Goal: Information Seeking & Learning: Learn about a topic

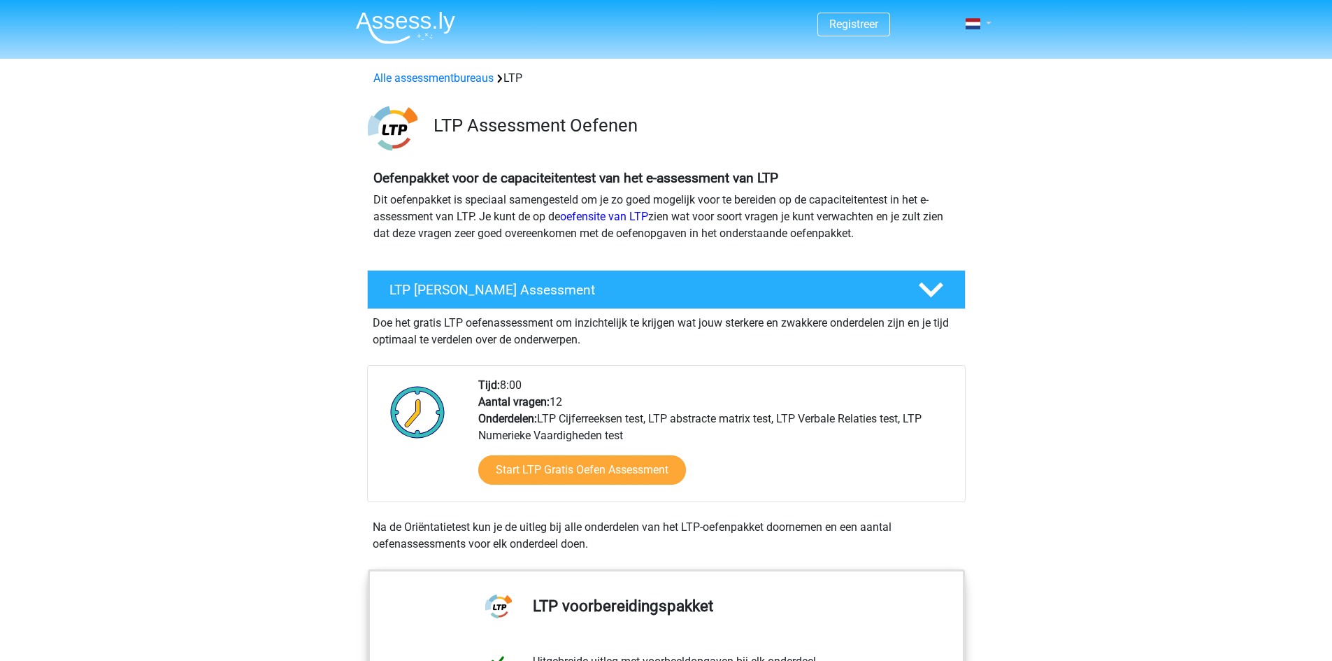
click at [981, 27] on link at bounding box center [974, 23] width 28 height 17
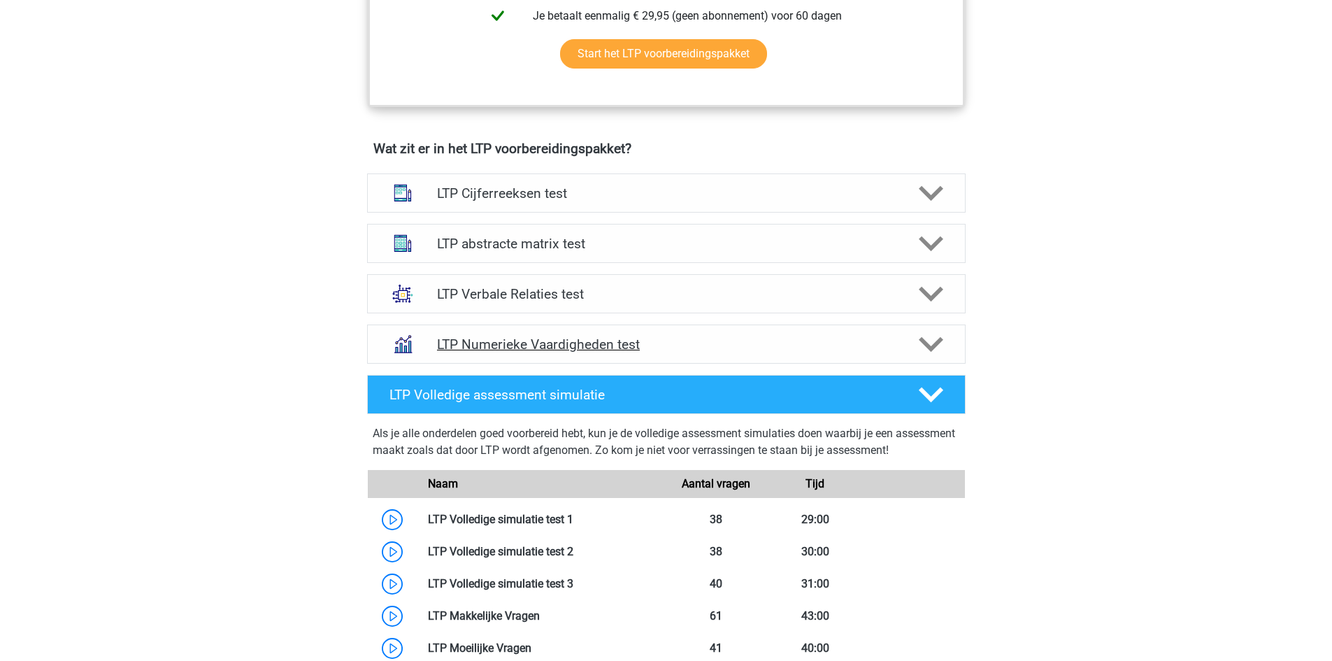
scroll to position [769, 0]
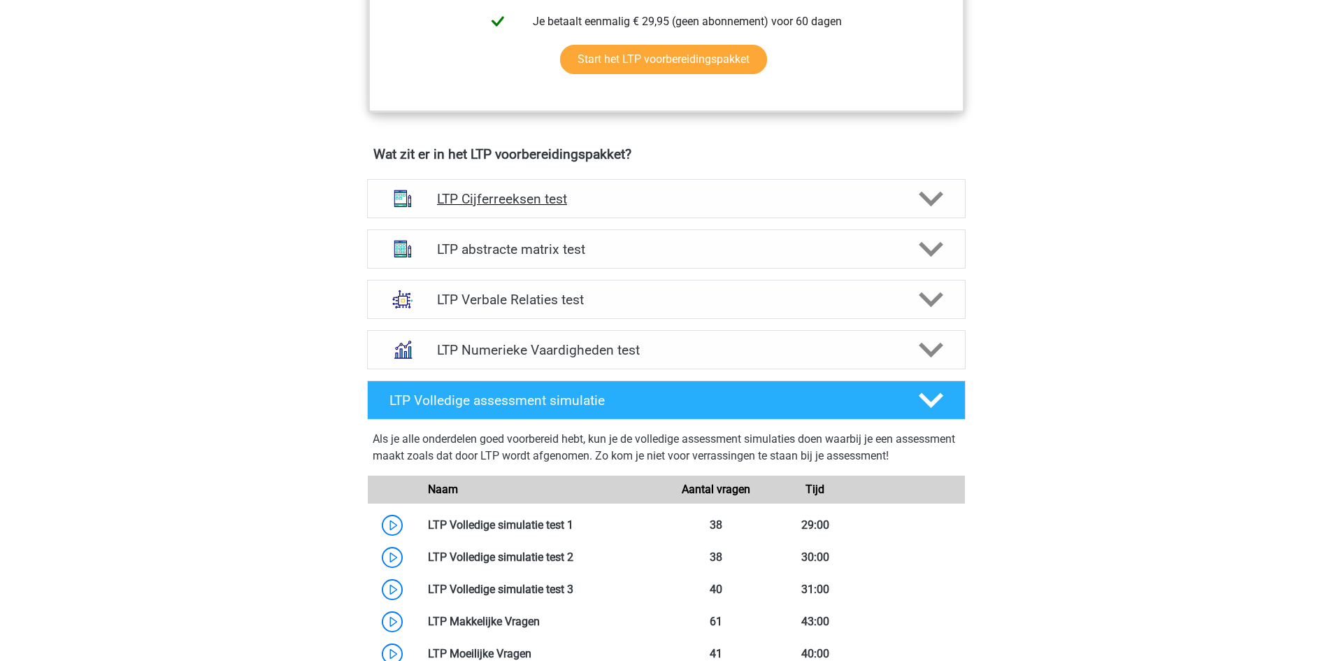
click at [520, 201] on h4 "LTP Cijferreeksen test" at bounding box center [666, 199] width 458 height 16
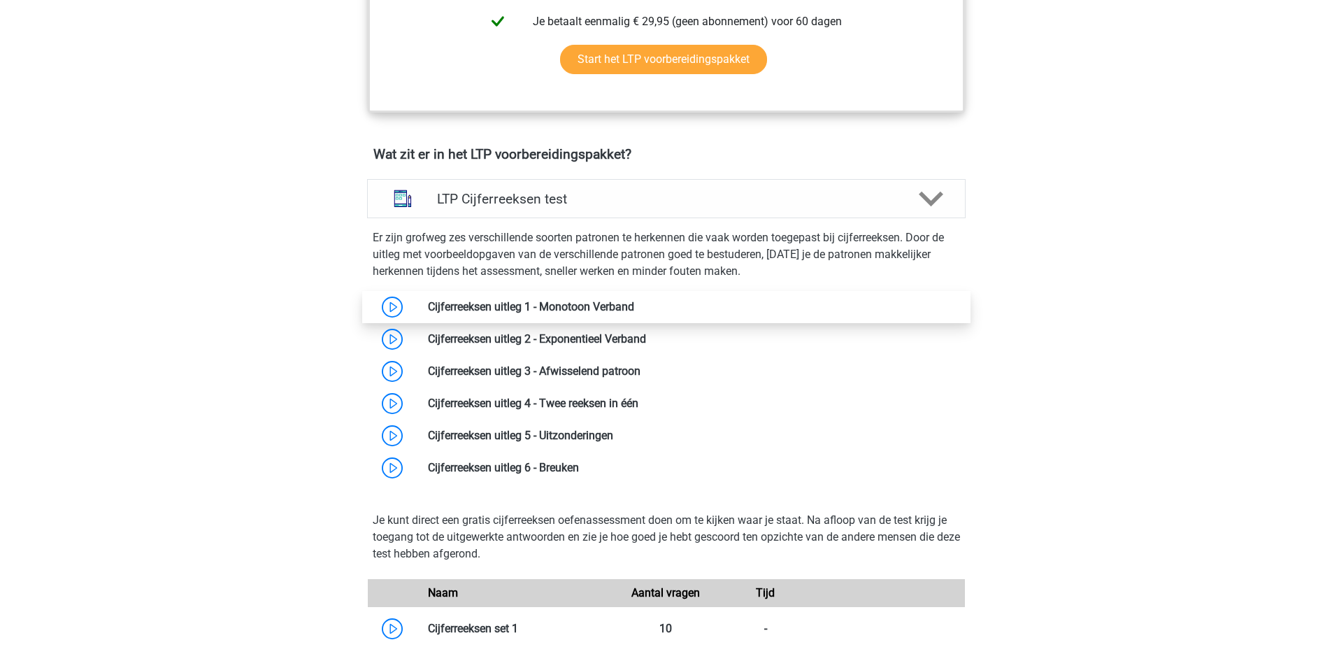
click at [634, 306] on link at bounding box center [634, 306] width 0 height 13
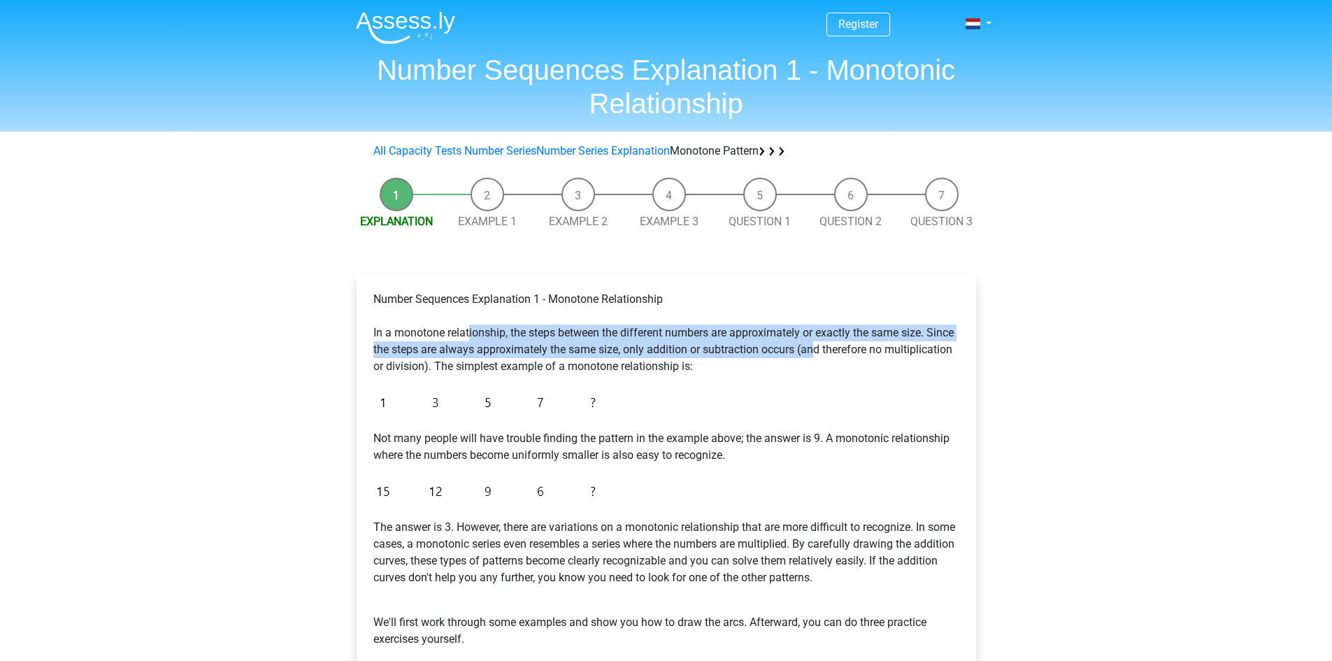
drag, startPoint x: 468, startPoint y: 336, endPoint x: 817, endPoint y: 343, distance: 348.3
click at [817, 343] on font "In a monotone relationship, the steps between the different numbers are approxi…" at bounding box center [663, 349] width 580 height 47
click at [410, 355] on font "In a monotone relationship, the steps between the different numbers are approxi…" at bounding box center [663, 349] width 580 height 47
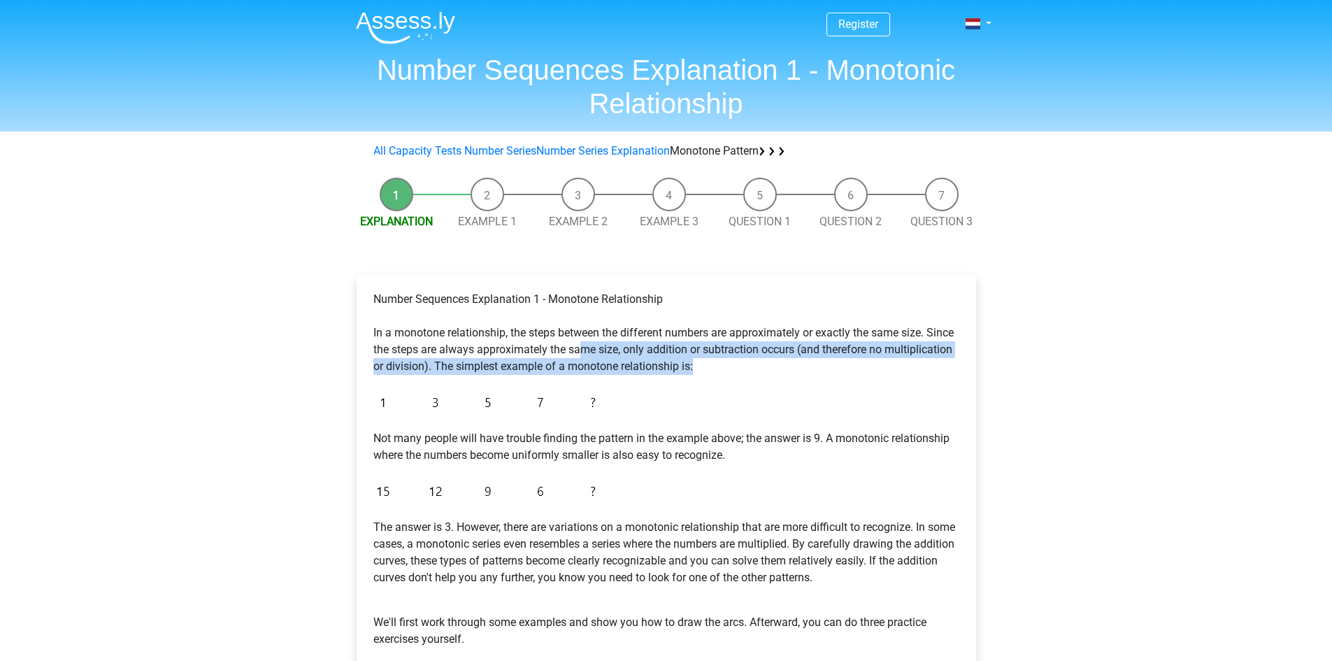
drag, startPoint x: 583, startPoint y: 349, endPoint x: 757, endPoint y: 362, distance: 174.6
click at [757, 362] on p "Number Sequences Explanation 1 - Monotone Relationship In a monotone relationsh…" at bounding box center [666, 333] width 586 height 84
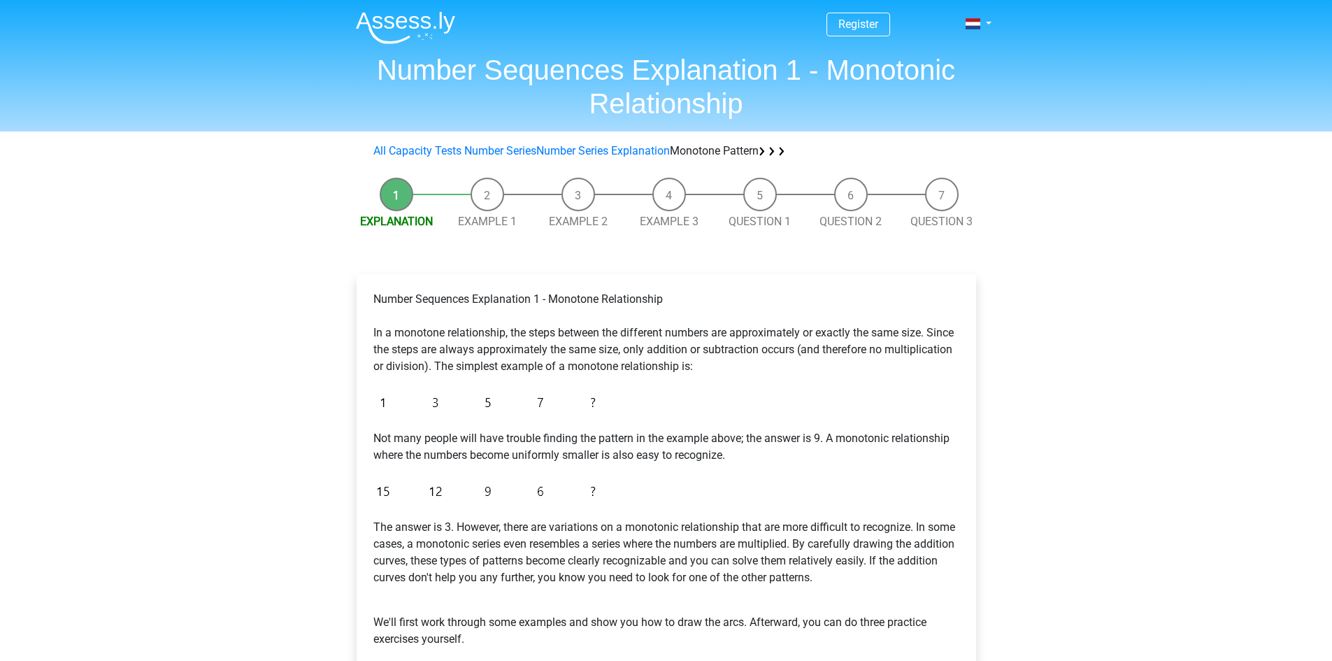
click at [461, 338] on font "In a monotone relationship, the steps between the different numbers are approxi…" at bounding box center [663, 349] width 580 height 47
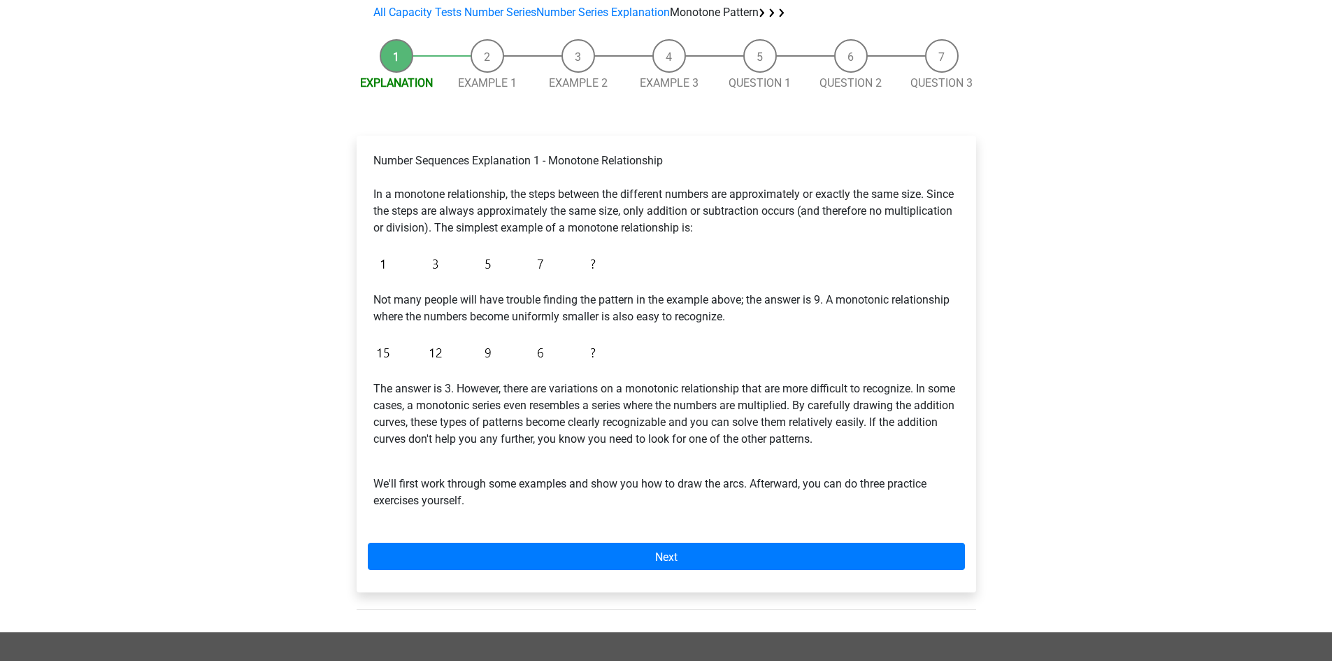
scroll to position [140, 0]
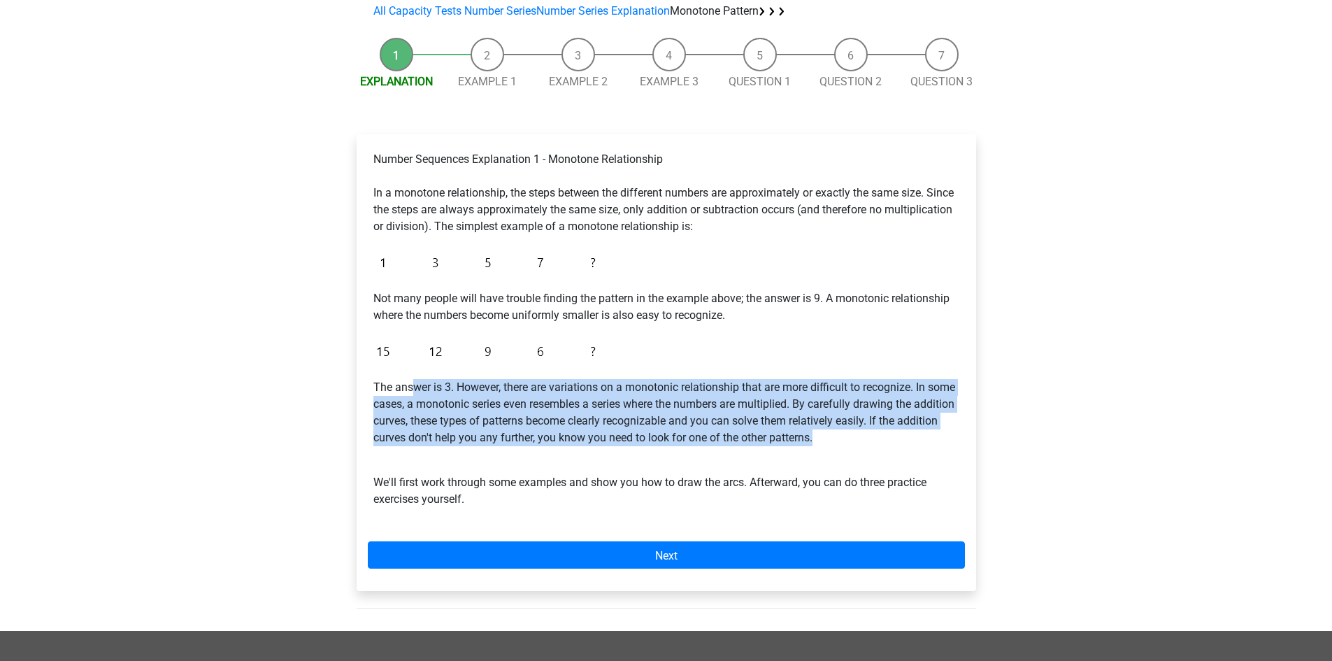
drag, startPoint x: 410, startPoint y: 386, endPoint x: 861, endPoint y: 440, distance: 454.2
click at [861, 440] on p "The answer is 3. However, there are variations on a monotonic relationship that…" at bounding box center [666, 412] width 586 height 67
click at [496, 407] on font "The answer is 3. However, there are variations on a monotonic relationship that…" at bounding box center [664, 412] width 582 height 64
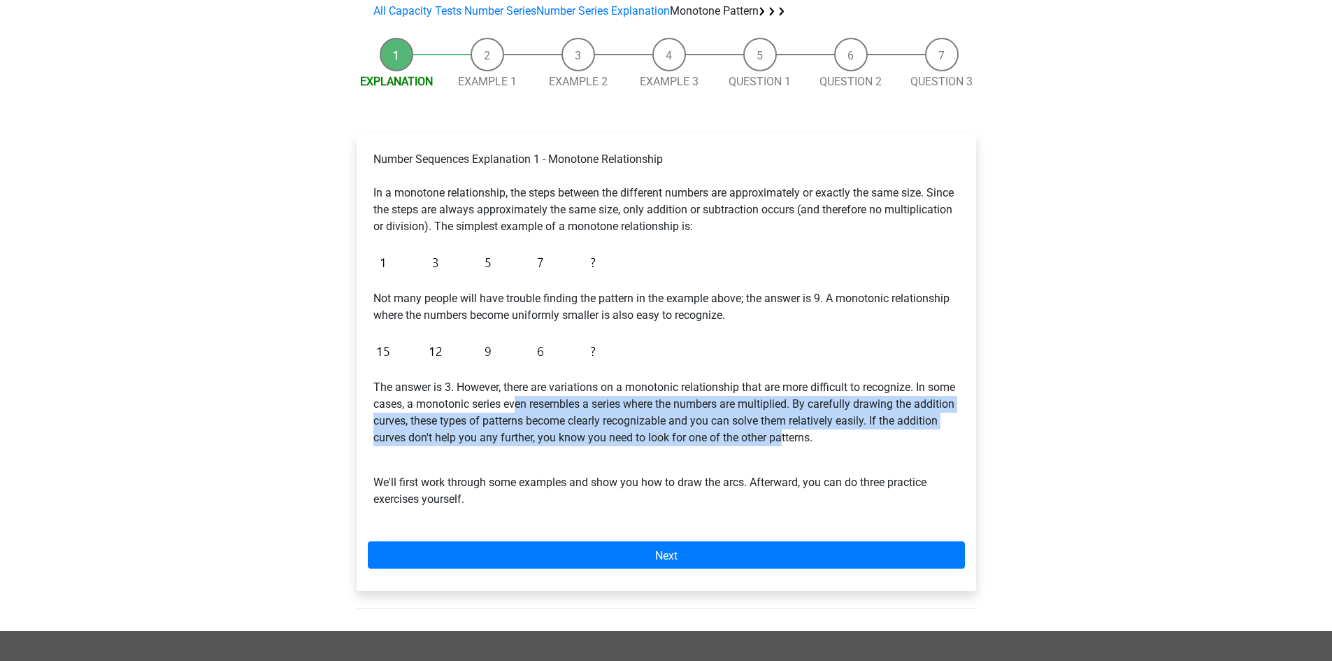
drag, startPoint x: 546, startPoint y: 404, endPoint x: 825, endPoint y: 443, distance: 281.7
click at [825, 443] on font "The answer is 3. However, there are variations on a monotonic relationship that…" at bounding box center [664, 412] width 582 height 64
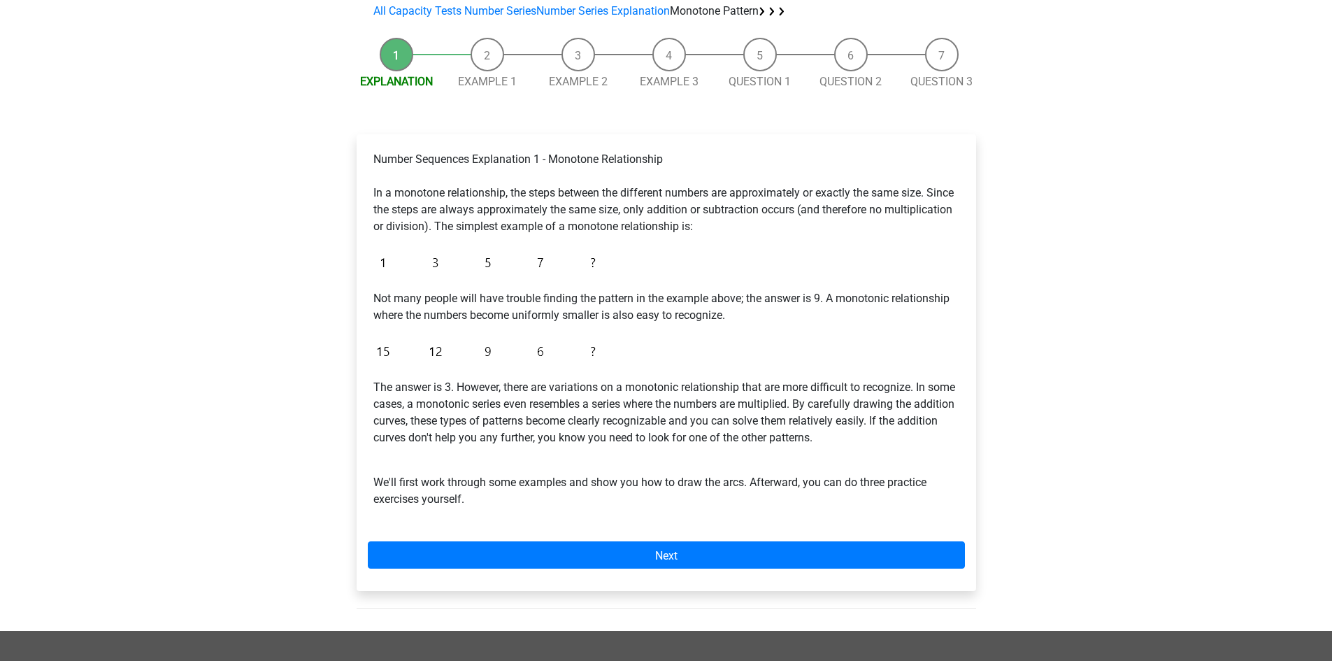
click at [492, 496] on p "We'll first work through some examples and show you how to draw the arcs. After…" at bounding box center [666, 482] width 586 height 50
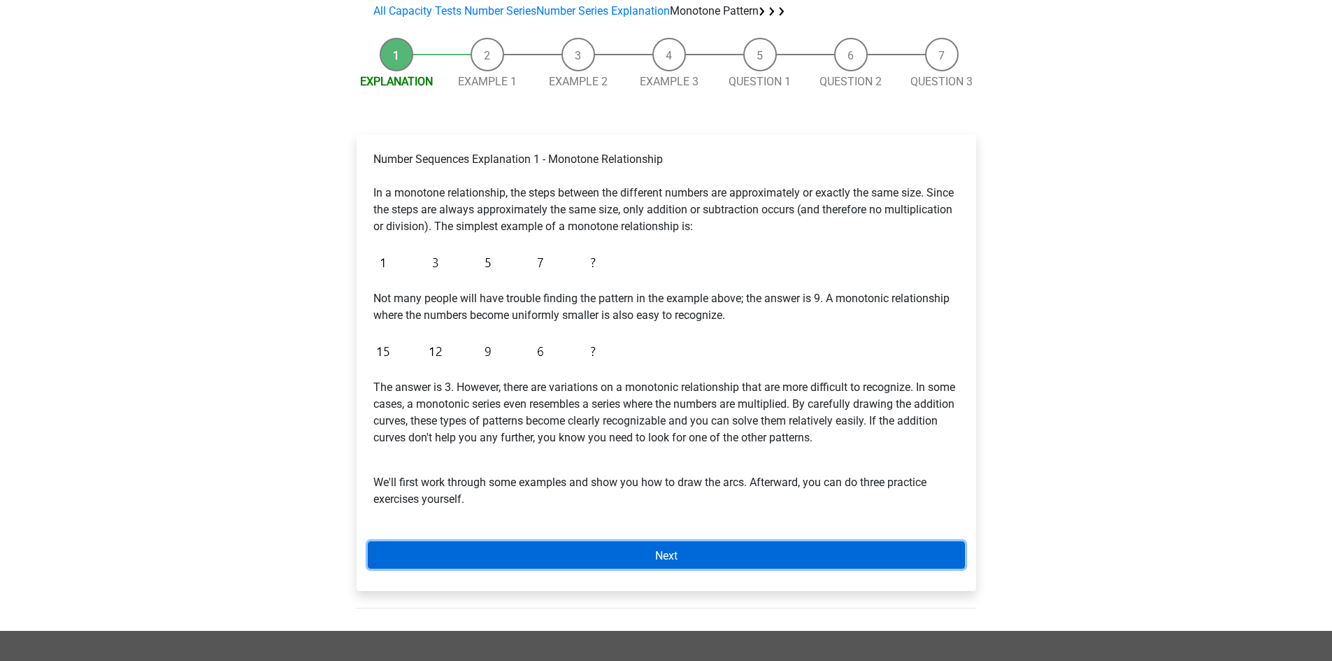
click at [669, 546] on link "Next" at bounding box center [666, 554] width 597 height 27
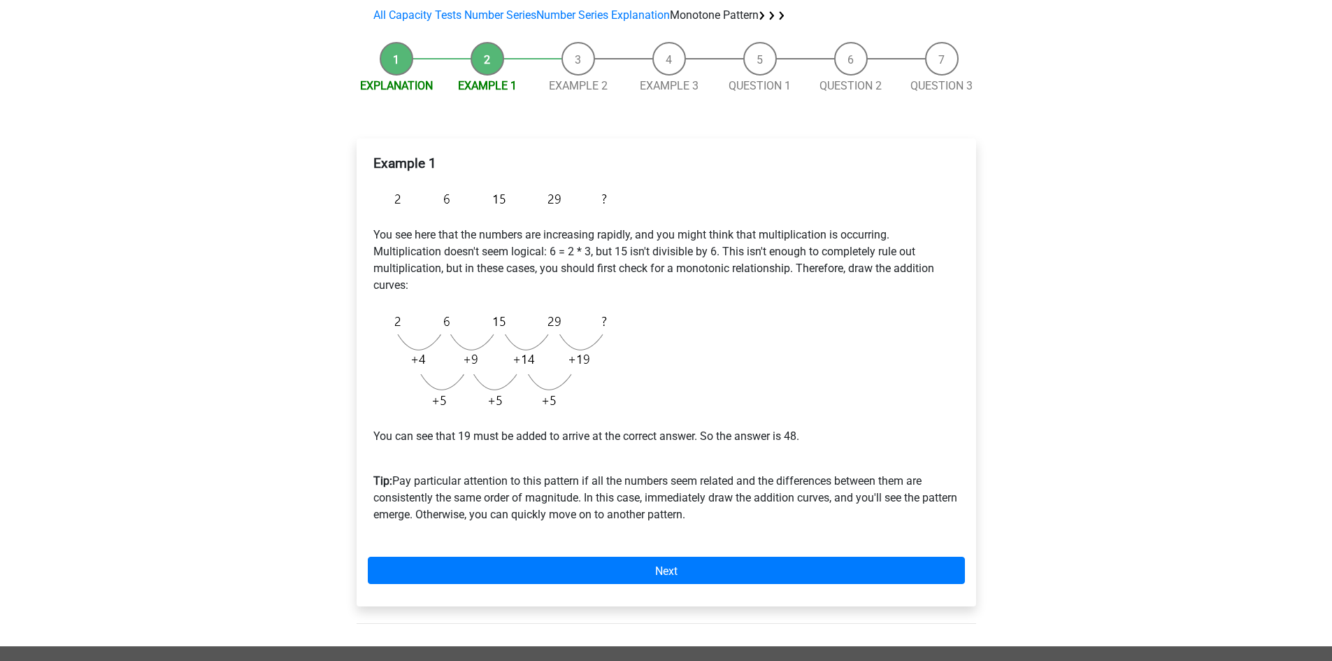
scroll to position [140, 0]
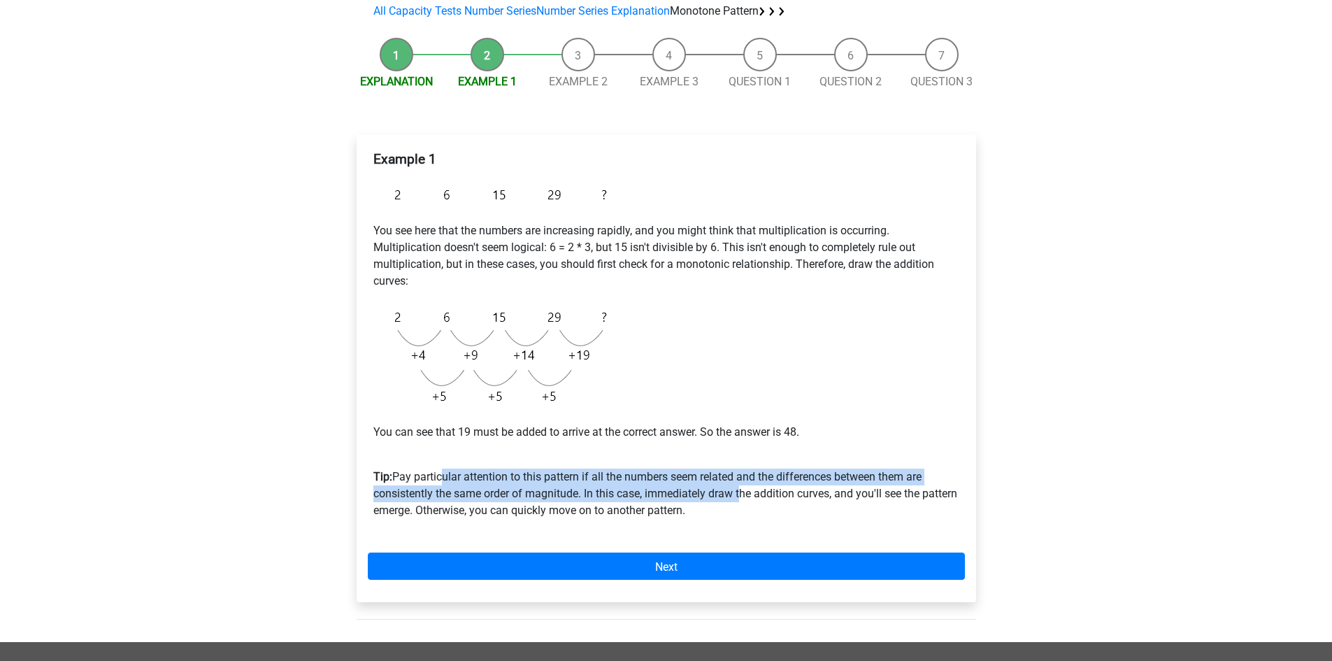
drag, startPoint x: 439, startPoint y: 484, endPoint x: 739, endPoint y: 501, distance: 300.5
click at [739, 501] on p "Tip: Pay particular attention to this pattern if all the numbers seem related a…" at bounding box center [666, 485] width 586 height 67
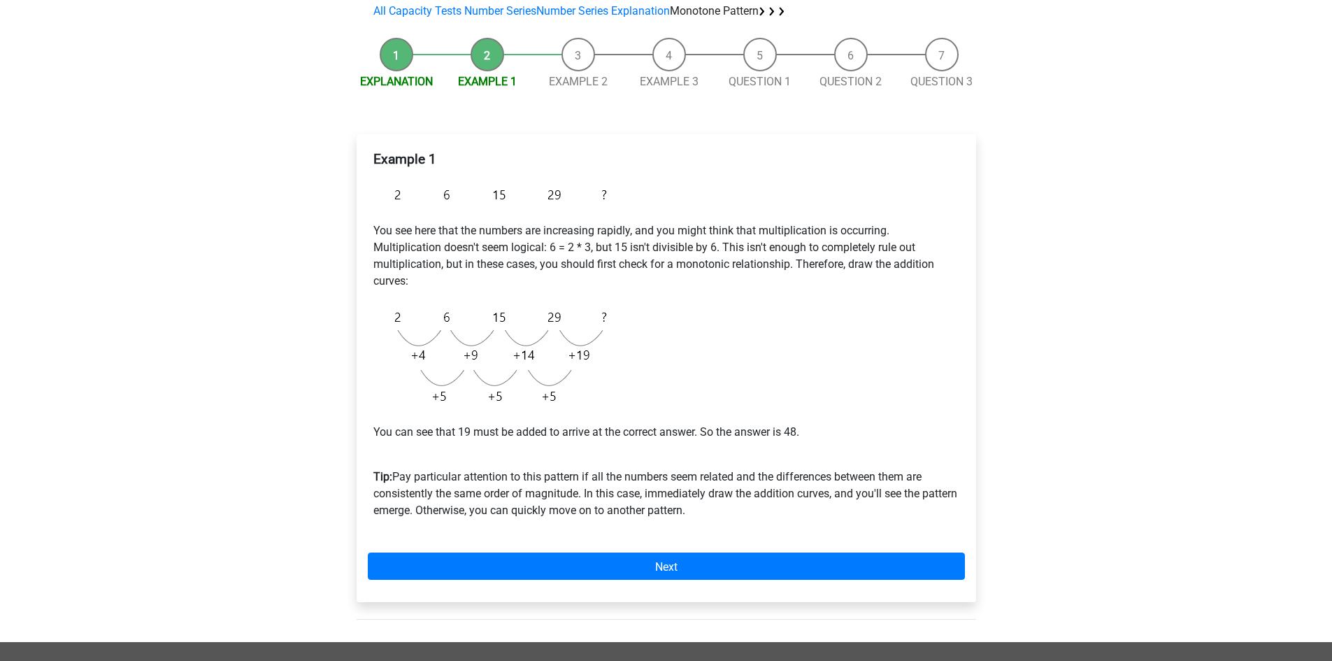
click at [636, 411] on div "Example 1 You see here that the numbers are increasing rapidly, and you might t…" at bounding box center [666, 340] width 597 height 390
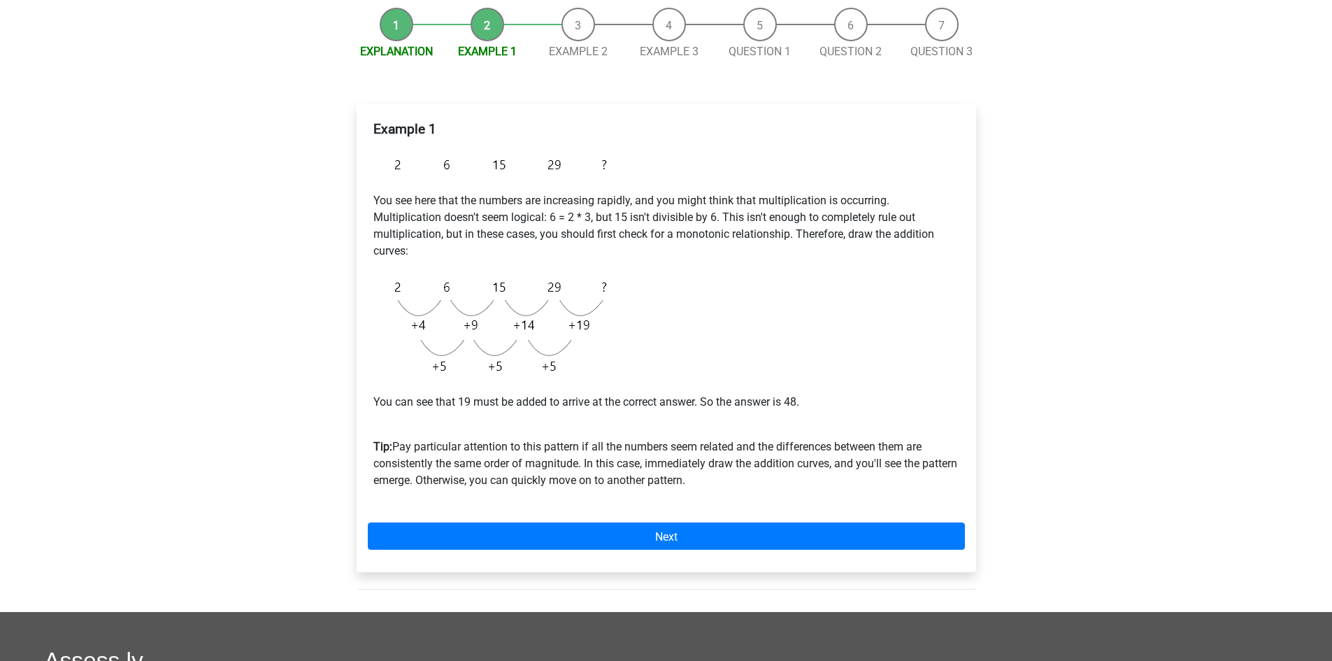
scroll to position [210, 0]
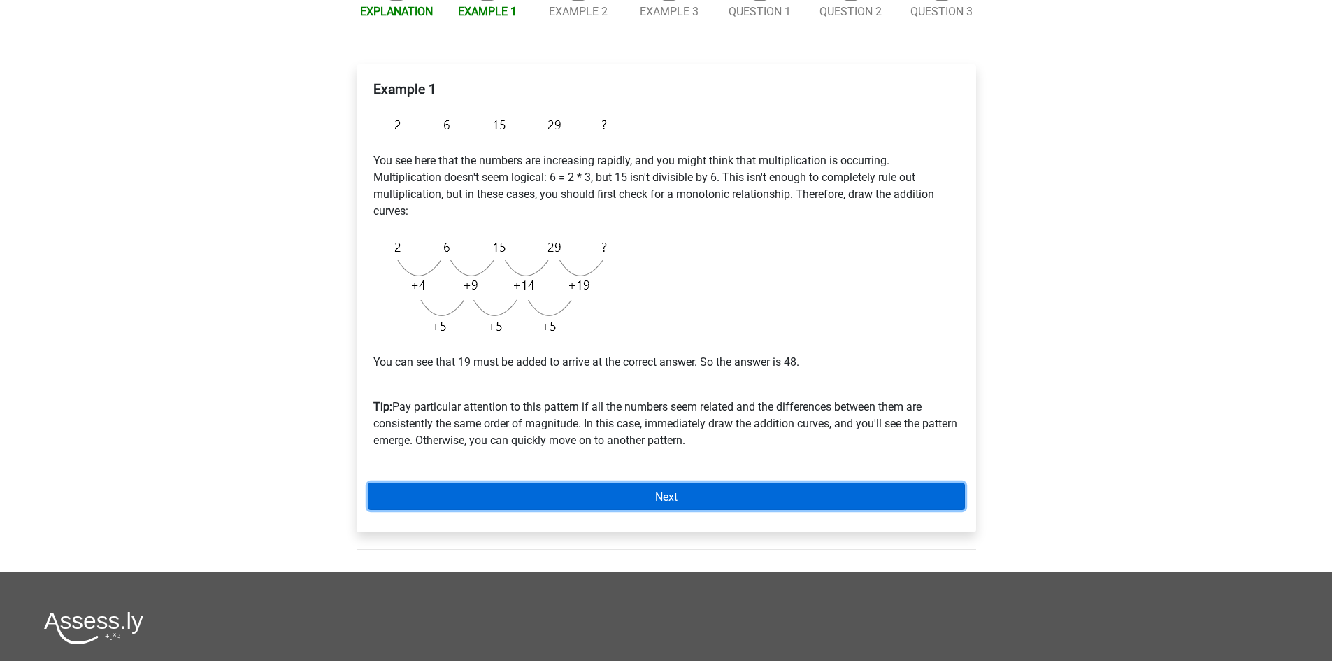
click at [640, 498] on link "Next" at bounding box center [666, 495] width 597 height 27
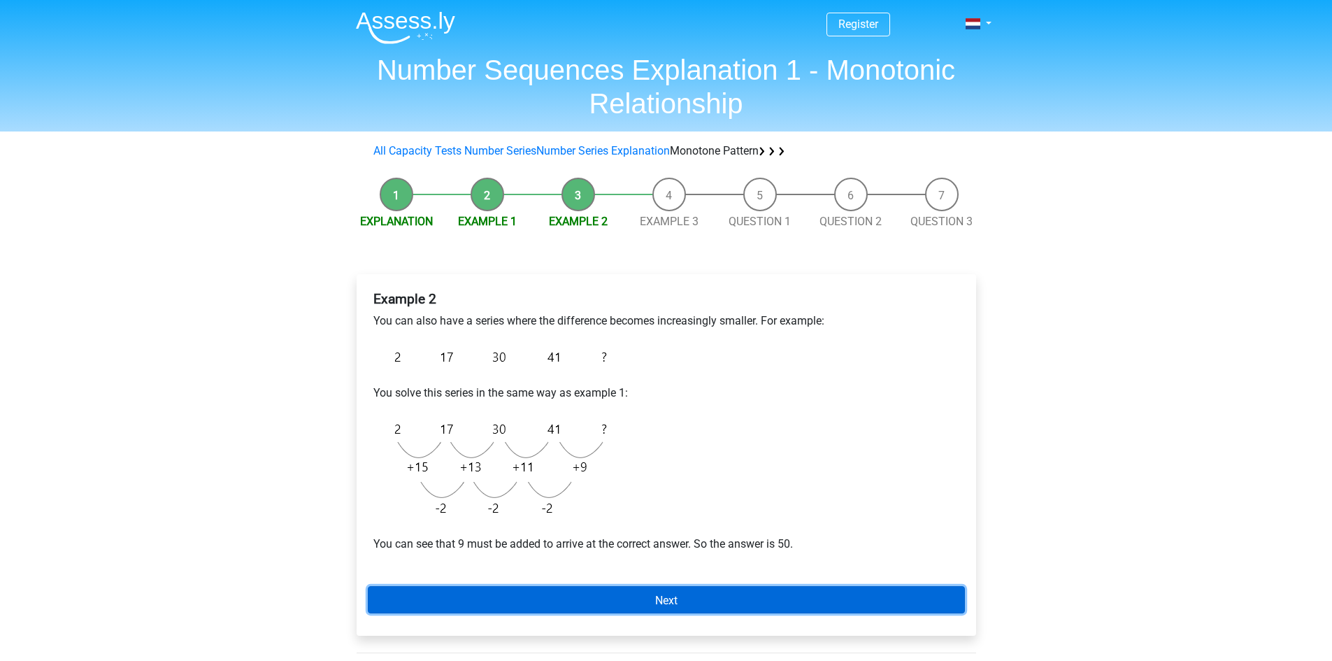
click at [580, 610] on link "Next" at bounding box center [666, 599] width 597 height 27
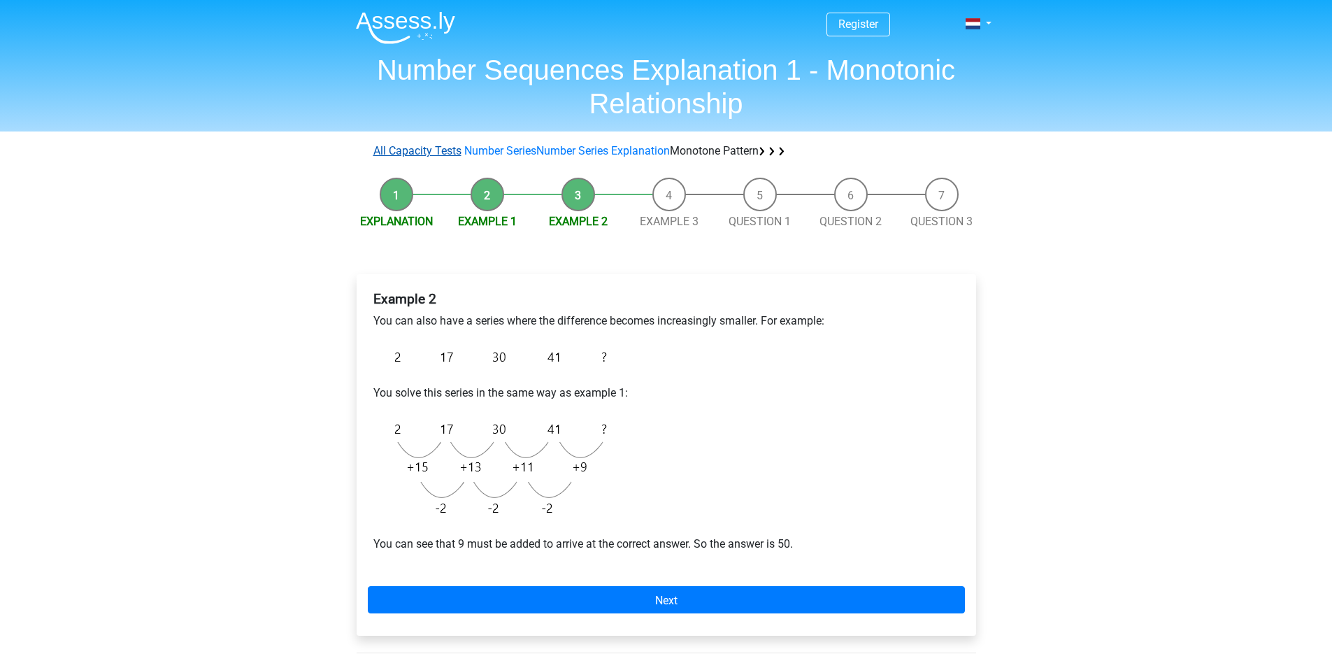
click at [442, 152] on font "All Capacity Tests" at bounding box center [417, 150] width 88 height 13
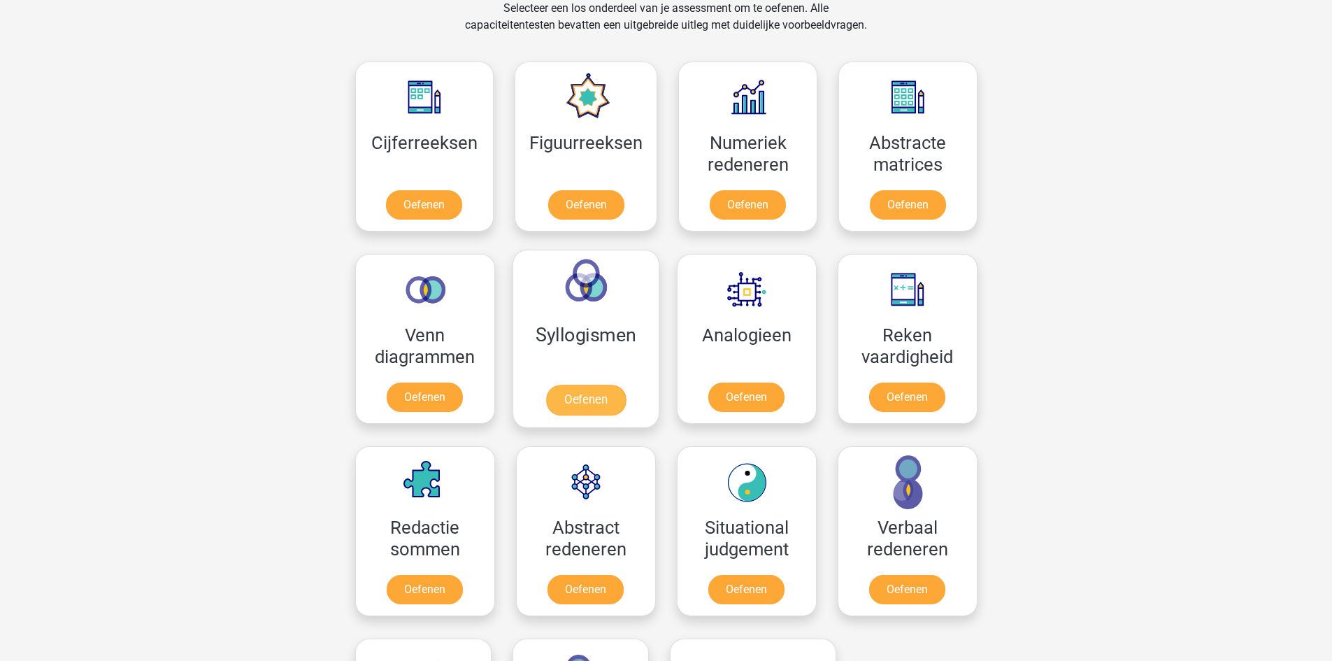
scroll to position [595, 0]
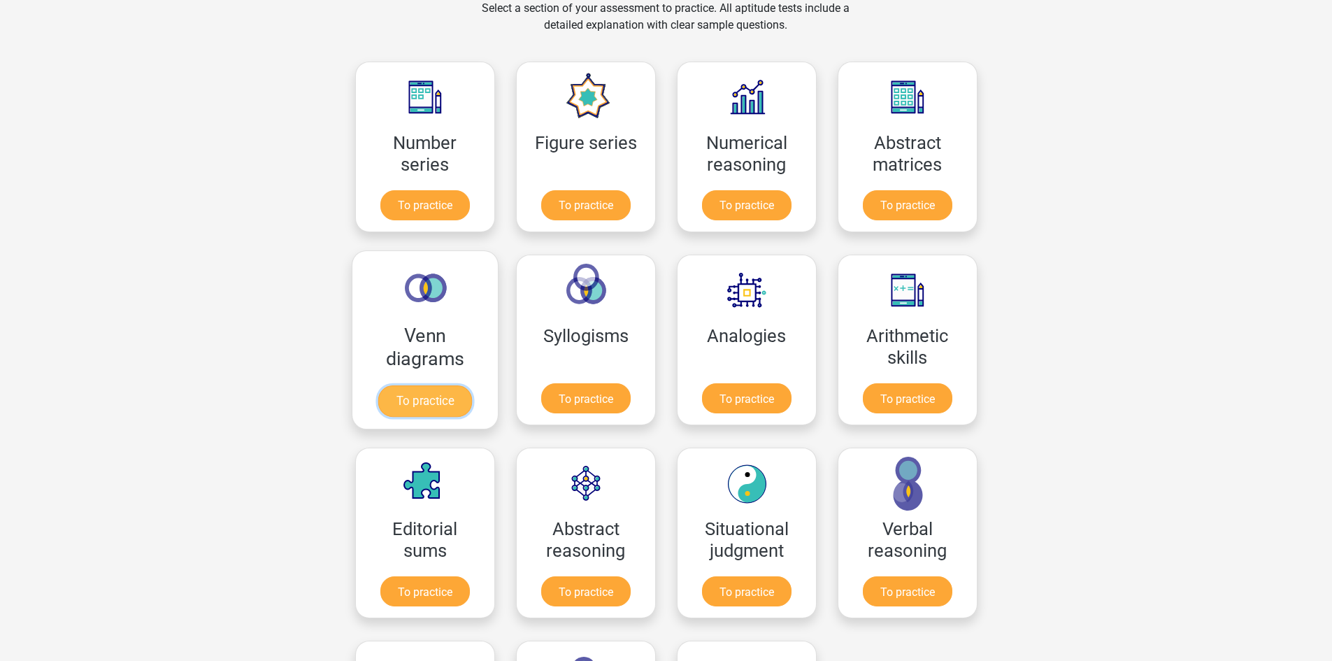
click at [471, 397] on link "To practice" at bounding box center [425, 400] width 94 height 31
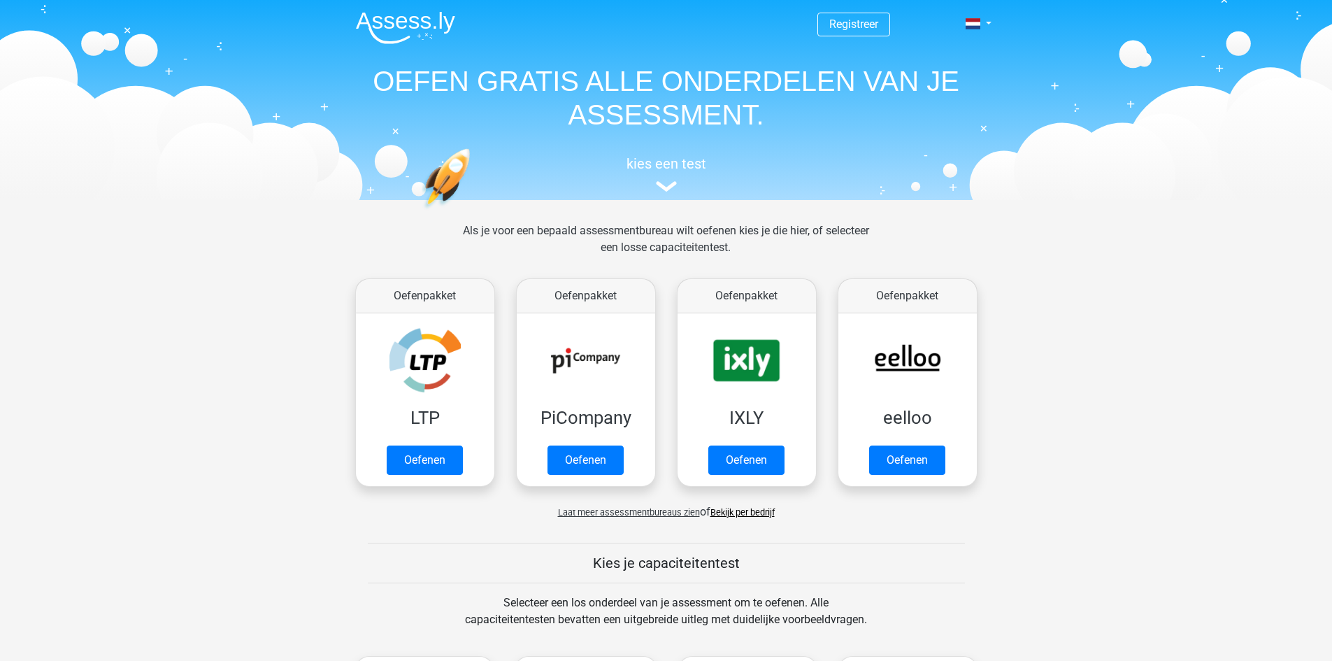
scroll to position [594, 0]
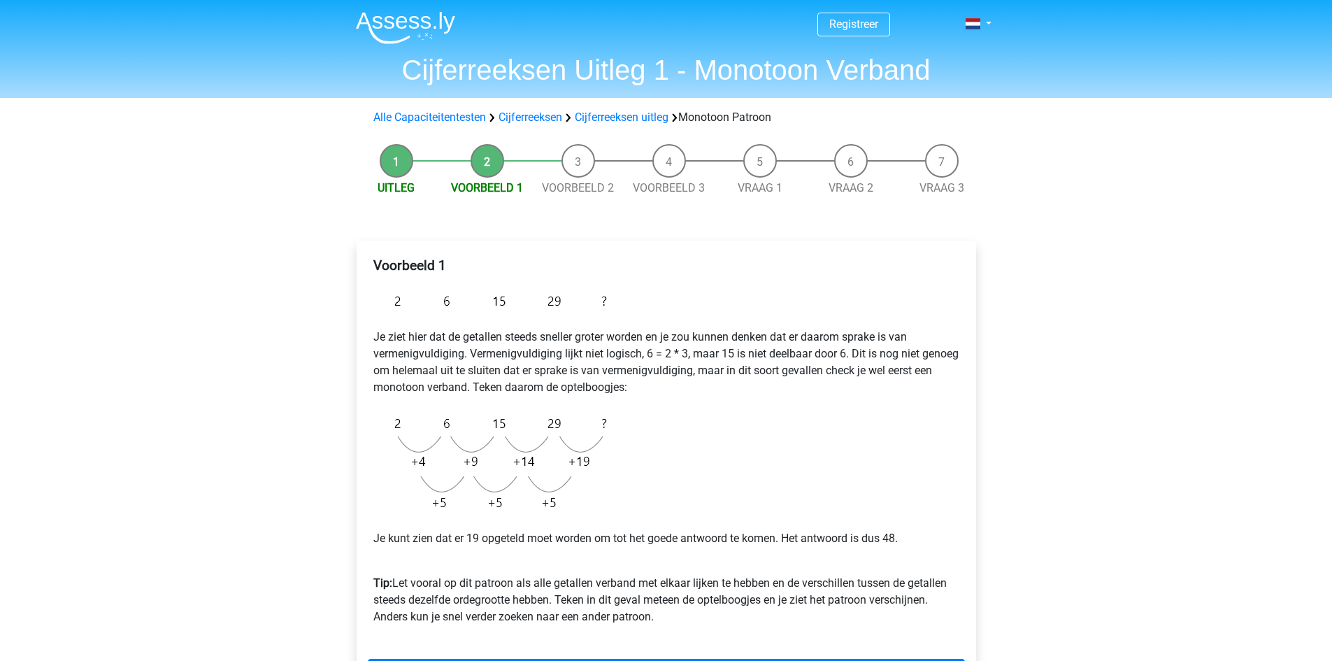
scroll to position [210, 0]
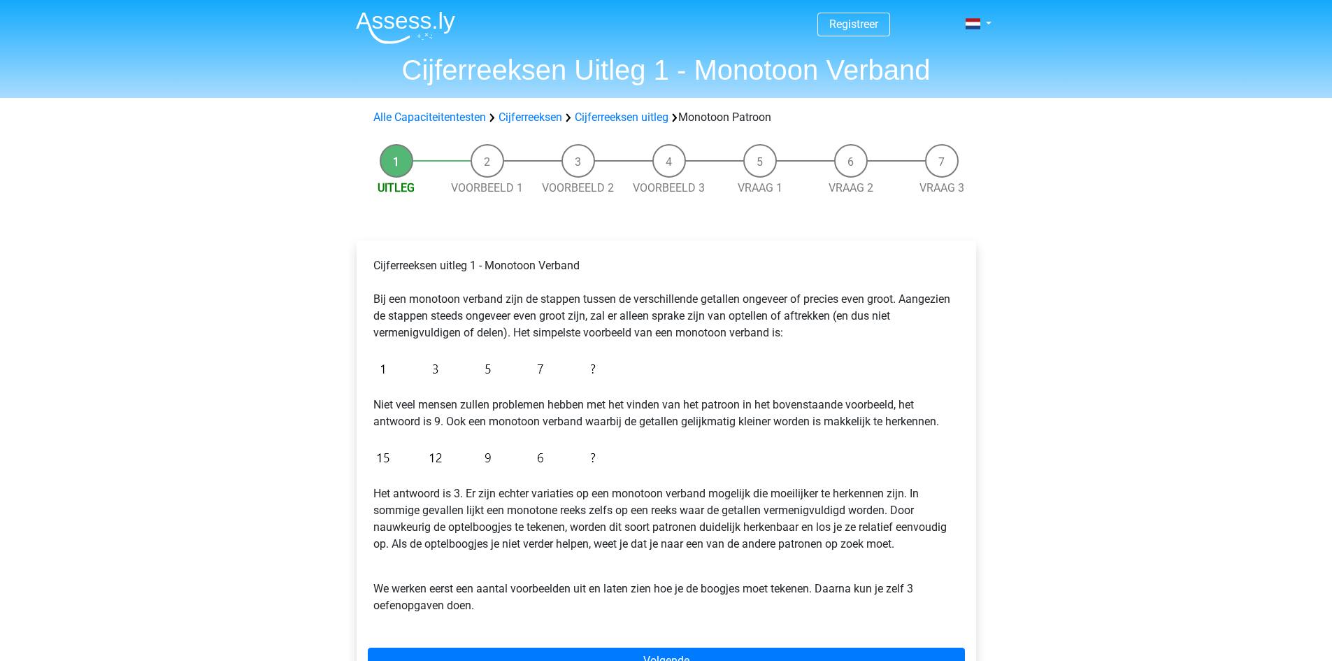
scroll to position [106, 0]
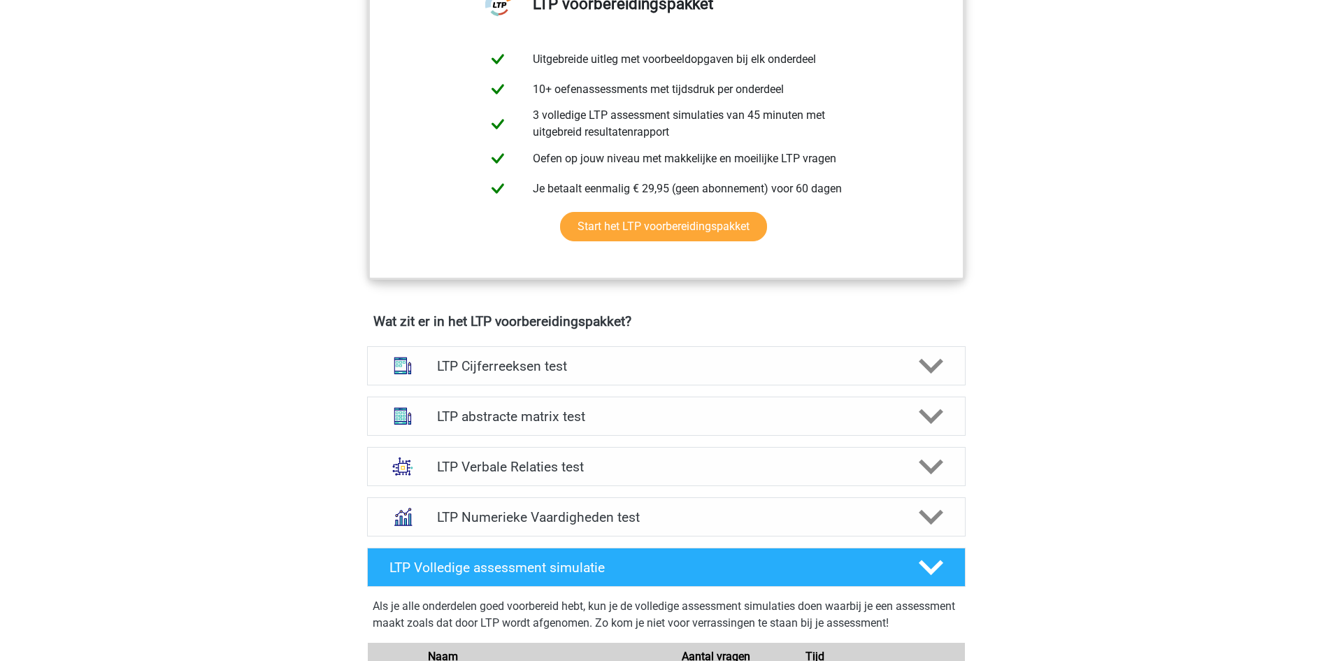
scroll to position [559, 0]
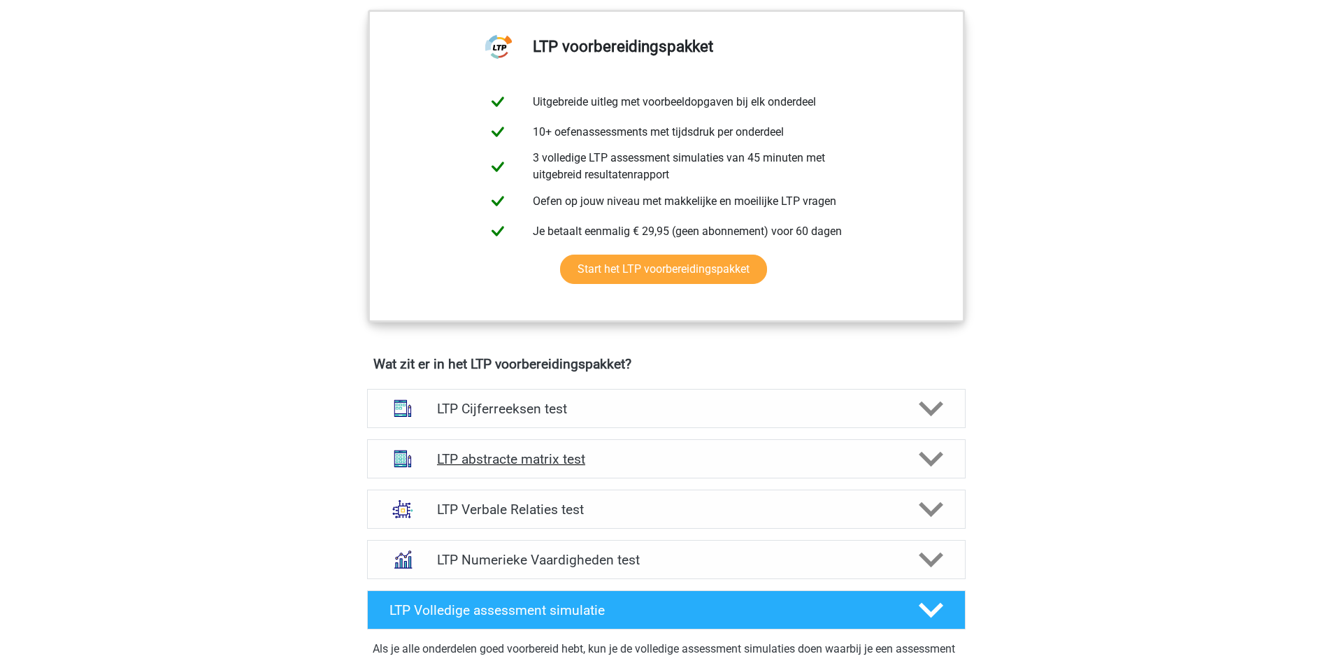
click at [469, 461] on h4 "LTP abstracte matrix test" at bounding box center [666, 459] width 458 height 16
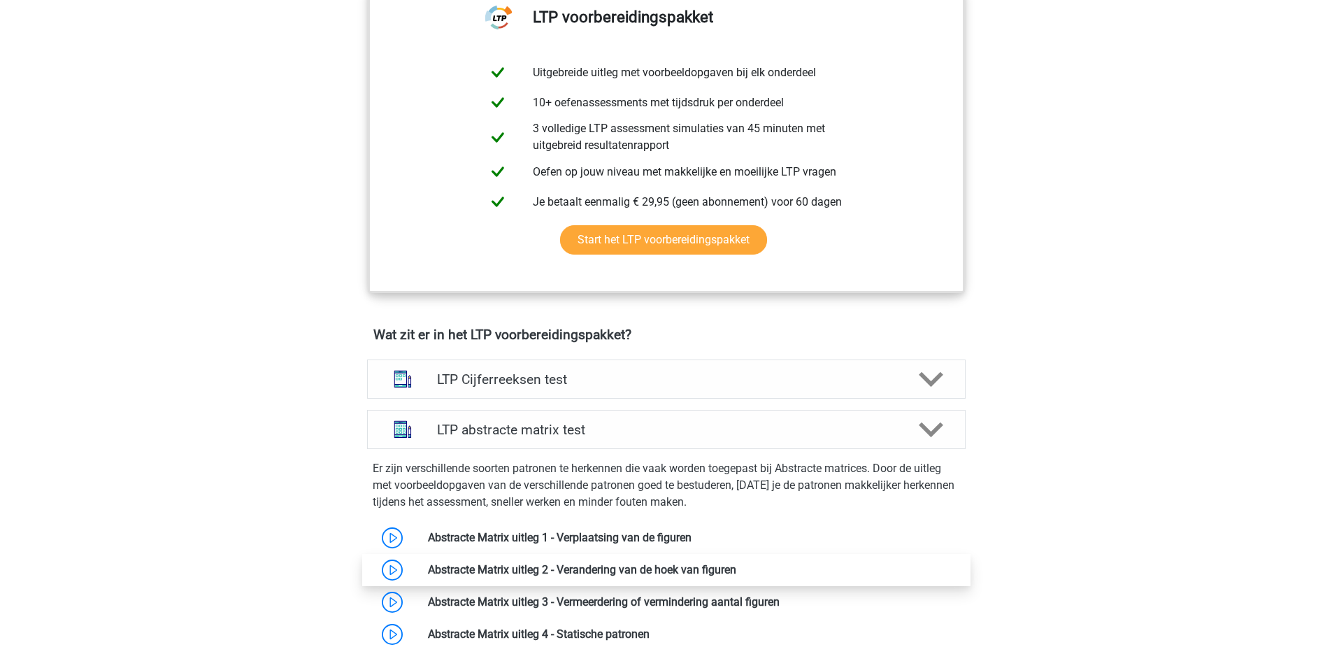
scroll to position [629, 0]
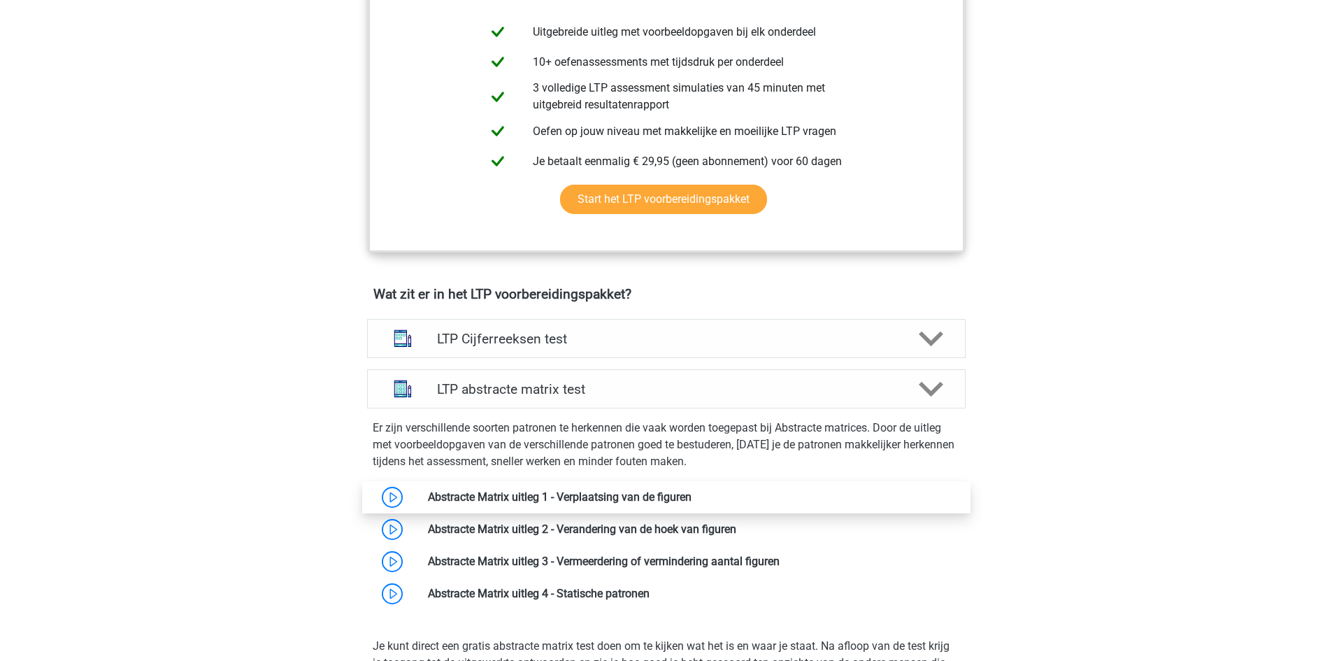
click at [692, 501] on link at bounding box center [692, 496] width 0 height 13
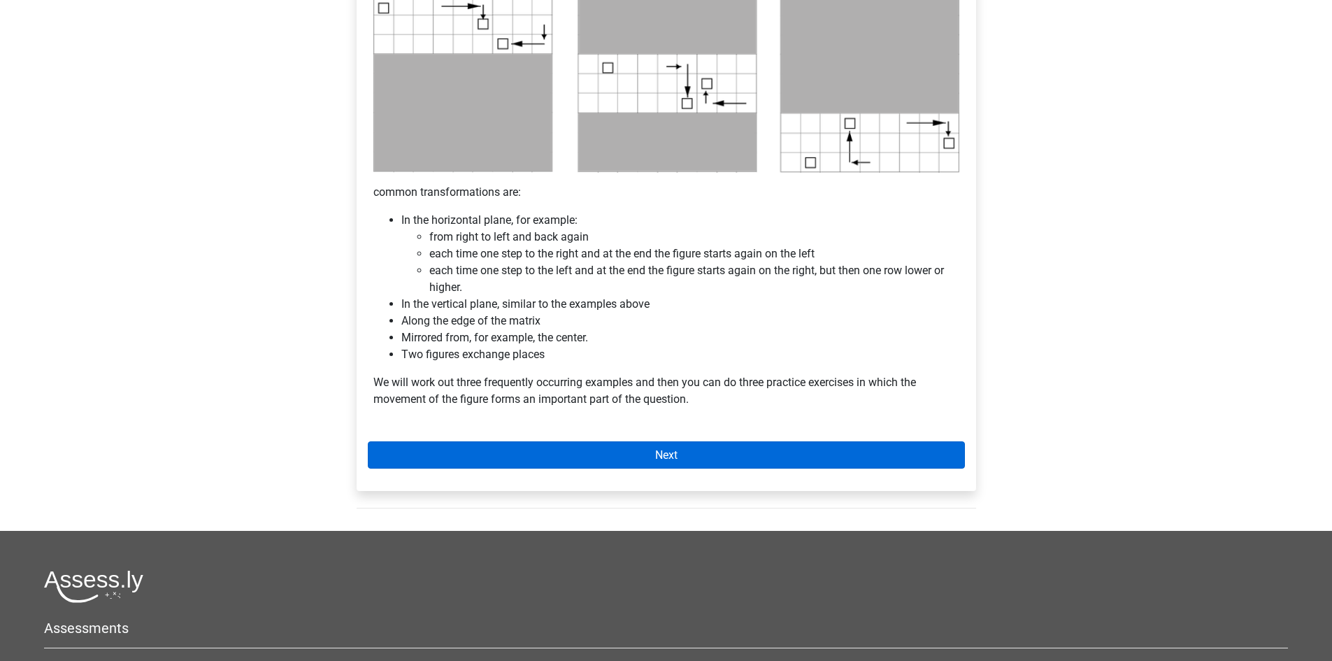
scroll to position [629, 0]
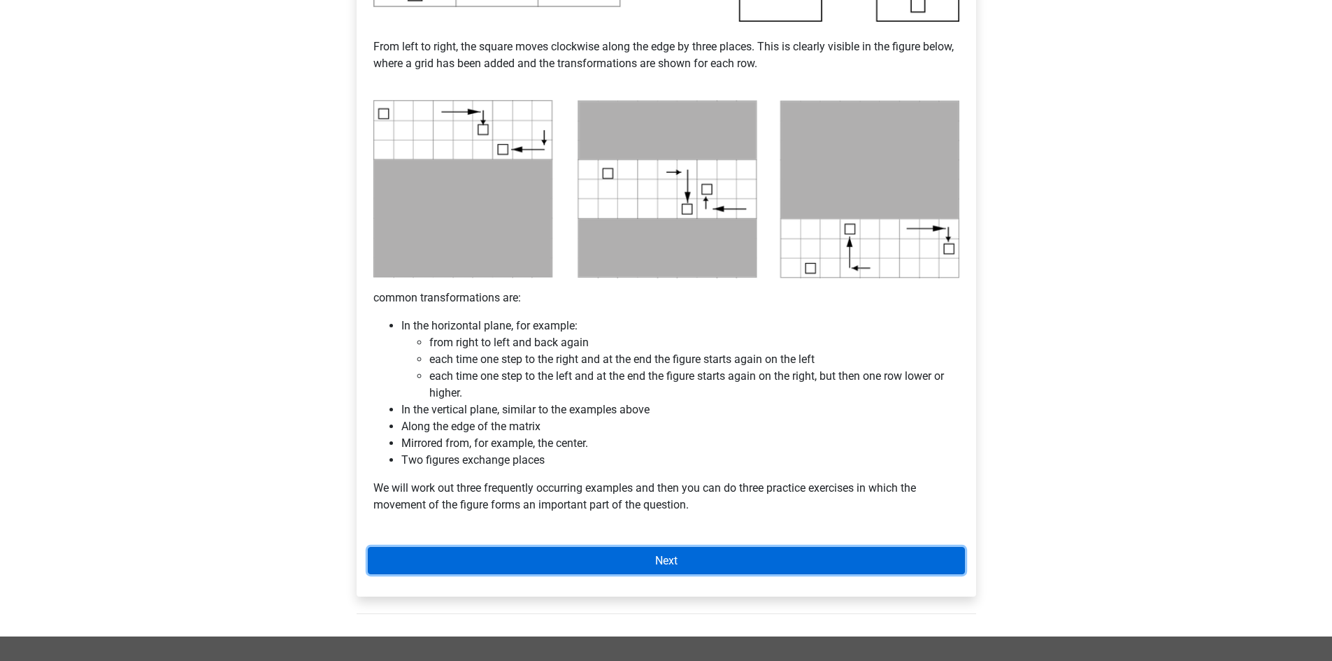
click at [593, 564] on link "Next" at bounding box center [666, 560] width 597 height 27
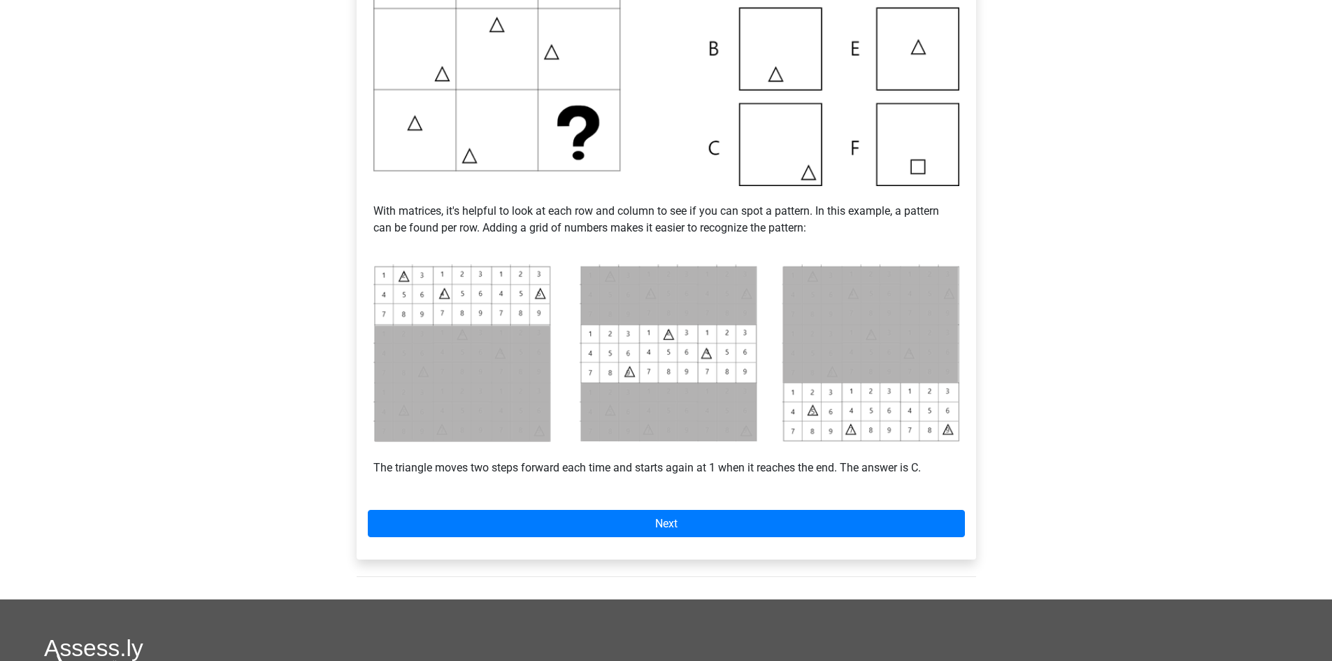
scroll to position [420, 0]
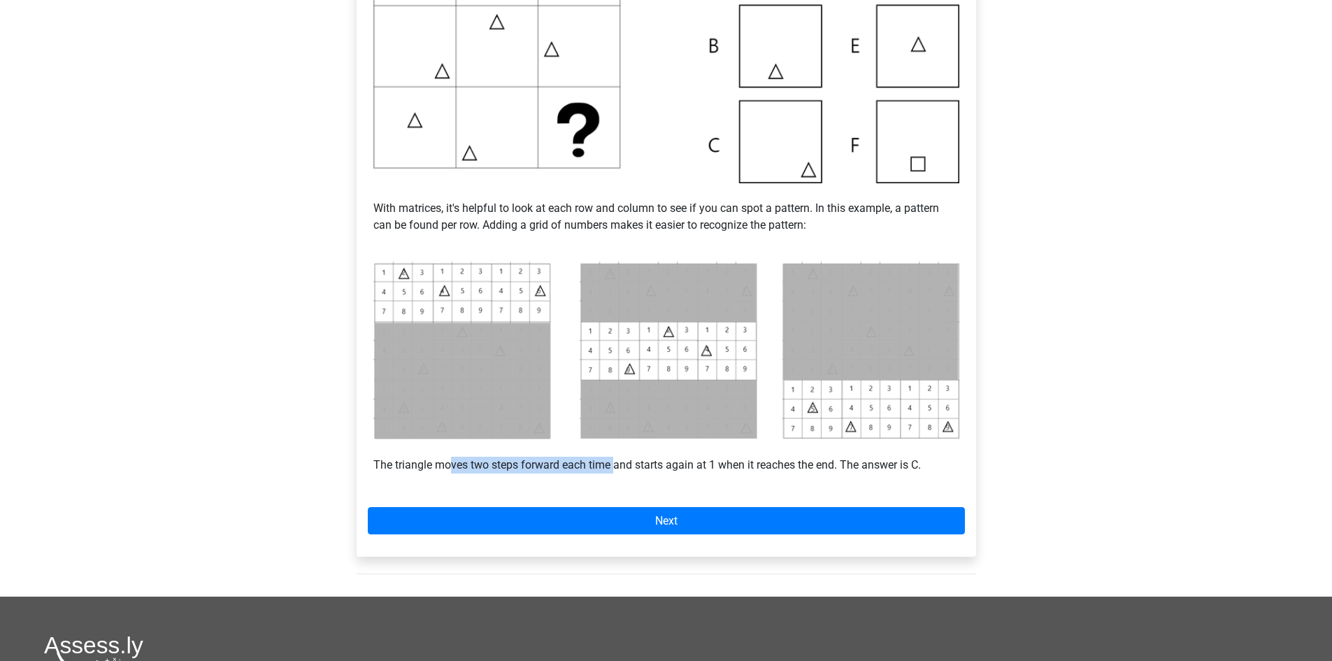
drag, startPoint x: 453, startPoint y: 463, endPoint x: 616, endPoint y: 465, distance: 162.9
click at [616, 465] on font "The triangle moves two steps forward each time and starts again at 1 when it re…" at bounding box center [646, 464] width 547 height 13
click at [449, 468] on font "The triangle moves two steps forward each time and starts again at 1 when it re…" at bounding box center [646, 464] width 547 height 13
click at [411, 466] on font "The triangle moves two steps forward each time and starts again at 1 when it re…" at bounding box center [646, 464] width 547 height 13
drag, startPoint x: 402, startPoint y: 461, endPoint x: 582, endPoint y: 459, distance: 179.7
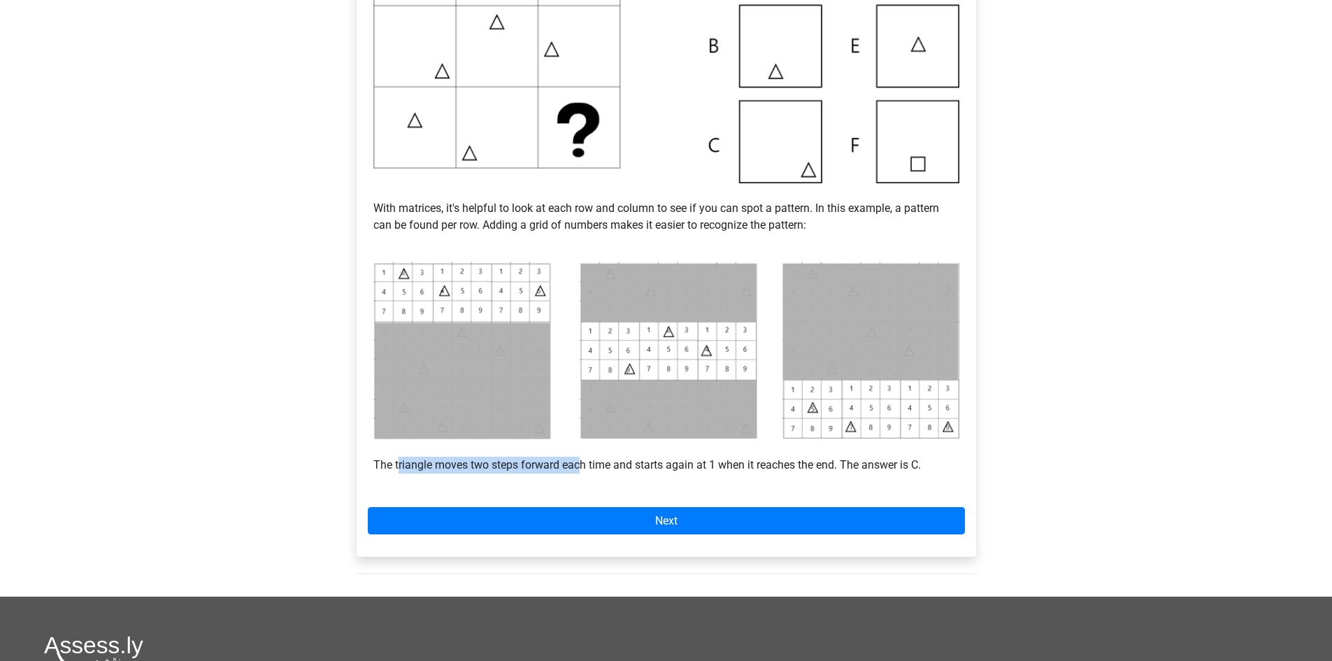
click at [582, 459] on font "The triangle moves two steps forward each time and starts again at 1 when it re…" at bounding box center [646, 464] width 547 height 13
click at [572, 470] on font "The triangle moves two steps forward each time and starts again at 1 when it re…" at bounding box center [646, 464] width 547 height 13
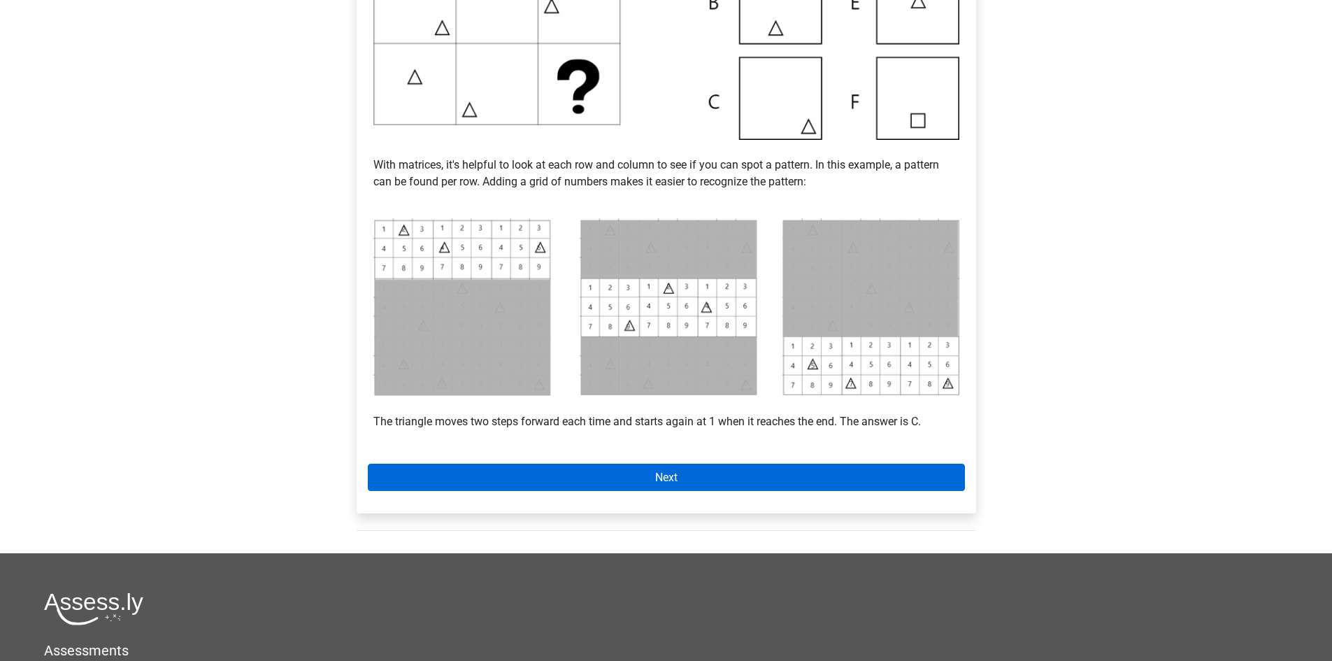
scroll to position [489, 0]
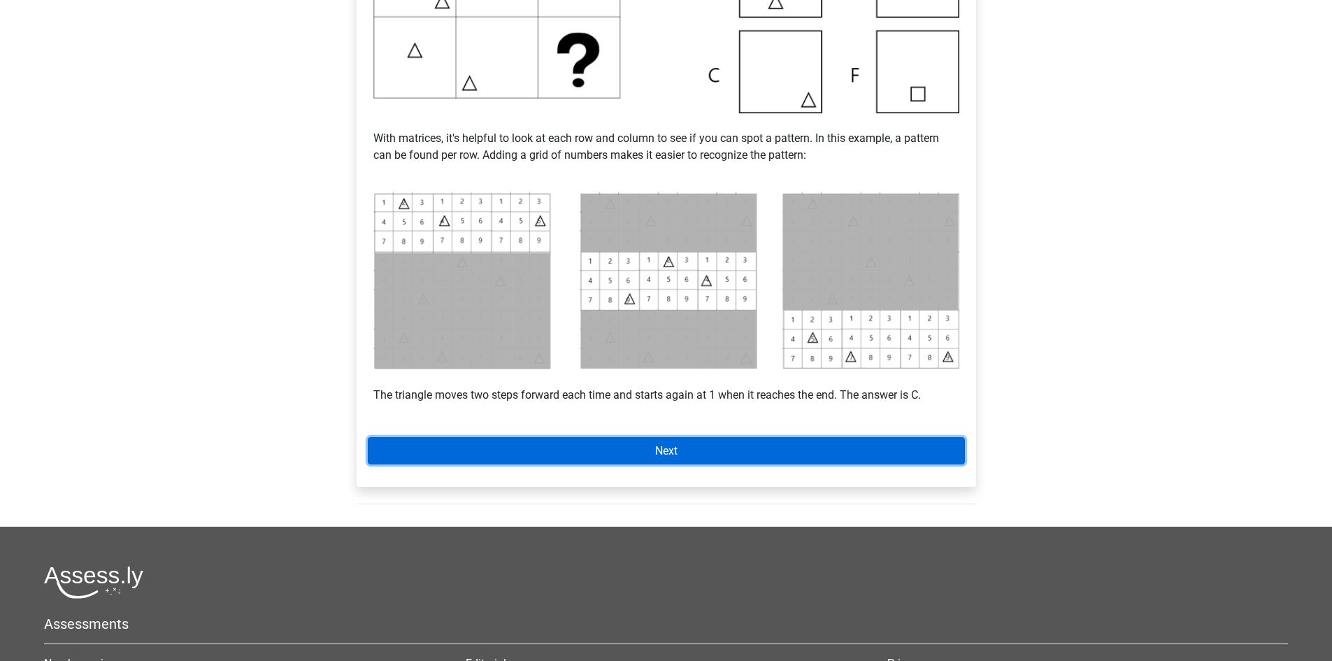
click at [628, 450] on link "Next" at bounding box center [666, 450] width 597 height 27
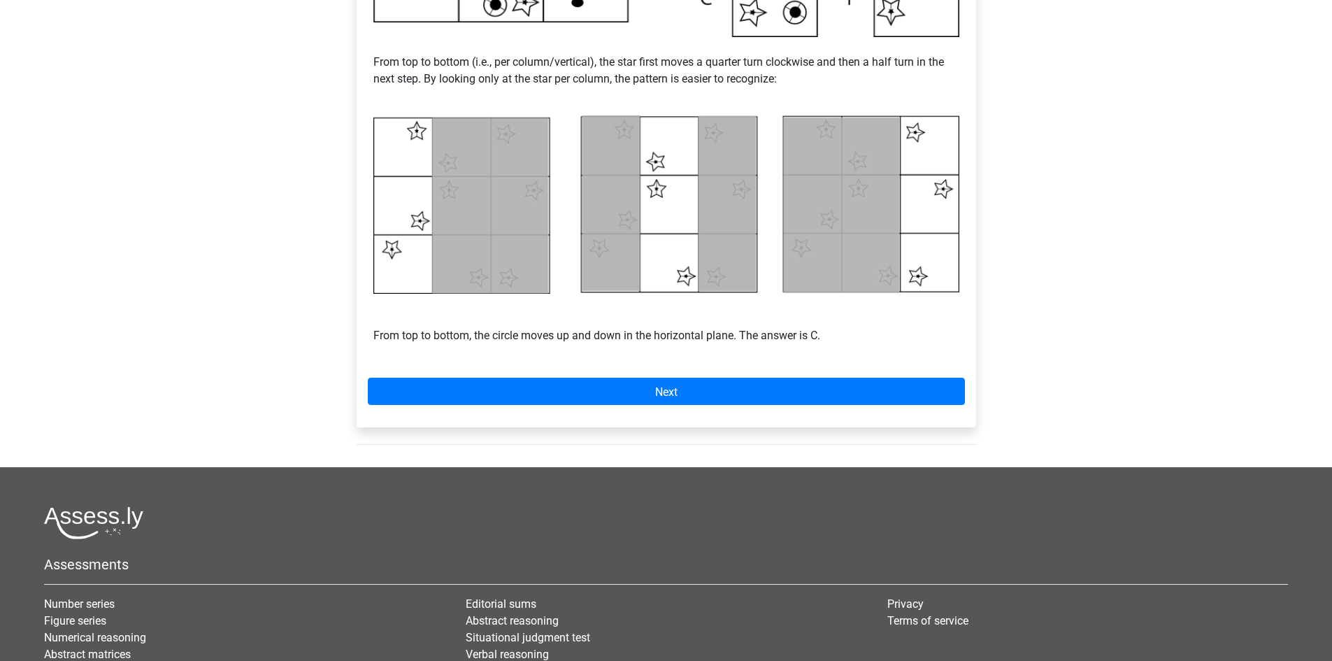
scroll to position [680, 0]
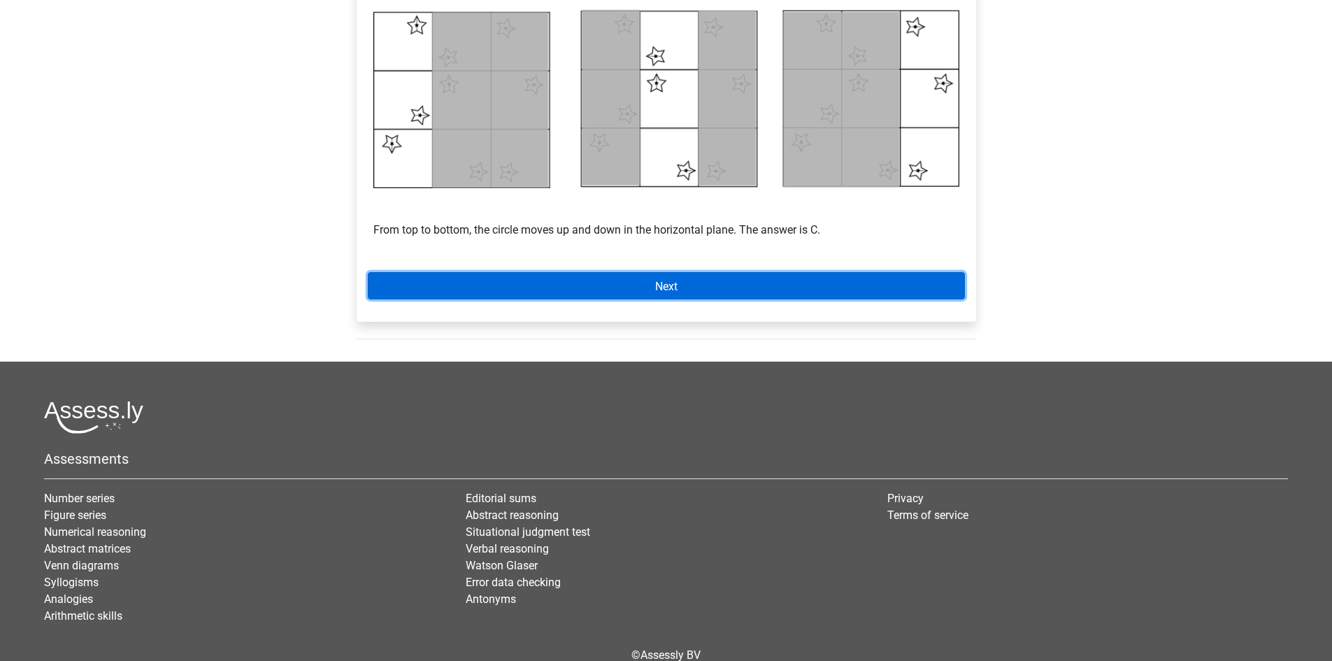
click at [678, 289] on font "Next" at bounding box center [666, 285] width 22 height 13
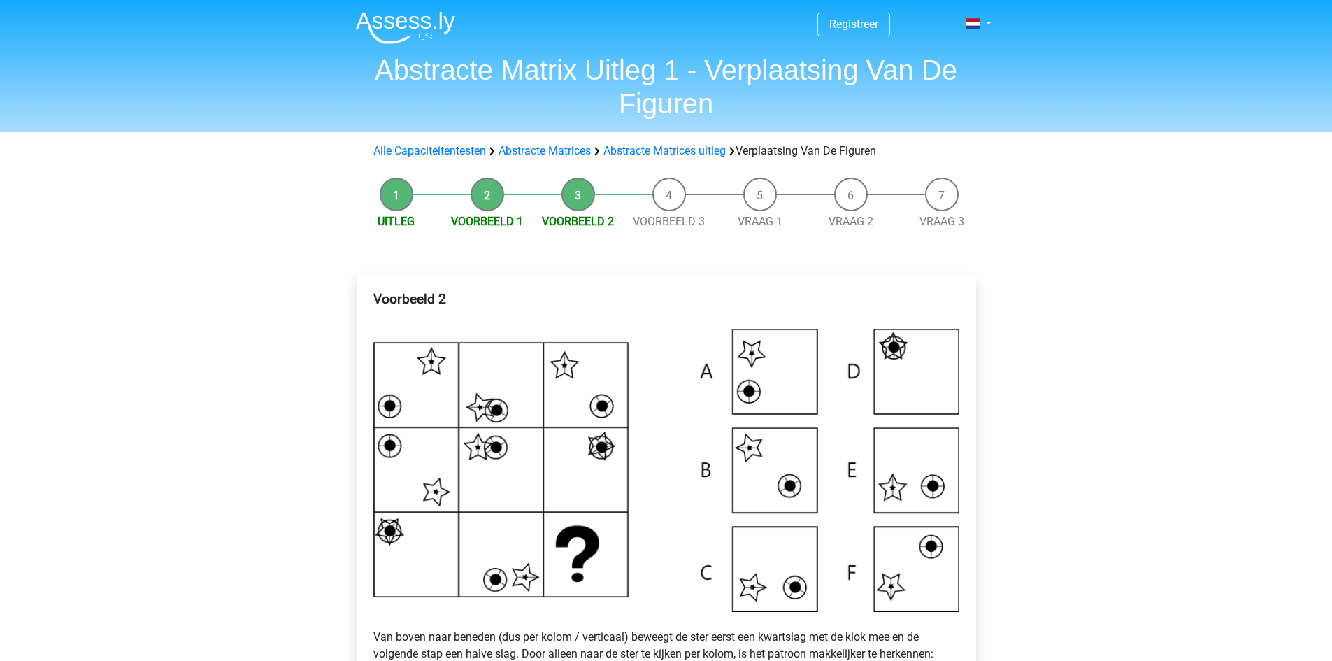
scroll to position [680, 0]
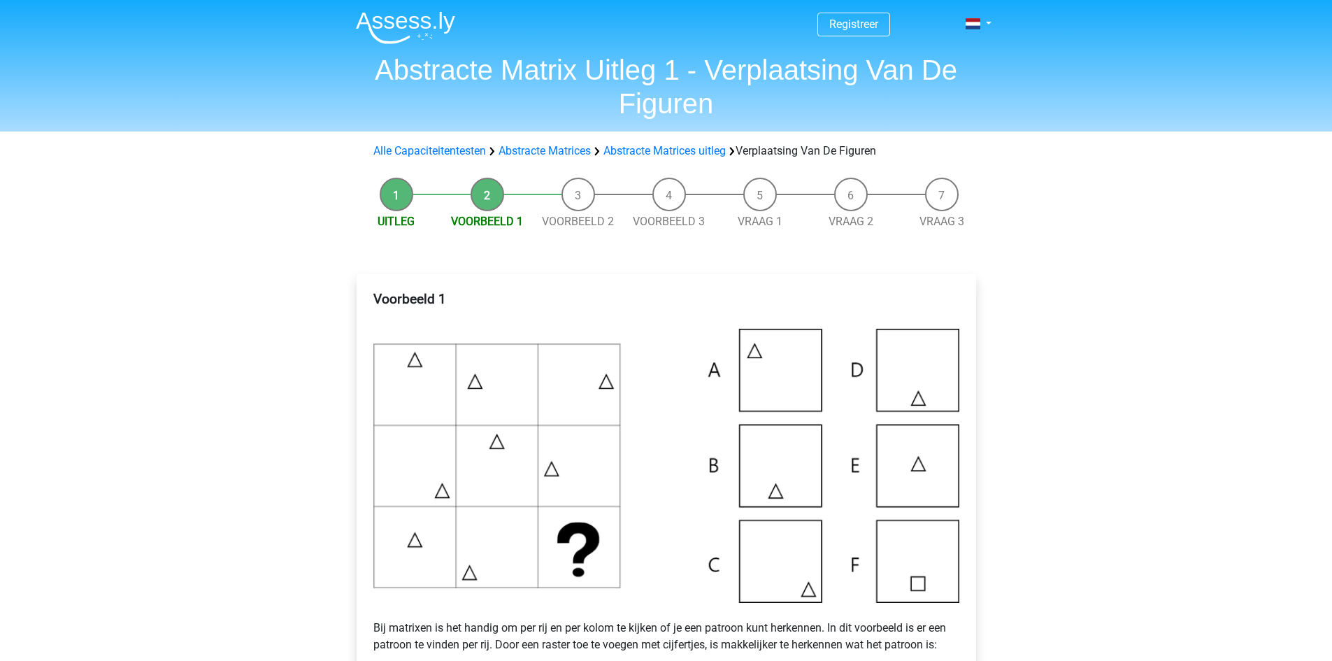
scroll to position [489, 0]
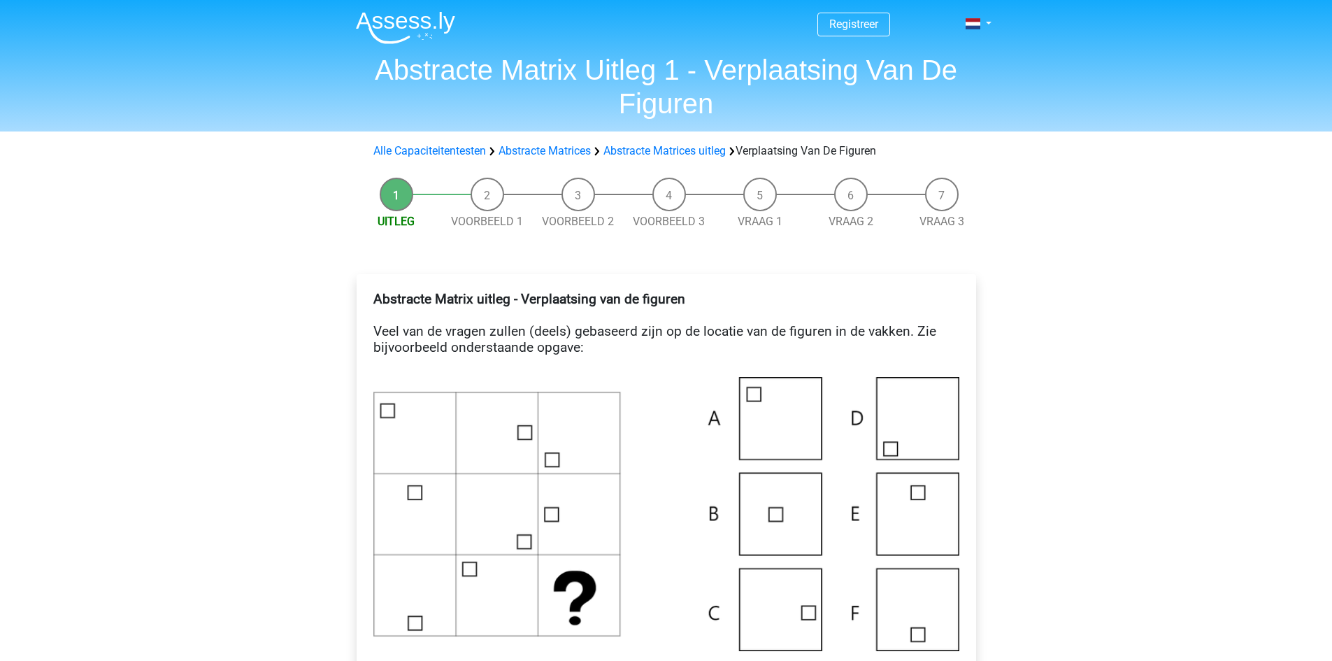
scroll to position [629, 0]
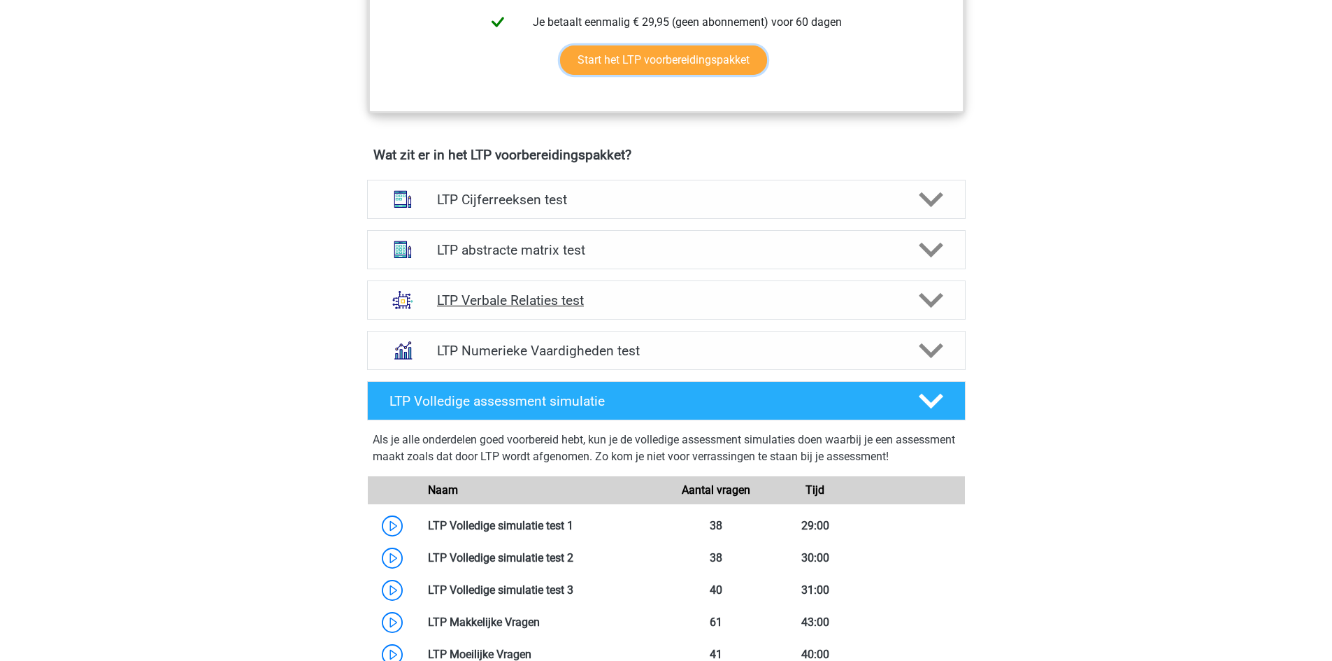
scroll to position [769, 0]
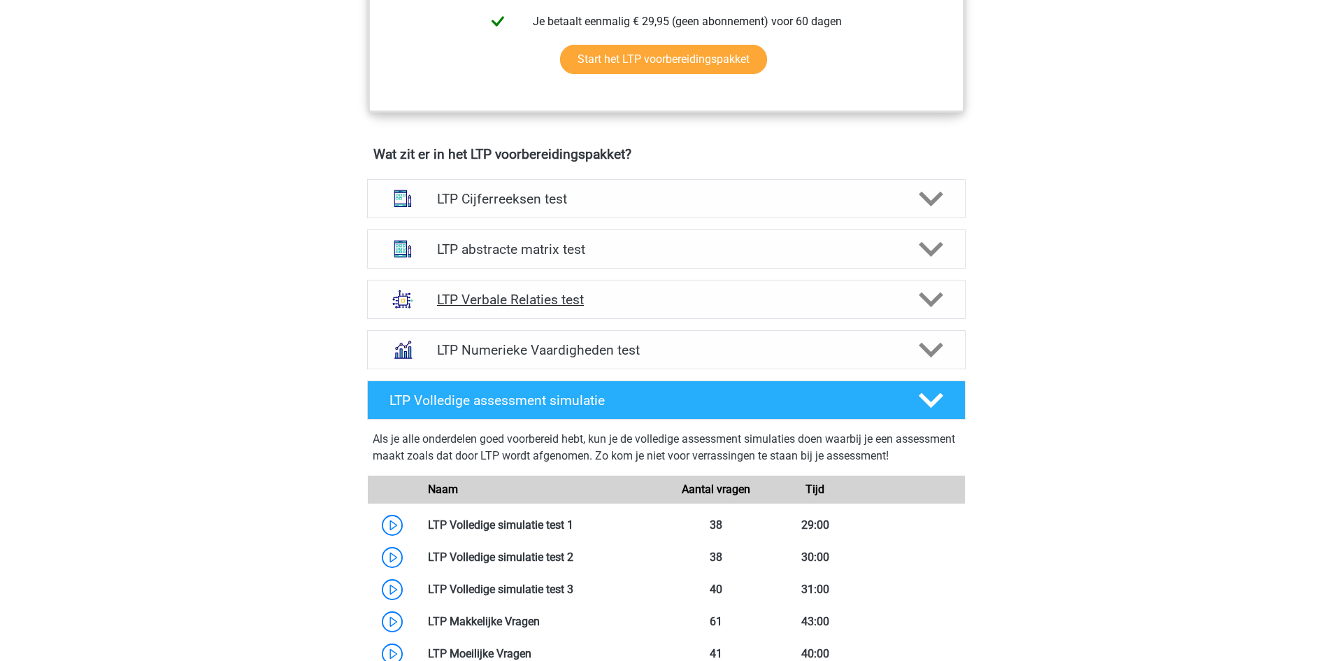
click at [520, 297] on h4 "LTP Verbale Relaties test" at bounding box center [666, 300] width 458 height 16
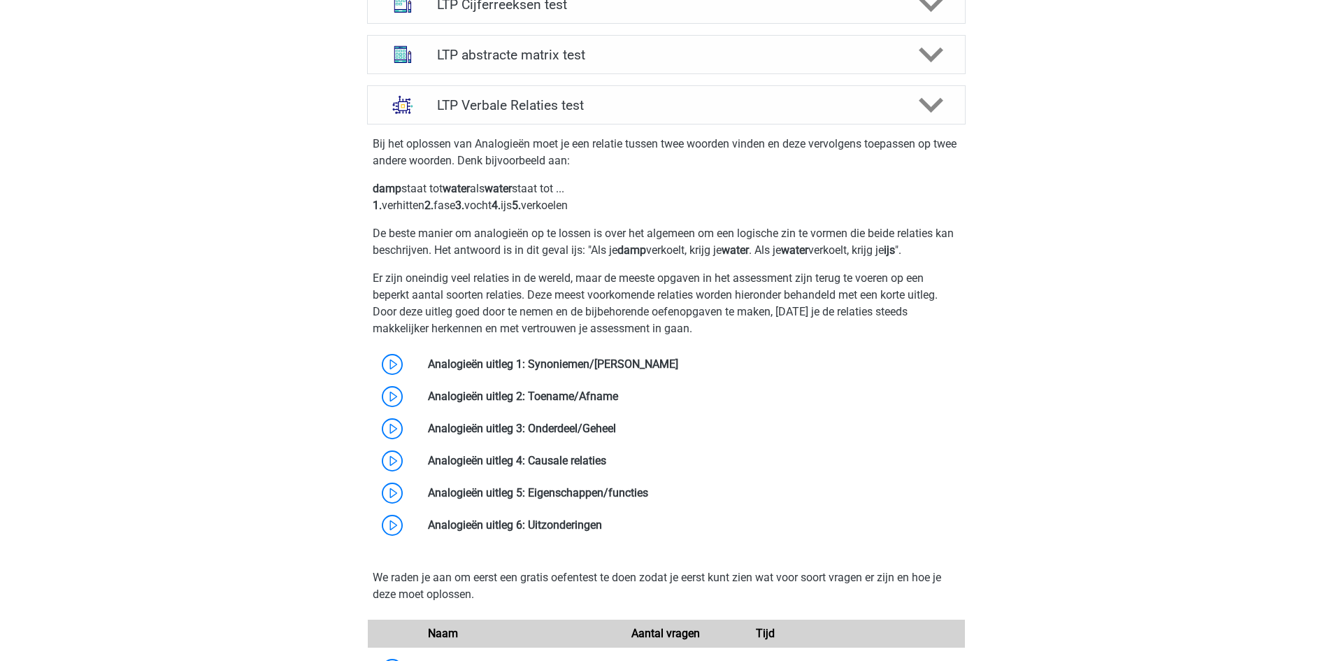
scroll to position [979, 0]
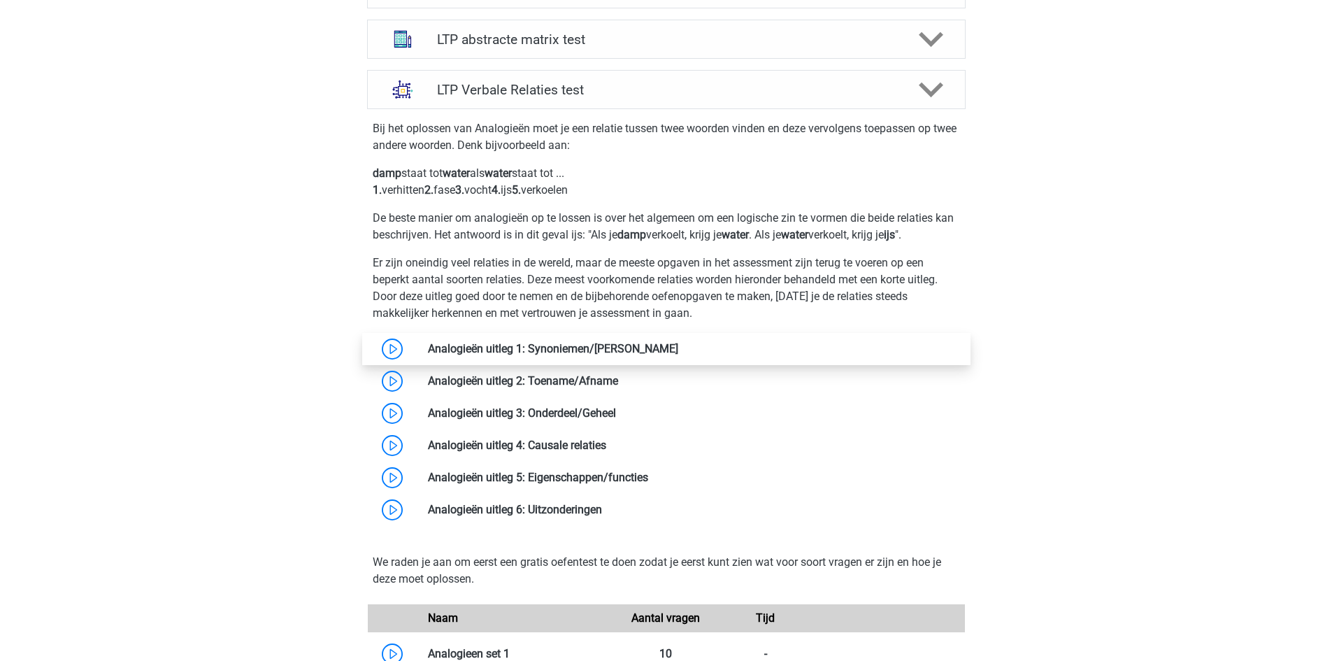
click at [678, 346] on link at bounding box center [678, 348] width 0 height 13
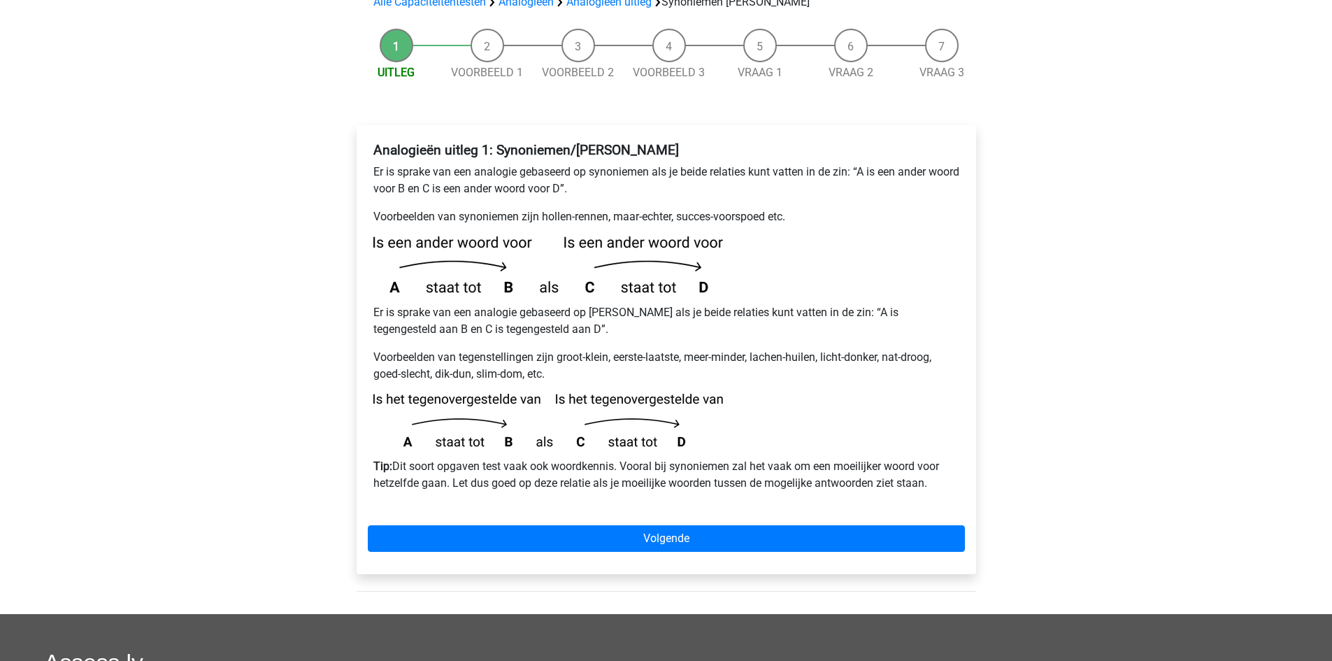
scroll to position [140, 0]
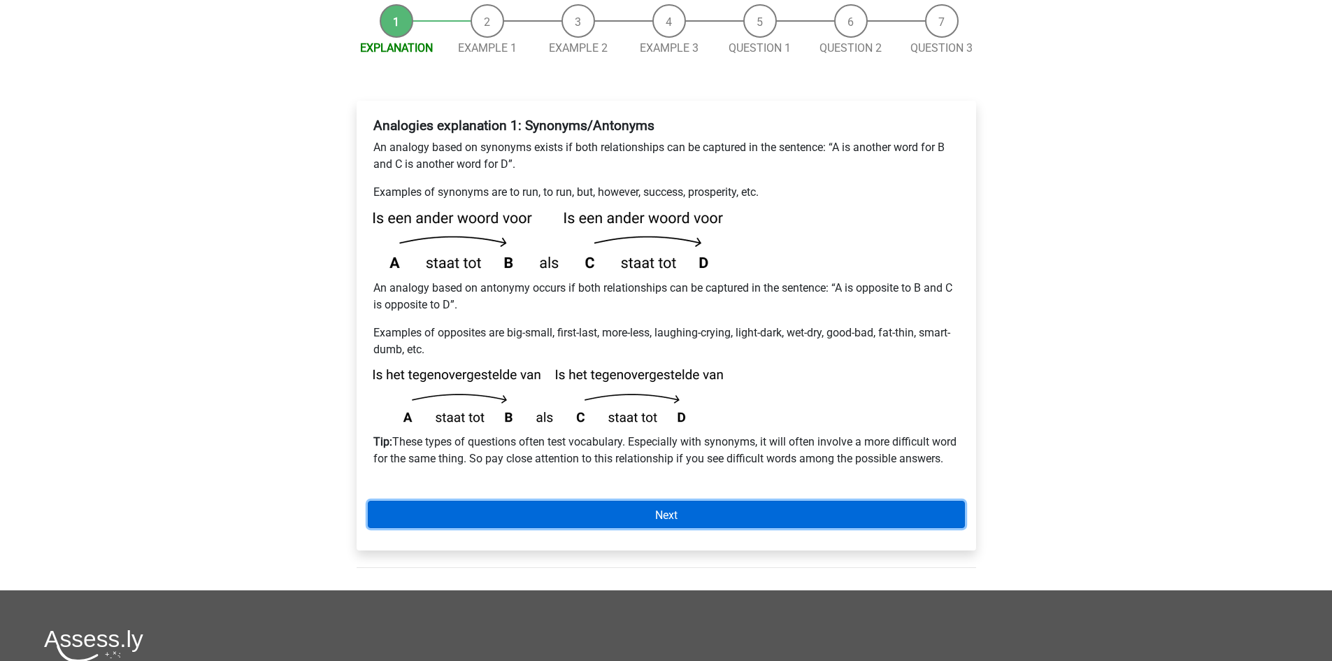
click at [627, 527] on link "Next" at bounding box center [666, 514] width 597 height 27
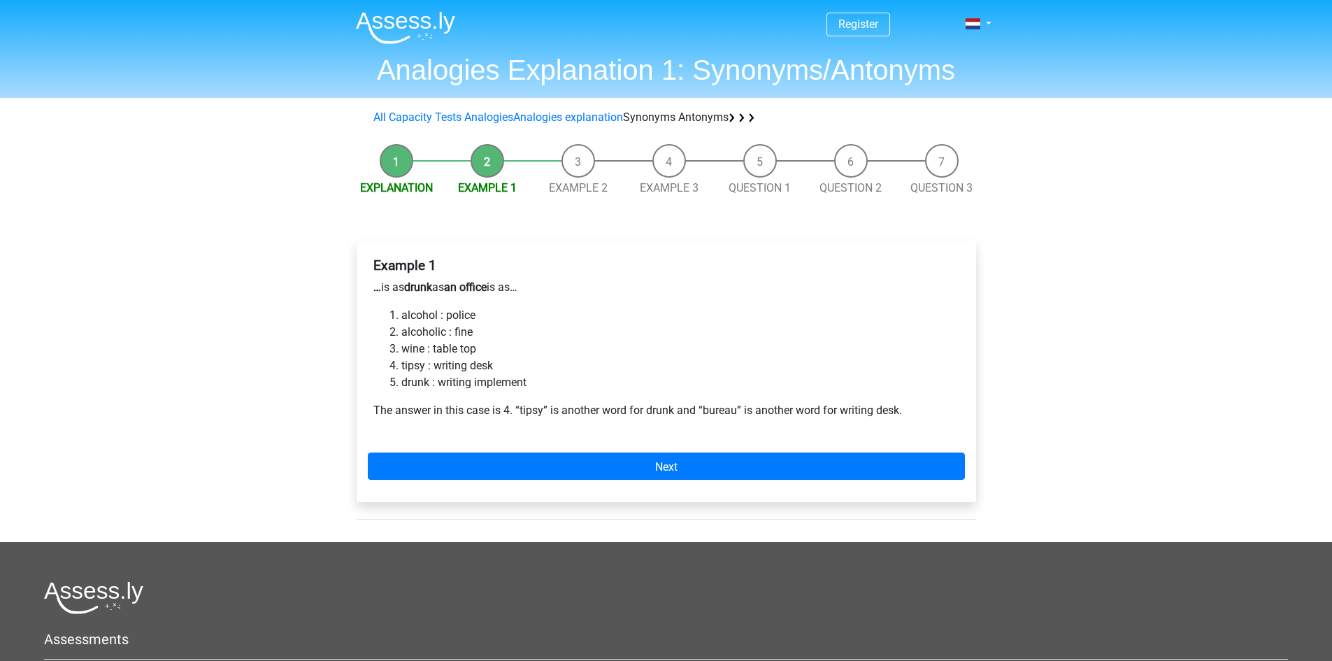
click at [1191, 113] on div "Register [DEMOGRAPHIC_DATA] English" at bounding box center [666, 455] width 1332 height 911
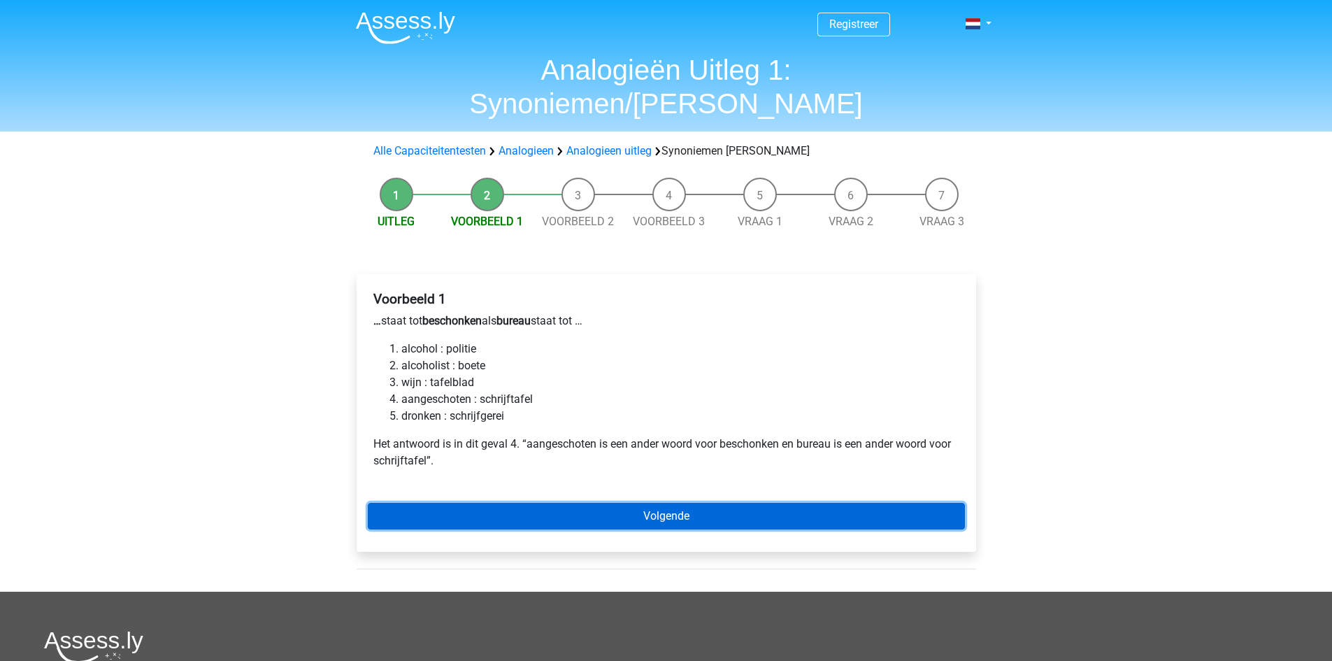
click at [688, 503] on link "Volgende" at bounding box center [666, 516] width 597 height 27
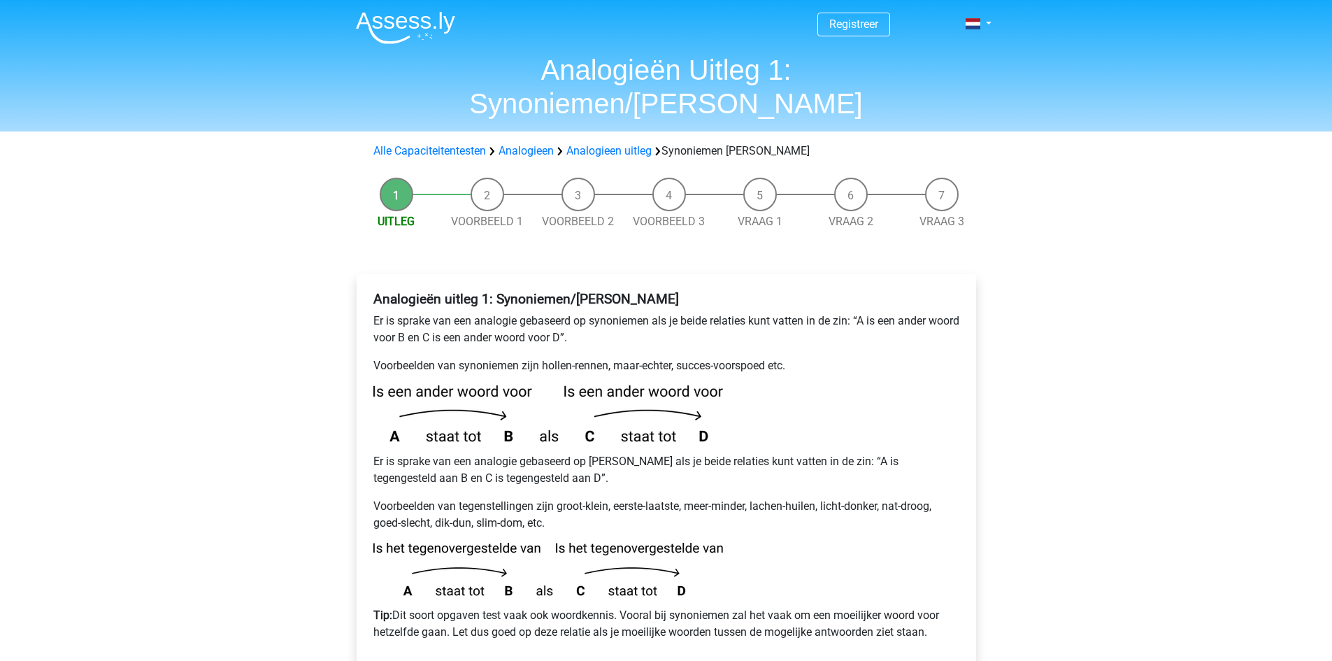
scroll to position [140, 0]
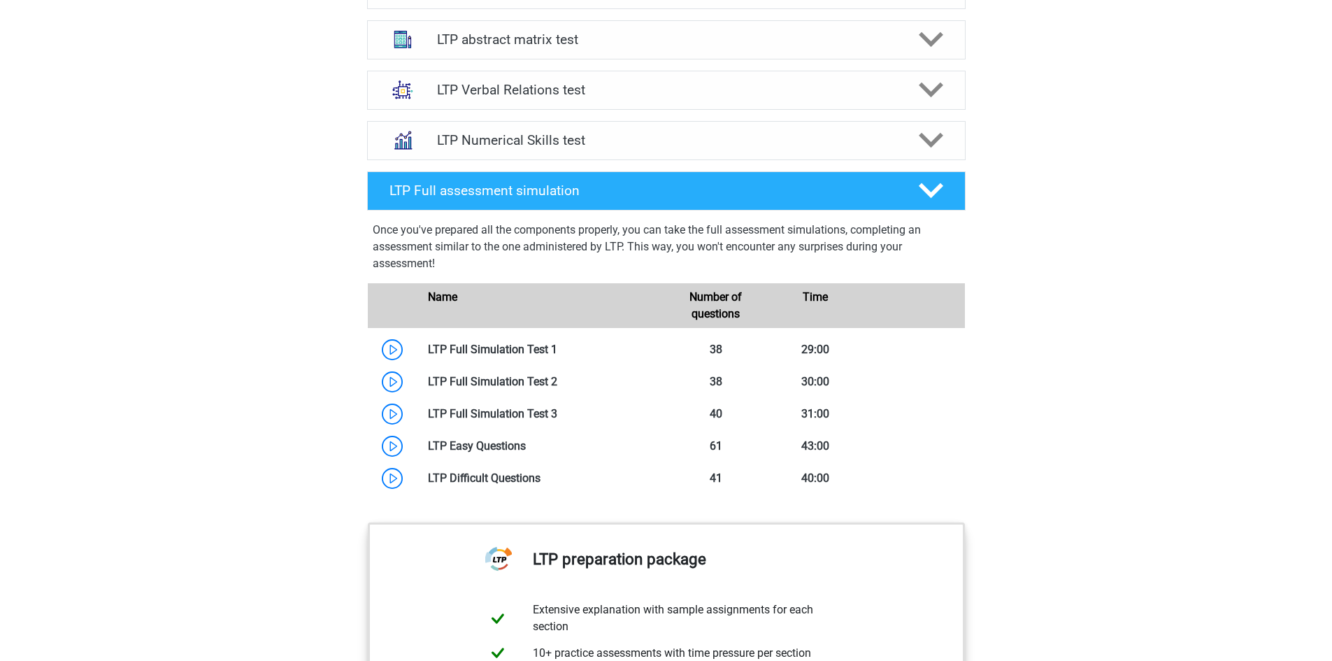
scroll to position [979, 0]
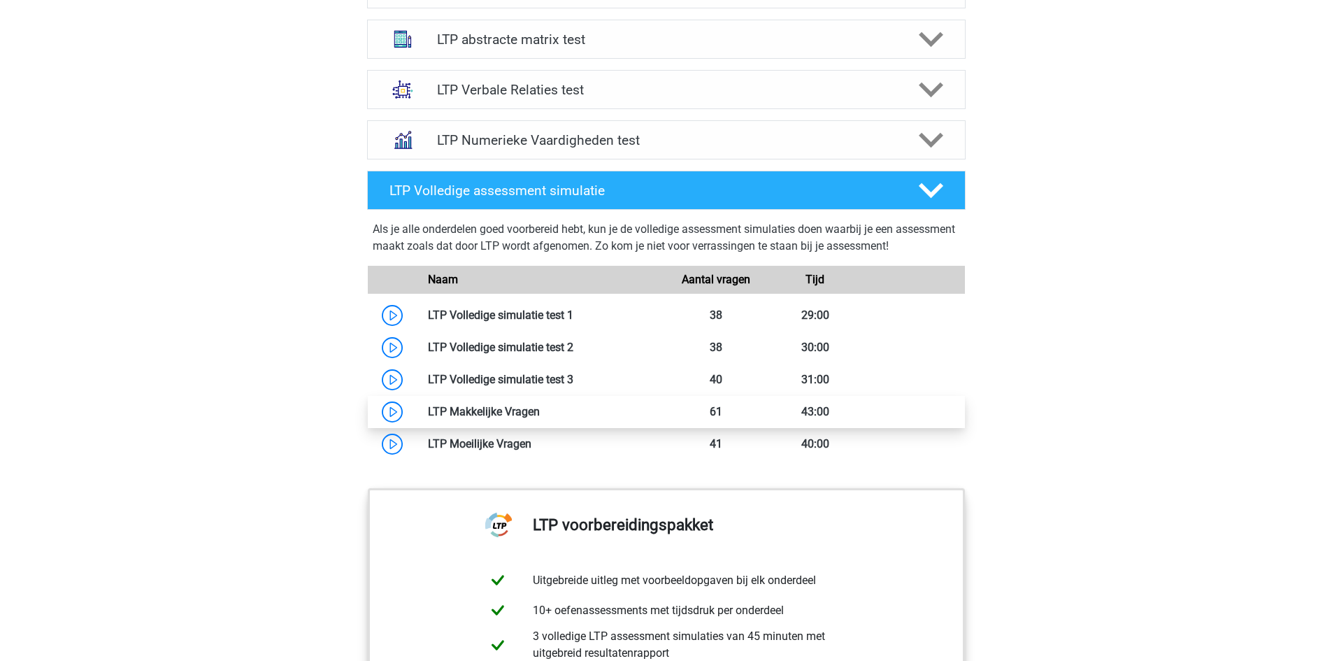
click at [540, 409] on link at bounding box center [540, 411] width 0 height 13
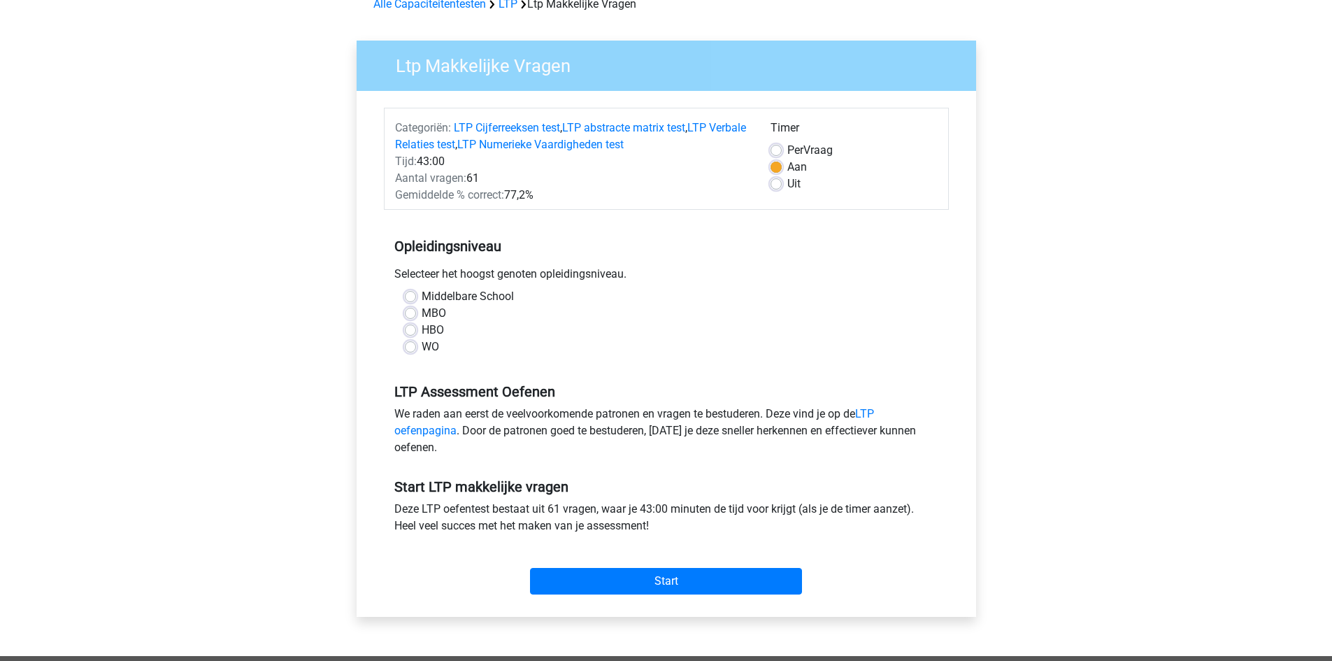
scroll to position [70, 0]
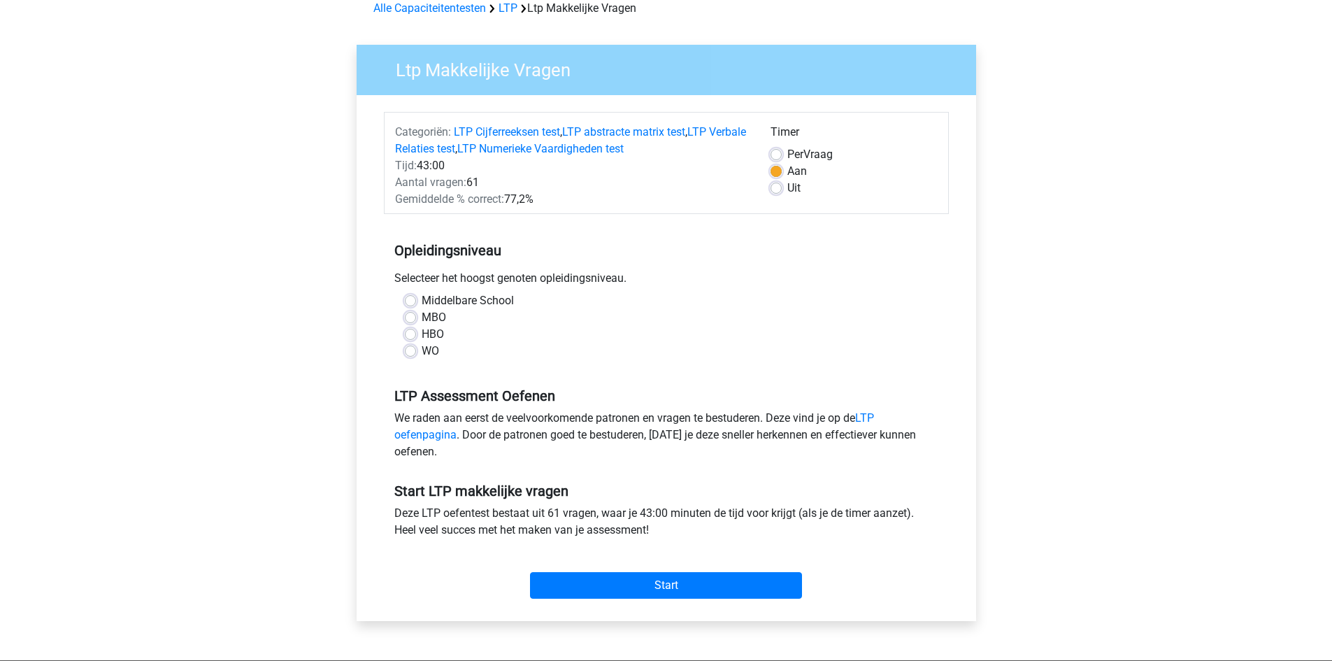
click at [422, 332] on label "HBO" at bounding box center [433, 334] width 22 height 17
click at [413, 332] on input "HBO" at bounding box center [410, 333] width 11 height 14
radio input "true"
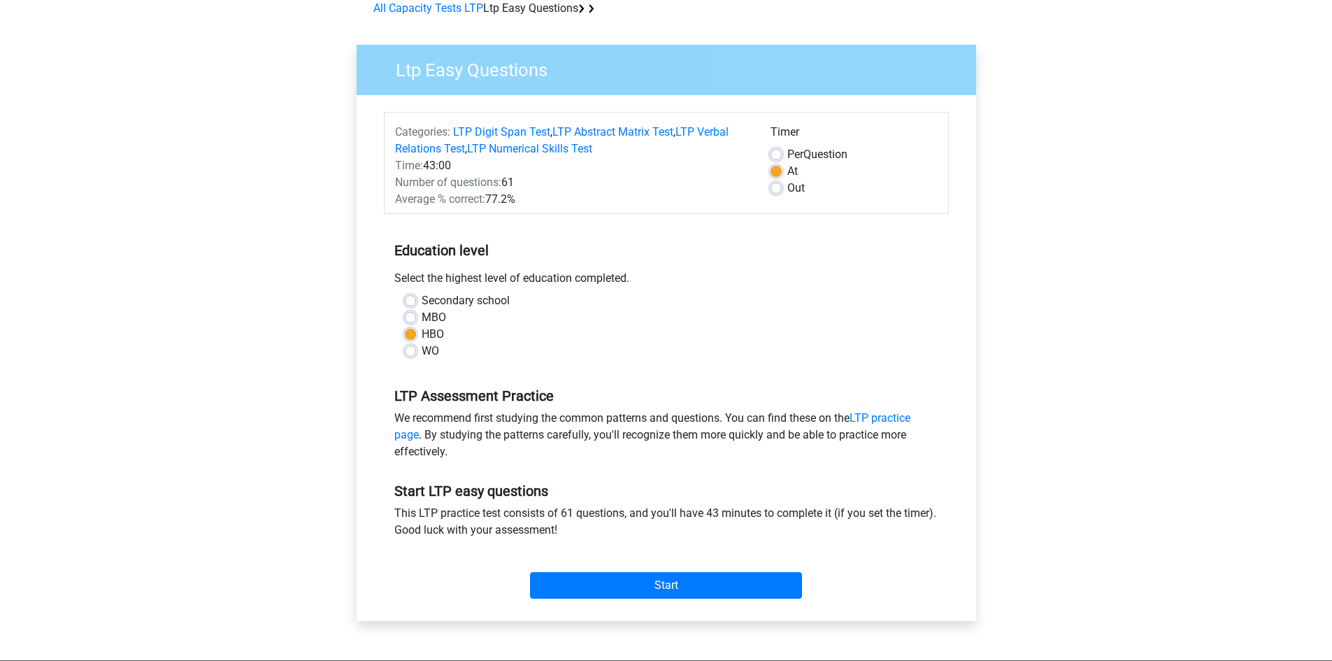
drag, startPoint x: 429, startPoint y: 412, endPoint x: 473, endPoint y: 454, distance: 61.3
click at [473, 454] on div "We recommend first studying the common patterns and questions. You can find the…" at bounding box center [666, 438] width 565 height 56
click at [590, 434] on font ". By studying the patterns carefully, you'll recognize them more quickly and be…" at bounding box center [650, 443] width 512 height 30
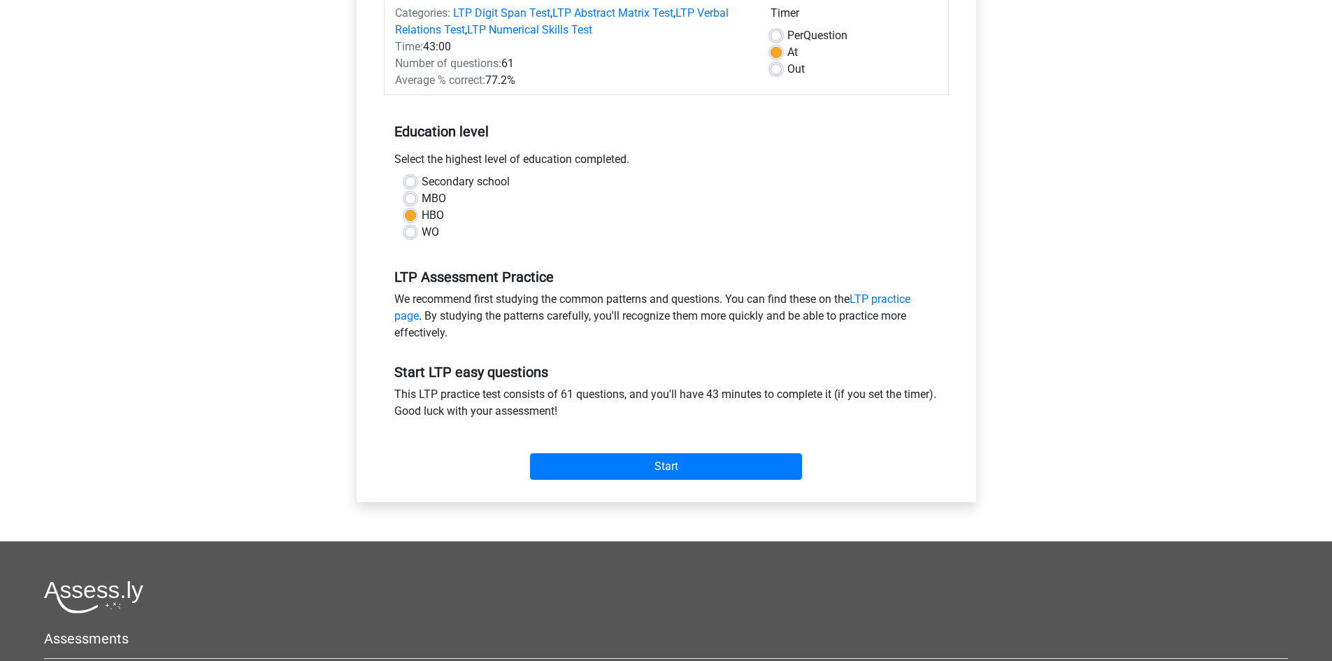
scroll to position [210, 0]
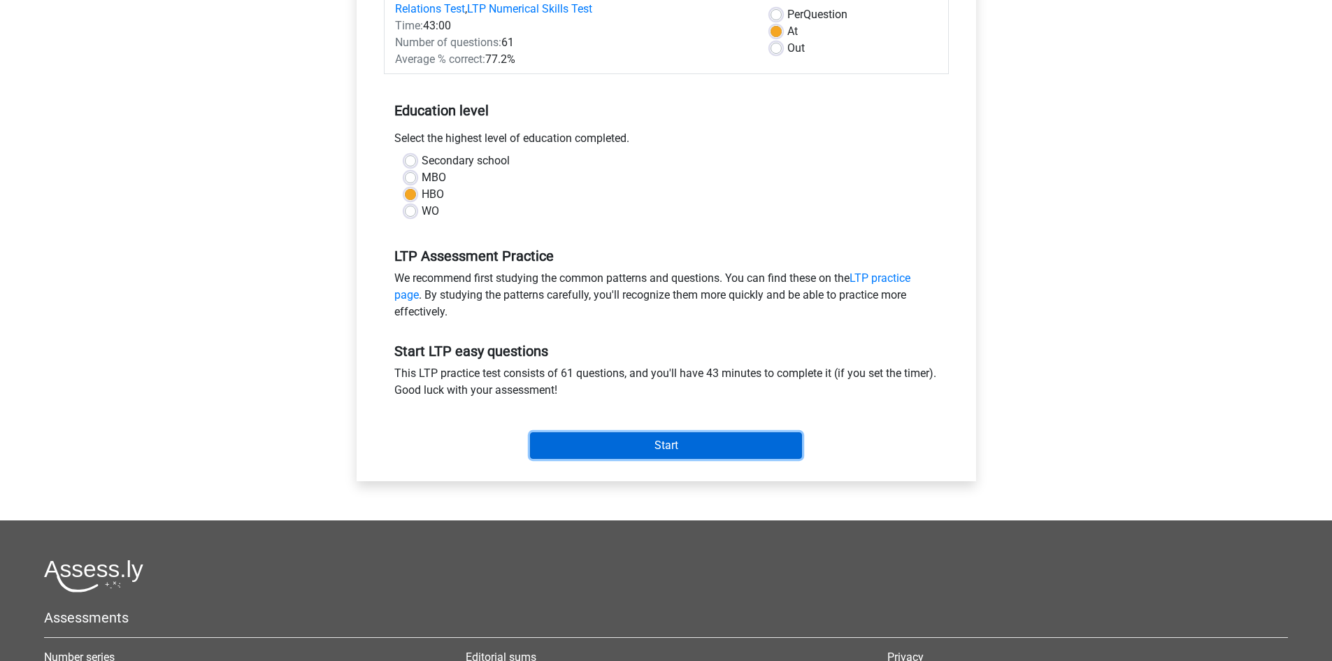
click at [591, 459] on input "Start" at bounding box center [666, 445] width 272 height 27
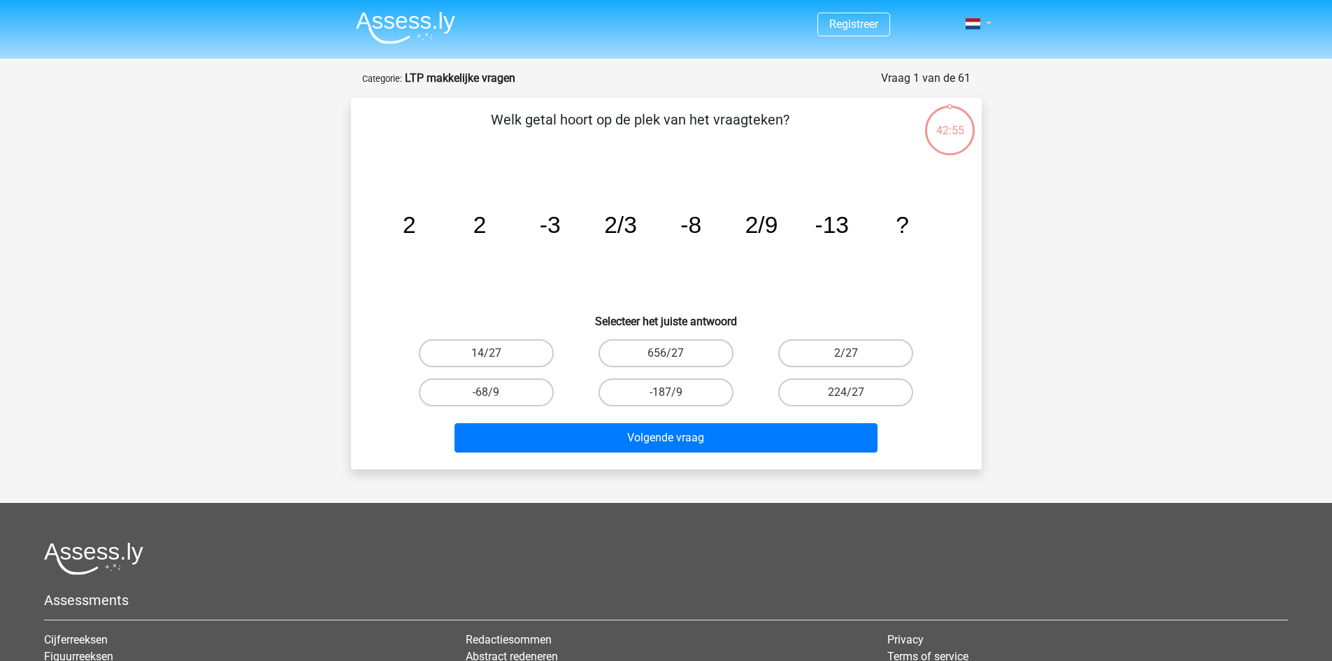
click at [982, 24] on link at bounding box center [974, 23] width 28 height 17
click at [1057, 126] on div "Registreer" at bounding box center [666, 436] width 1332 height 872
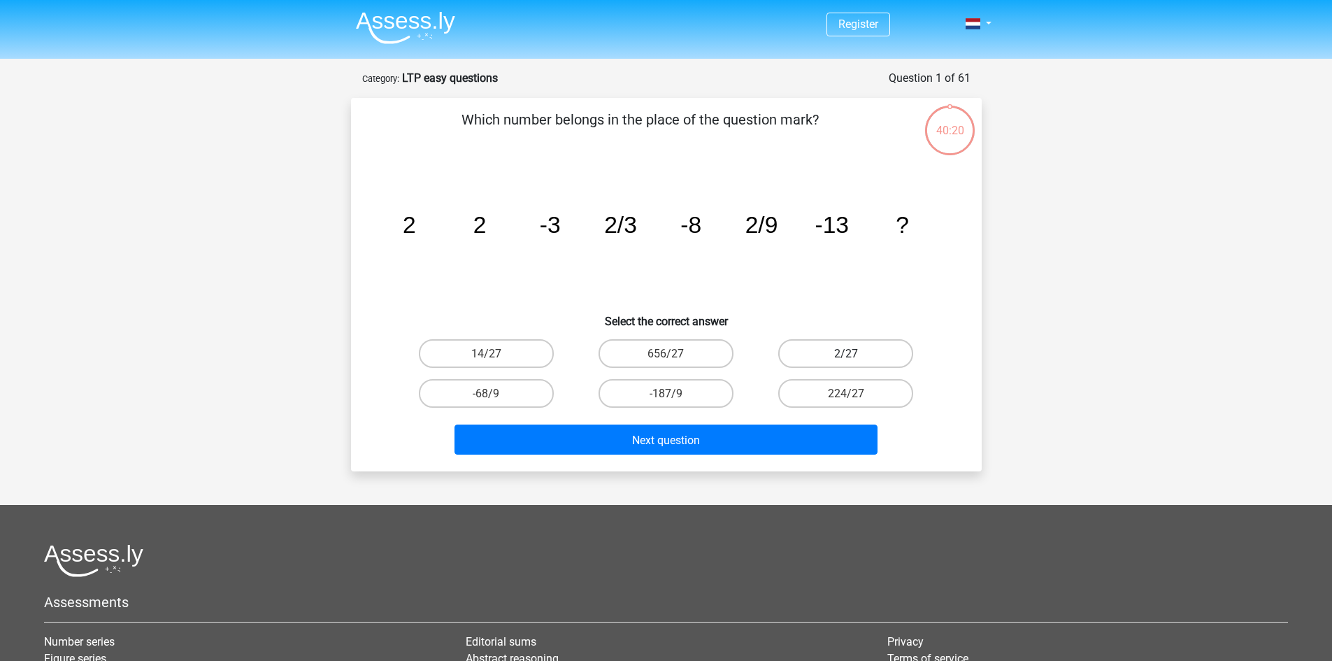
click at [826, 351] on label "2/27" at bounding box center [845, 353] width 135 height 29
click at [846, 353] on input "2/27" at bounding box center [850, 357] width 9 height 9
radio input "true"
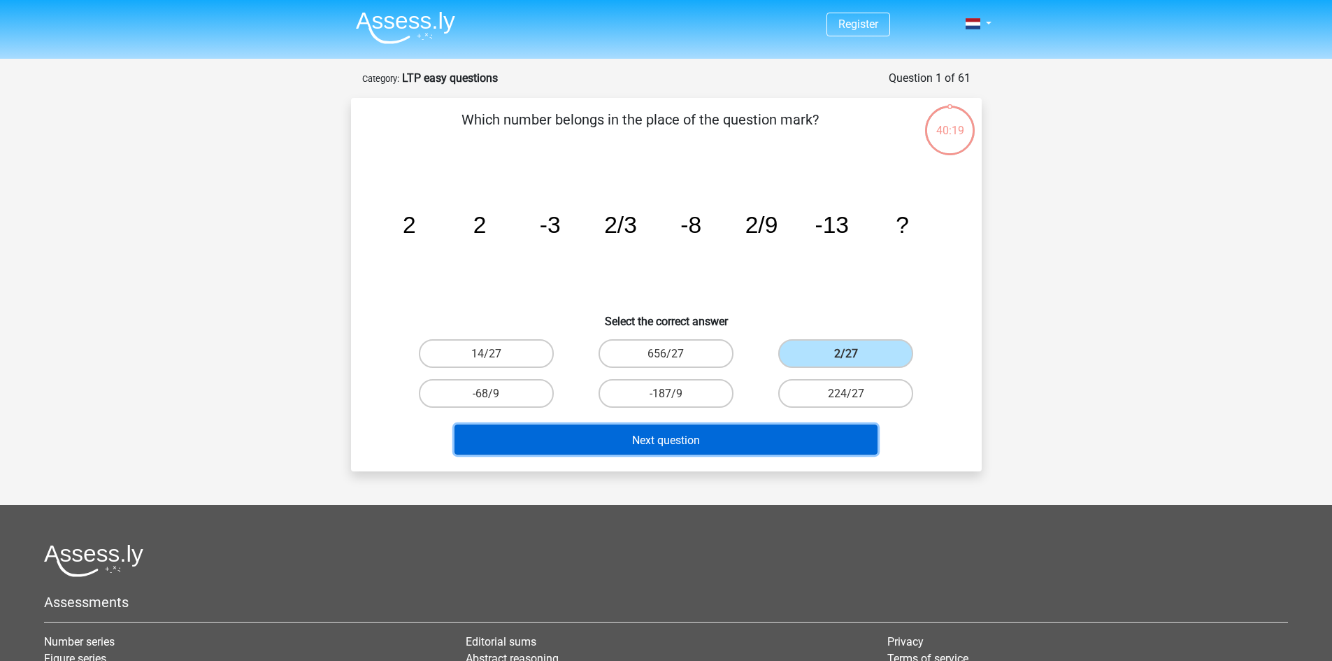
click at [650, 443] on font "Next question" at bounding box center [666, 439] width 68 height 13
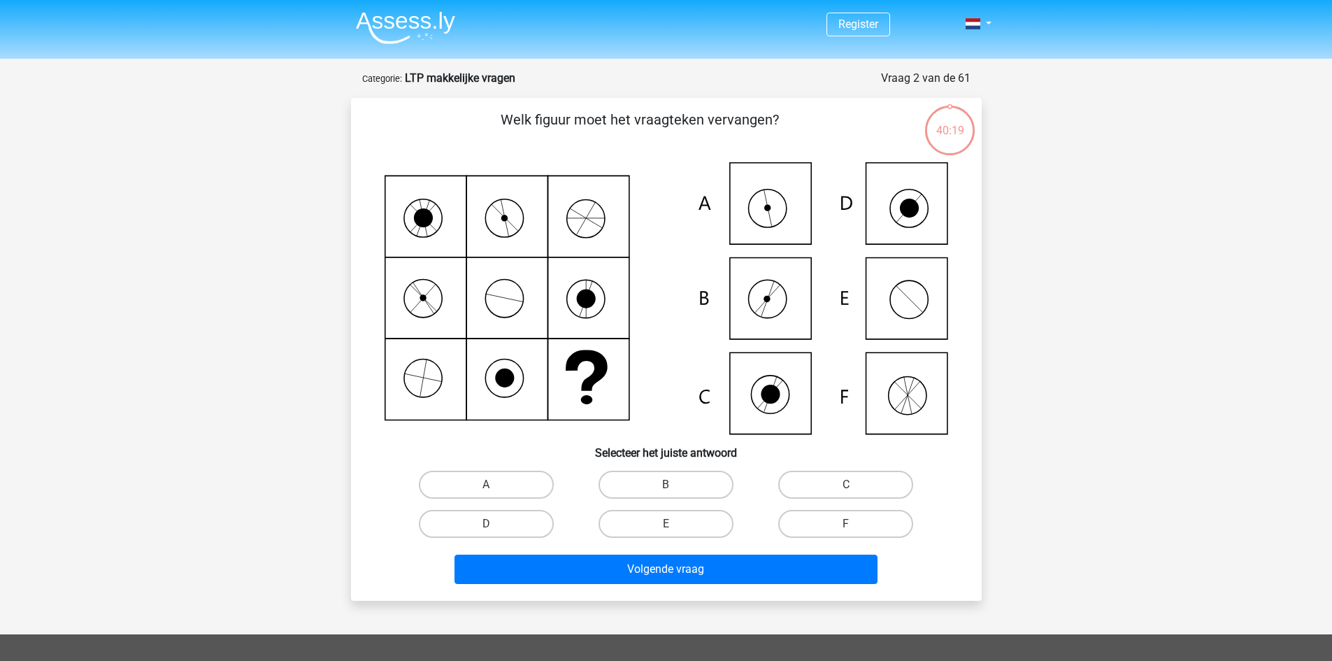
scroll to position [70, 0]
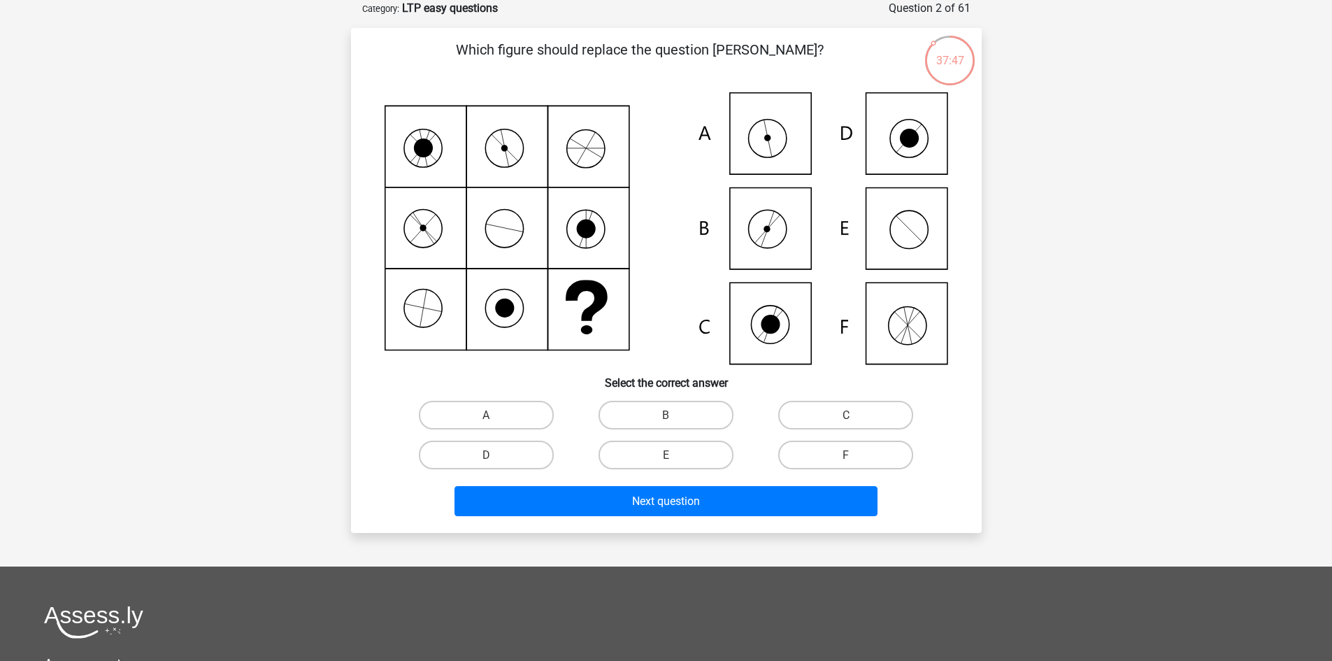
click at [761, 233] on icon at bounding box center [667, 228] width 564 height 272
drag, startPoint x: 633, startPoint y: 409, endPoint x: 639, endPoint y: 434, distance: 25.3
click at [633, 409] on label "B" at bounding box center [666, 415] width 135 height 29
click at [666, 415] on input "B" at bounding box center [670, 419] width 9 height 9
radio input "true"
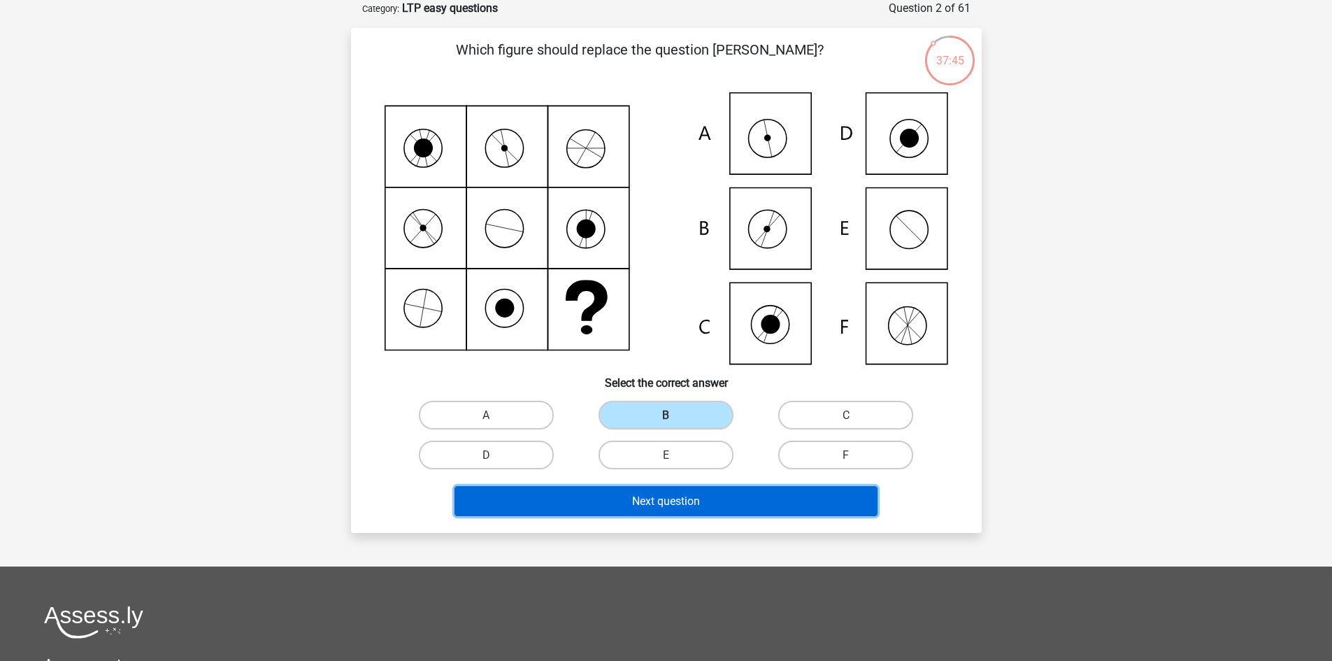
click at [671, 503] on font "Next question" at bounding box center [666, 500] width 68 height 13
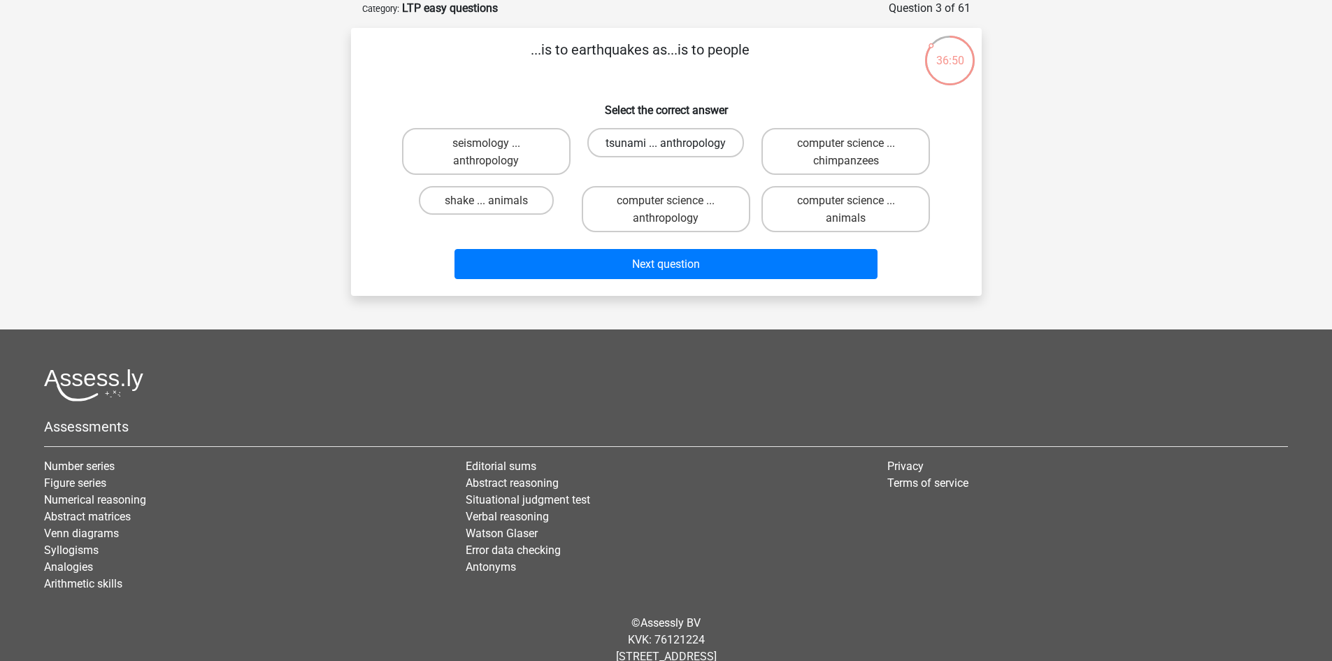
click at [677, 148] on font "tsunami ... anthropology" at bounding box center [666, 142] width 120 height 13
click at [675, 148] on input "tsunami ... anthropology" at bounding box center [670, 146] width 9 height 9
radio input "true"
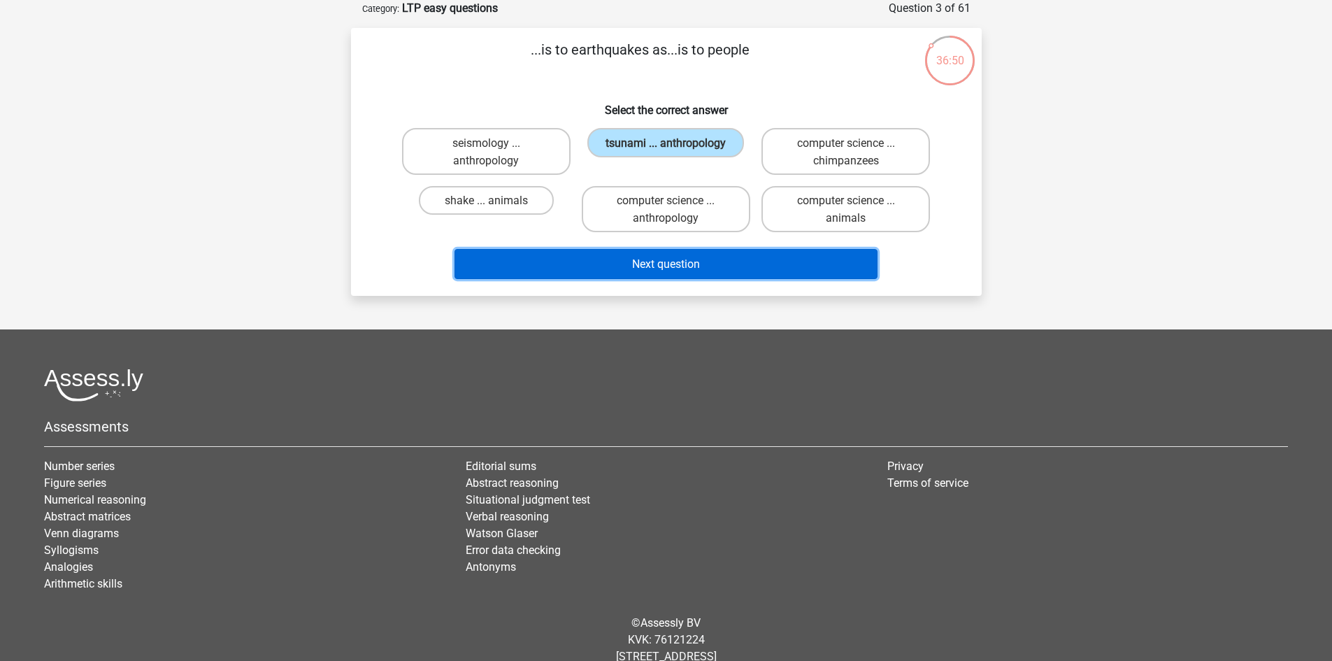
click at [685, 272] on button "Next question" at bounding box center [665, 264] width 423 height 30
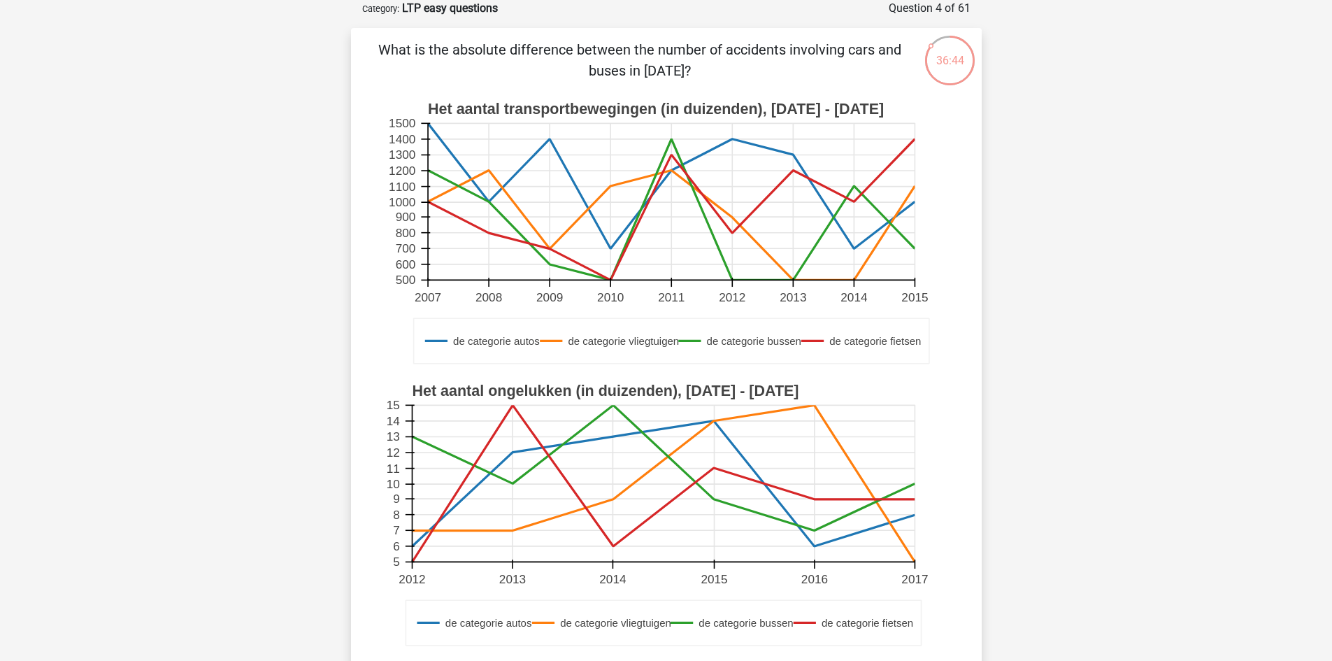
drag, startPoint x: 628, startPoint y: 52, endPoint x: 898, endPoint y: 57, distance: 270.0
click at [898, 57] on font "What is the absolute difference between the number of accidents involving cars …" at bounding box center [639, 60] width 523 height 38
drag, startPoint x: 599, startPoint y: 73, endPoint x: 721, endPoint y: 78, distance: 122.5
click at [721, 78] on p "What is the absolute difference between the number of accidents involving cars …" at bounding box center [640, 60] width 534 height 42
drag, startPoint x: 469, startPoint y: 48, endPoint x: 625, endPoint y: 49, distance: 155.9
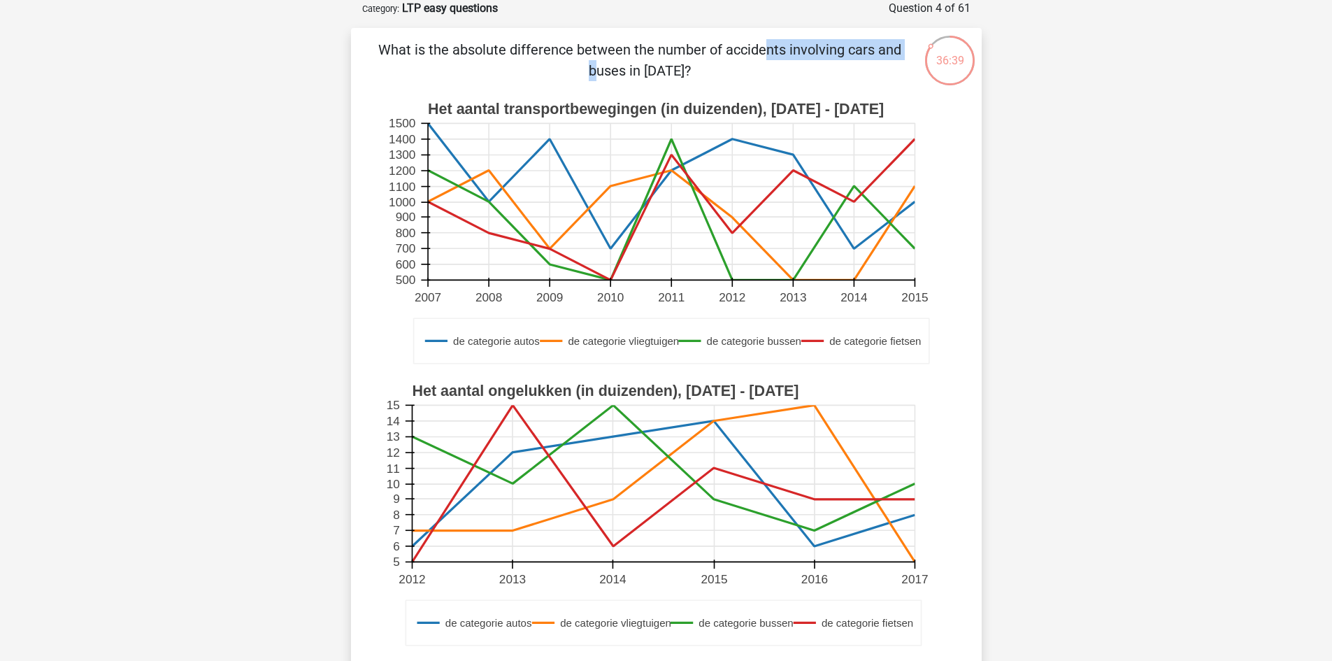
click at [625, 49] on font "What is the absolute difference between the number of accidents involving cars …" at bounding box center [639, 60] width 523 height 38
click at [127, 305] on div "Register" at bounding box center [666, 578] width 1332 height 1297
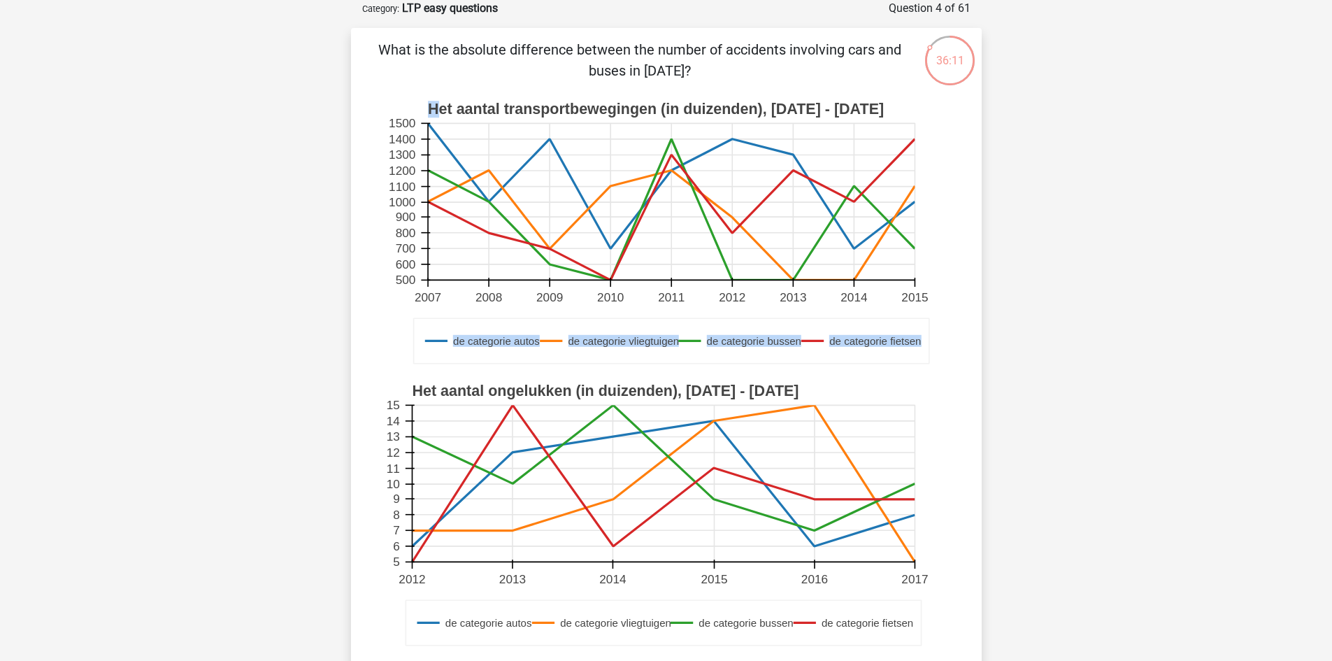
drag, startPoint x: 434, startPoint y: 107, endPoint x: 871, endPoint y: 102, distance: 437.7
click at [871, 102] on g "de categorie autos de categorie vliegtuigen de categorie bussen de categorie fi…" at bounding box center [667, 234] width 564 height 282
click at [844, 117] on text "Het aantal transportbewegingen (in duizenden), 2007 - 2015" at bounding box center [656, 109] width 456 height 17
drag, startPoint x: 859, startPoint y: 108, endPoint x: 851, endPoint y: 103, distance: 9.7
click at [851, 103] on g "de categorie autos de categorie vliegtuigen de categorie bussen de categorie fi…" at bounding box center [667, 234] width 564 height 282
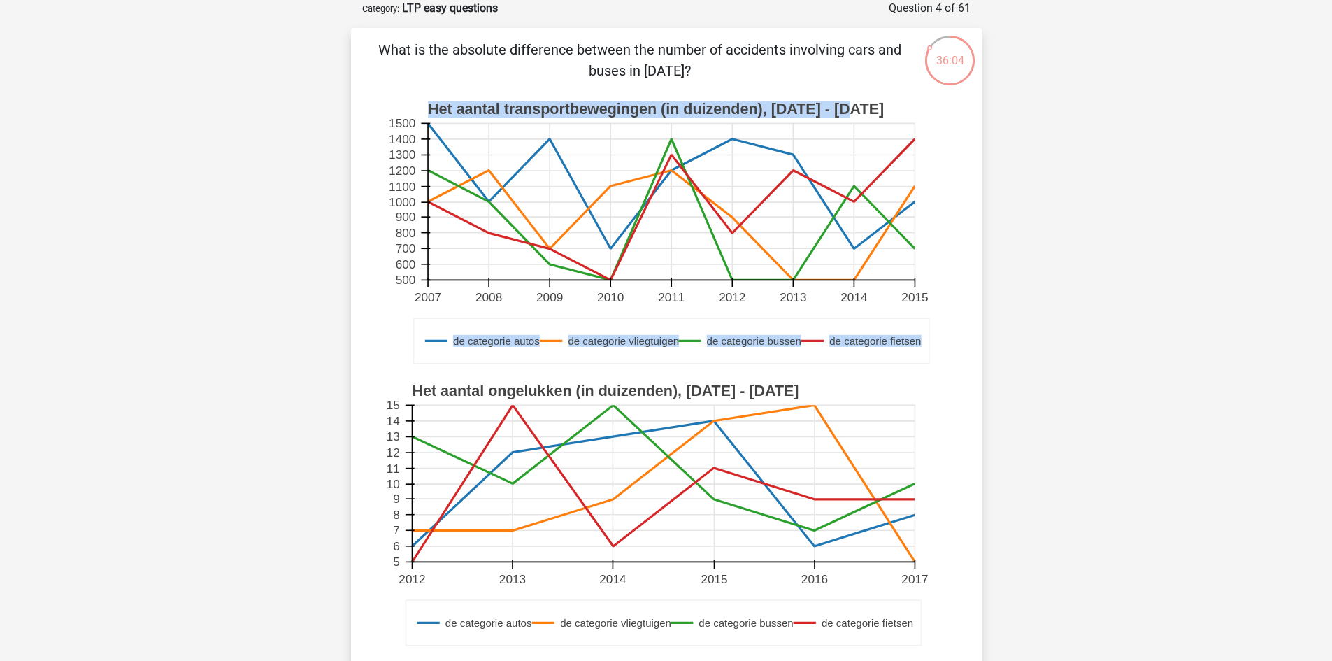
copy g "de categorie autos de categorie vliegtuigen de categorie bussen de categorie fi…"
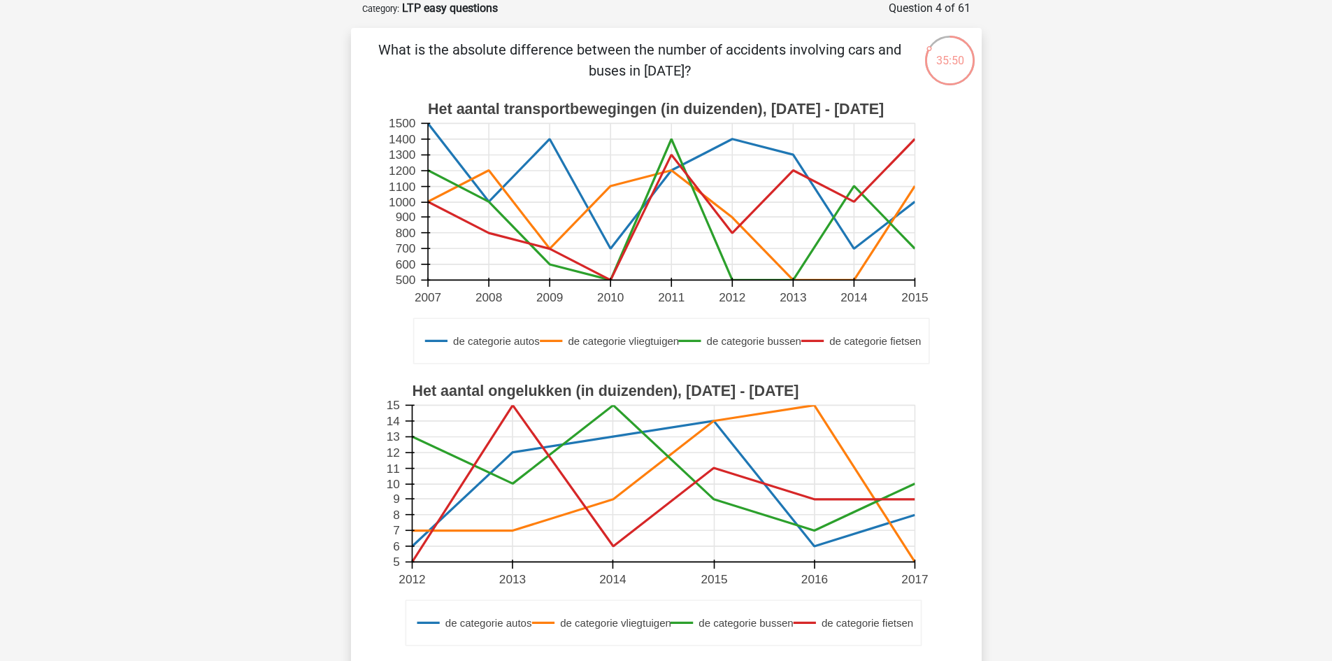
click at [206, 124] on div "Register" at bounding box center [666, 578] width 1332 height 1297
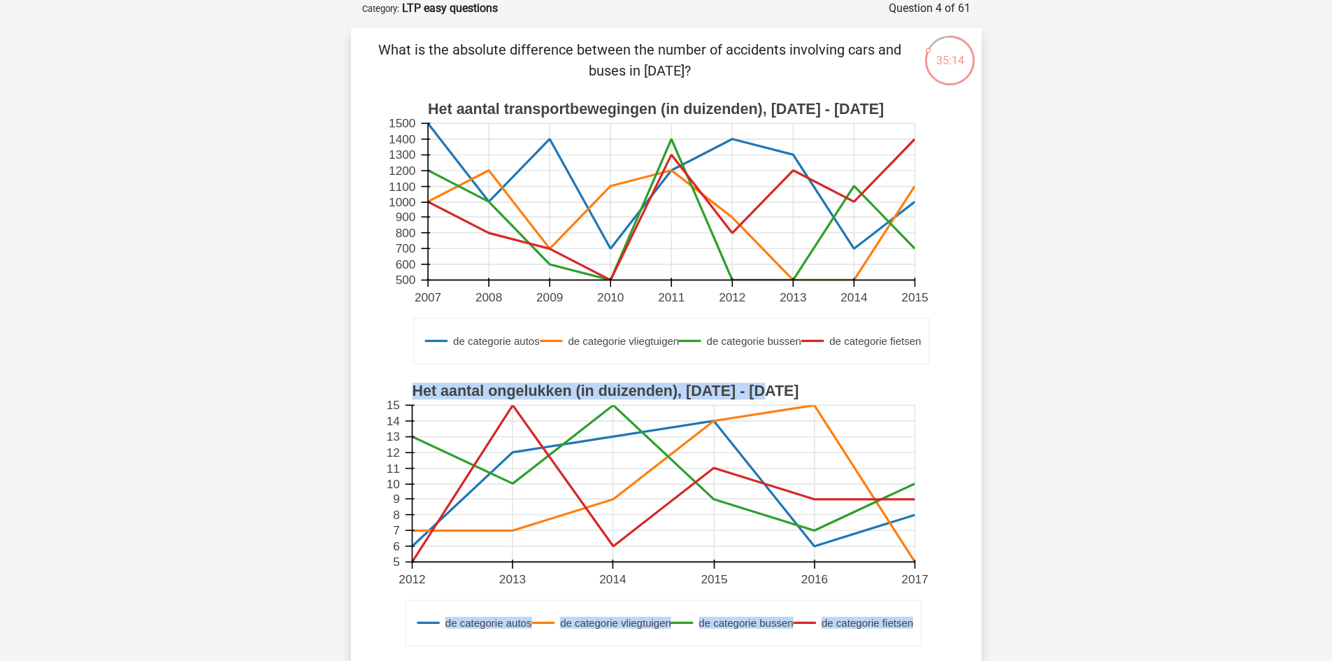
drag, startPoint x: 410, startPoint y: 387, endPoint x: 766, endPoint y: 392, distance: 355.3
click at [766, 392] on g "de categorie autos de categorie vliegtuigen de categorie bussen de categorie fi…" at bounding box center [667, 516] width 564 height 282
copy g "de categorie autos de categorie vliegtuigen de categorie bussen de categorie fi…"
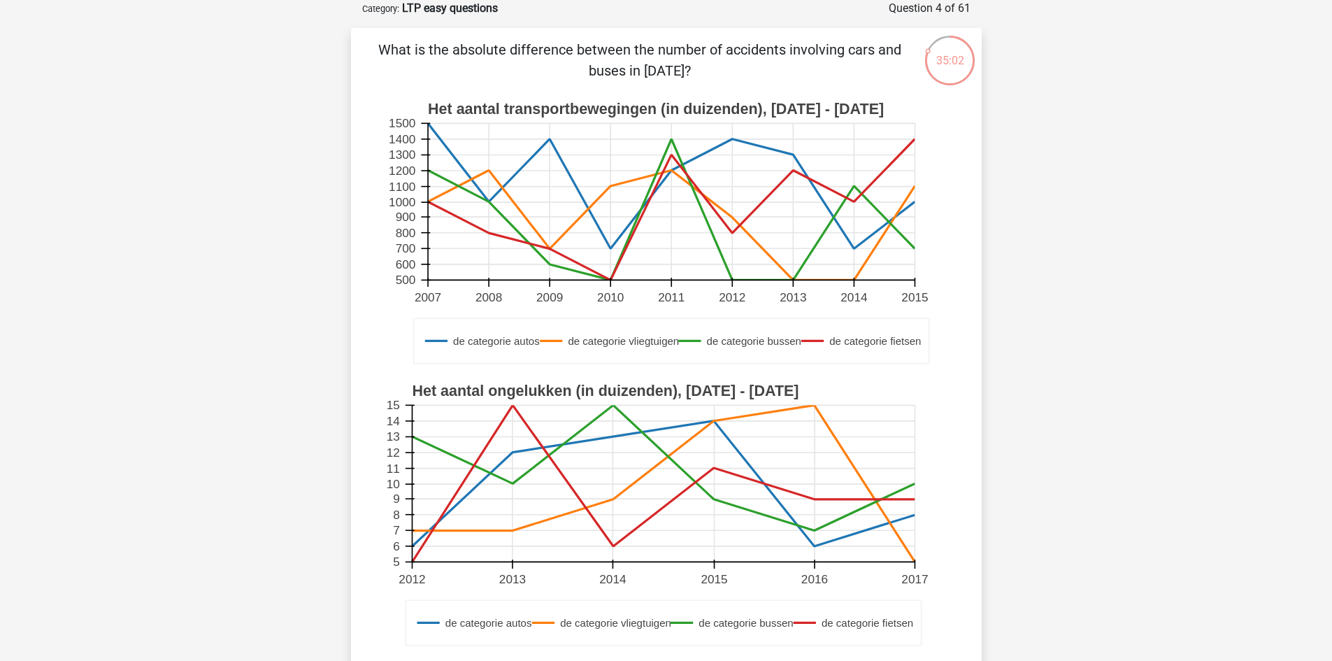
click at [114, 464] on div "Register" at bounding box center [666, 578] width 1332 height 1297
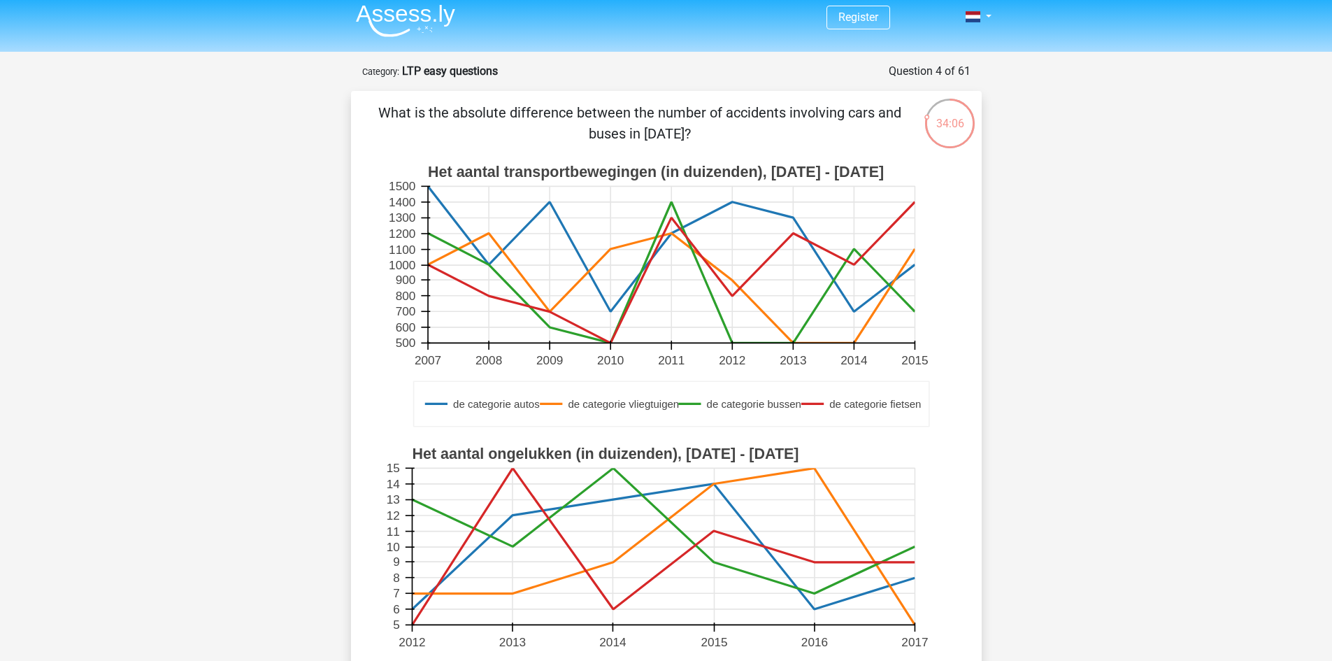
scroll to position [0, 0]
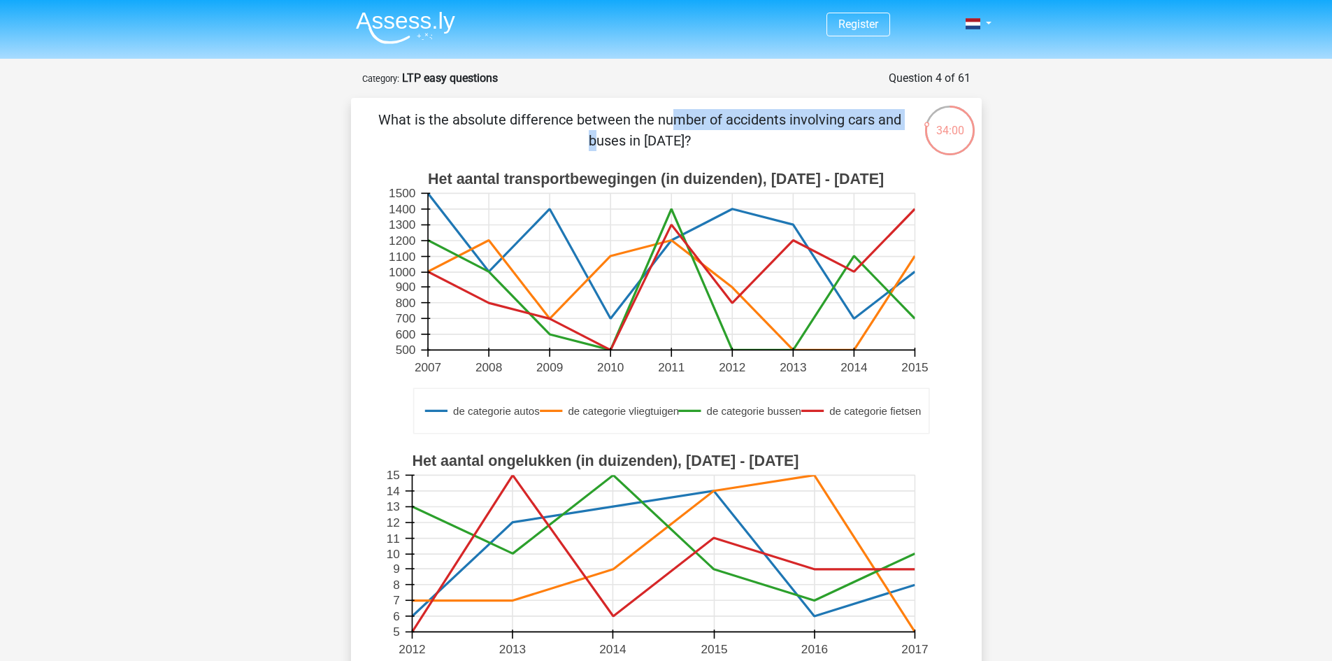
drag, startPoint x: 382, startPoint y: 120, endPoint x: 620, endPoint y: 126, distance: 237.8
click at [620, 126] on font "What is the absolute difference between the number of accidents involving cars …" at bounding box center [639, 130] width 523 height 38
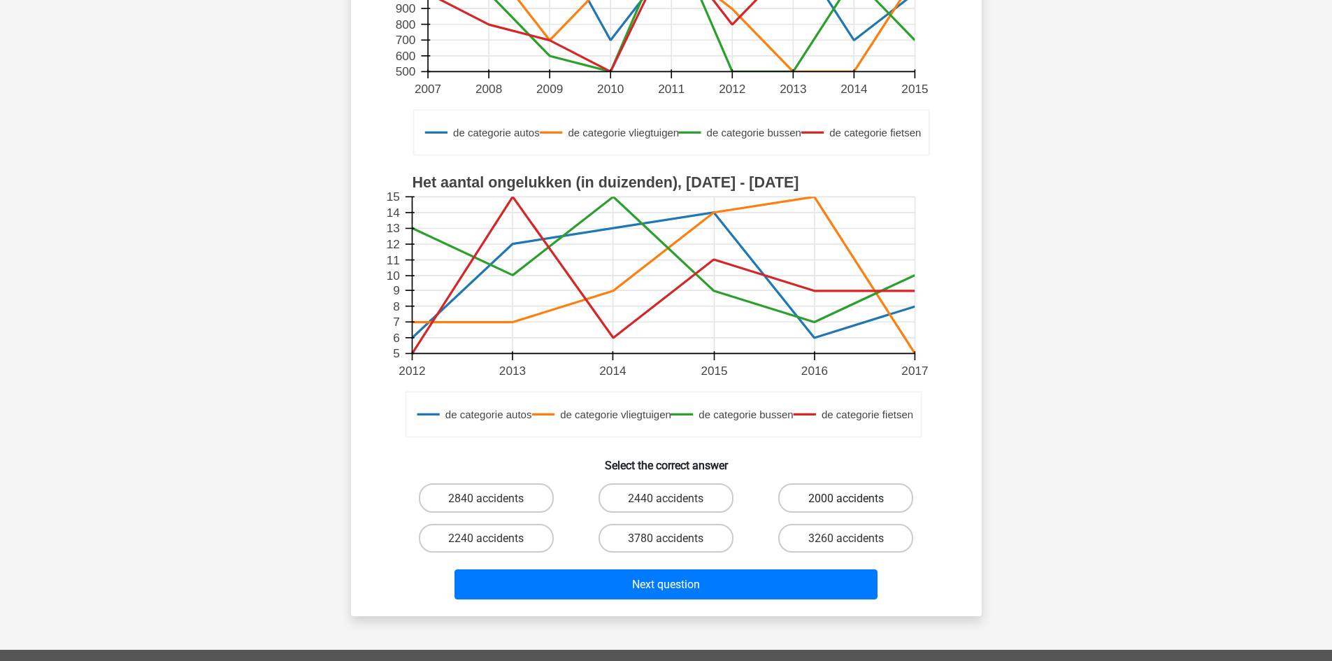
scroll to position [280, 0]
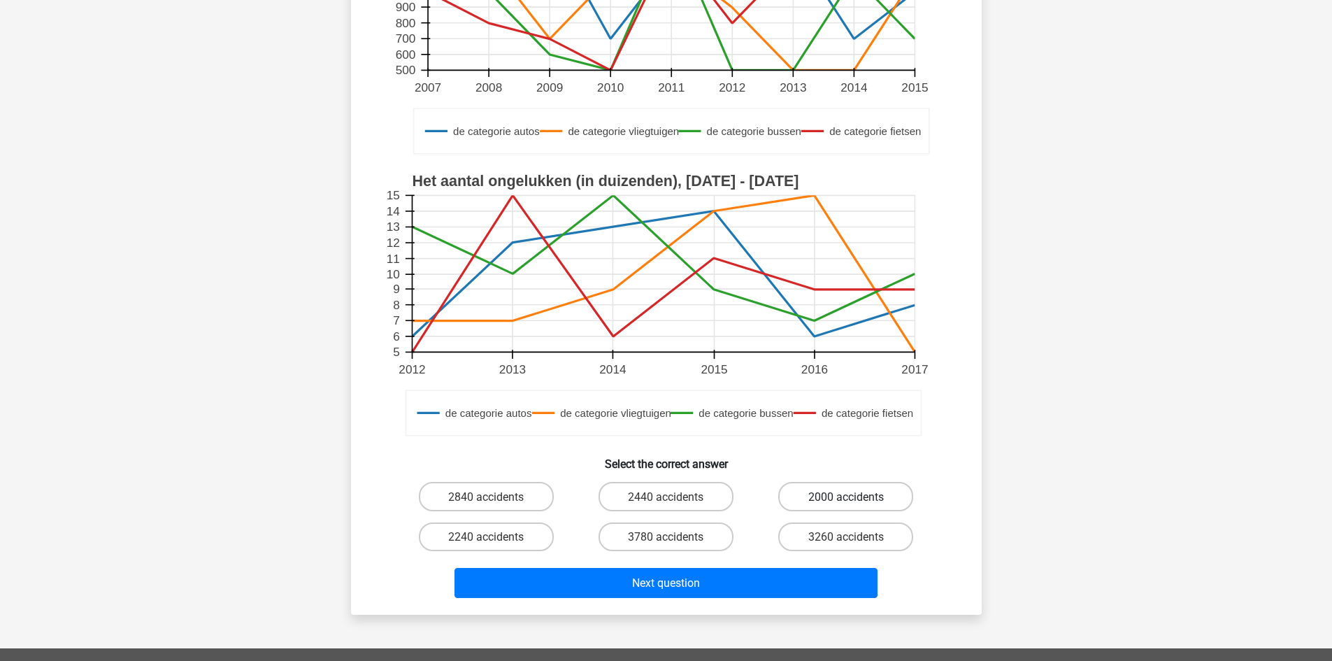
click at [861, 494] on font "2000 accidents" at bounding box center [846, 496] width 76 height 13
click at [855, 496] on input "2000 accidents" at bounding box center [850, 500] width 9 height 9
radio input "true"
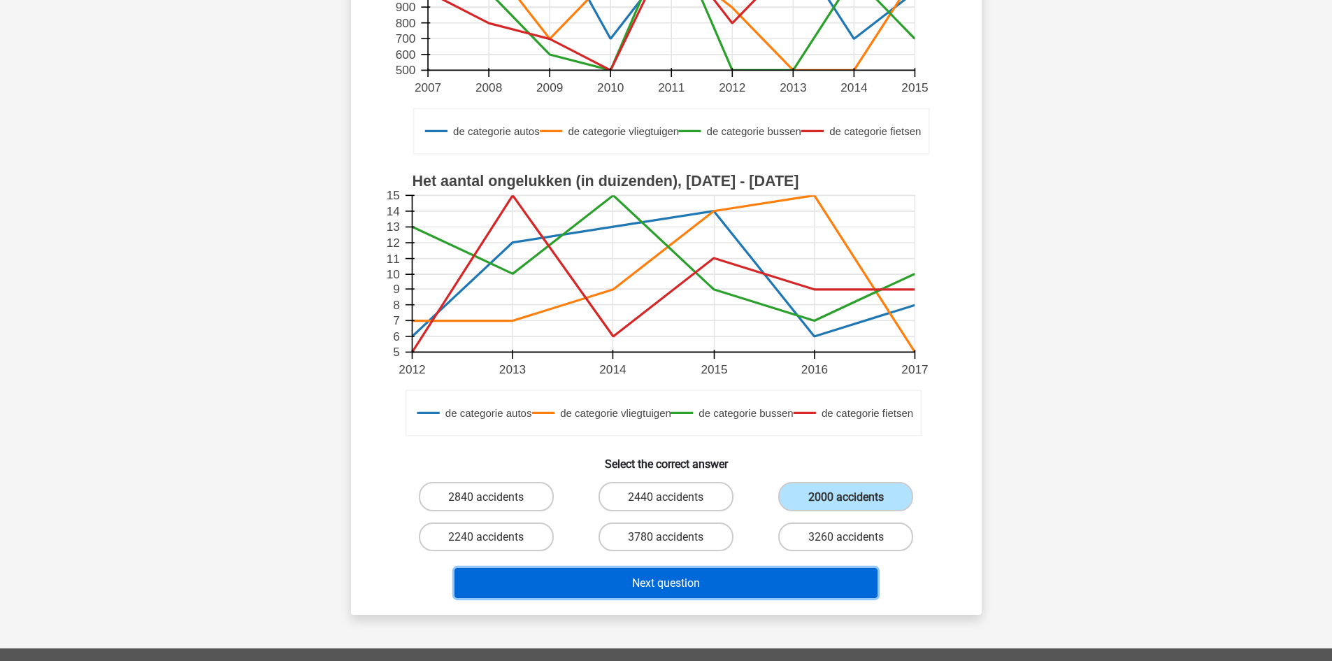
click at [667, 576] on font "Next question" at bounding box center [666, 582] width 68 height 13
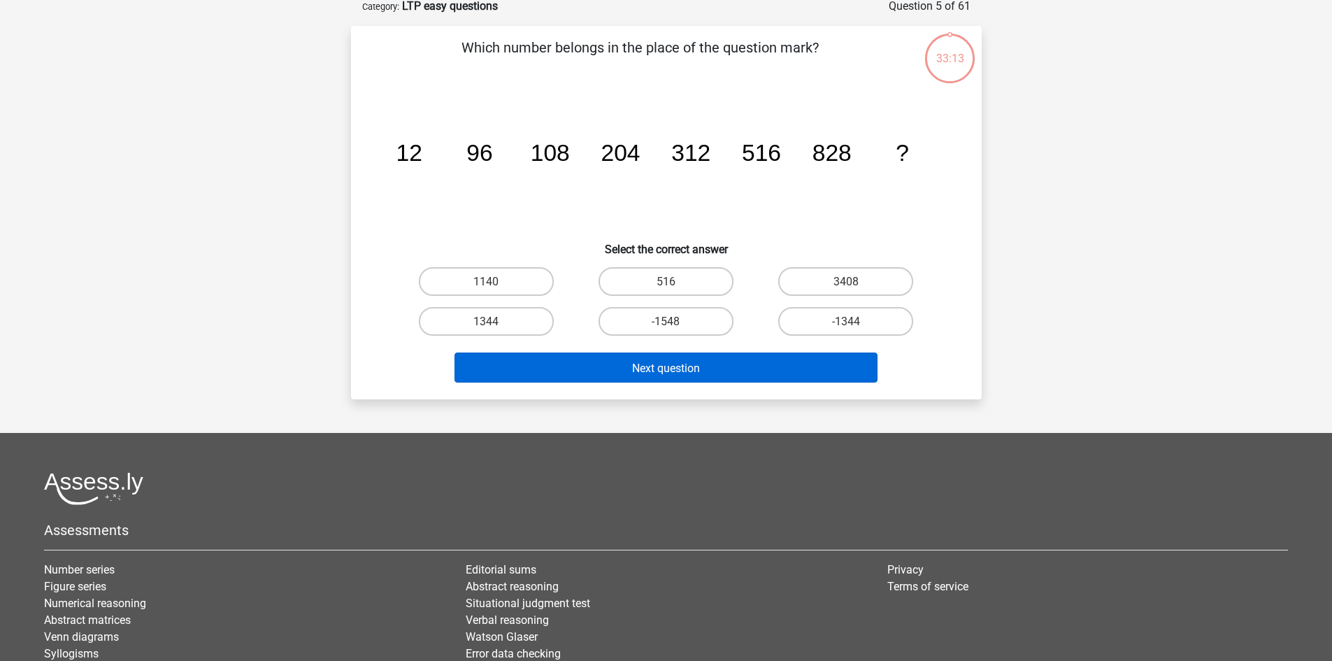
scroll to position [70, 0]
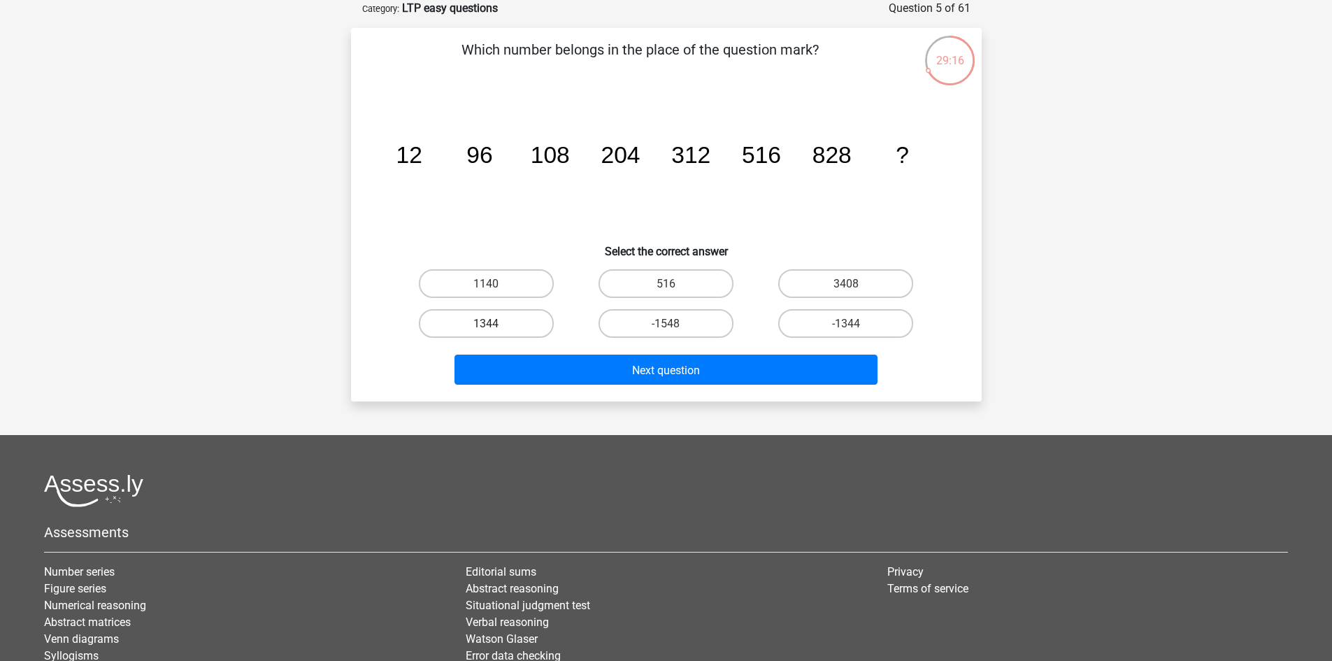
click at [443, 317] on label "1344" at bounding box center [486, 323] width 135 height 29
click at [486, 323] on input "1344" at bounding box center [490, 327] width 9 height 9
radio input "true"
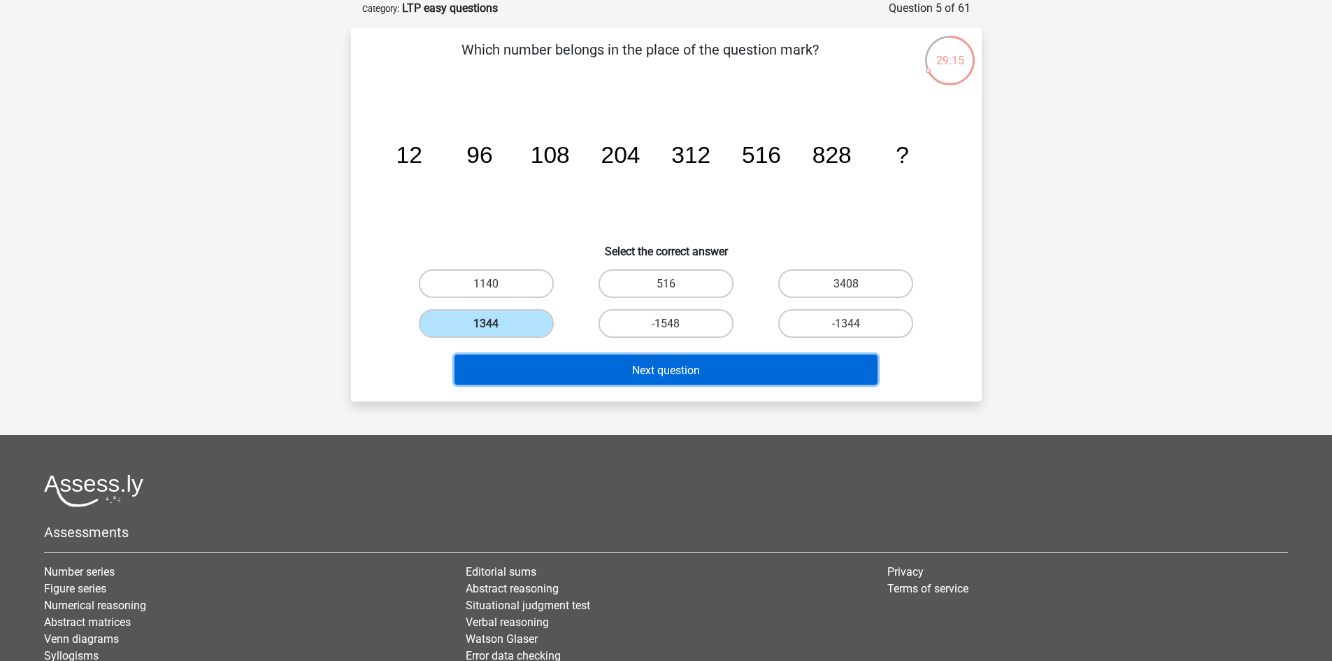
click at [613, 369] on button "Next question" at bounding box center [665, 370] width 423 height 30
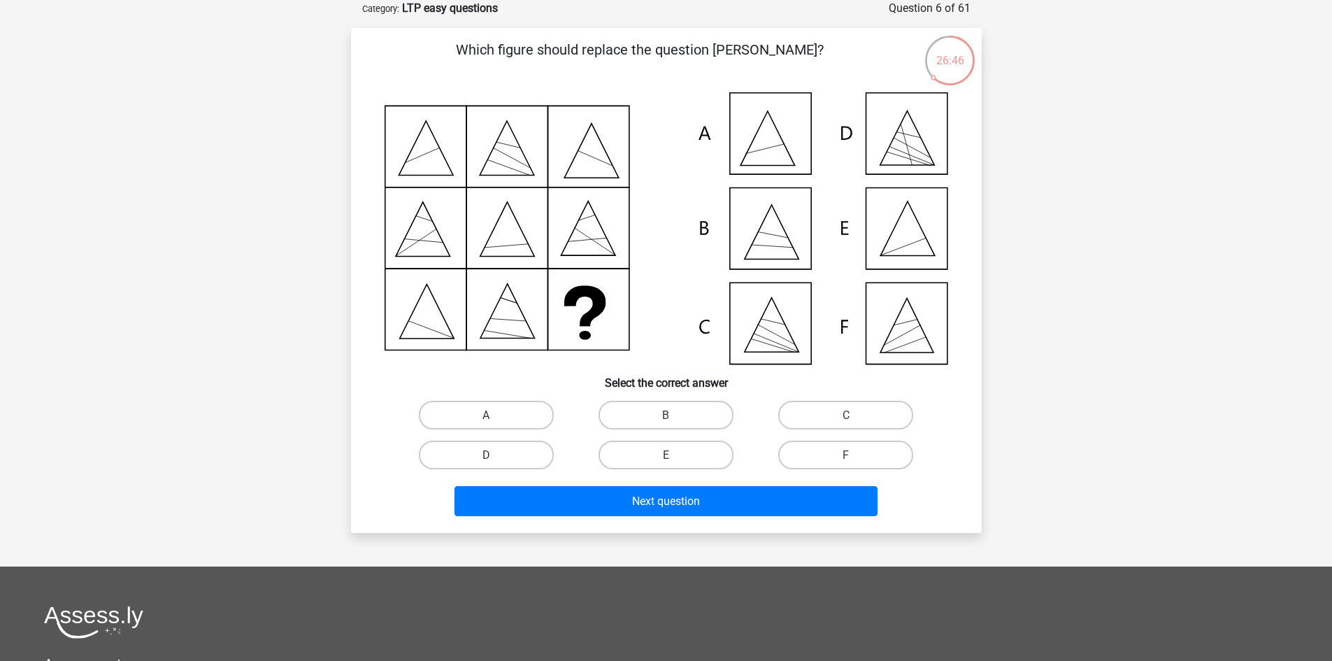
click at [922, 243] on icon at bounding box center [667, 228] width 564 height 272
click at [893, 238] on icon at bounding box center [667, 228] width 564 height 272
click at [655, 460] on label "E" at bounding box center [666, 455] width 135 height 29
click at [666, 460] on input "E" at bounding box center [670, 458] width 9 height 9
radio input "true"
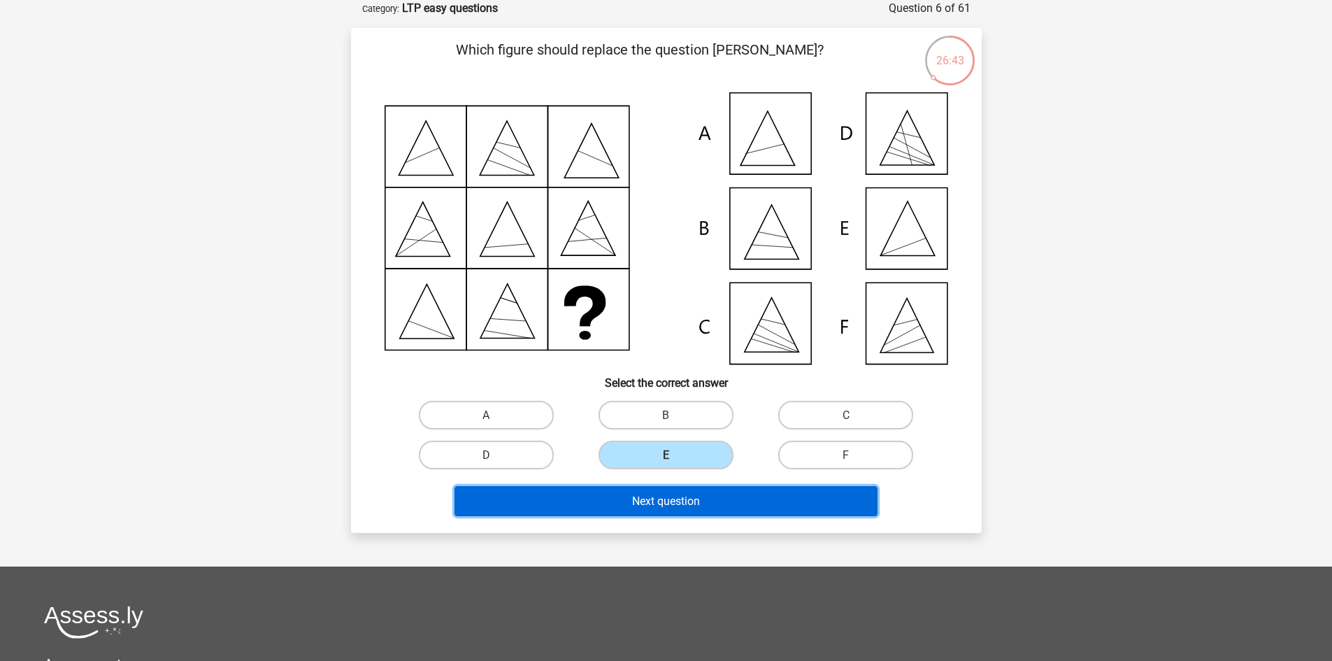
click at [673, 499] on font "Next question" at bounding box center [666, 500] width 68 height 13
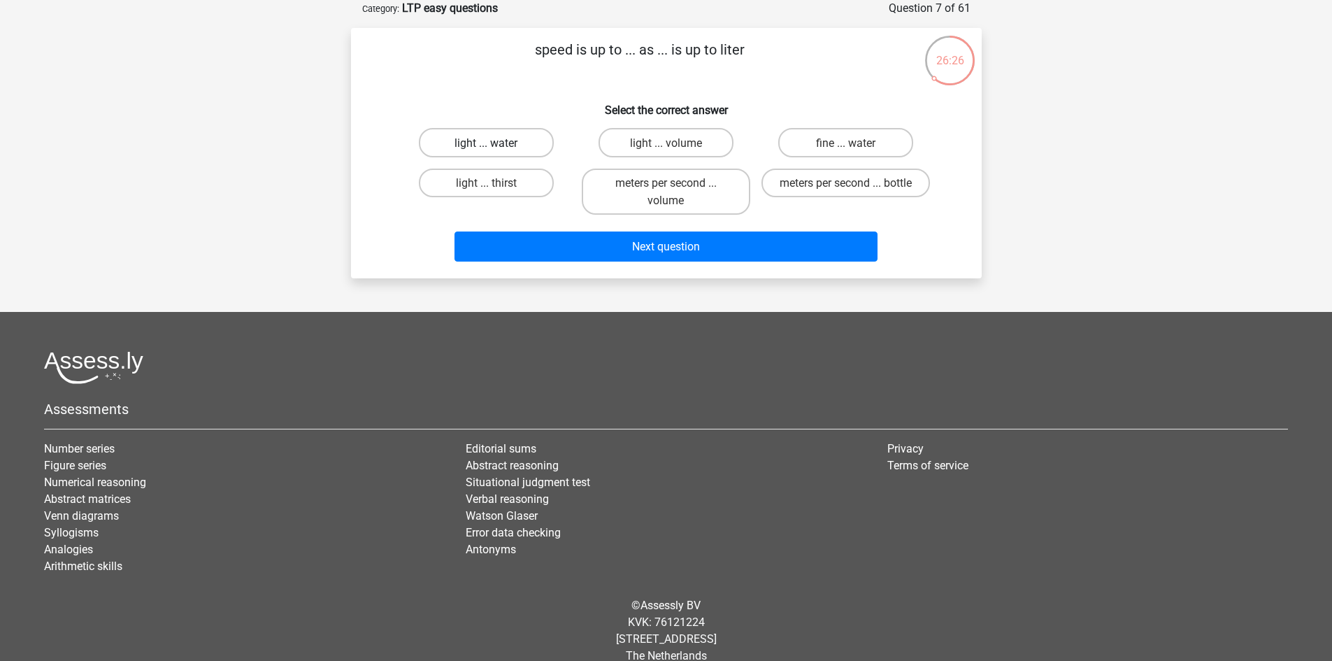
click at [501, 145] on font "light ... water" at bounding box center [485, 142] width 63 height 13
click at [495, 145] on input "light ... water" at bounding box center [490, 146] width 9 height 9
radio input "true"
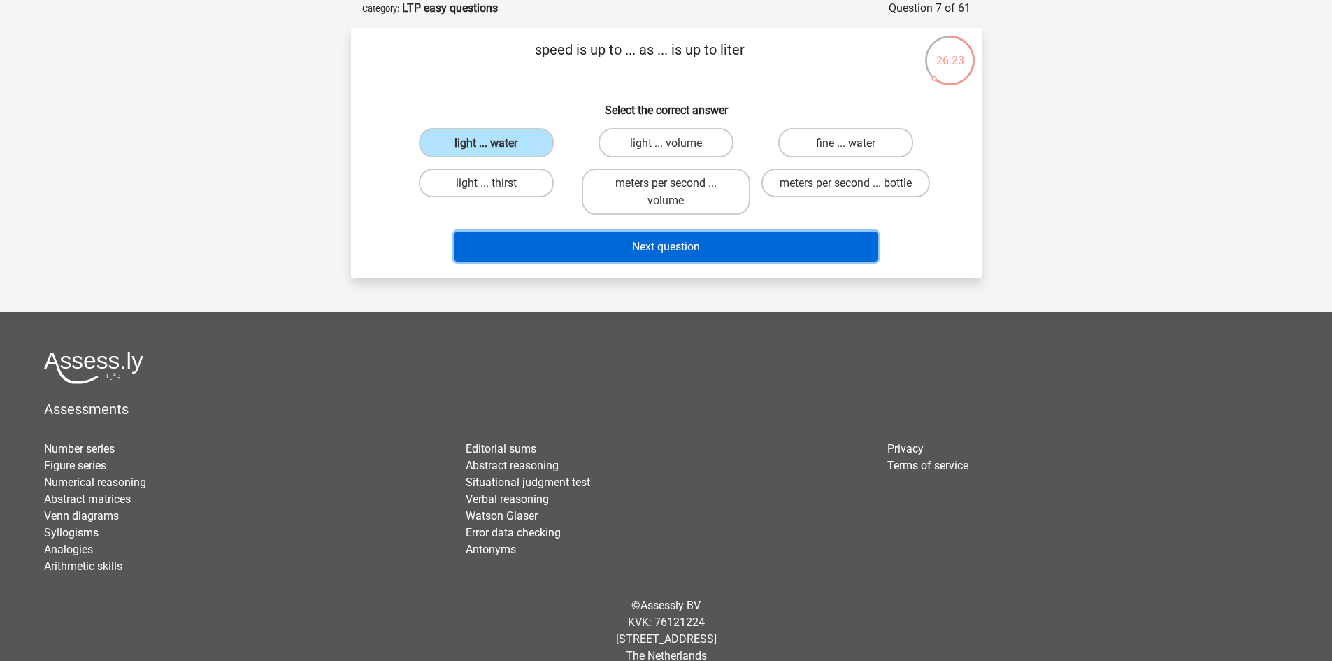
click at [603, 244] on button "Next question" at bounding box center [665, 246] width 423 height 30
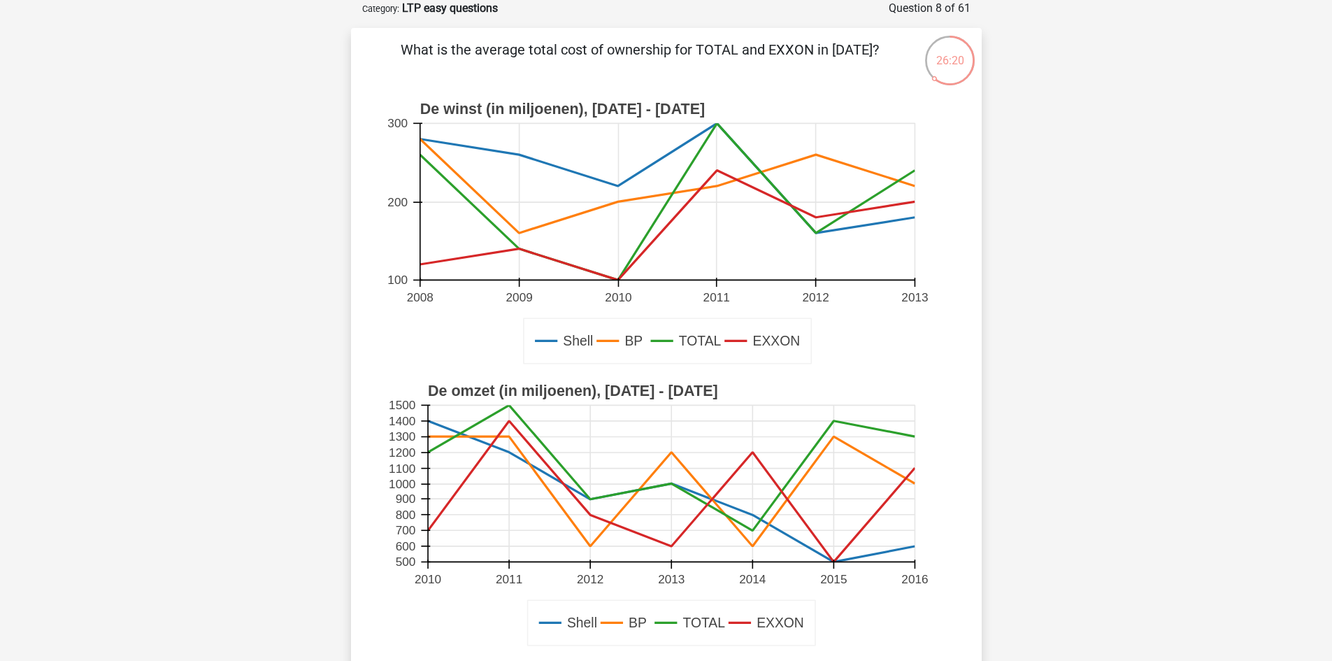
drag, startPoint x: 485, startPoint y: 54, endPoint x: 891, endPoint y: 38, distance: 405.8
click at [891, 38] on div "What is the average total cost of ownership for TOTAL and EXXON in 2011? Shell …" at bounding box center [666, 426] width 631 height 796
drag, startPoint x: 420, startPoint y: 106, endPoint x: 483, endPoint y: 117, distance: 64.5
click at [483, 117] on text "De winst (in miljoenen), 2008 - 2013" at bounding box center [562, 109] width 285 height 17
copy text "De winst"
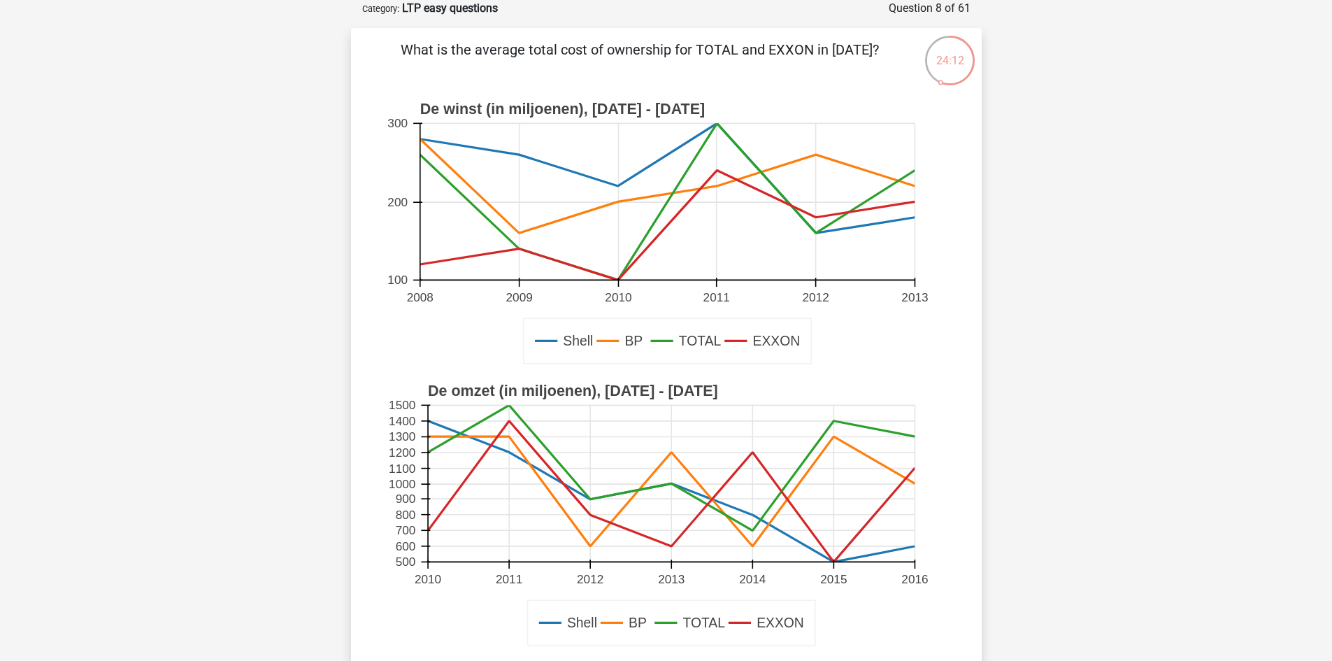
click at [719, 199] on rect at bounding box center [667, 202] width 495 height 157
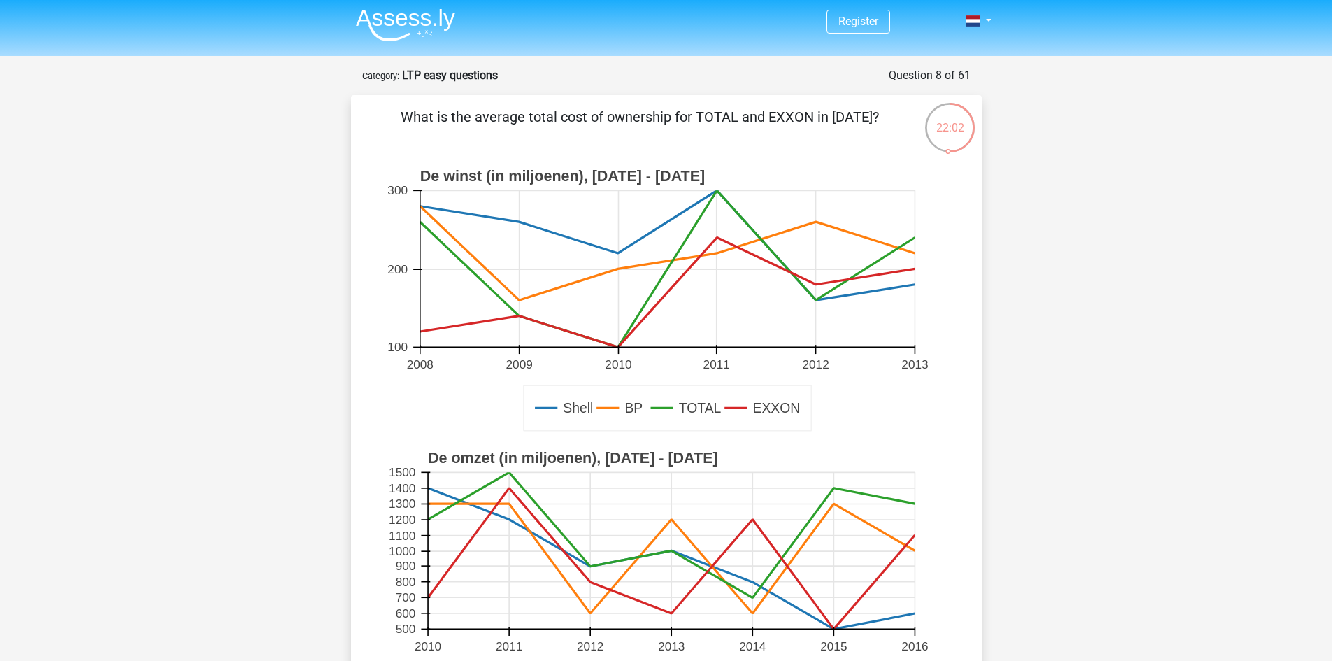
scroll to position [0, 0]
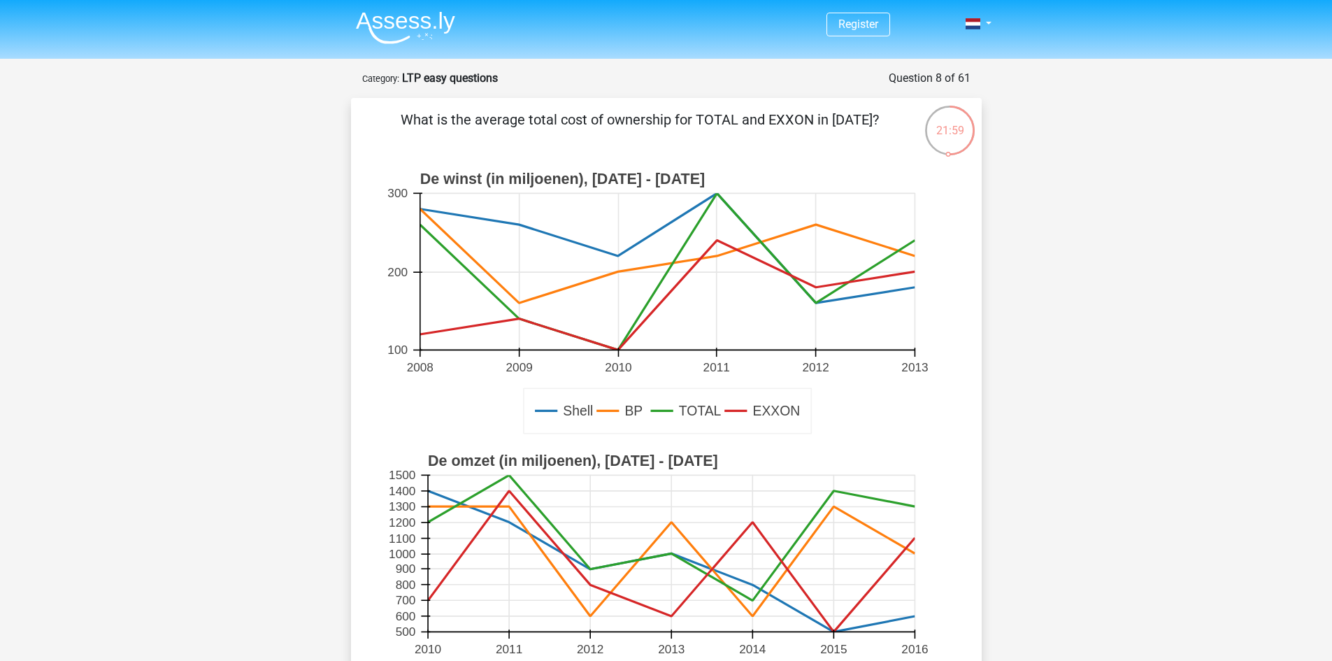
drag, startPoint x: 510, startPoint y: 117, endPoint x: 873, endPoint y: 118, distance: 362.9
click at [873, 118] on font "What is the average total cost of ownership for TOTAL and EXXON in 2011?" at bounding box center [640, 119] width 478 height 17
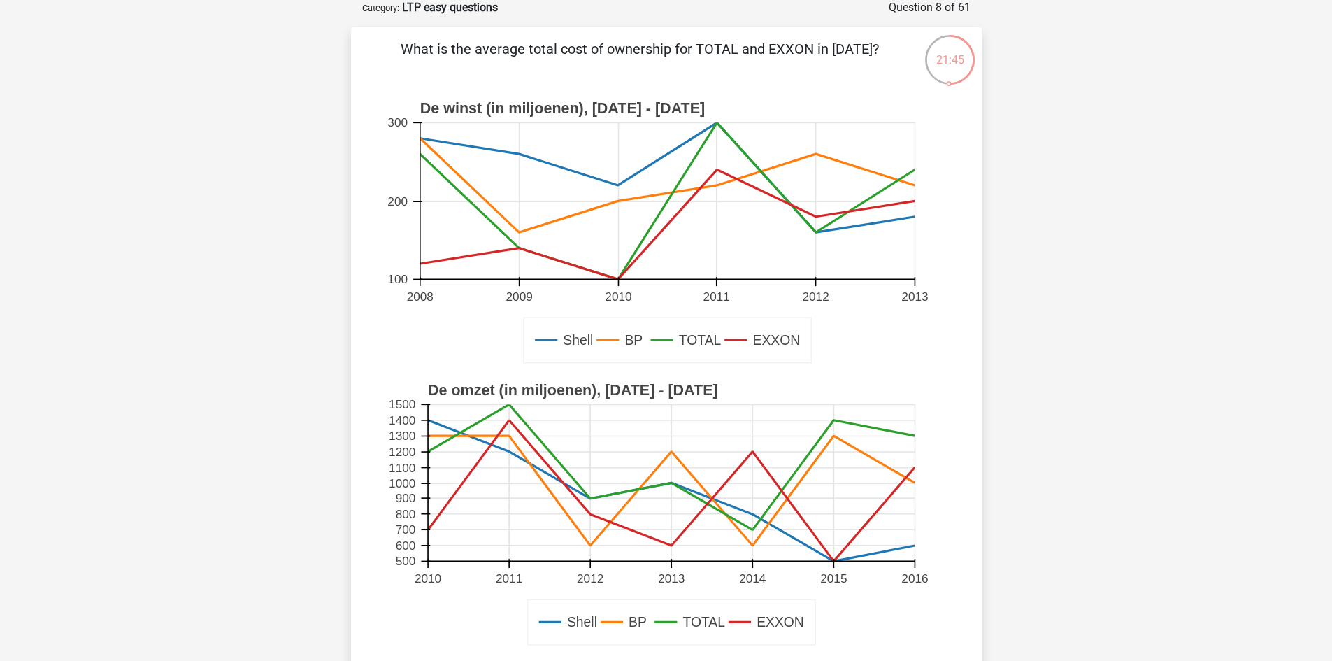
scroll to position [210, 0]
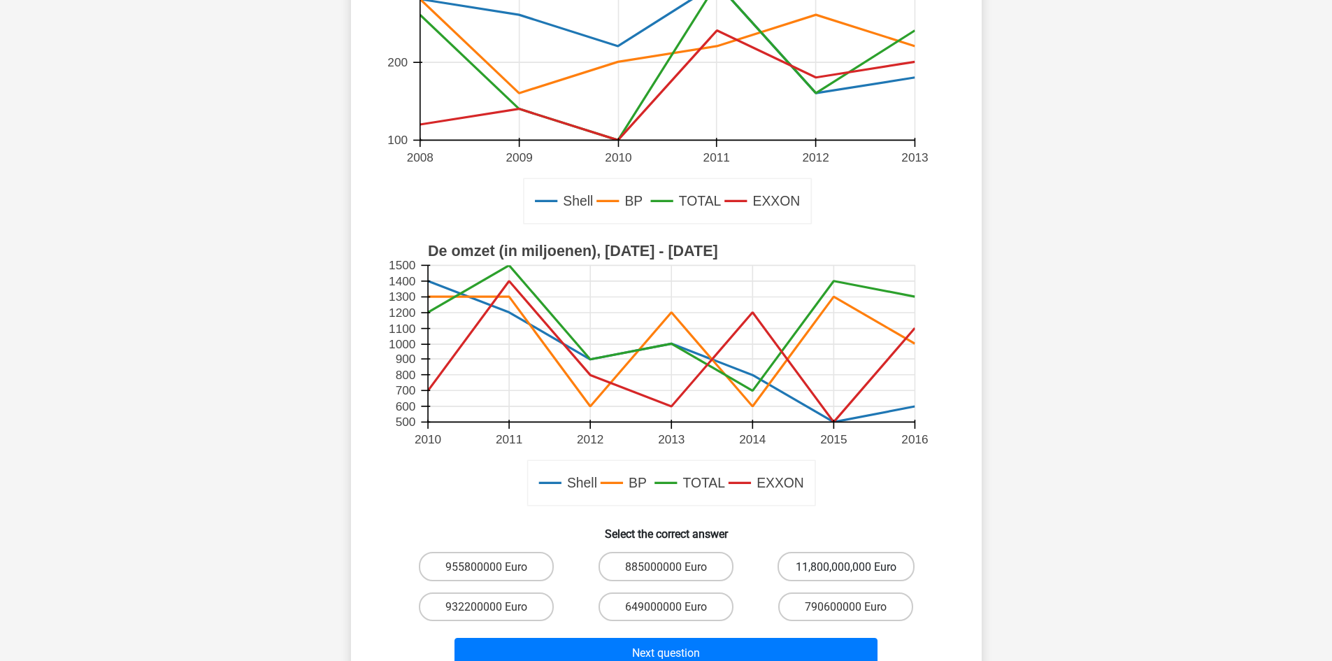
click at [828, 571] on font "11,800,000,000 Euro" at bounding box center [846, 566] width 101 height 13
click at [846, 571] on input "11,800,000,000 Euro" at bounding box center [850, 570] width 9 height 9
radio input "true"
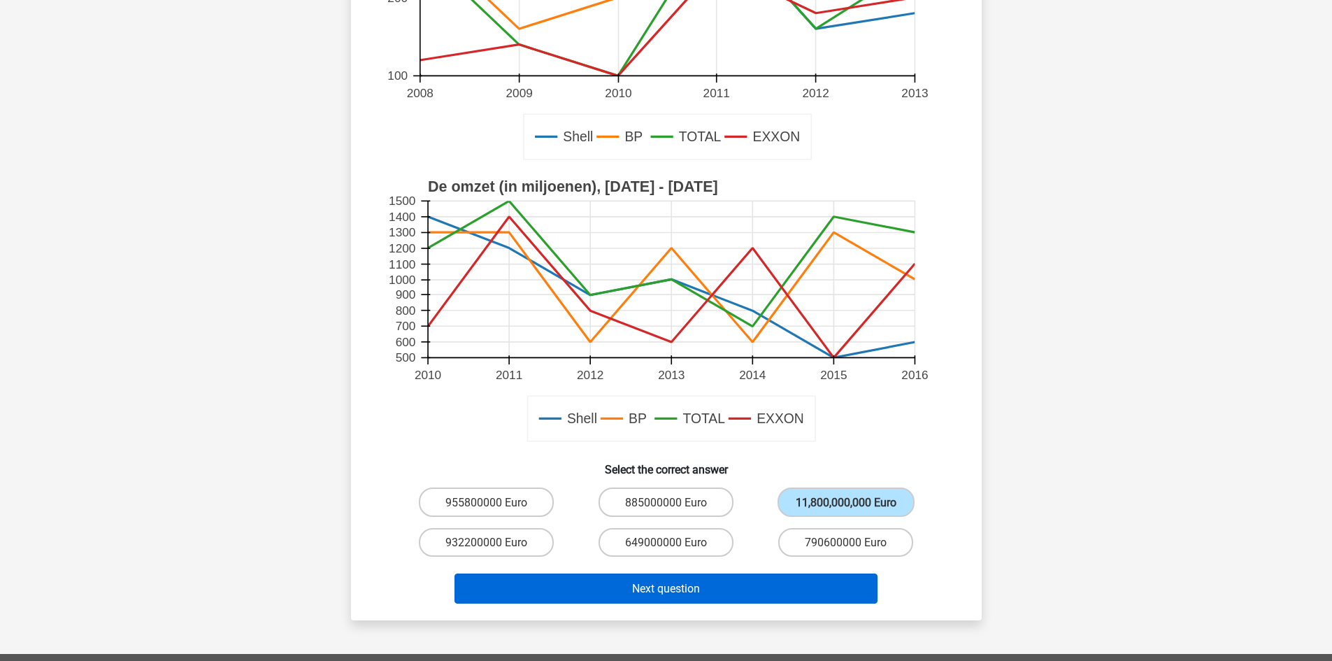
scroll to position [280, 0]
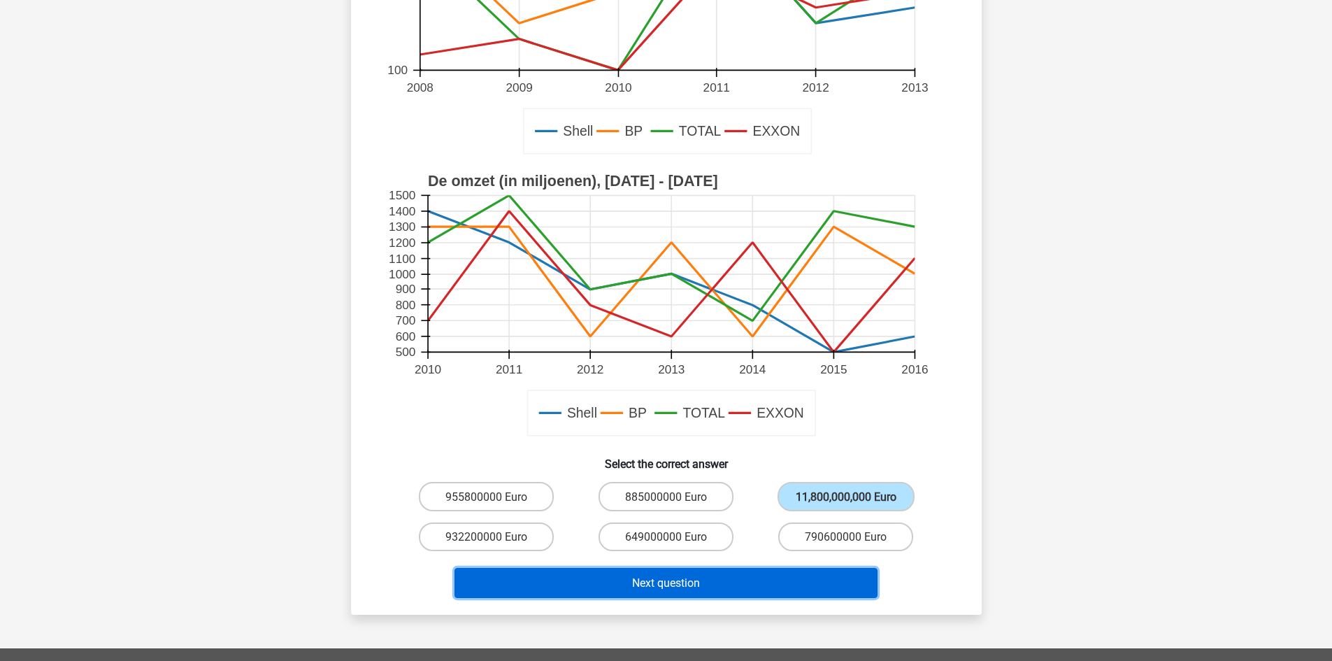
click at [673, 581] on font "Next question" at bounding box center [666, 582] width 68 height 13
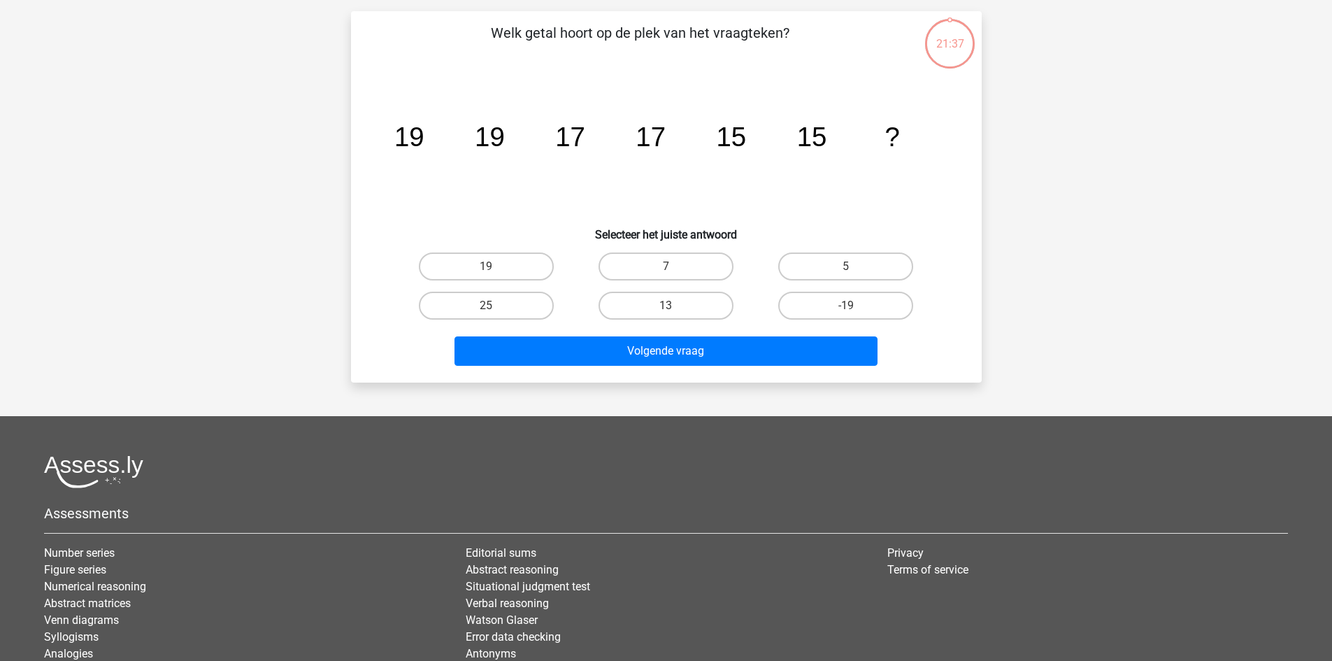
scroll to position [70, 0]
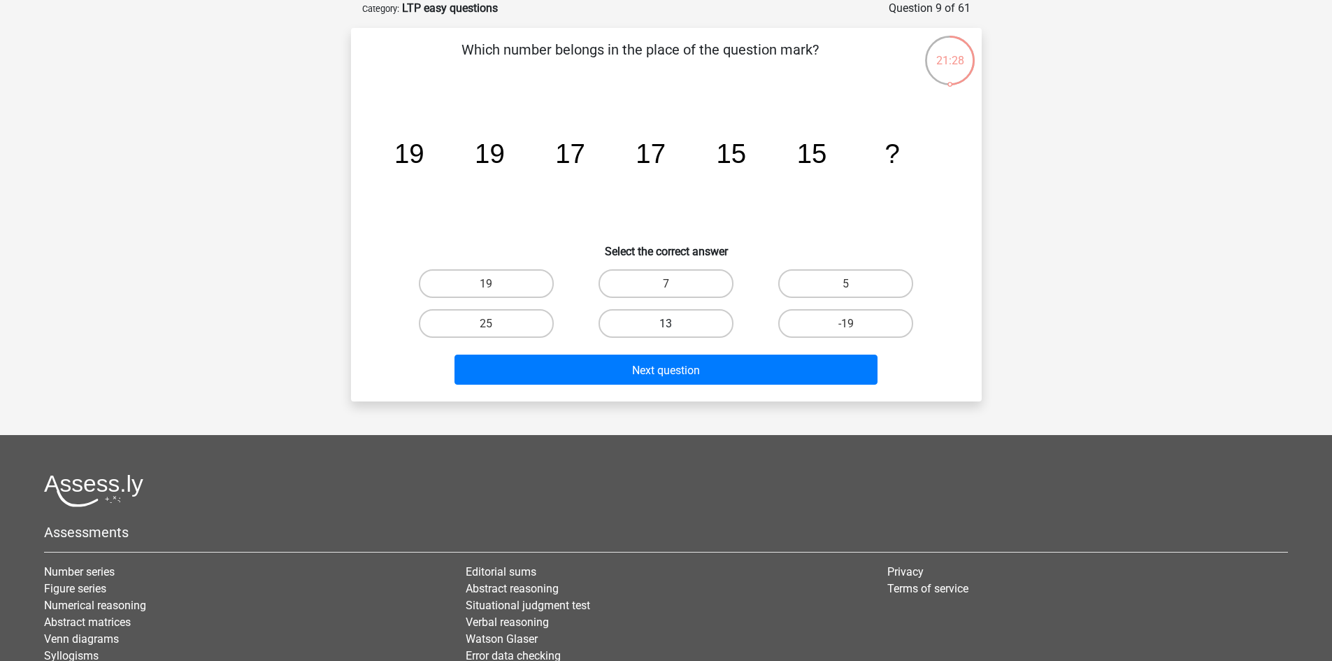
click at [708, 323] on label "13" at bounding box center [666, 323] width 135 height 29
click at [675, 323] on input "13" at bounding box center [670, 327] width 9 height 9
radio input "true"
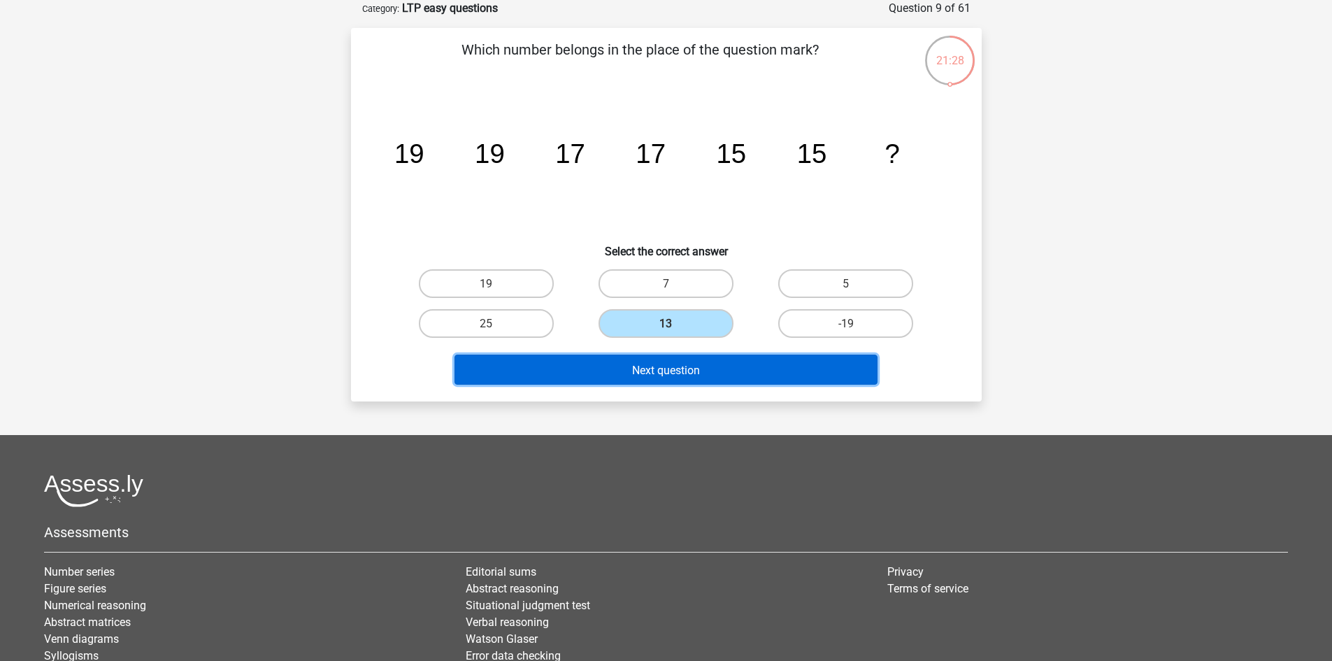
click at [743, 370] on button "Next question" at bounding box center [665, 370] width 423 height 30
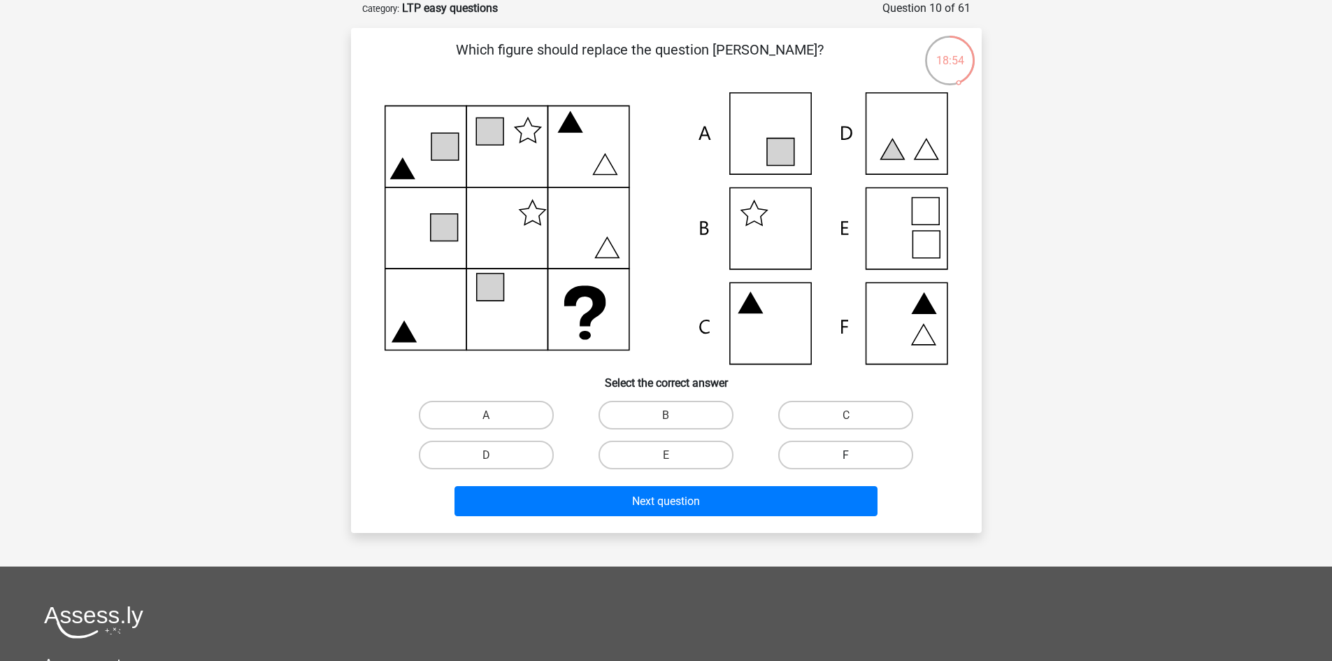
click at [796, 460] on label "F" at bounding box center [845, 455] width 135 height 29
click at [846, 460] on input "F" at bounding box center [850, 458] width 9 height 9
radio input "true"
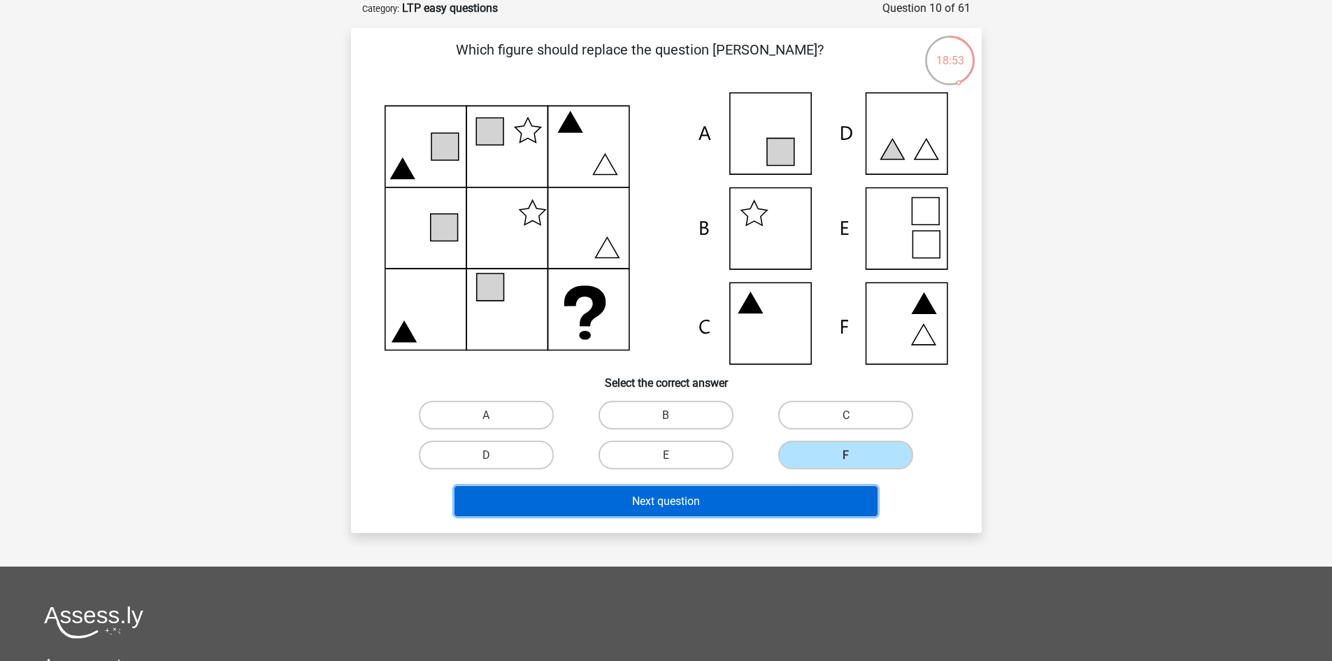
click at [710, 505] on button "Next question" at bounding box center [665, 501] width 423 height 30
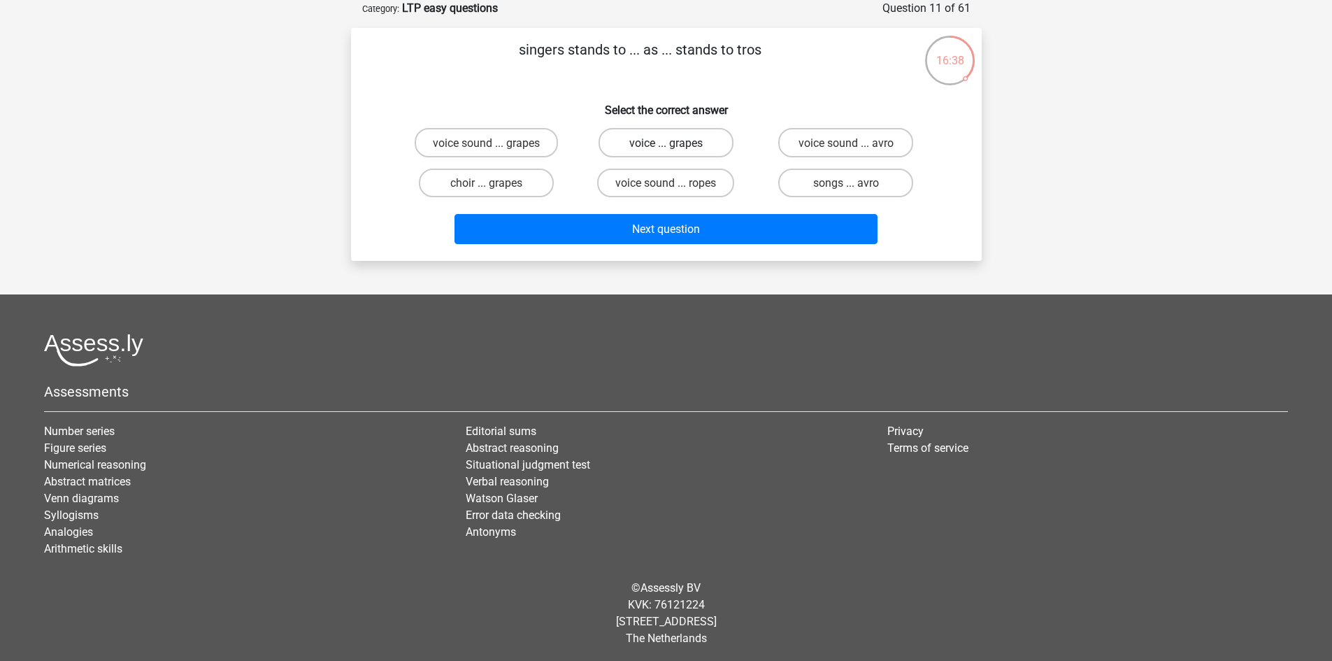
click at [653, 150] on label "voice ... grapes" at bounding box center [666, 142] width 135 height 29
click at [666, 150] on input "voice ... grapes" at bounding box center [670, 146] width 9 height 9
radio input "true"
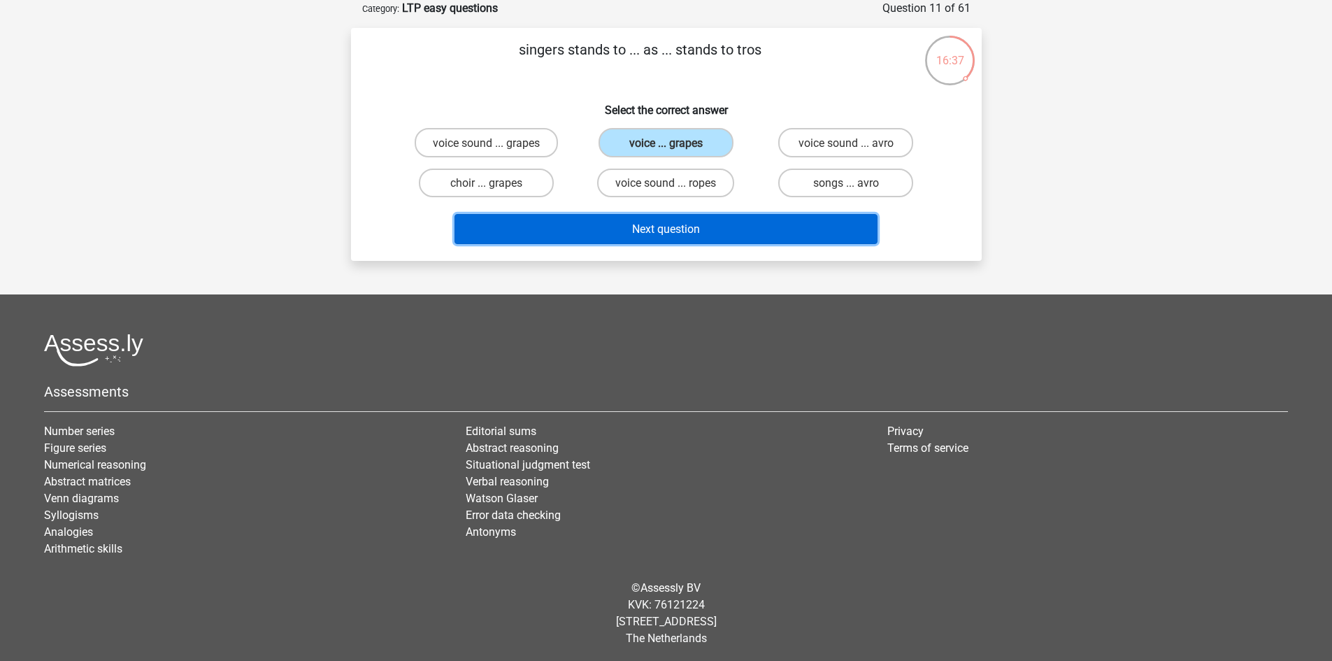
click at [654, 224] on font "Next question" at bounding box center [666, 228] width 68 height 13
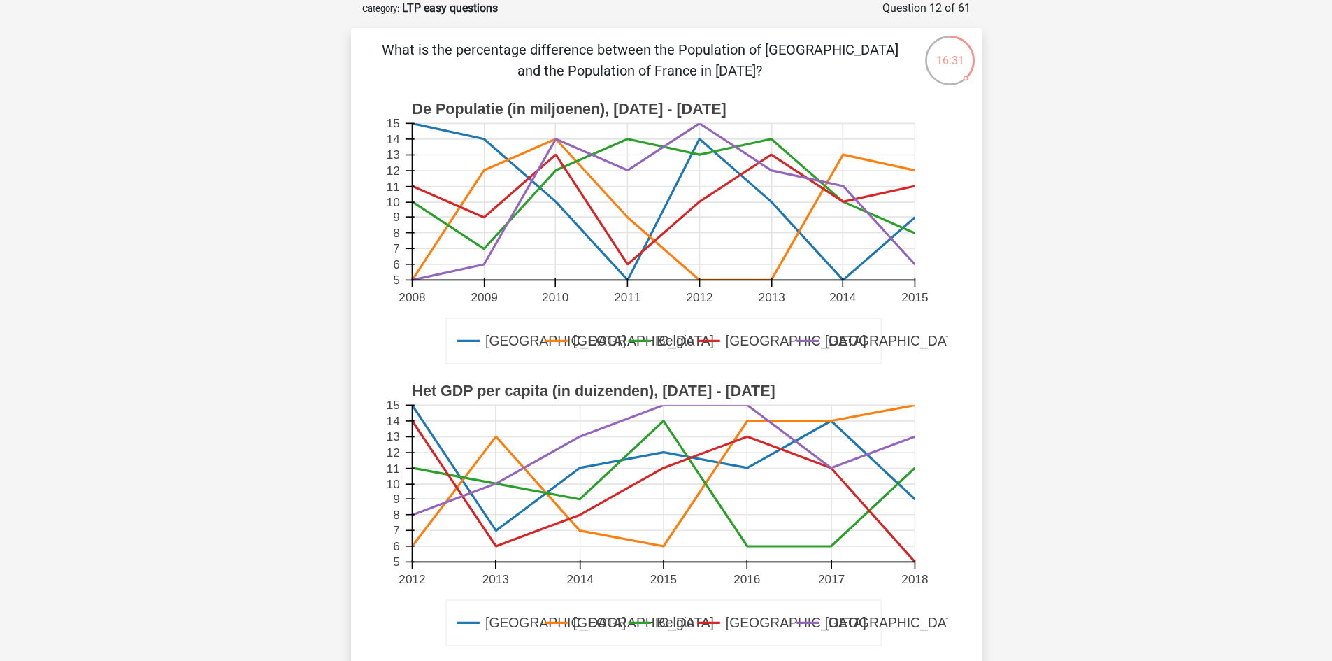
drag, startPoint x: 483, startPoint y: 50, endPoint x: 799, endPoint y: 62, distance: 316.3
click at [799, 62] on p "What is the percentage difference between the Population of London and the Popu…" at bounding box center [640, 60] width 534 height 42
click at [702, 429] on rect at bounding box center [663, 484] width 503 height 157
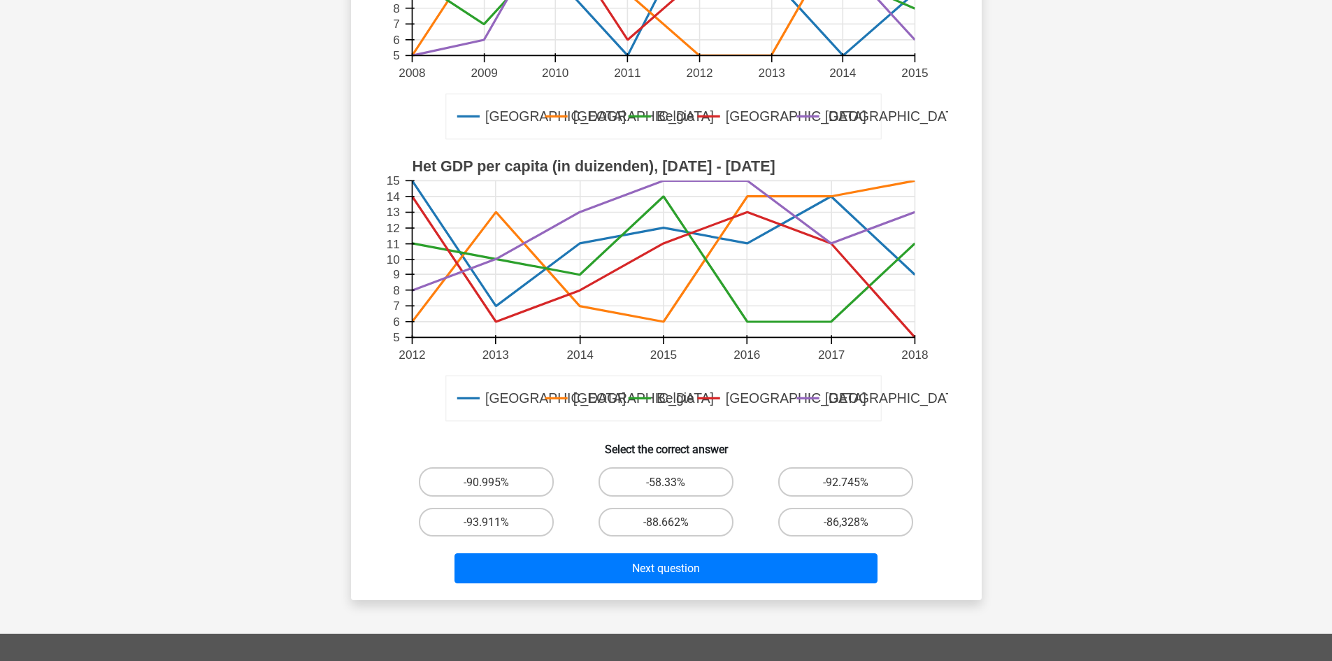
scroll to position [350, 0]
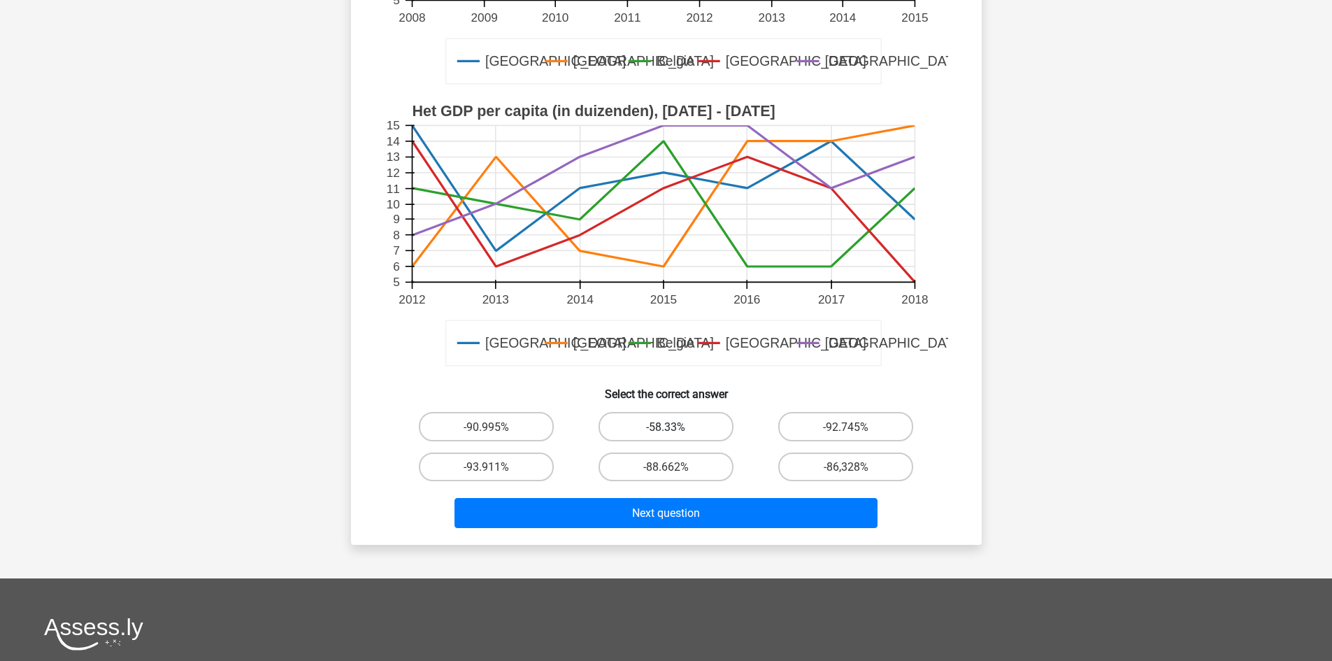
click at [647, 429] on font "-58.33%" at bounding box center [665, 426] width 39 height 13
click at [666, 429] on input "-58.33%" at bounding box center [670, 430] width 9 height 9
radio input "true"
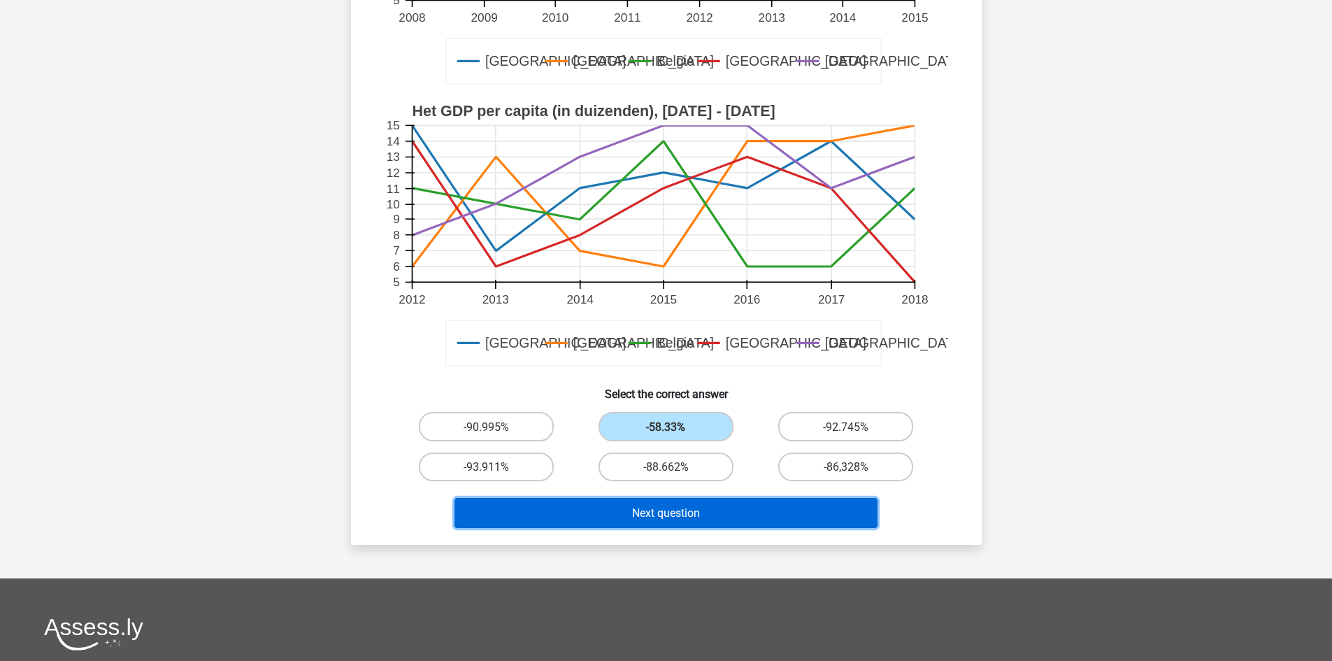
click at [663, 511] on font "Next question" at bounding box center [666, 512] width 68 height 13
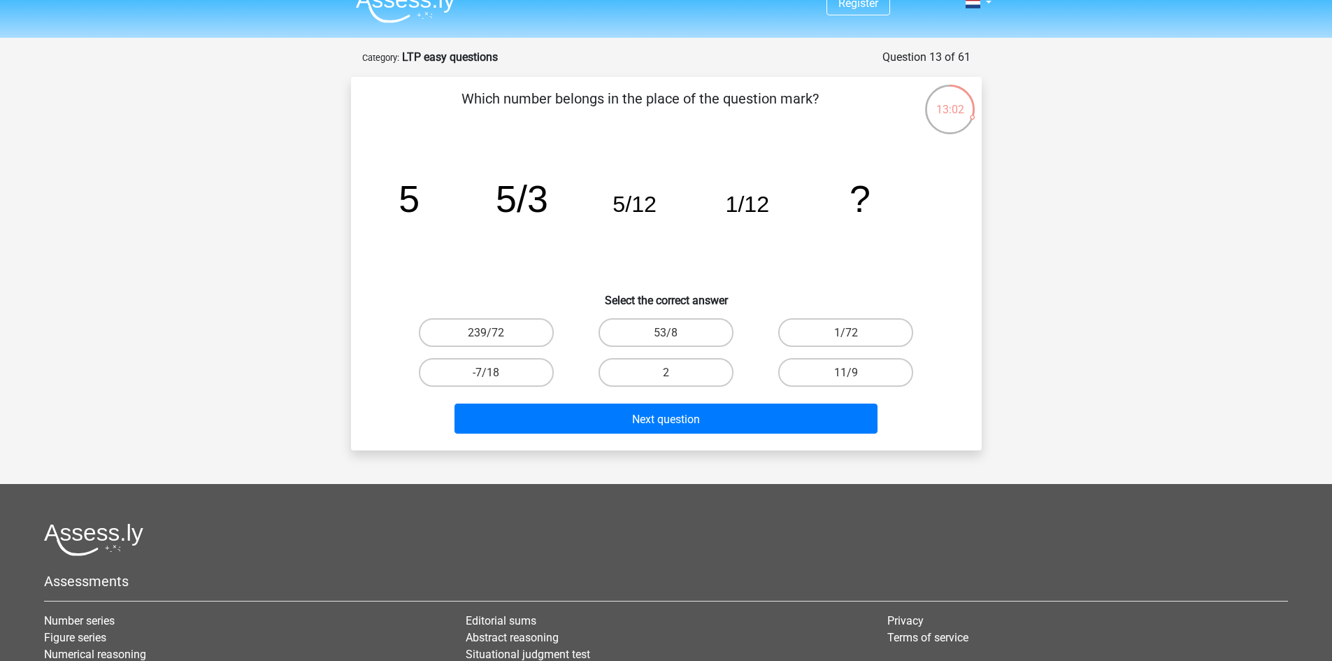
scroll to position [70, 0]
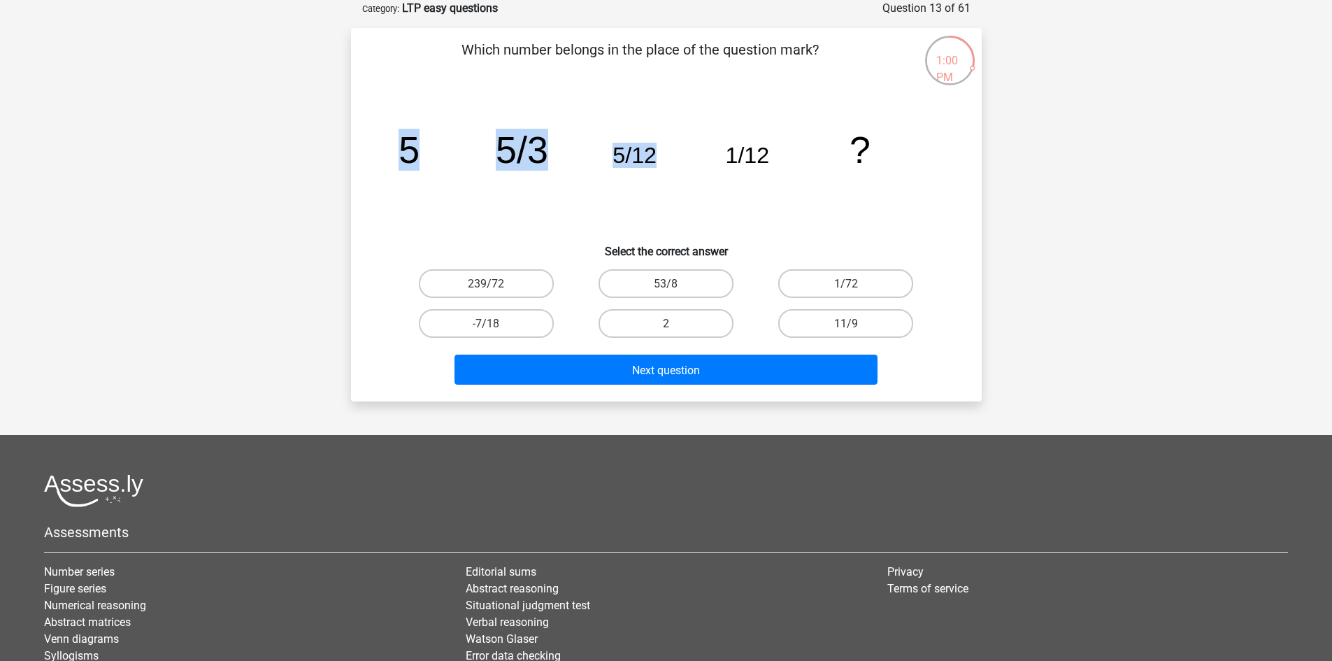
drag, startPoint x: 396, startPoint y: 145, endPoint x: 754, endPoint y: 164, distance: 358.5
click at [704, 160] on div "image/svg+xml 5 5/3 5/12 1/12 ?" at bounding box center [666, 162] width 586 height 141
click at [1043, 211] on div "Register" at bounding box center [666, 367] width 1332 height 874
drag, startPoint x: 404, startPoint y: 149, endPoint x: 564, endPoint y: 151, distance: 160.1
click at [564, 151] on icon "image/svg+xml 5 5/3 5/12 1/12 ?" at bounding box center [667, 162] width 564 height 141
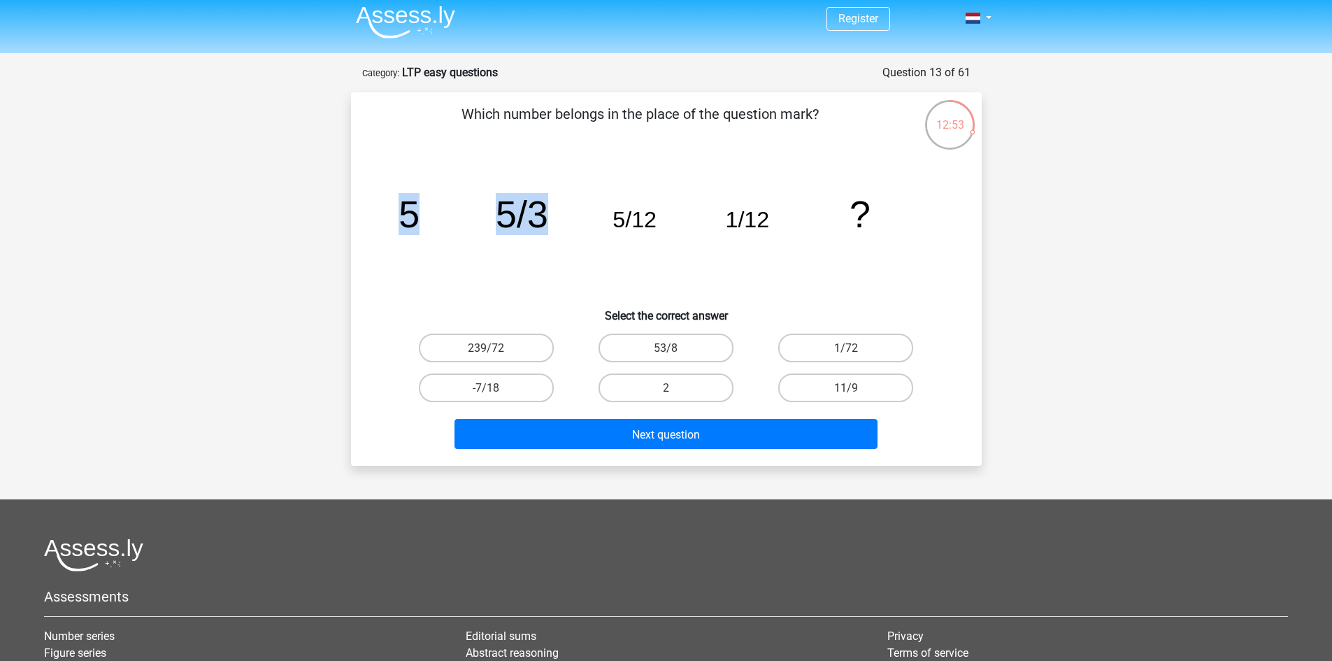
scroll to position [0, 0]
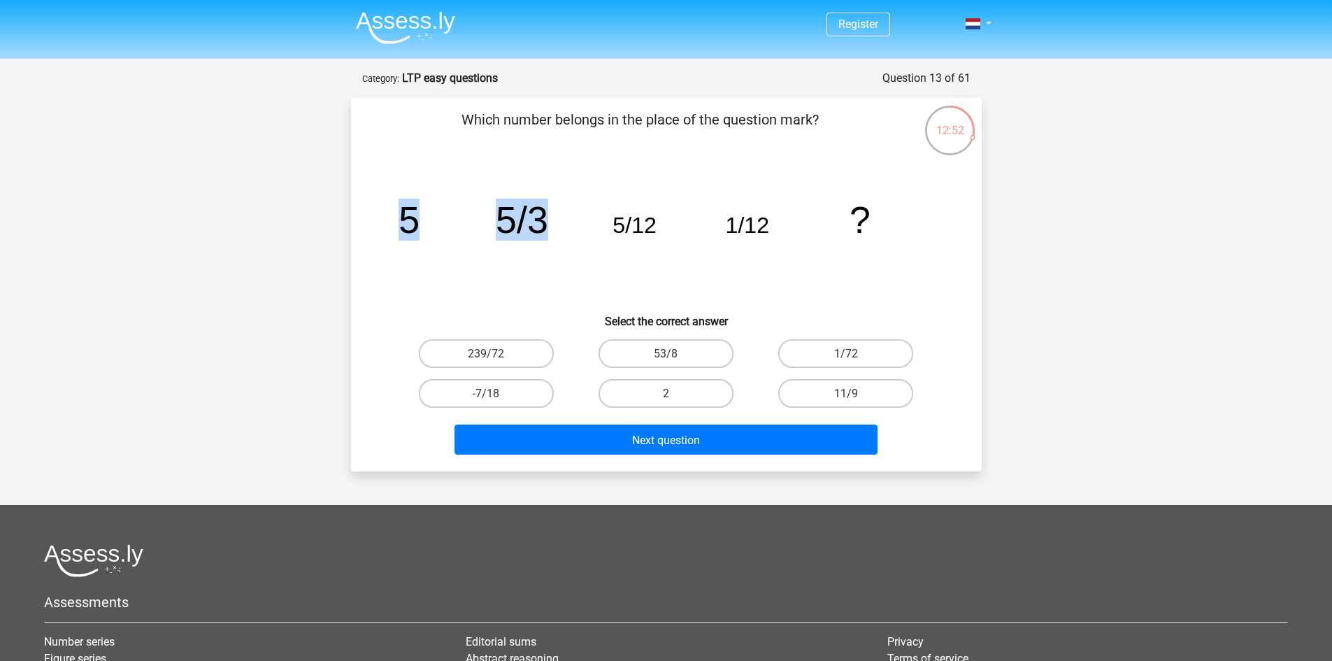
click at [545, 275] on icon "image/svg+xml 5 5/3 5/12 1/12 ?" at bounding box center [667, 232] width 564 height 141
click at [400, 237] on tspan "5" at bounding box center [409, 220] width 21 height 42
drag, startPoint x: 395, startPoint y: 219, endPoint x: 442, endPoint y: 223, distance: 47.0
click at [442, 223] on icon "image/svg+xml 5 5/3 5/12 1/12 ?" at bounding box center [667, 232] width 564 height 141
drag, startPoint x: 497, startPoint y: 213, endPoint x: 572, endPoint y: 220, distance: 75.1
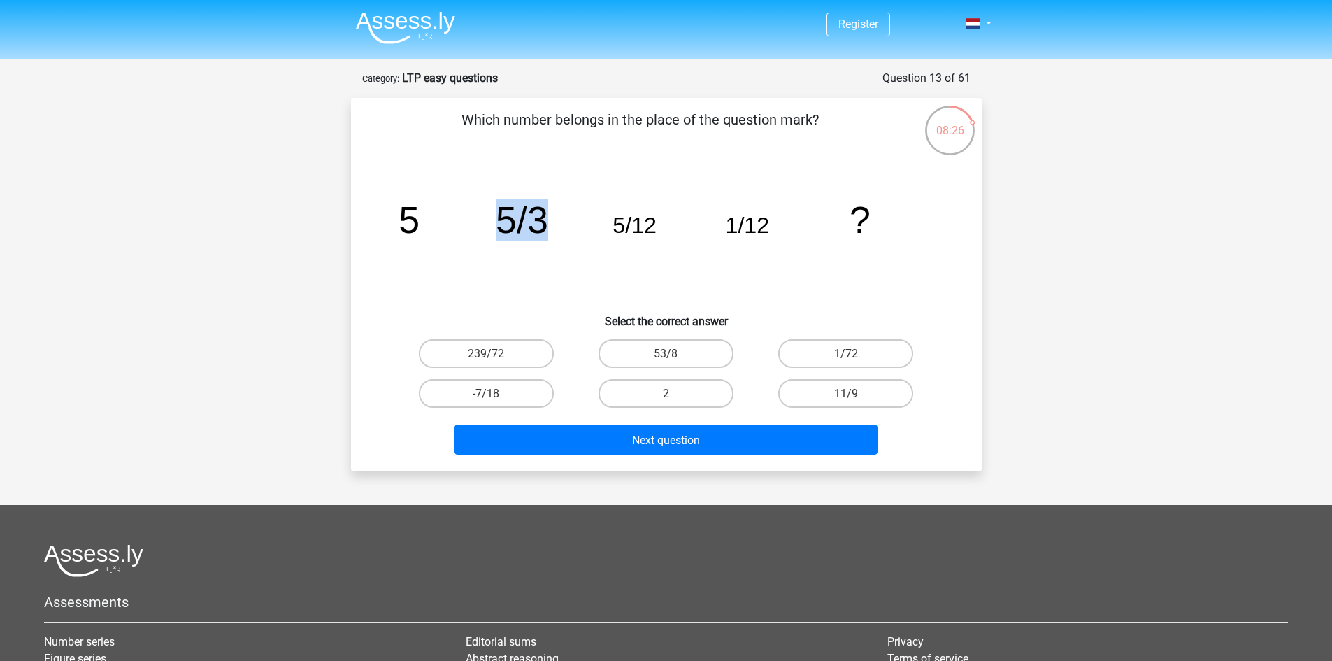
click at [572, 220] on icon "image/svg+xml 5 5/3 5/12 1/12 ?" at bounding box center [667, 232] width 564 height 141
click at [580, 283] on icon "image/svg+xml 5 5/3 5/12 1/12 ?" at bounding box center [667, 232] width 564 height 141
drag, startPoint x: 654, startPoint y: 229, endPoint x: 606, endPoint y: 230, distance: 48.3
click at [606, 230] on icon "image/svg+xml 5 5/3 5/12 1/12 ?" at bounding box center [667, 232] width 564 height 141
click at [863, 353] on label "1/72" at bounding box center [845, 353] width 135 height 29
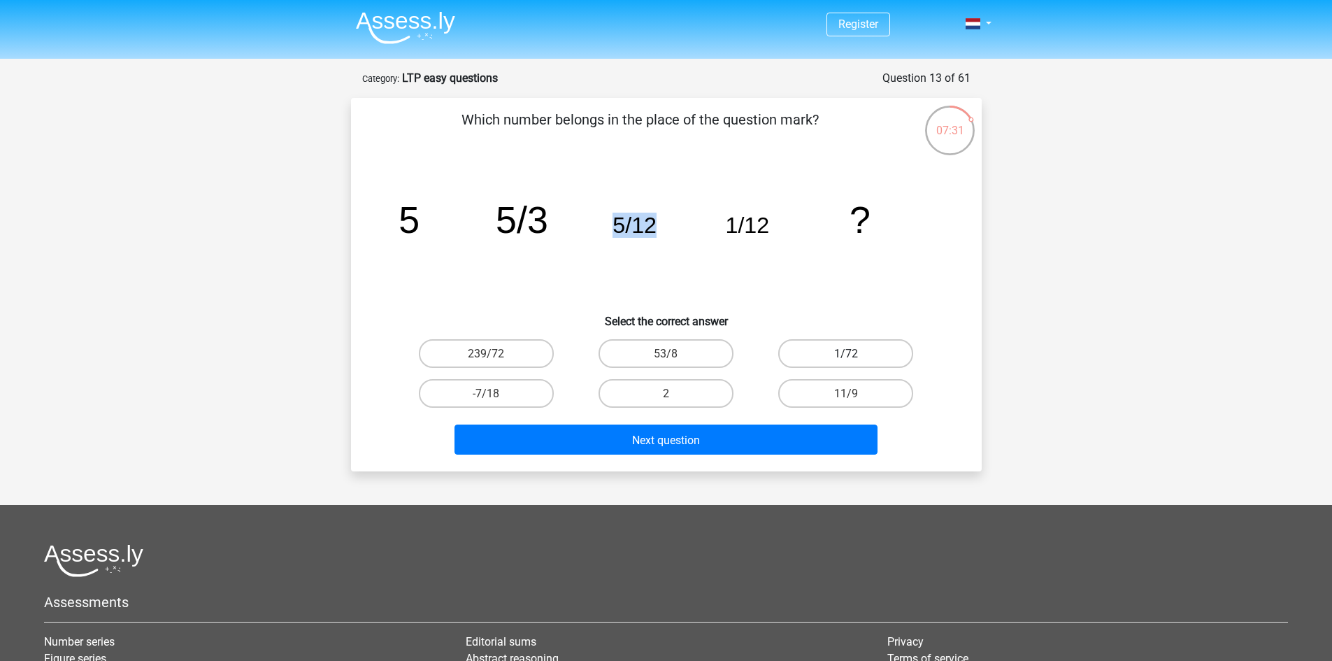
click at [855, 353] on input "1/72" at bounding box center [850, 357] width 9 height 9
radio input "true"
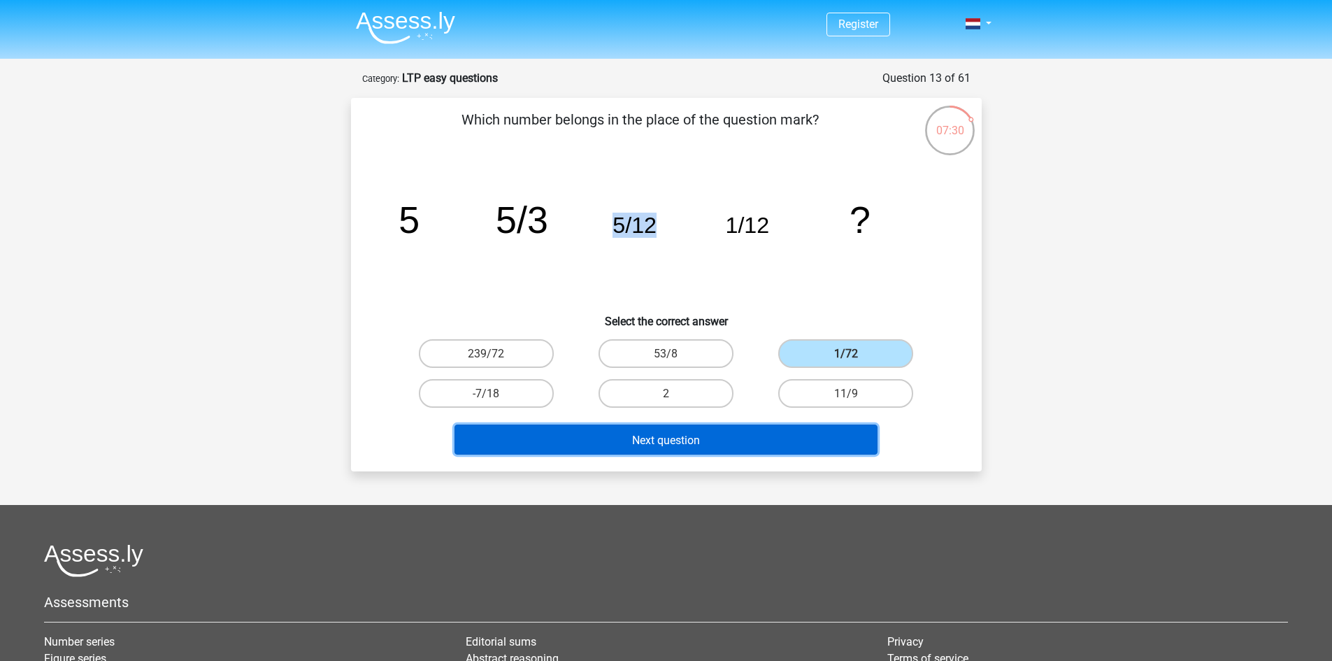
click at [733, 447] on button "Next question" at bounding box center [665, 439] width 423 height 30
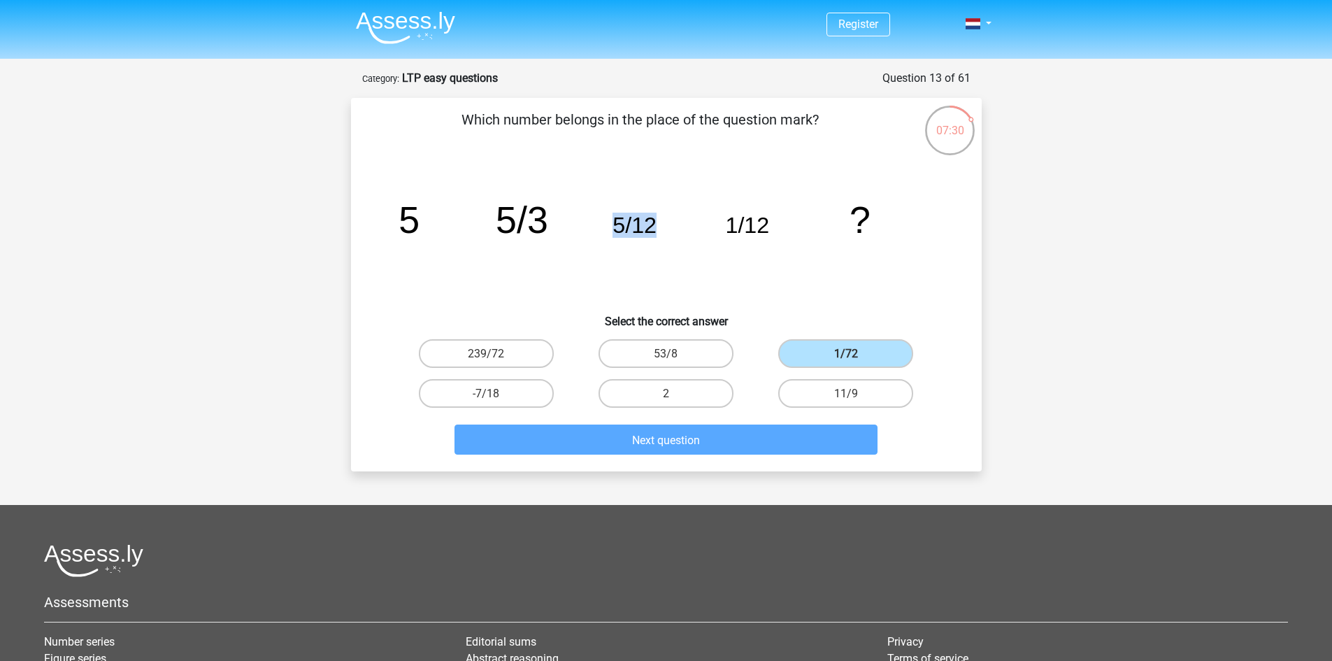
scroll to position [70, 0]
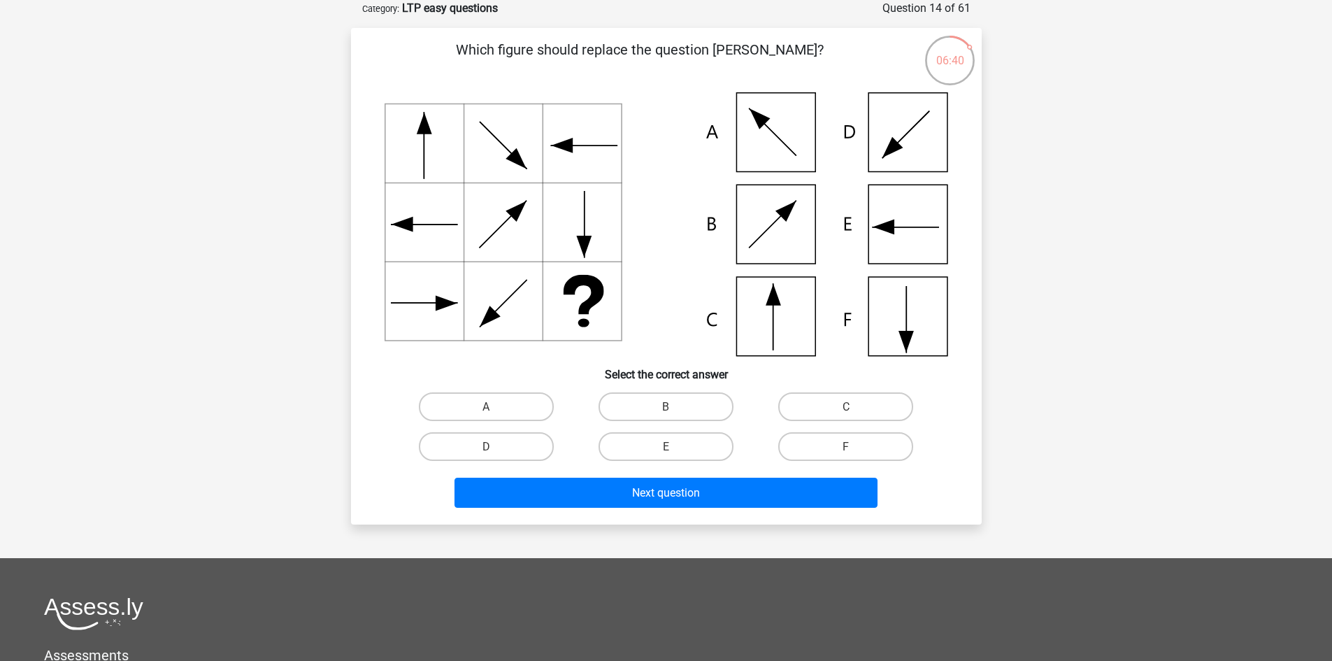
click at [787, 320] on icon at bounding box center [667, 224] width 564 height 264
click at [824, 403] on label "C" at bounding box center [845, 406] width 135 height 29
click at [846, 406] on input "C" at bounding box center [850, 410] width 9 height 9
radio input "true"
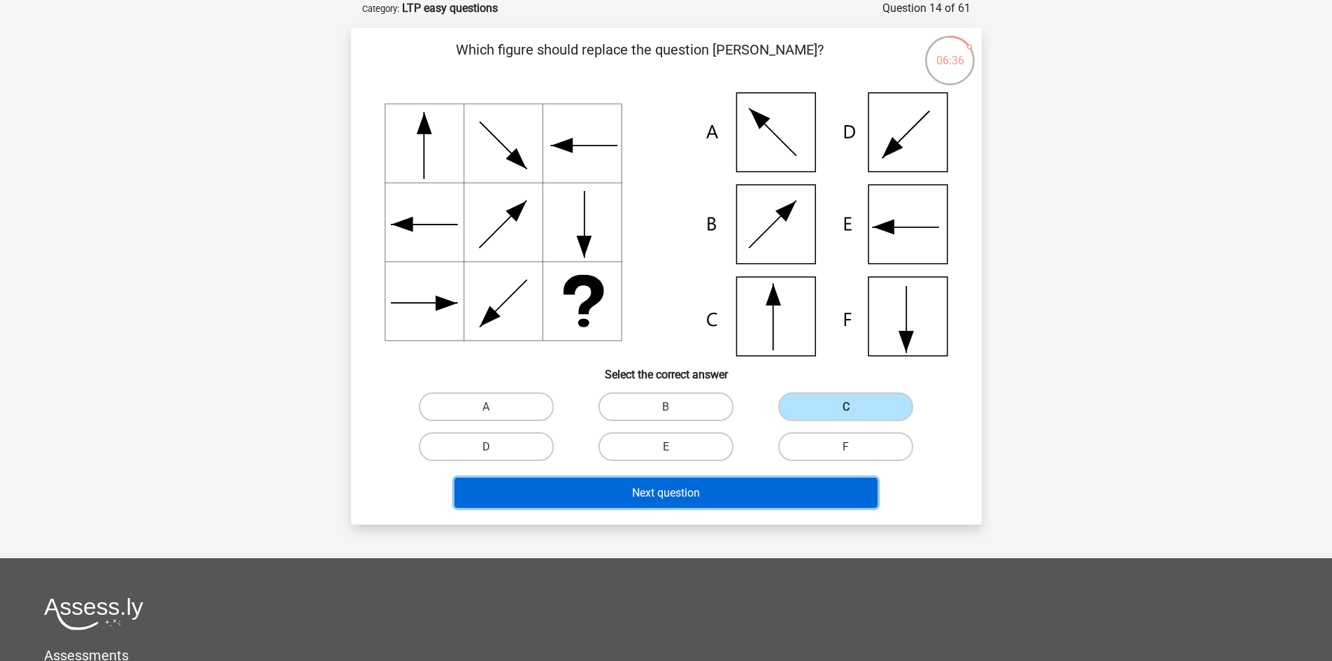
click at [668, 496] on font "Next question" at bounding box center [666, 492] width 68 height 13
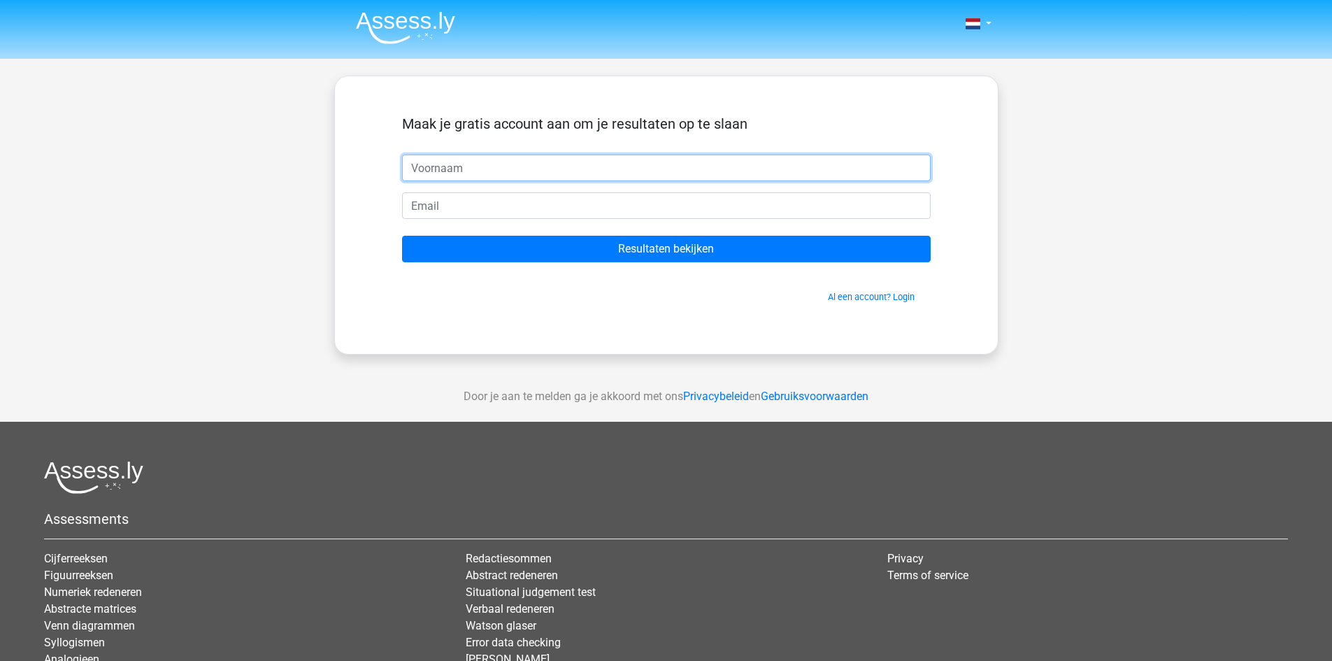
click at [440, 168] on input "text" at bounding box center [666, 168] width 529 height 27
type input "Venk"
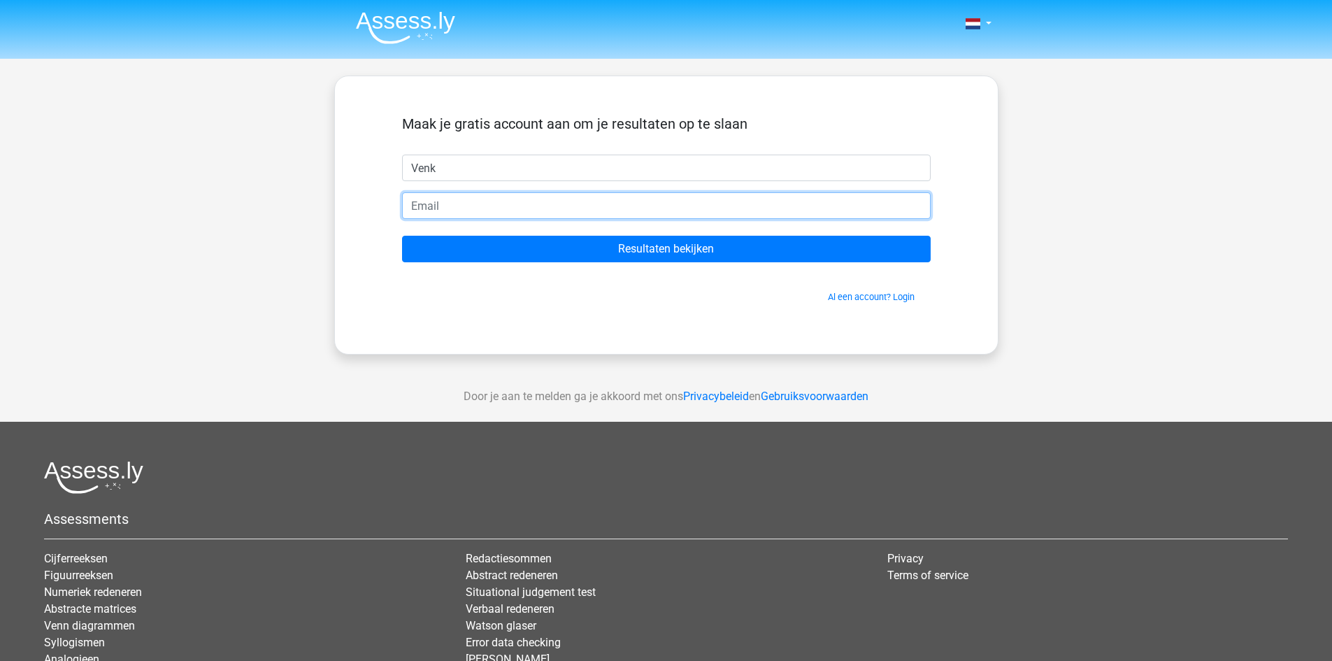
click at [440, 203] on input "email" at bounding box center [666, 205] width 529 height 27
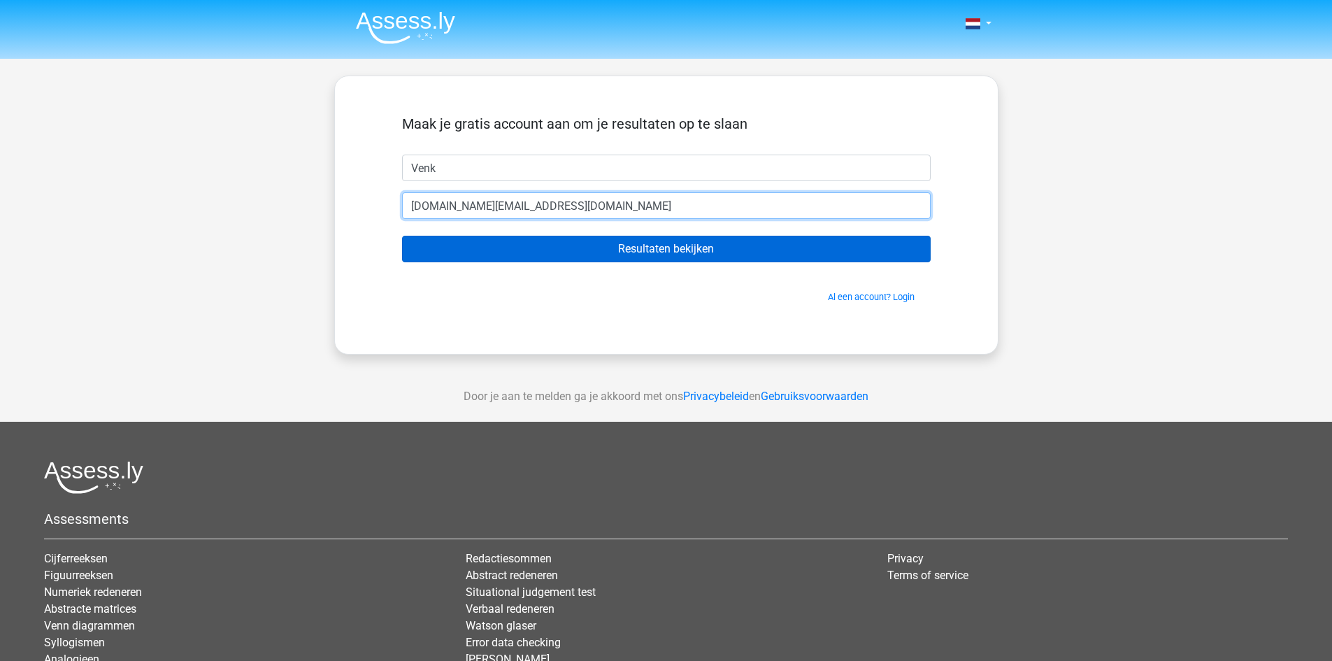
type input "[DOMAIN_NAME][EMAIL_ADDRESS][DOMAIN_NAME]"
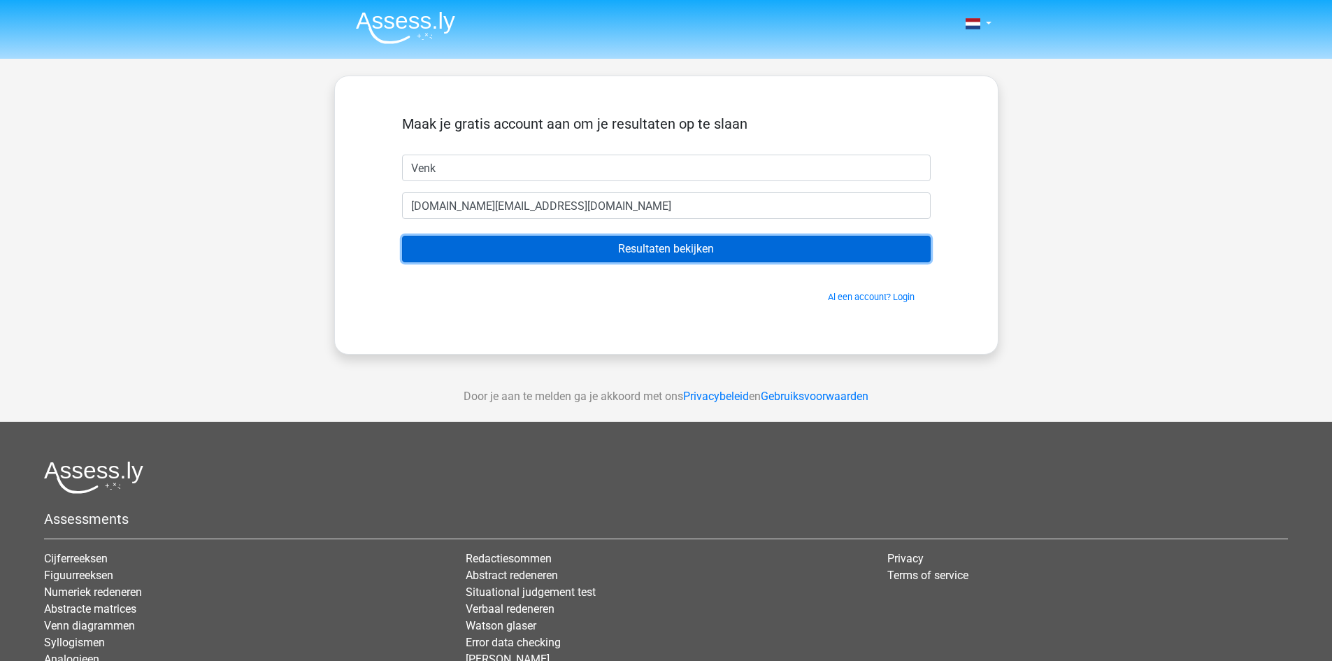
click at [517, 254] on input "Resultaten bekijken" at bounding box center [666, 249] width 529 height 27
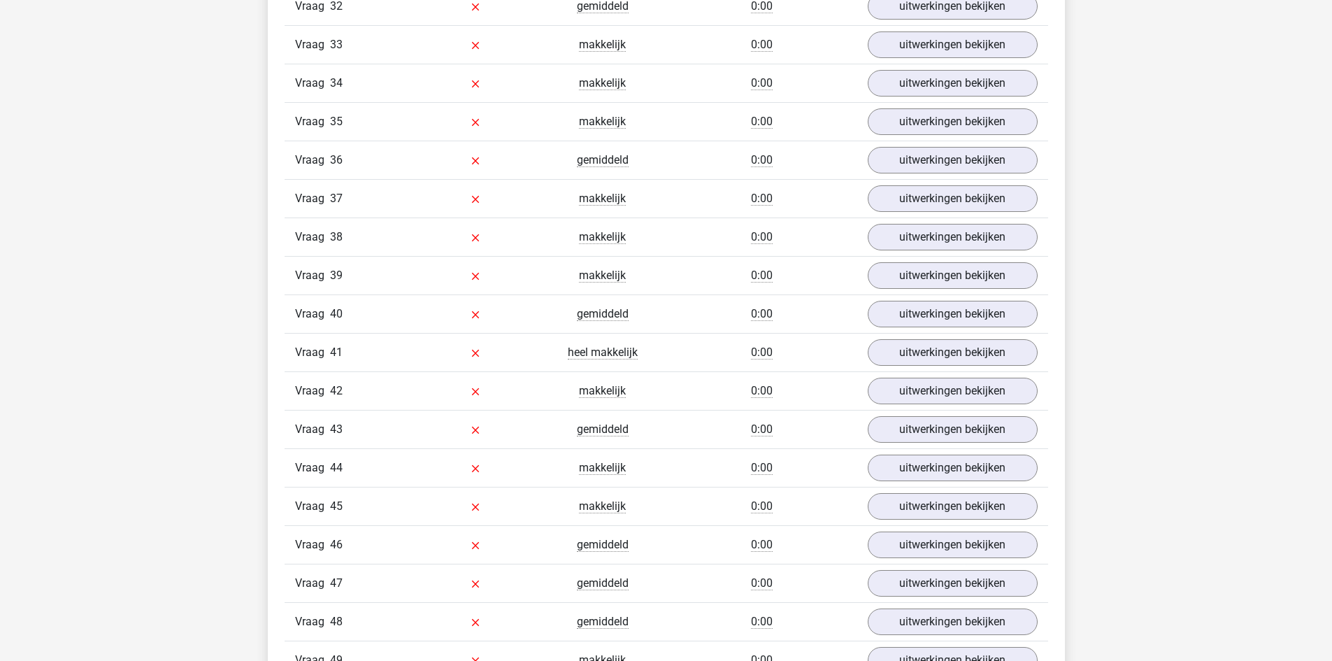
scroll to position [2587, 0]
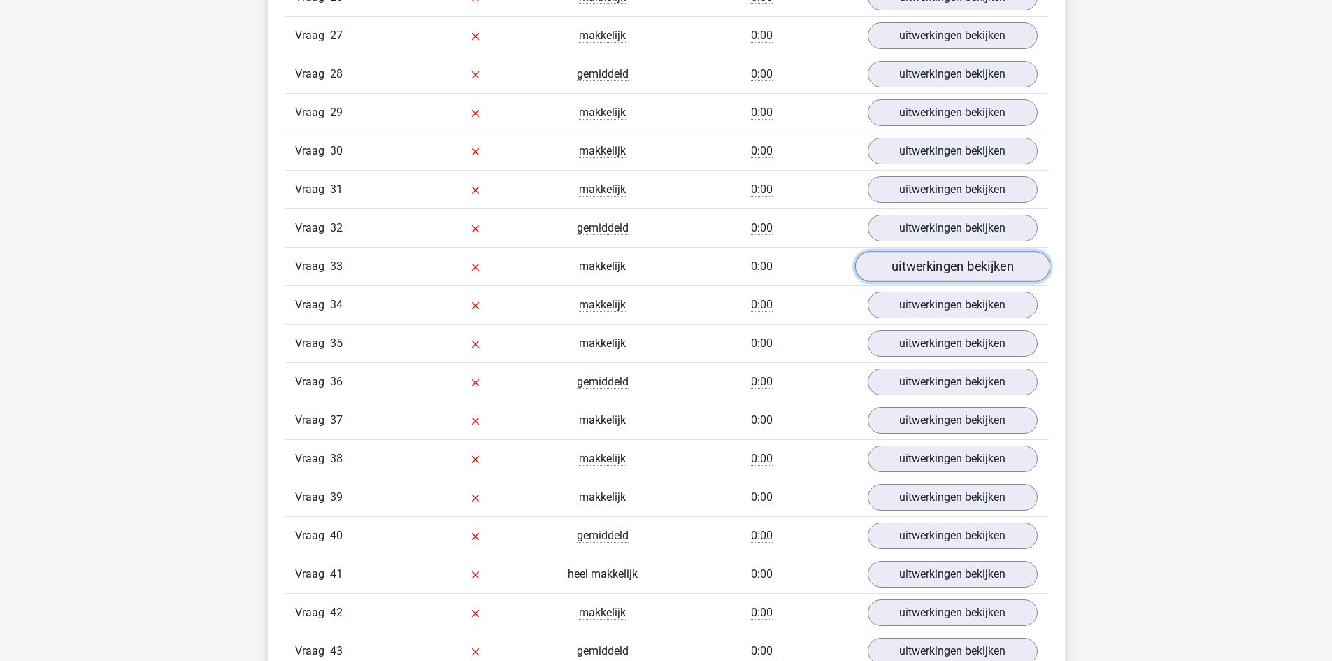
click at [901, 263] on link "uitwerkingen bekijken" at bounding box center [951, 266] width 195 height 31
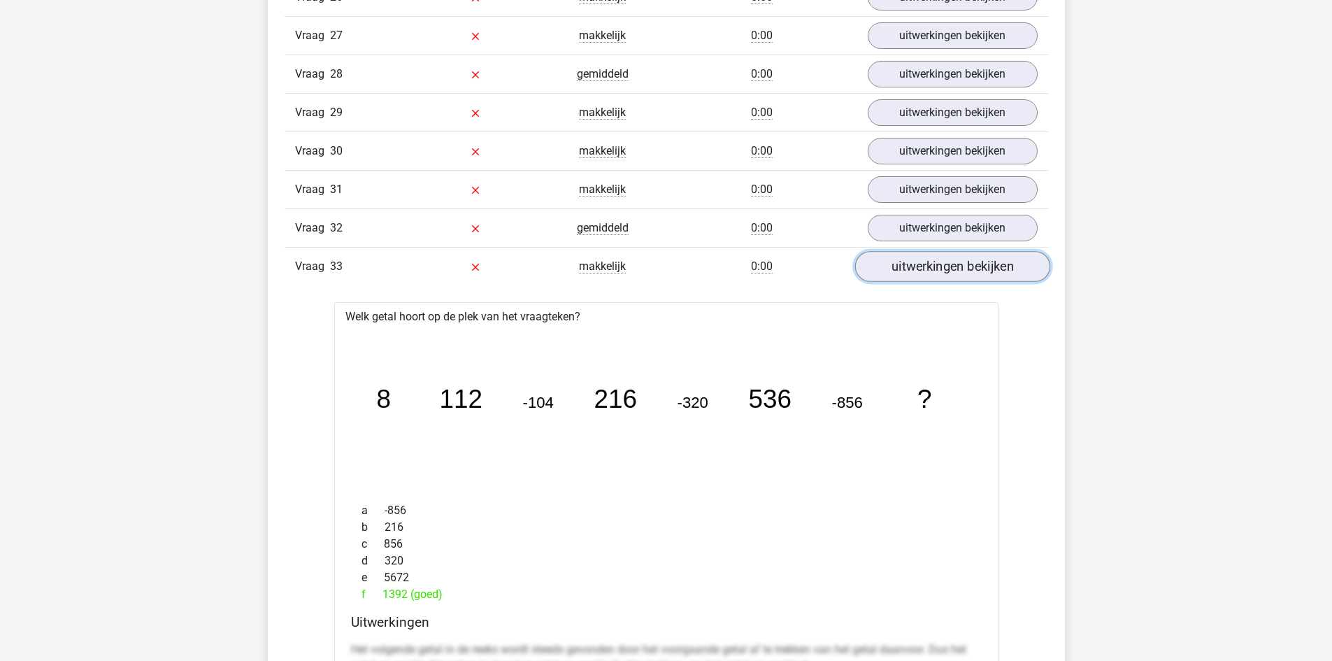
click at [901, 263] on link "uitwerkingen bekijken" at bounding box center [951, 266] width 195 height 31
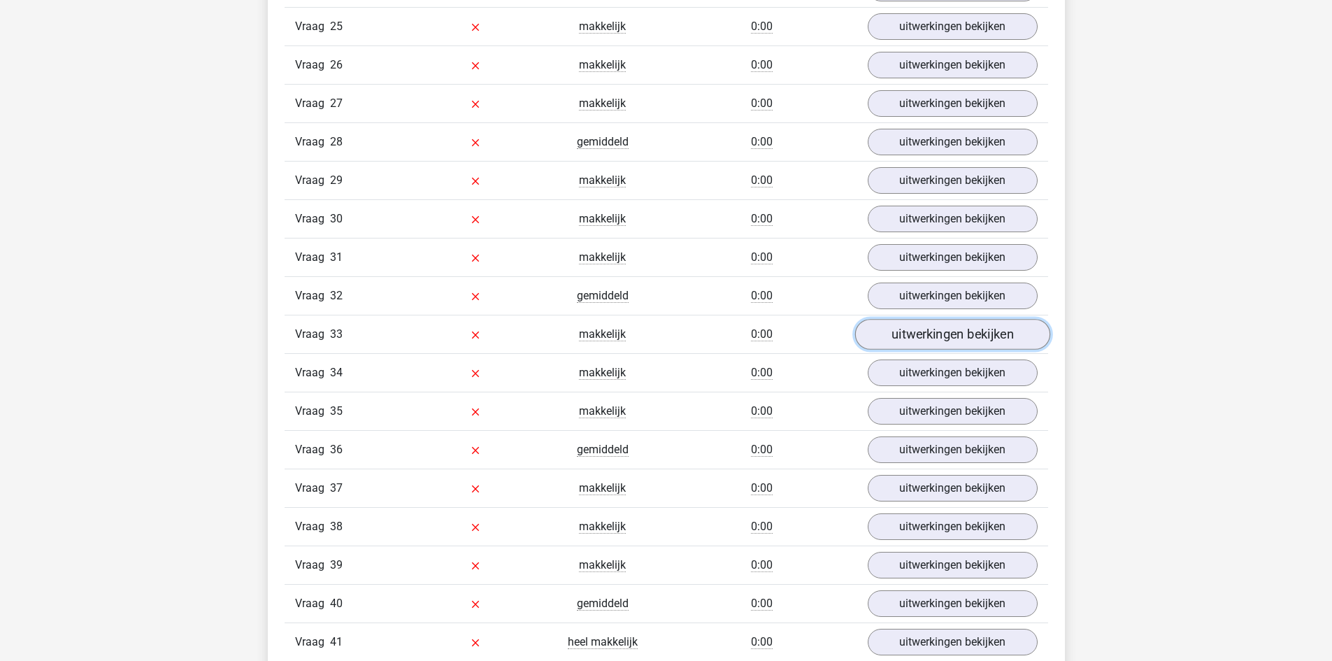
scroll to position [2517, 0]
click at [307, 374] on span "Vraag" at bounding box center [312, 374] width 35 height 17
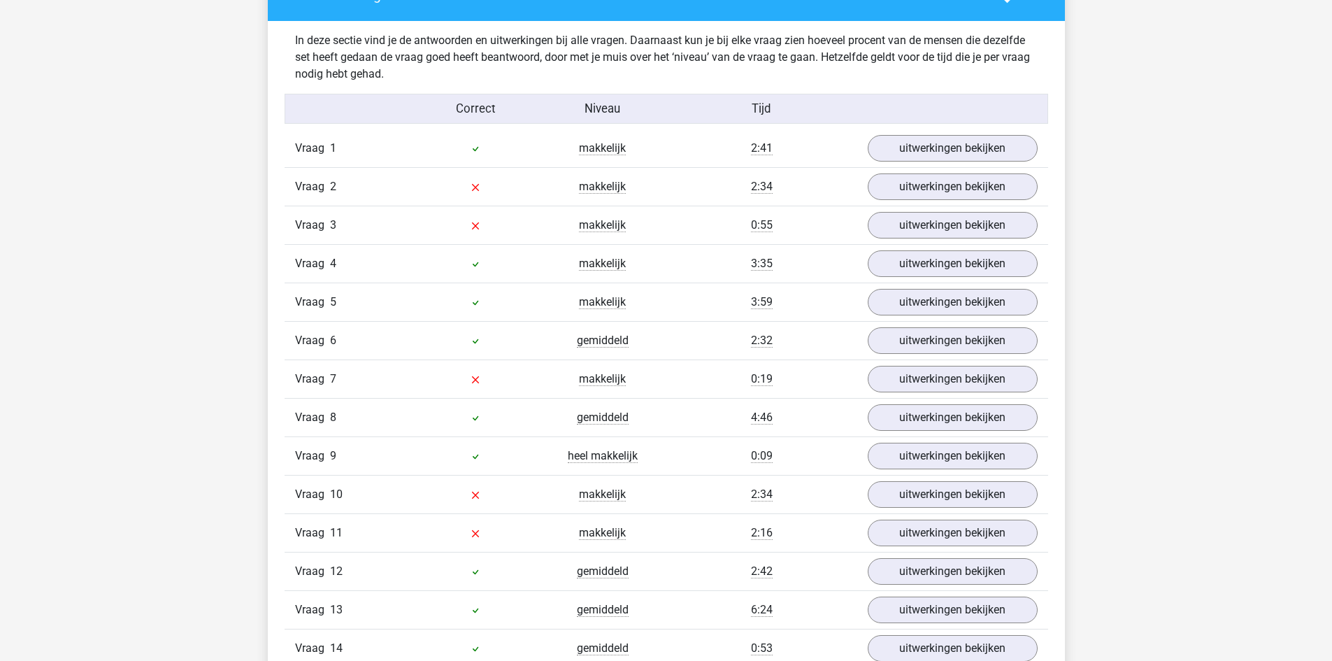
scroll to position [1398, 0]
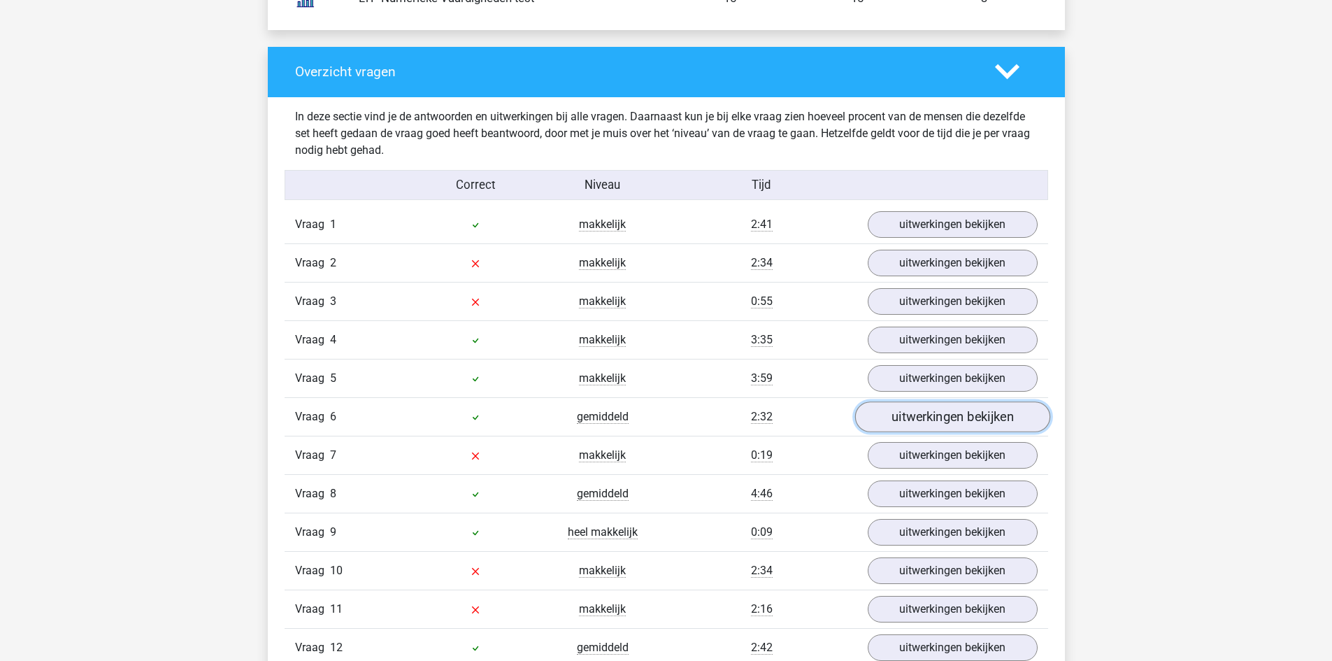
click at [921, 420] on link "uitwerkingen bekijken" at bounding box center [951, 416] width 195 height 31
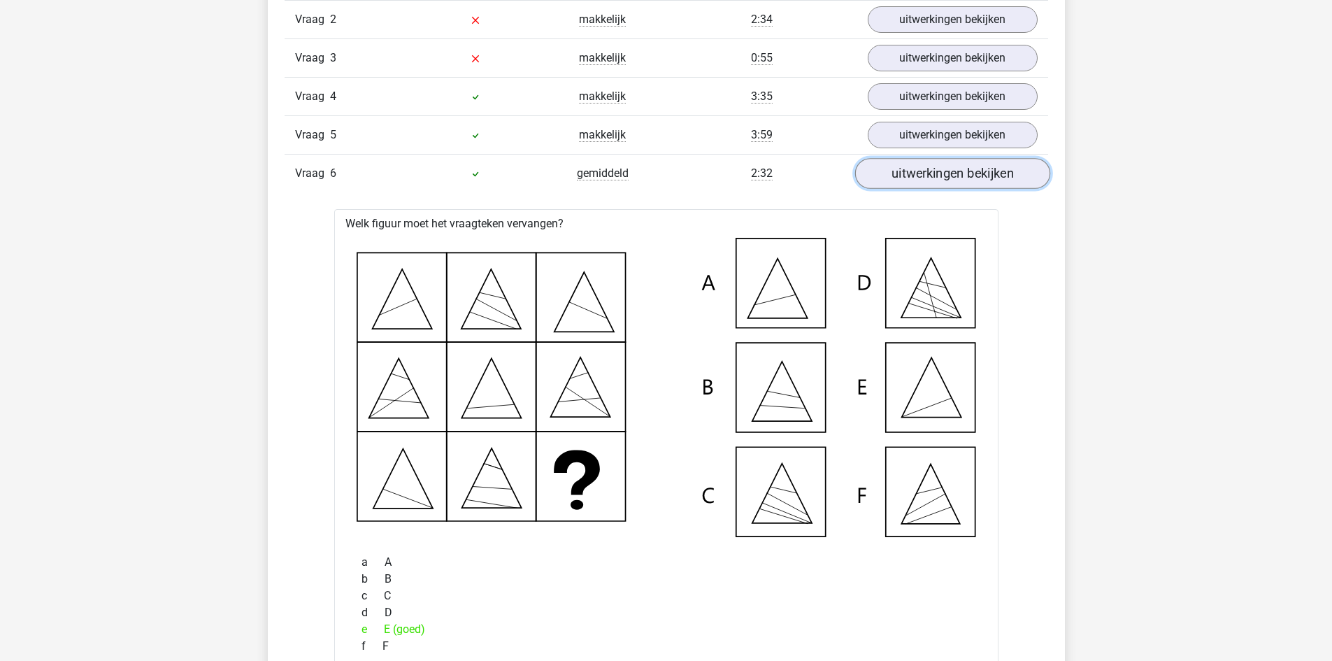
scroll to position [1678, 0]
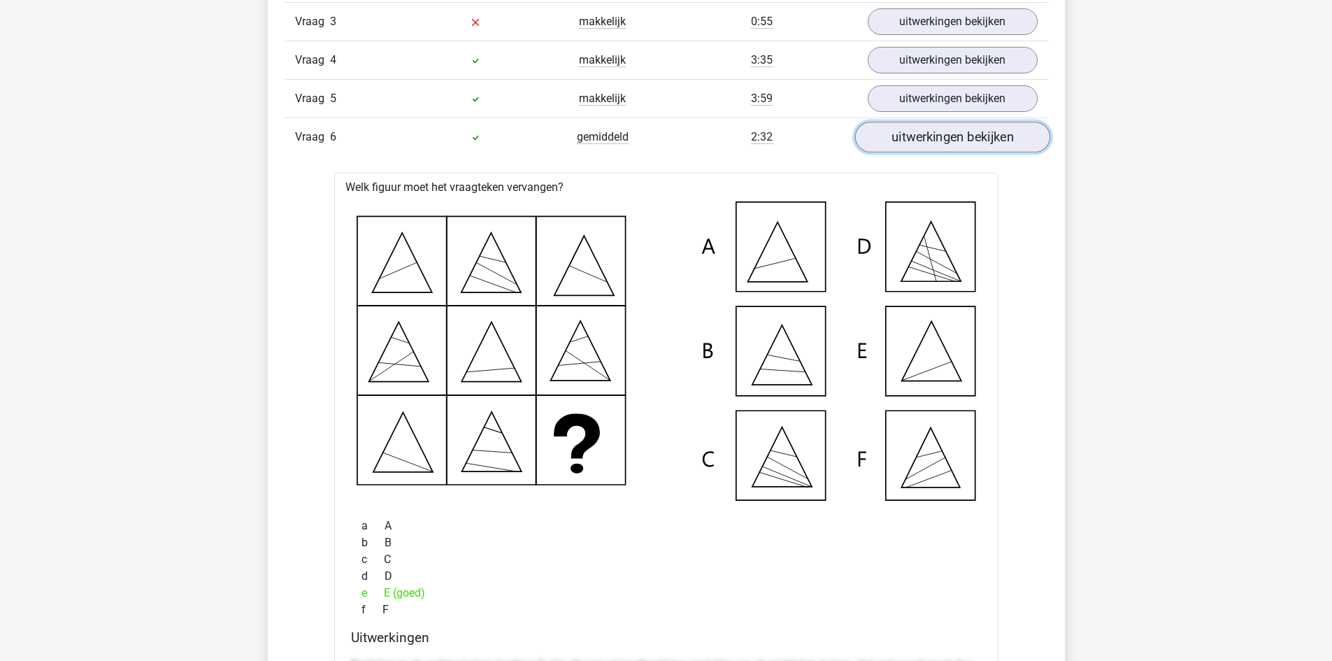
click at [908, 143] on link "uitwerkingen bekijken" at bounding box center [951, 137] width 195 height 31
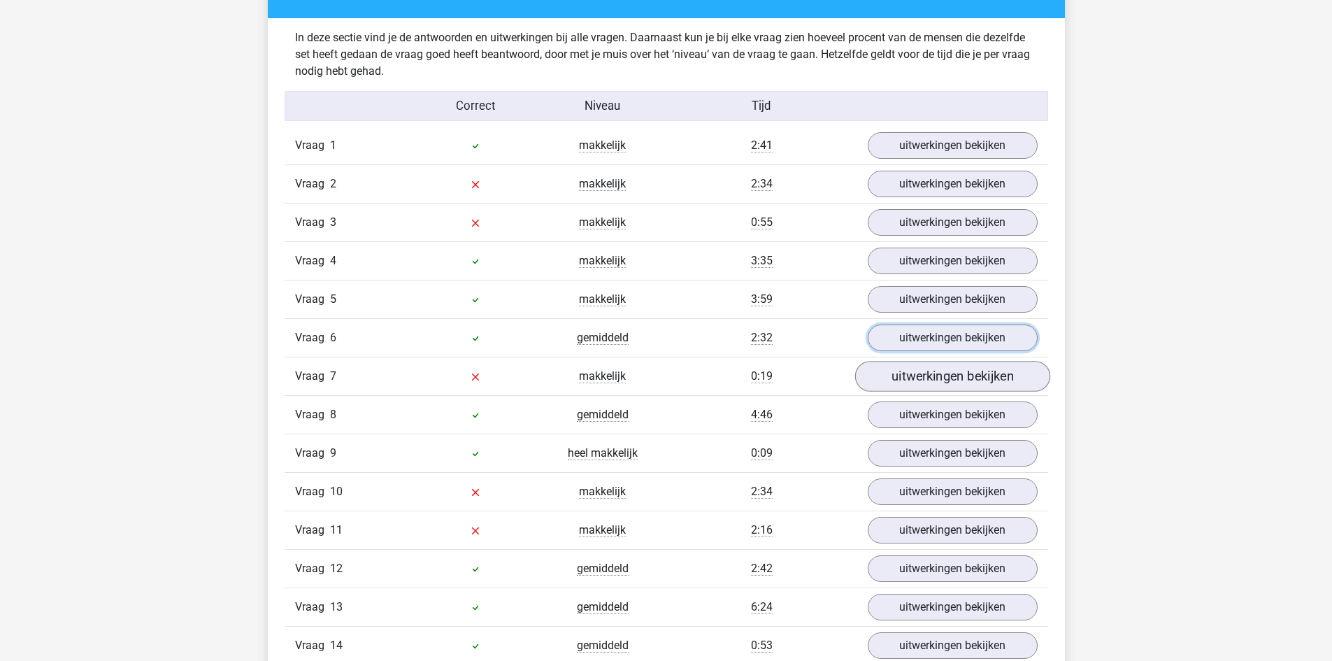
scroll to position [1468, 0]
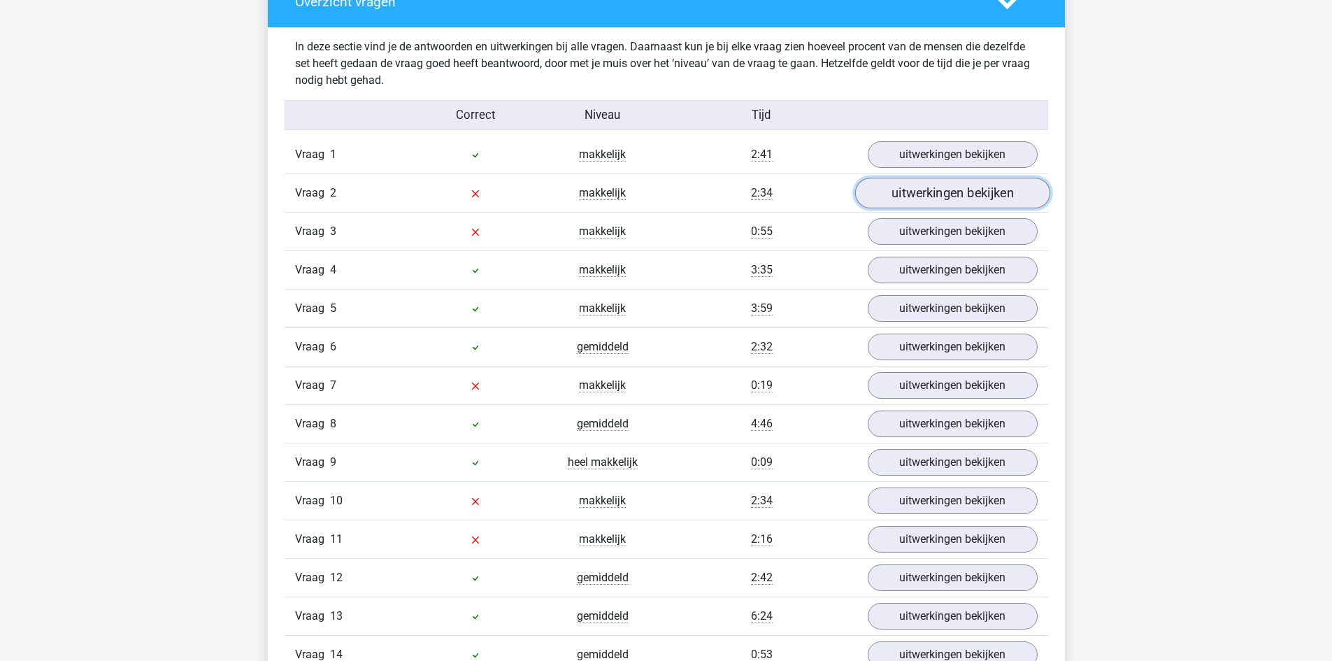
click at [917, 192] on link "uitwerkingen bekijken" at bounding box center [951, 193] width 195 height 31
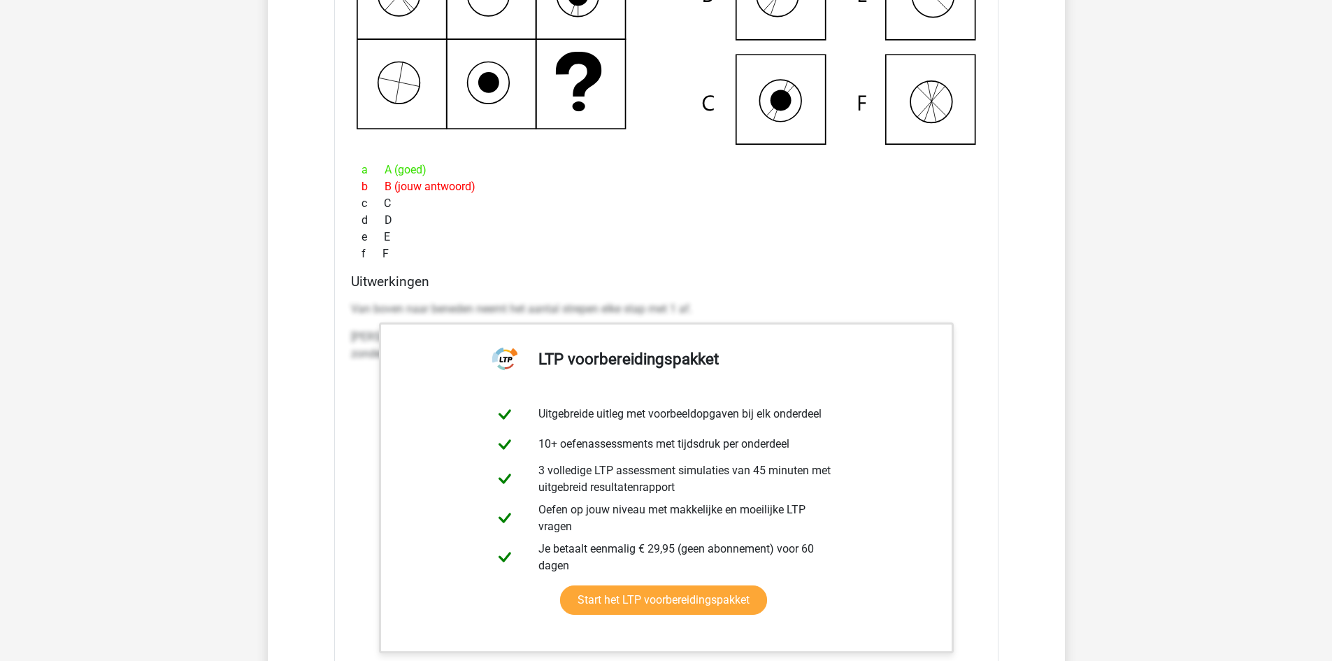
scroll to position [1888, 0]
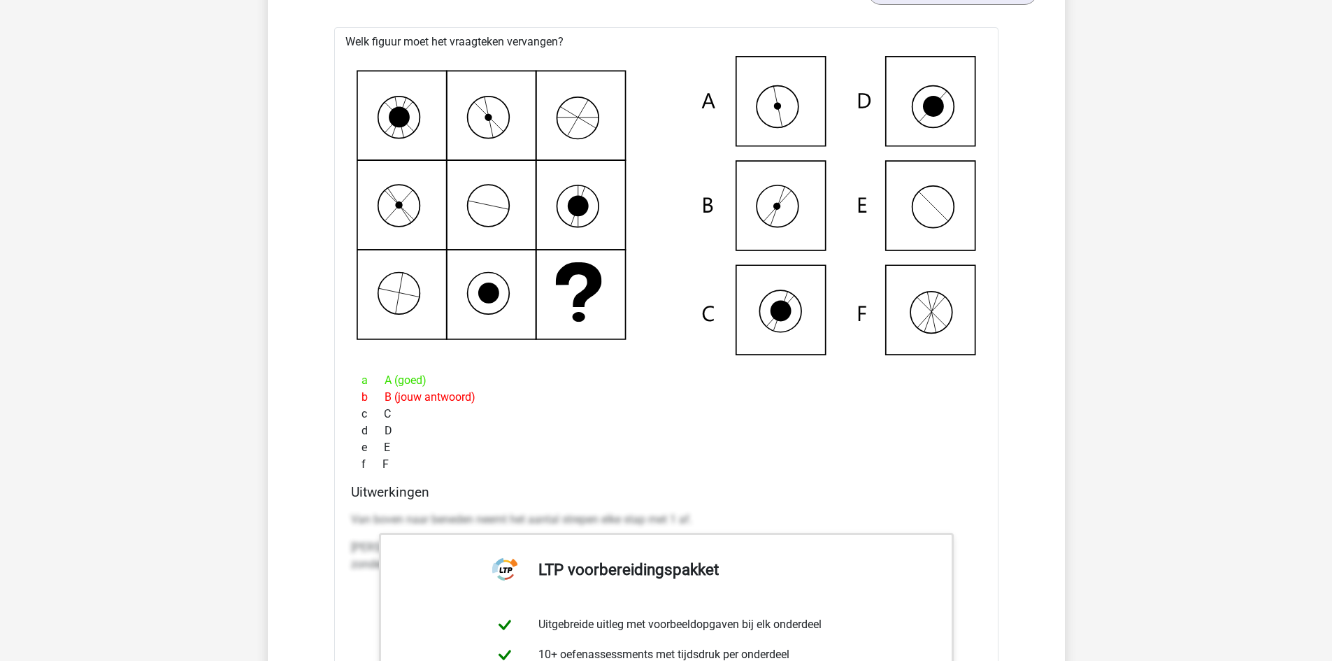
scroll to position [1398, 0]
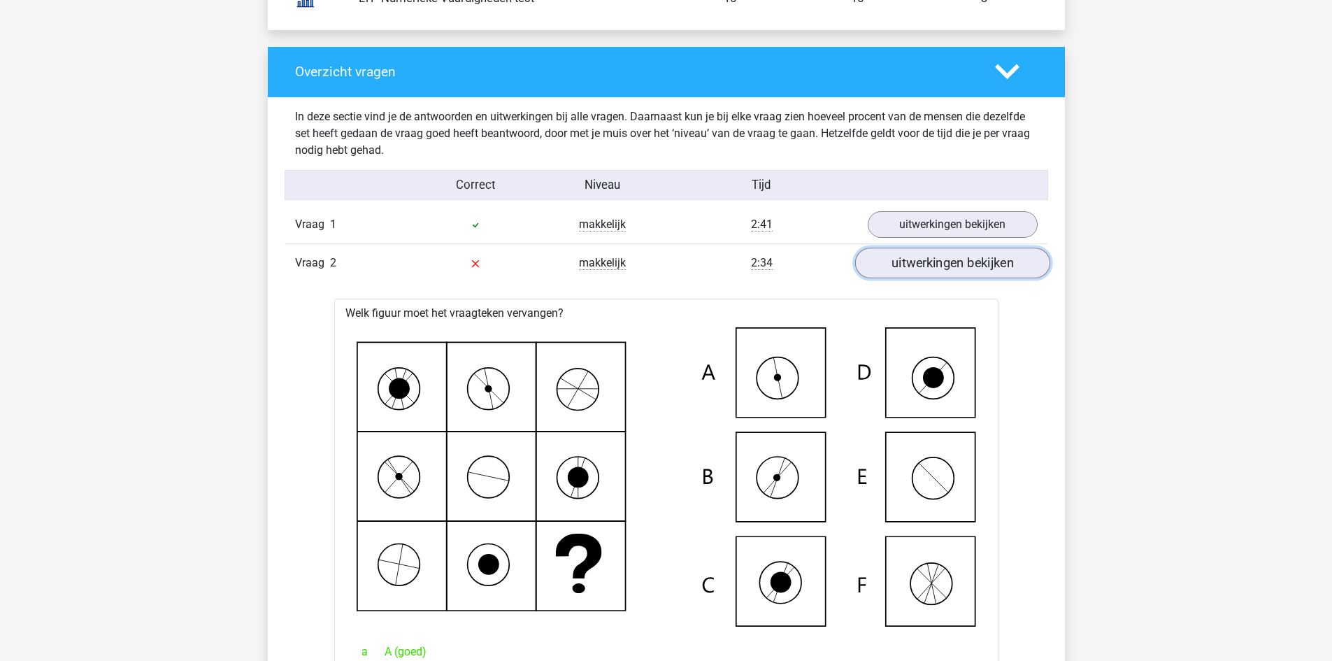
click at [919, 262] on link "uitwerkingen bekijken" at bounding box center [951, 263] width 195 height 31
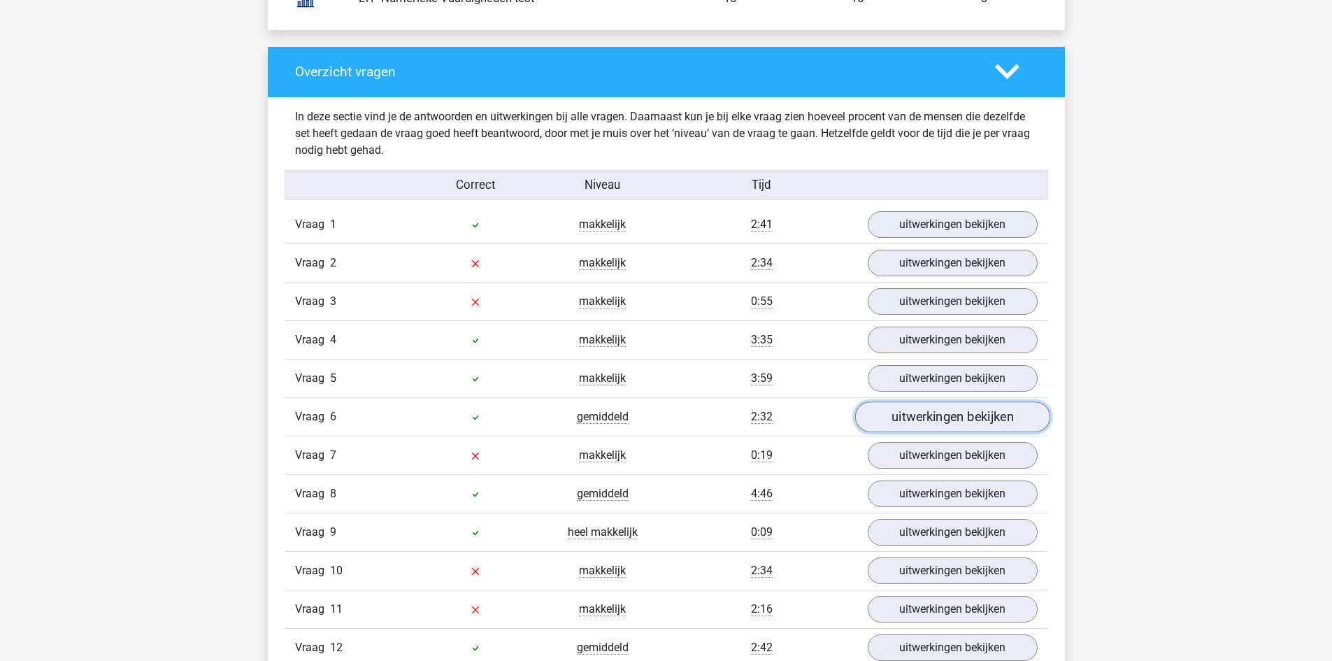
click at [922, 415] on link "uitwerkingen bekijken" at bounding box center [951, 416] width 195 height 31
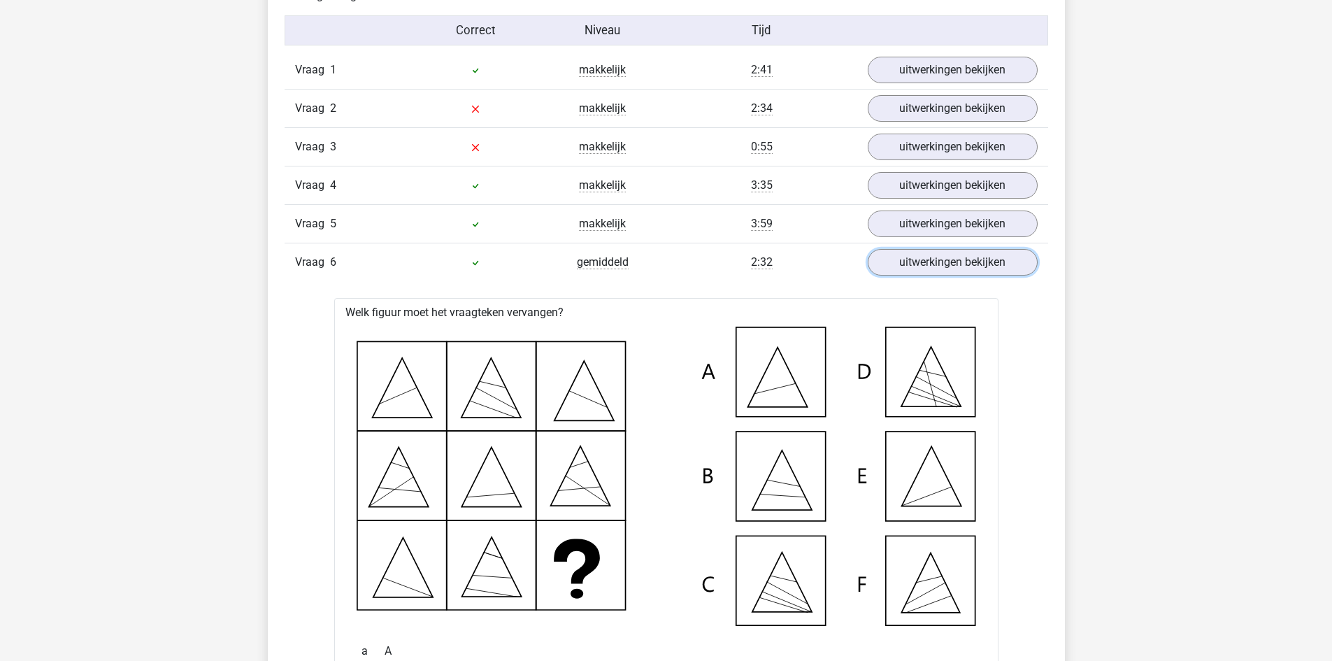
scroll to position [1538, 0]
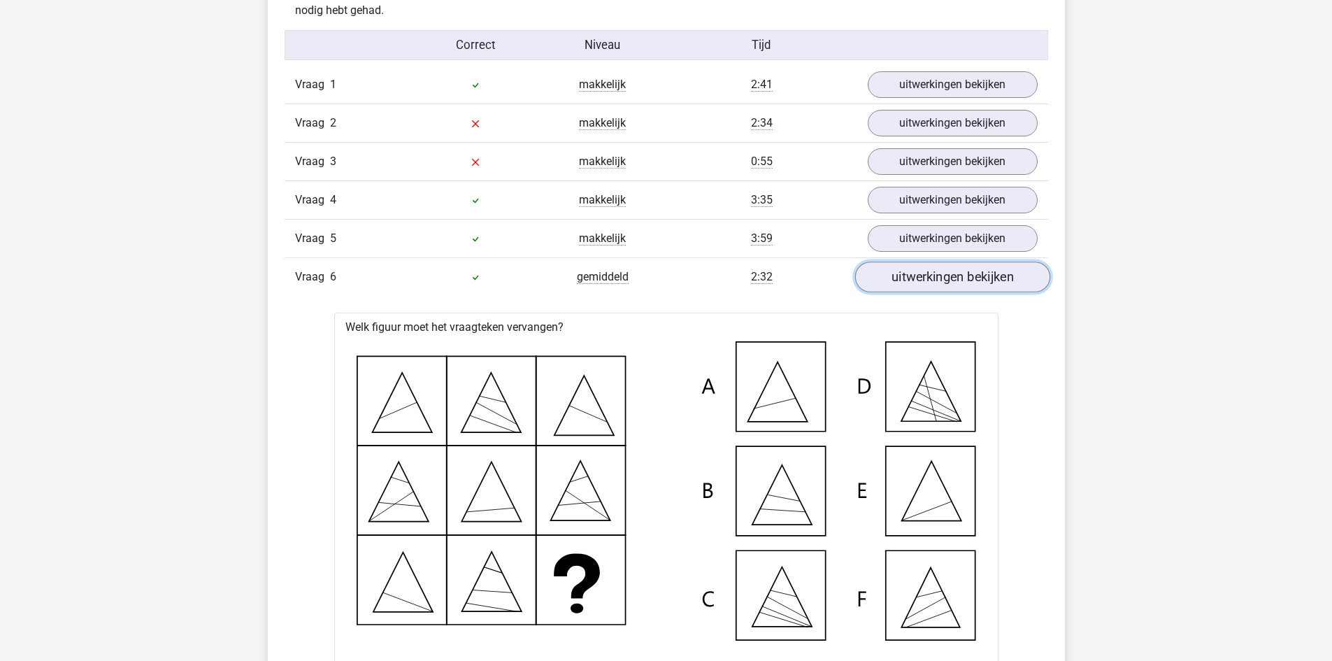
click at [943, 278] on link "uitwerkingen bekijken" at bounding box center [951, 277] width 195 height 31
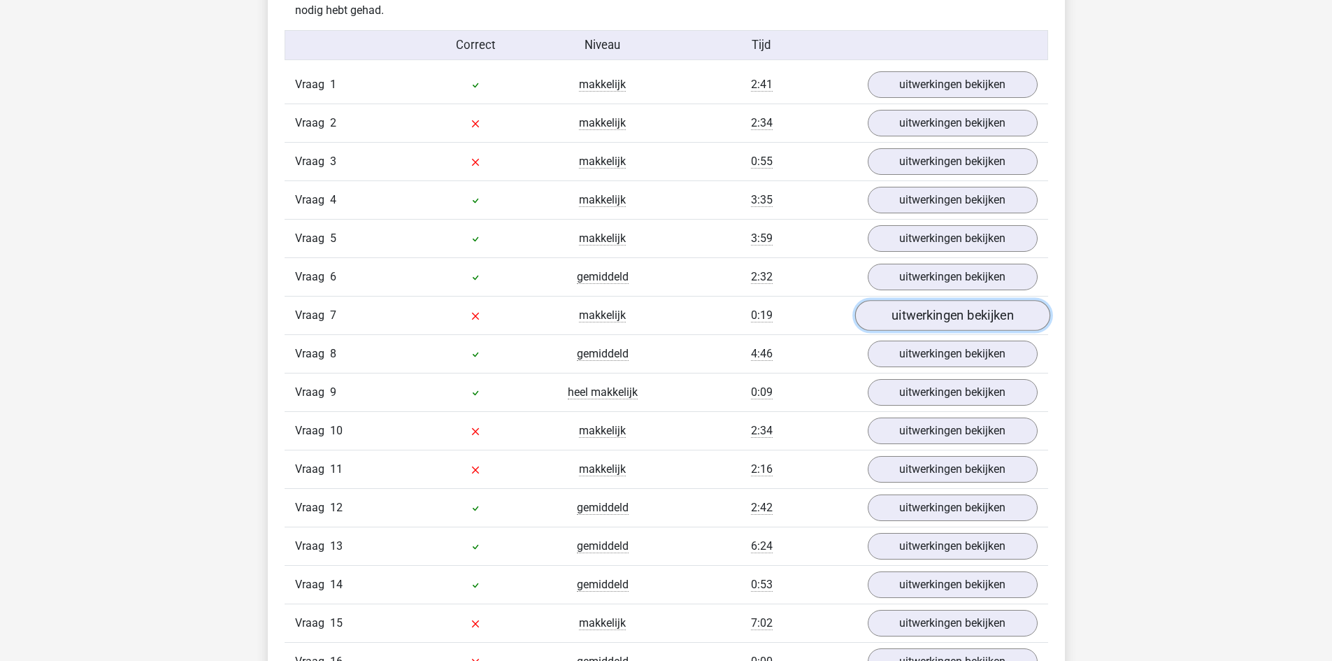
click at [909, 317] on link "uitwerkingen bekijken" at bounding box center [951, 315] width 195 height 31
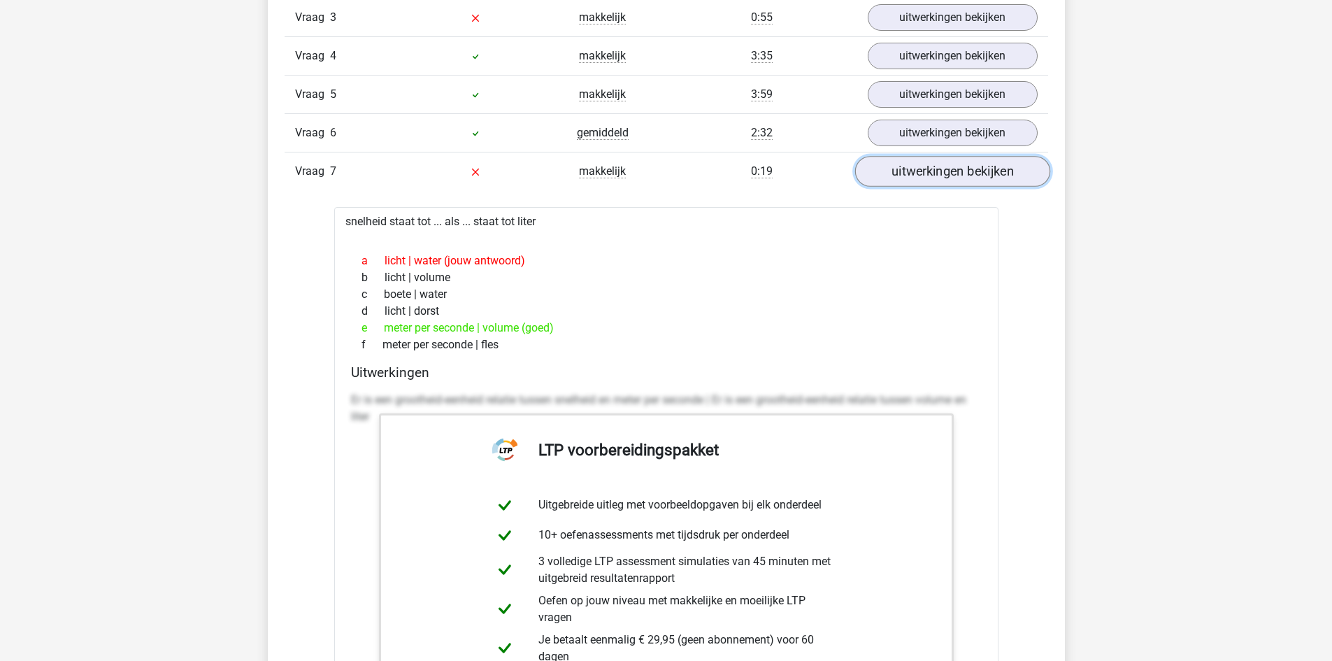
scroll to position [1678, 0]
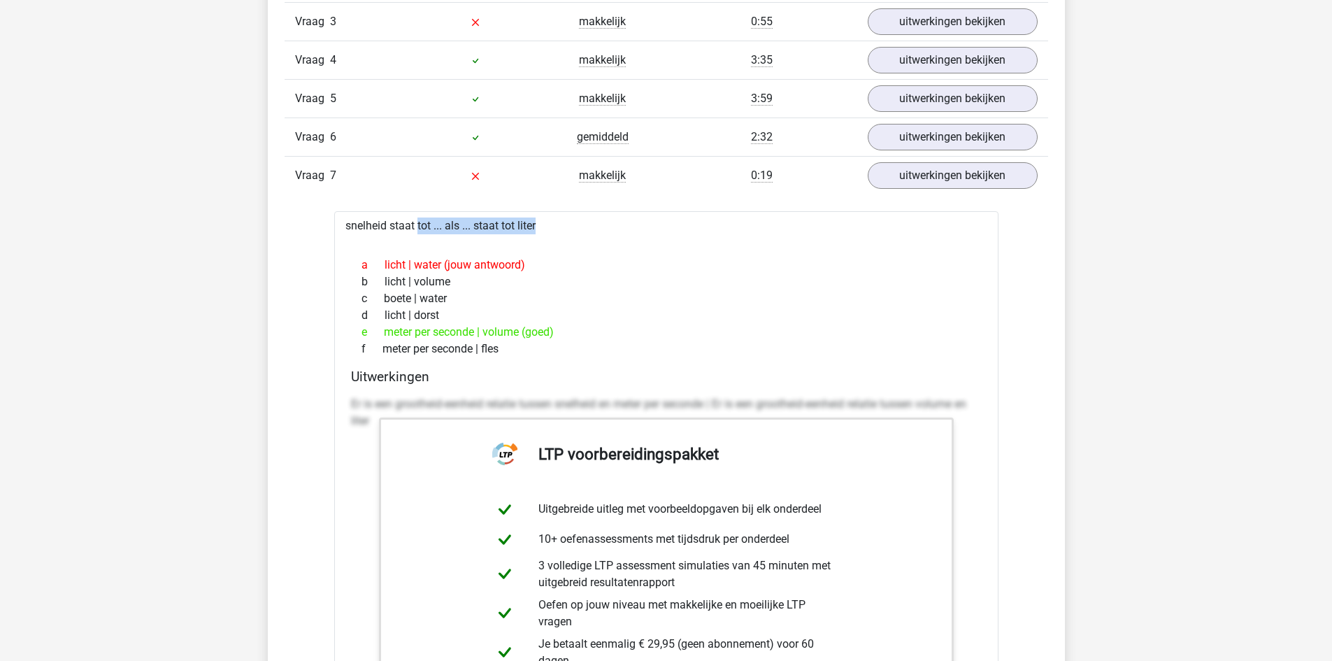
drag, startPoint x: 378, startPoint y: 223, endPoint x: 577, endPoint y: 241, distance: 200.0
click at [577, 241] on div "snelheid staat tot ... als ... staat tot liter a licht | water (jouw antwoord) …" at bounding box center [666, 542] width 664 height 663
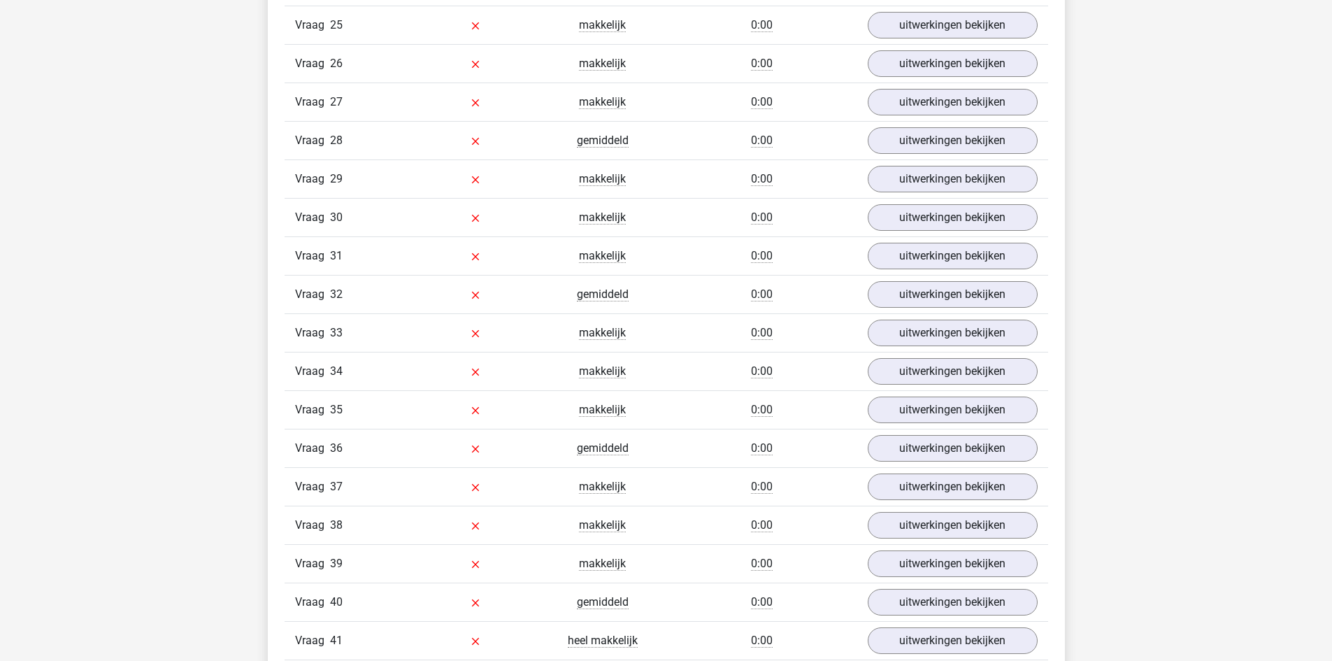
scroll to position [3216, 0]
click at [903, 302] on link "uitwerkingen bekijken" at bounding box center [951, 295] width 195 height 31
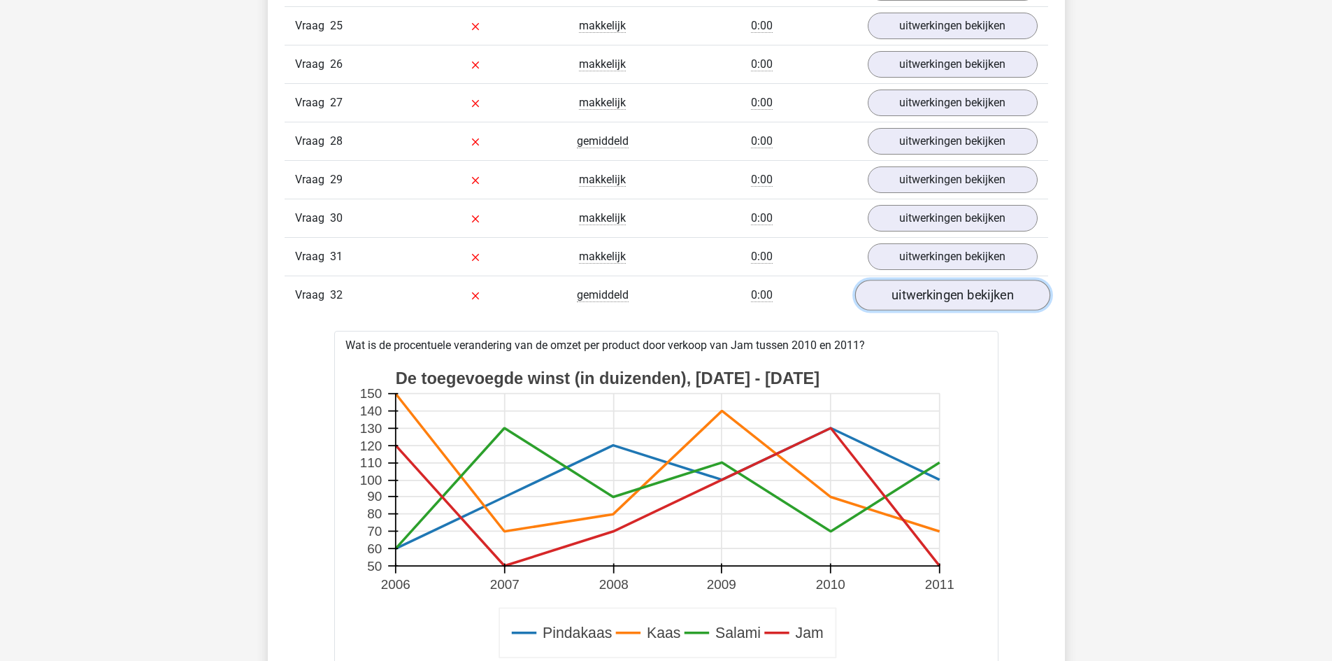
click at [905, 301] on link "uitwerkingen bekijken" at bounding box center [951, 295] width 195 height 31
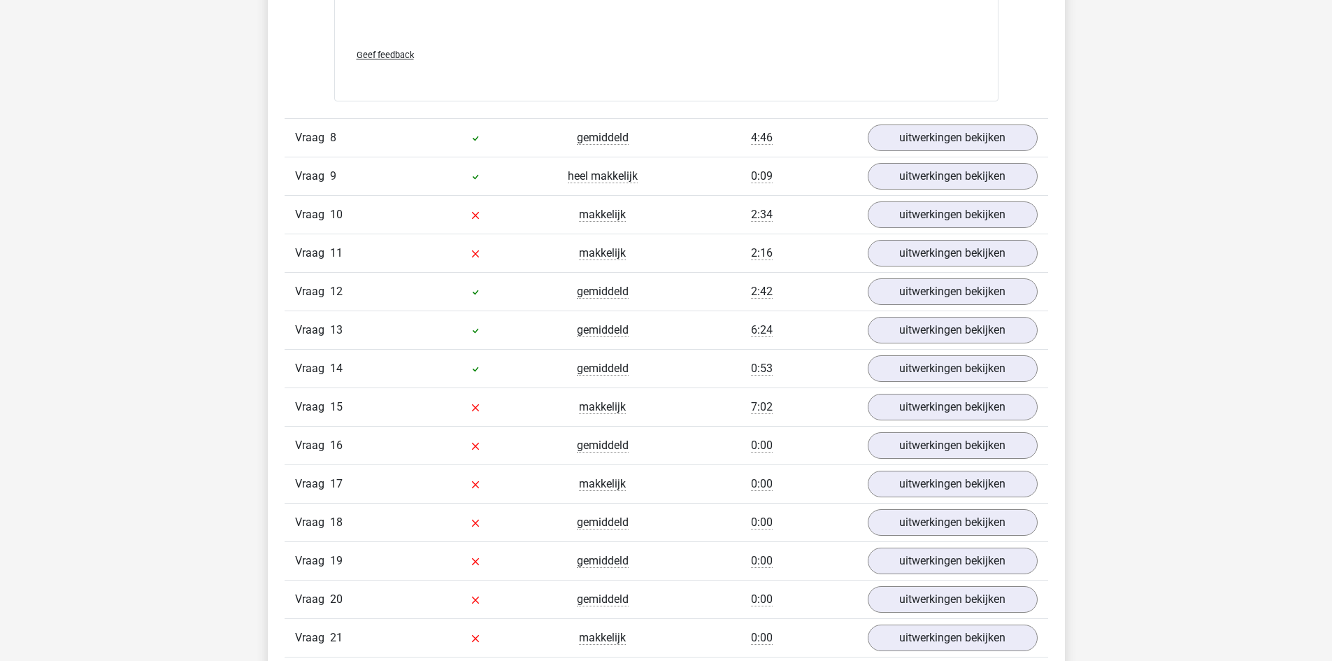
scroll to position [2447, 0]
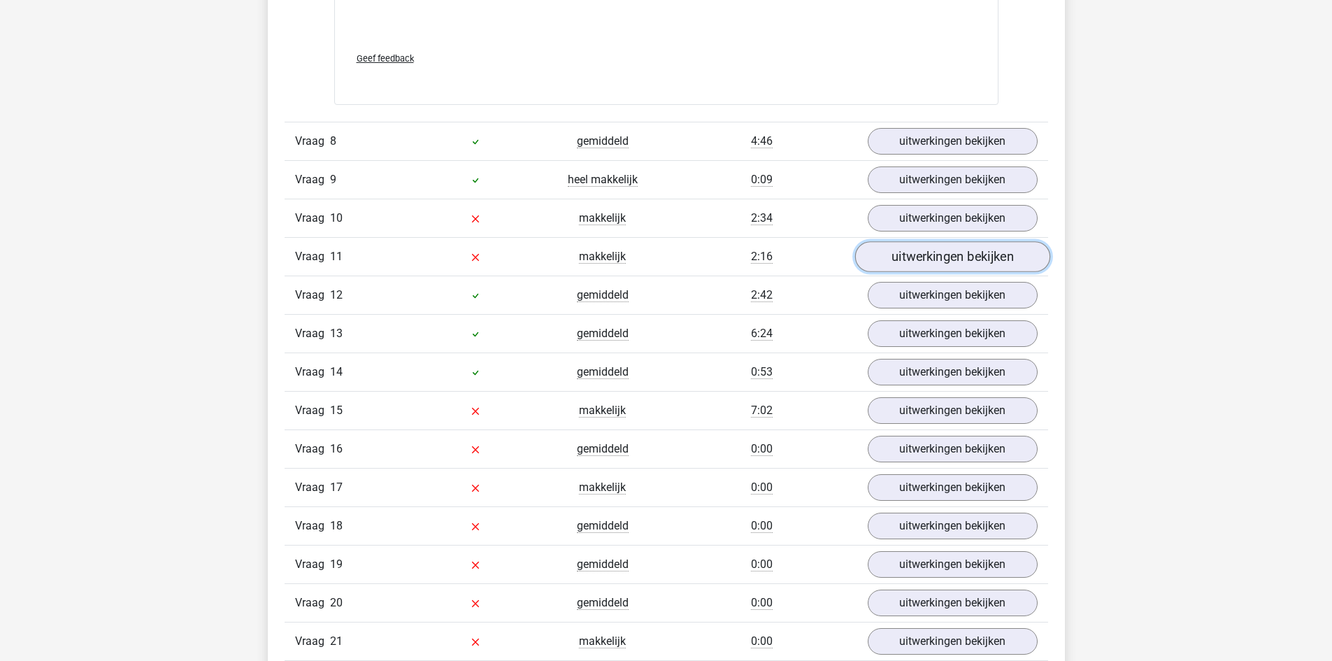
click at [899, 261] on link "uitwerkingen bekijken" at bounding box center [951, 256] width 195 height 31
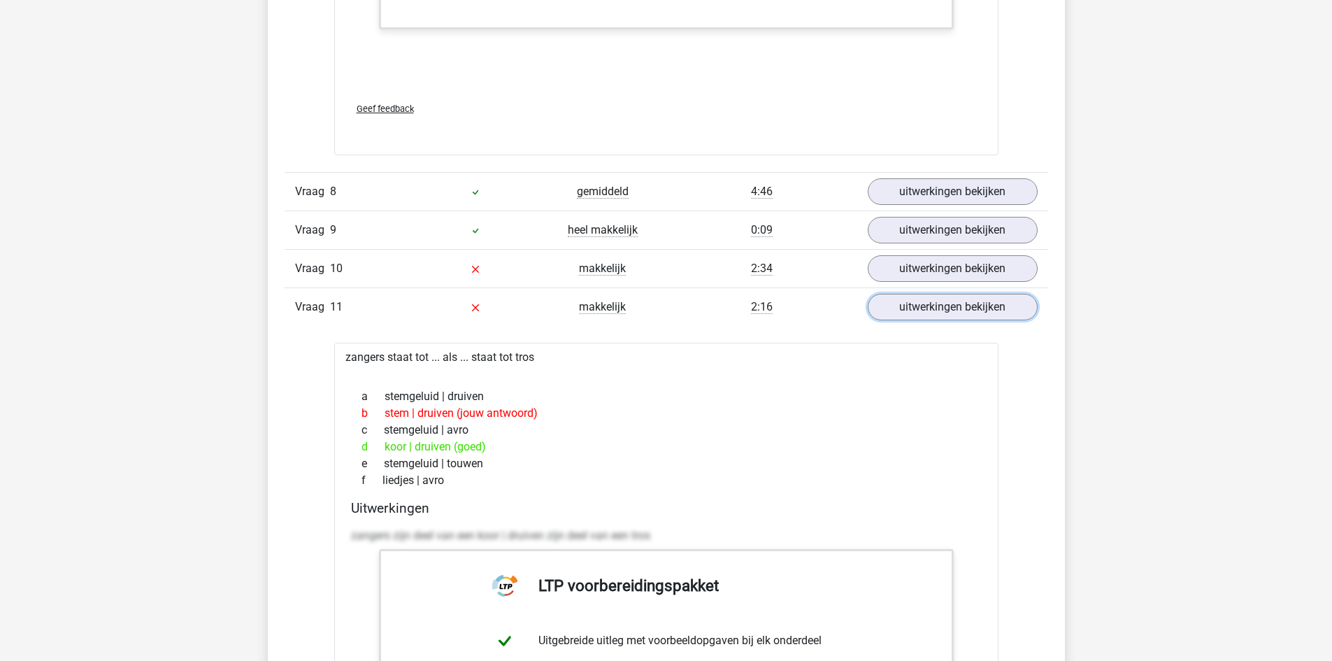
scroll to position [2377, 0]
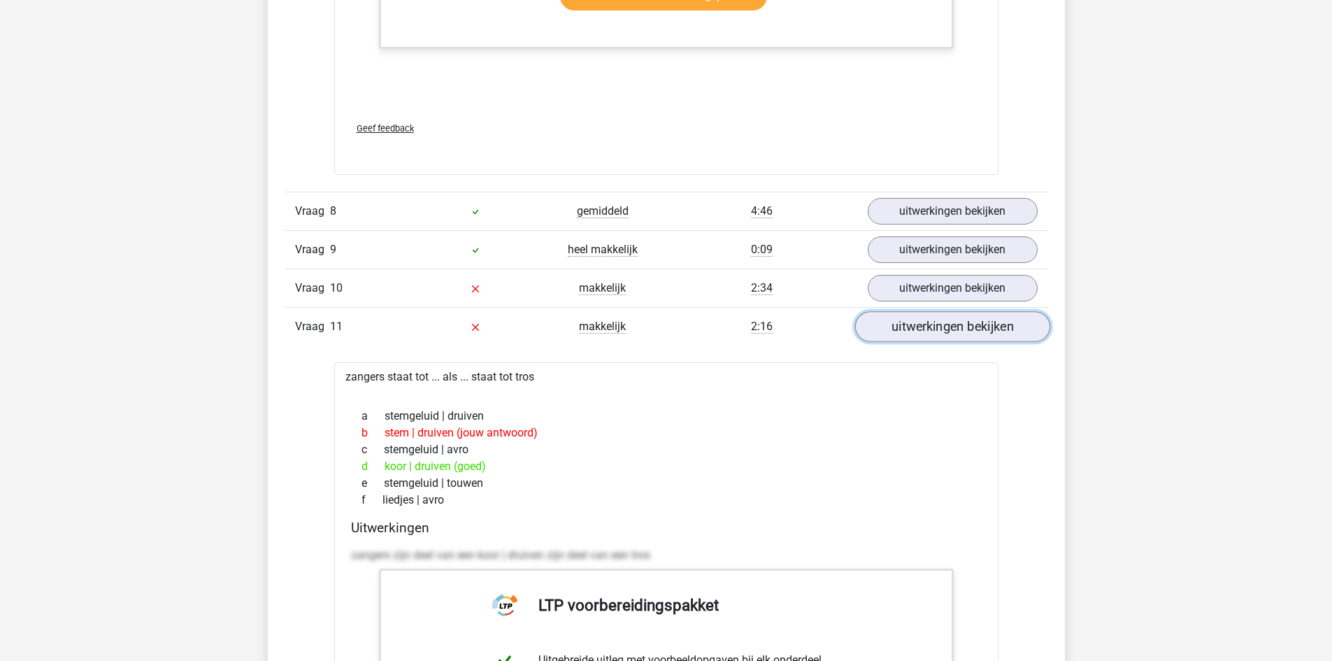
click at [905, 329] on link "uitwerkingen bekijken" at bounding box center [951, 326] width 195 height 31
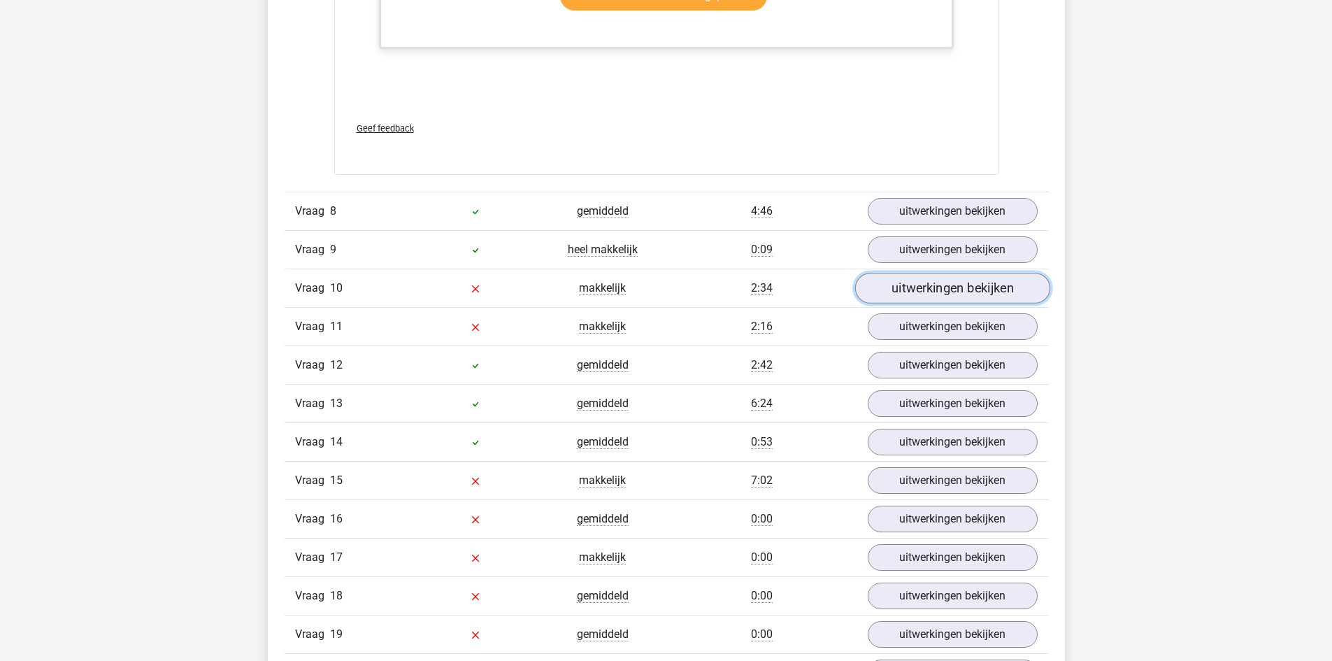
click at [931, 280] on link "uitwerkingen bekijken" at bounding box center [951, 288] width 195 height 31
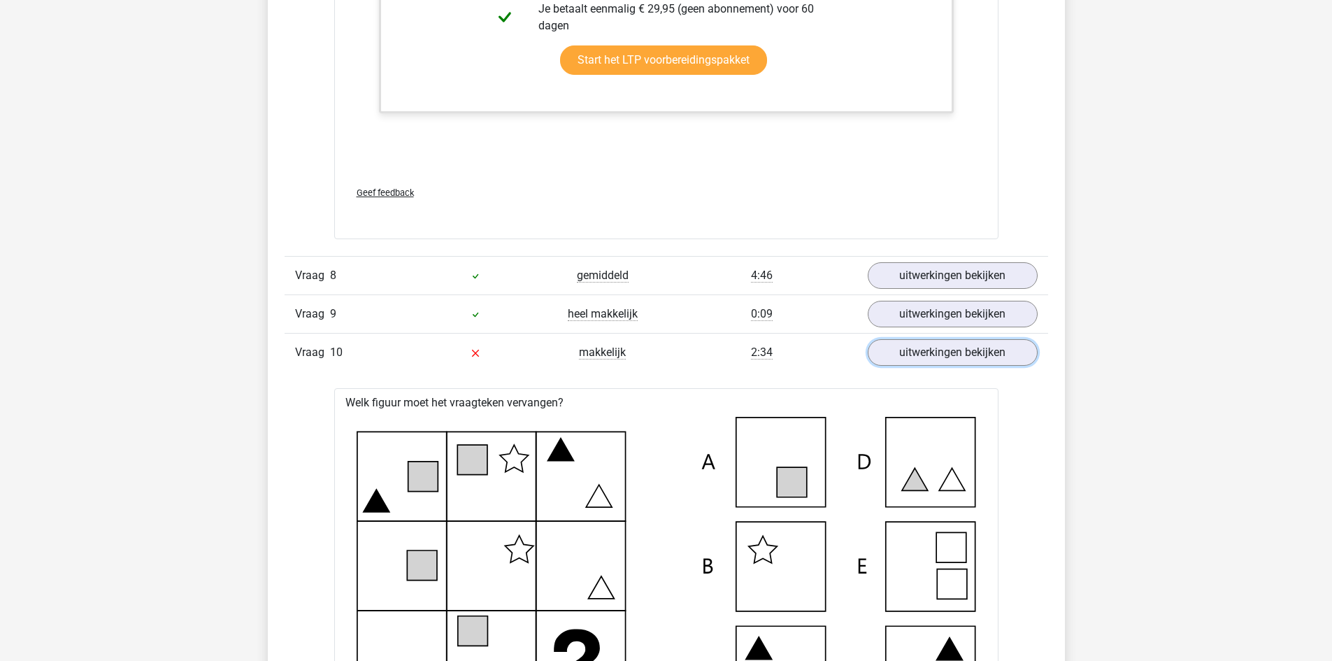
scroll to position [2307, 0]
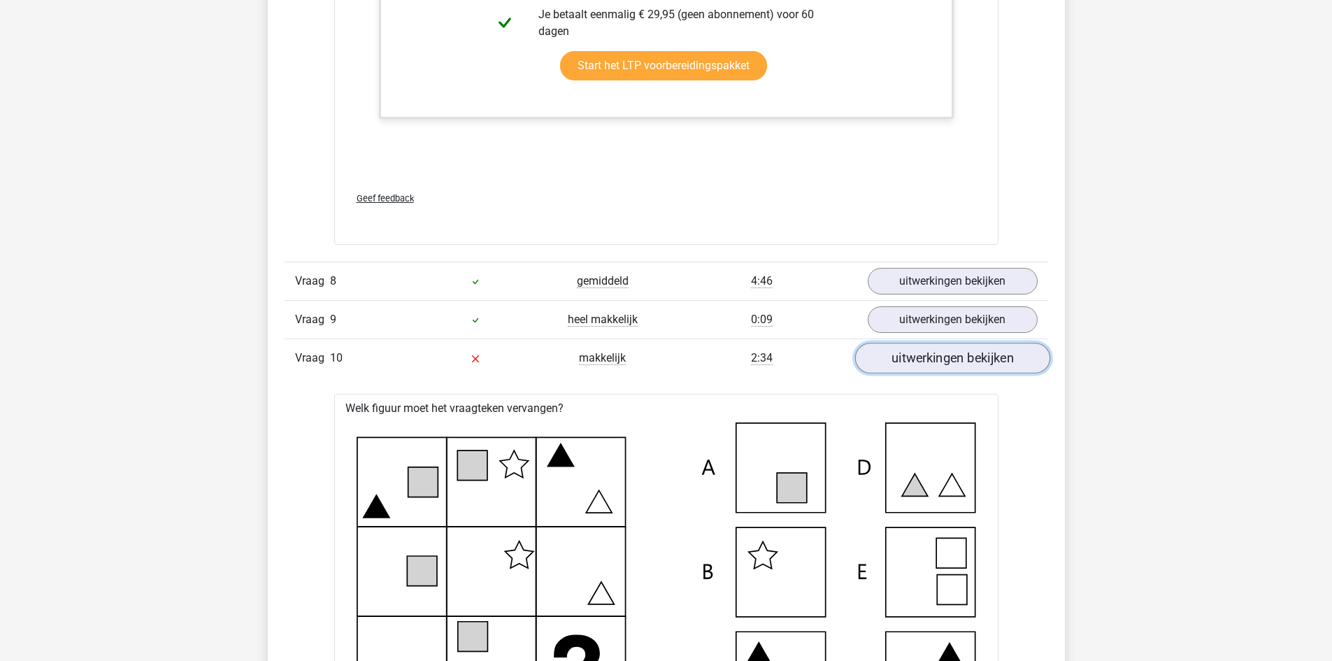
click at [907, 357] on link "uitwerkingen bekijken" at bounding box center [951, 358] width 195 height 31
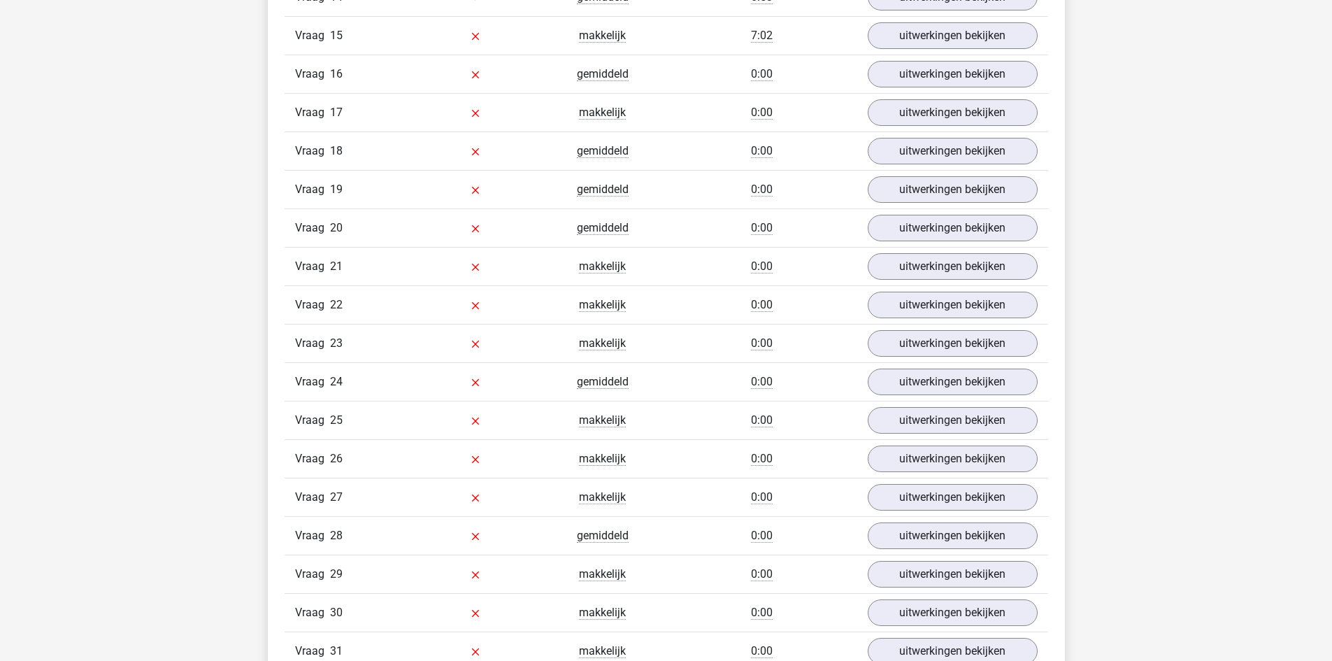
scroll to position [2867, 0]
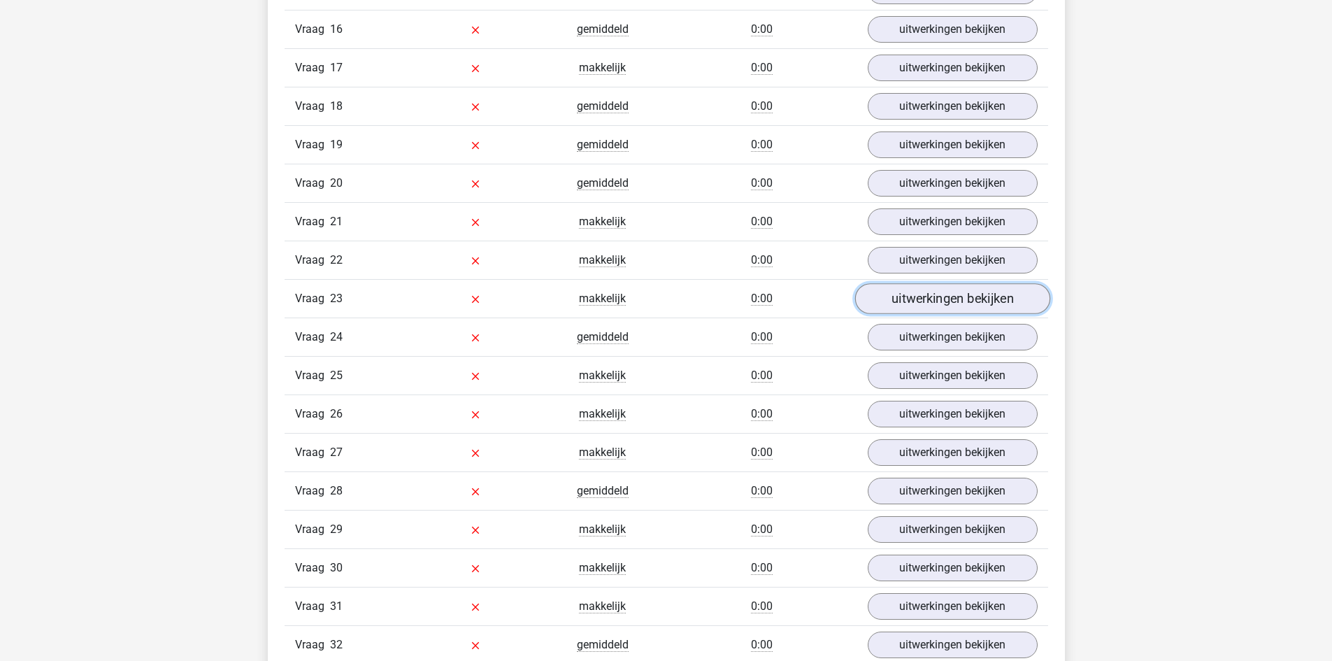
click at [906, 303] on link "uitwerkingen bekijken" at bounding box center [951, 298] width 195 height 31
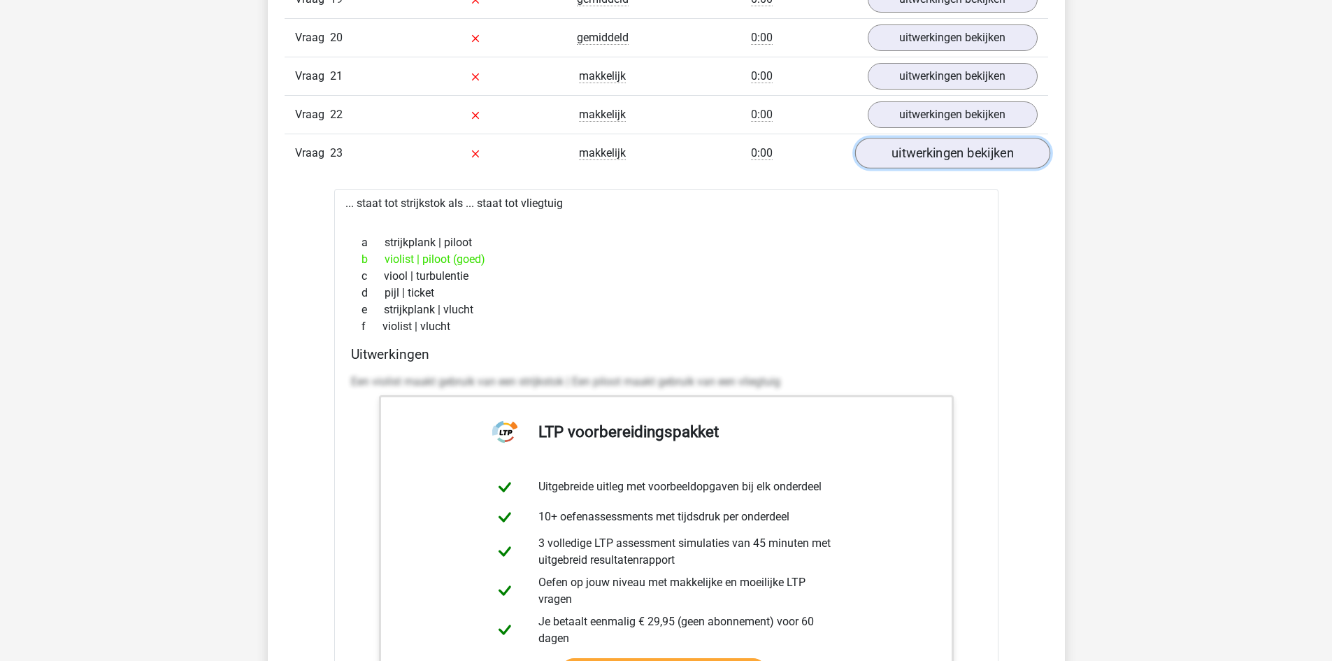
scroll to position [3007, 0]
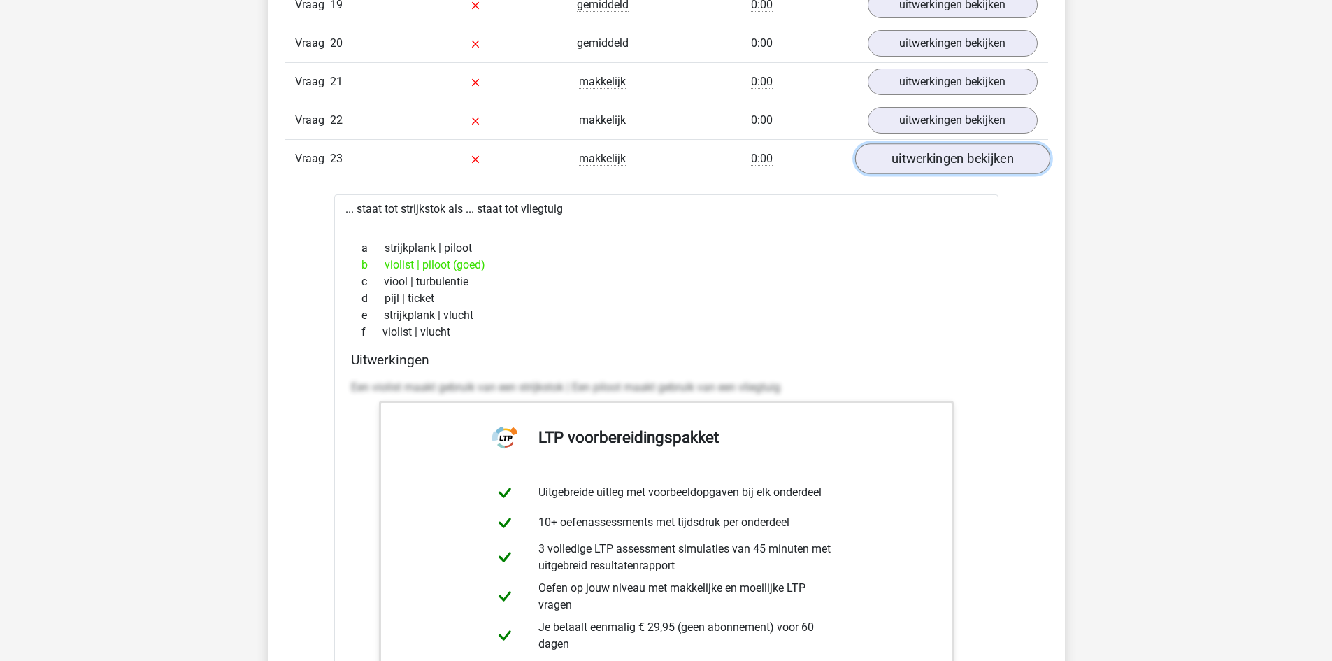
click at [916, 161] on link "uitwerkingen bekijken" at bounding box center [951, 158] width 195 height 31
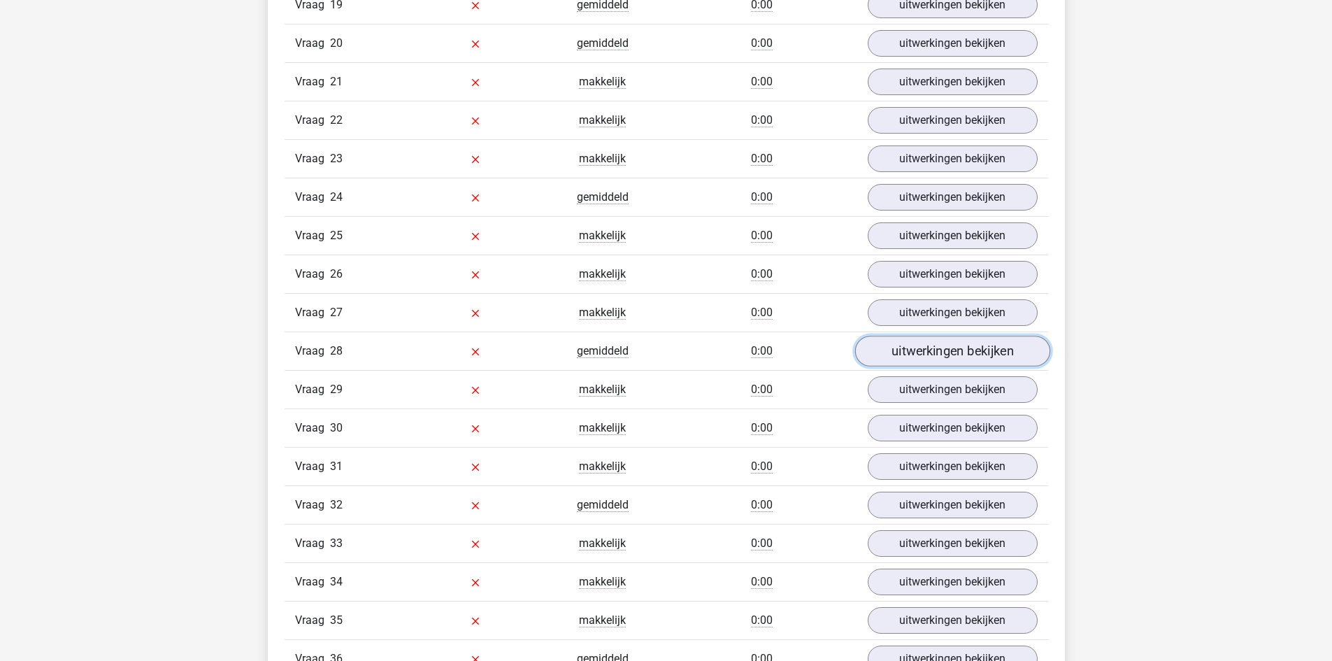
click at [913, 359] on link "uitwerkingen bekijken" at bounding box center [951, 351] width 195 height 31
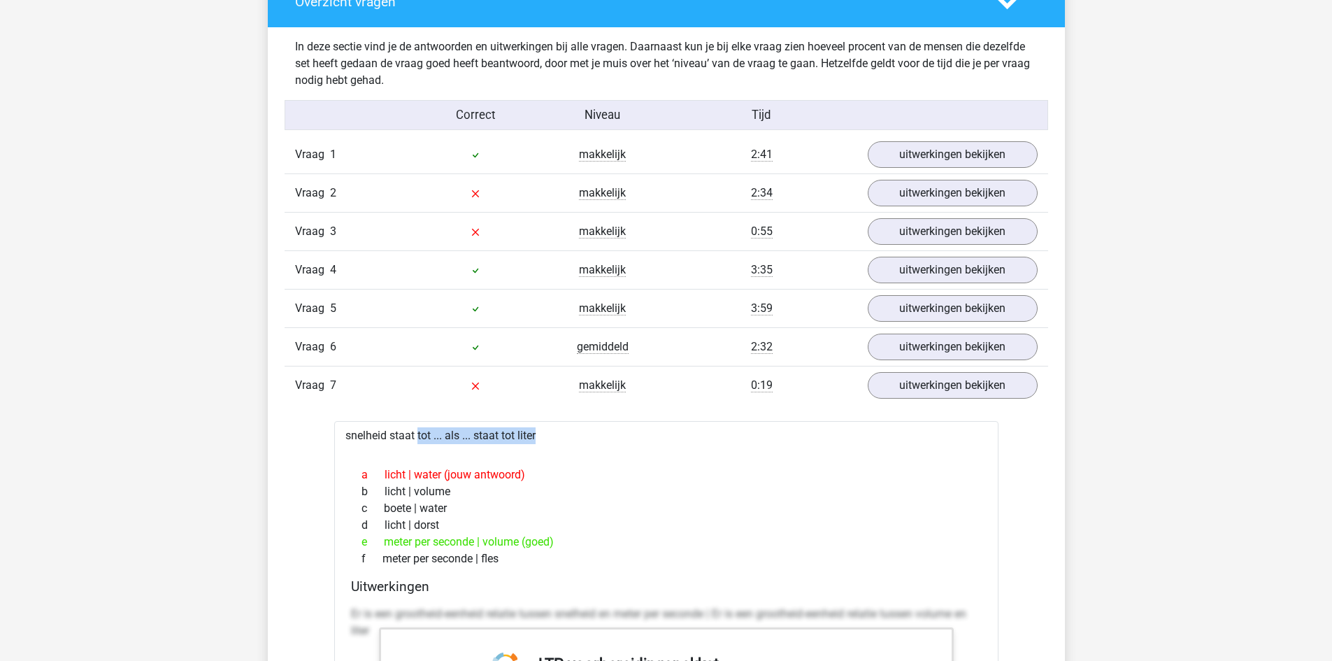
scroll to position [1049, 0]
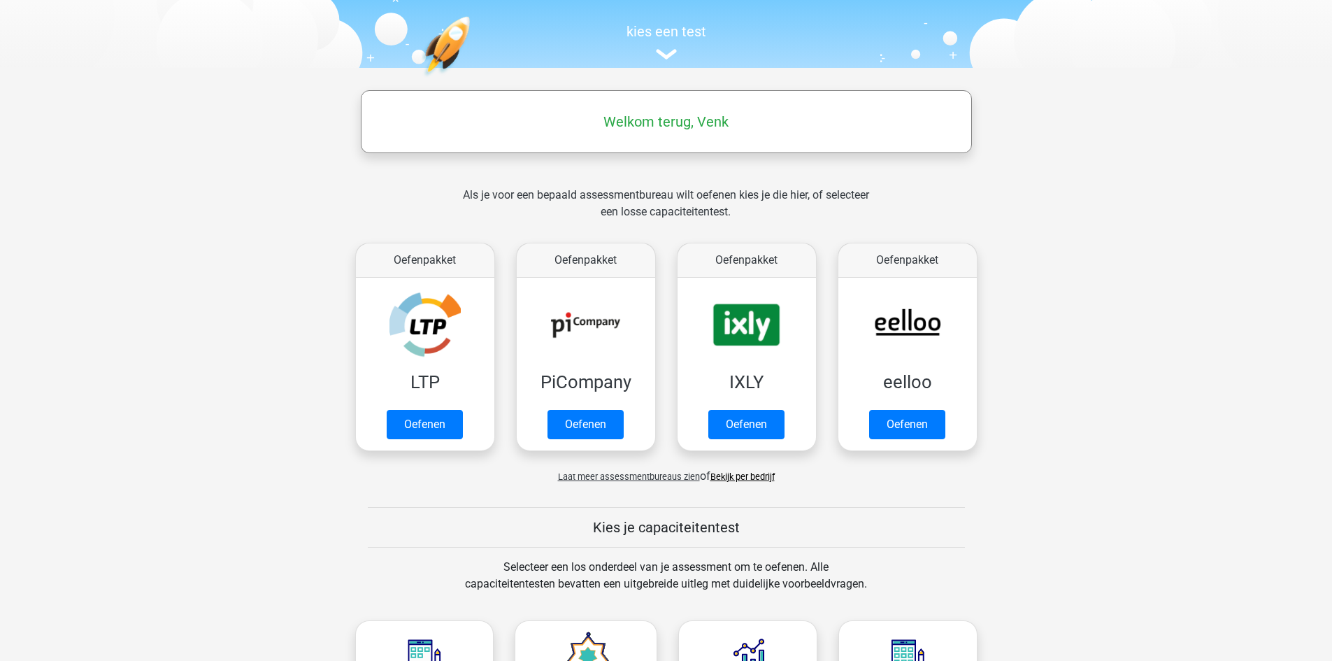
scroll to position [140, 0]
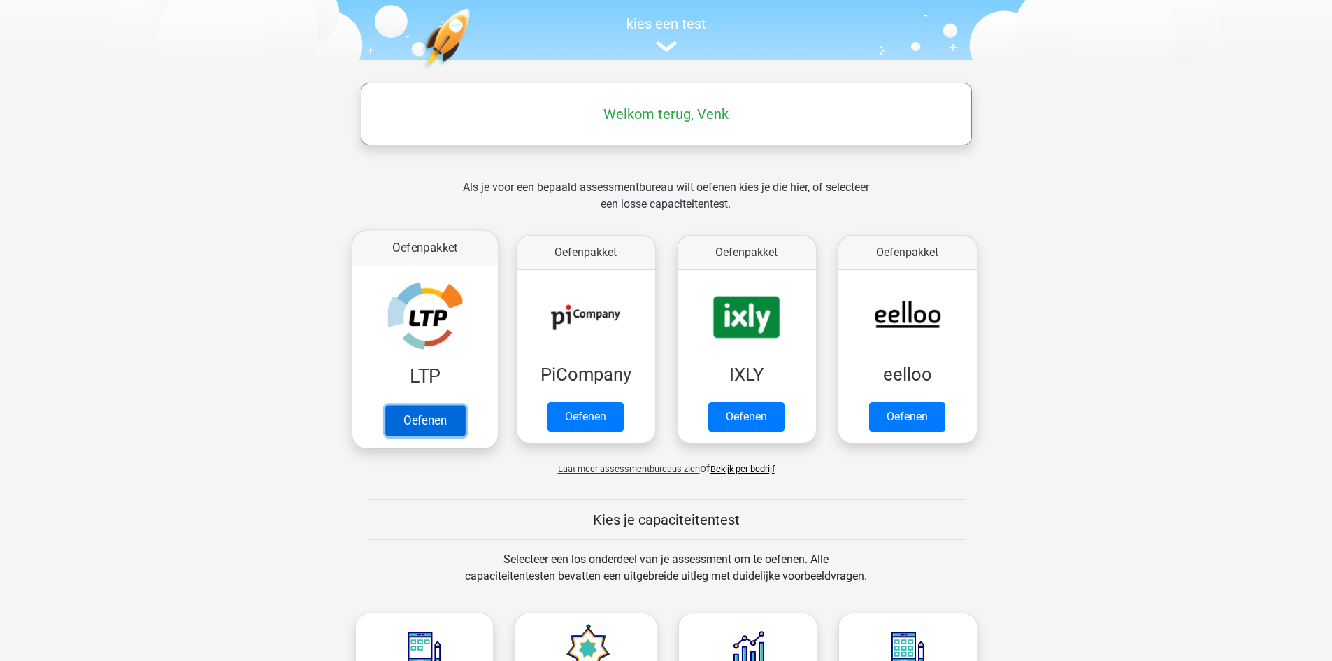
click at [432, 418] on link "Oefenen" at bounding box center [425, 420] width 80 height 31
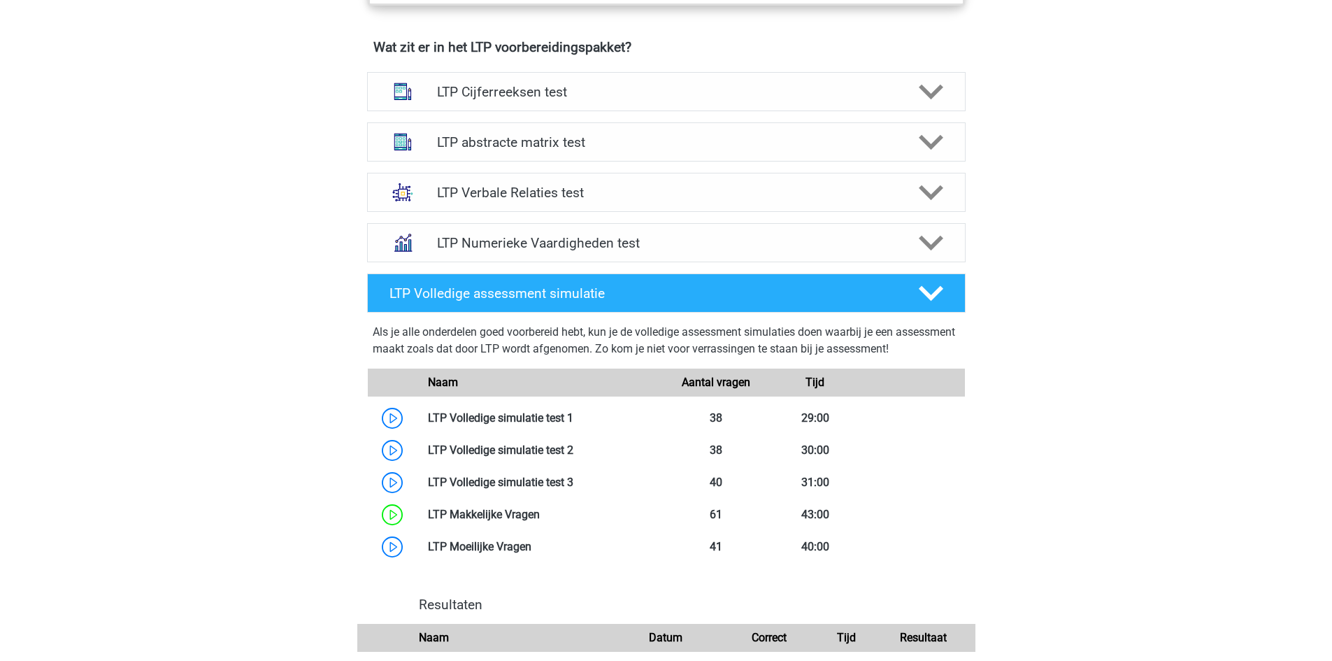
scroll to position [909, 0]
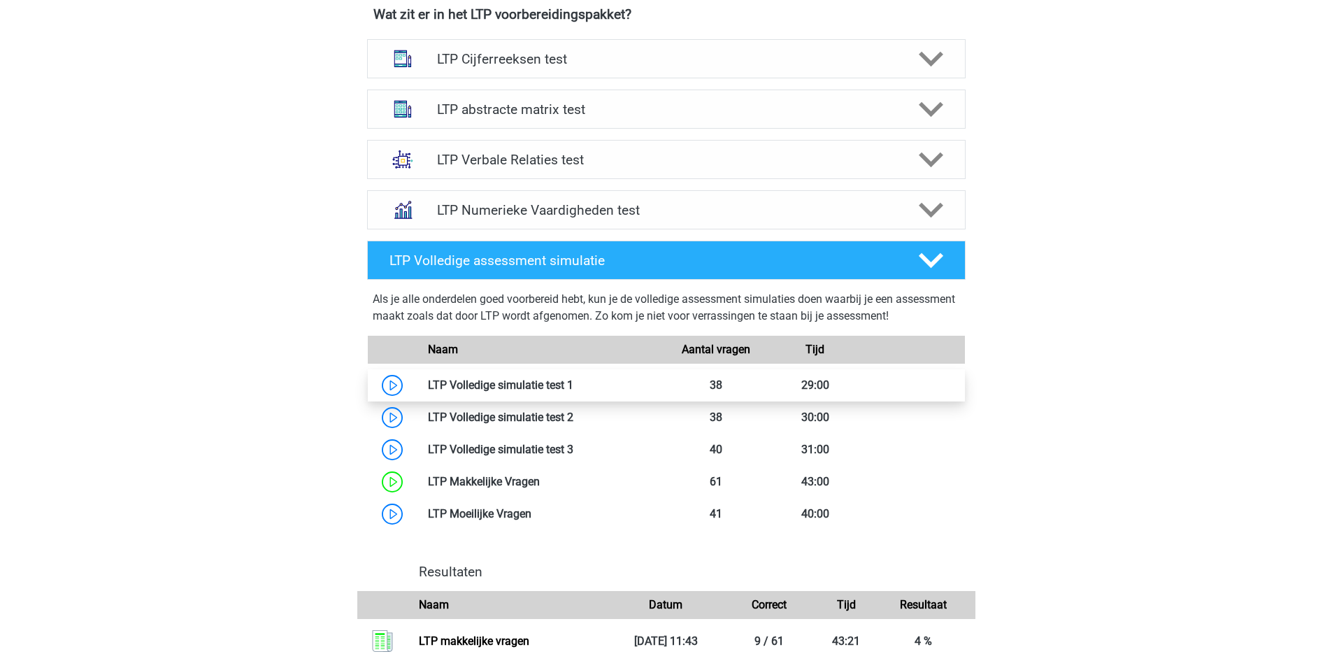
click at [573, 378] on link at bounding box center [573, 384] width 0 height 13
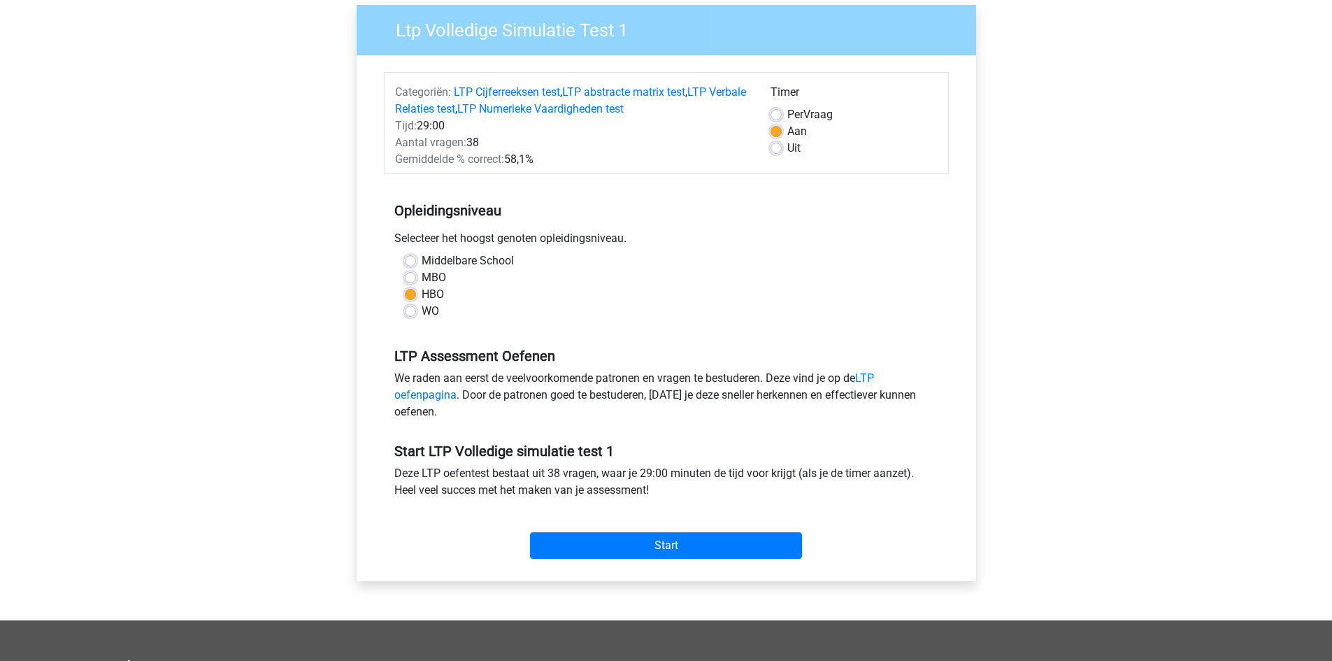
scroll to position [140, 0]
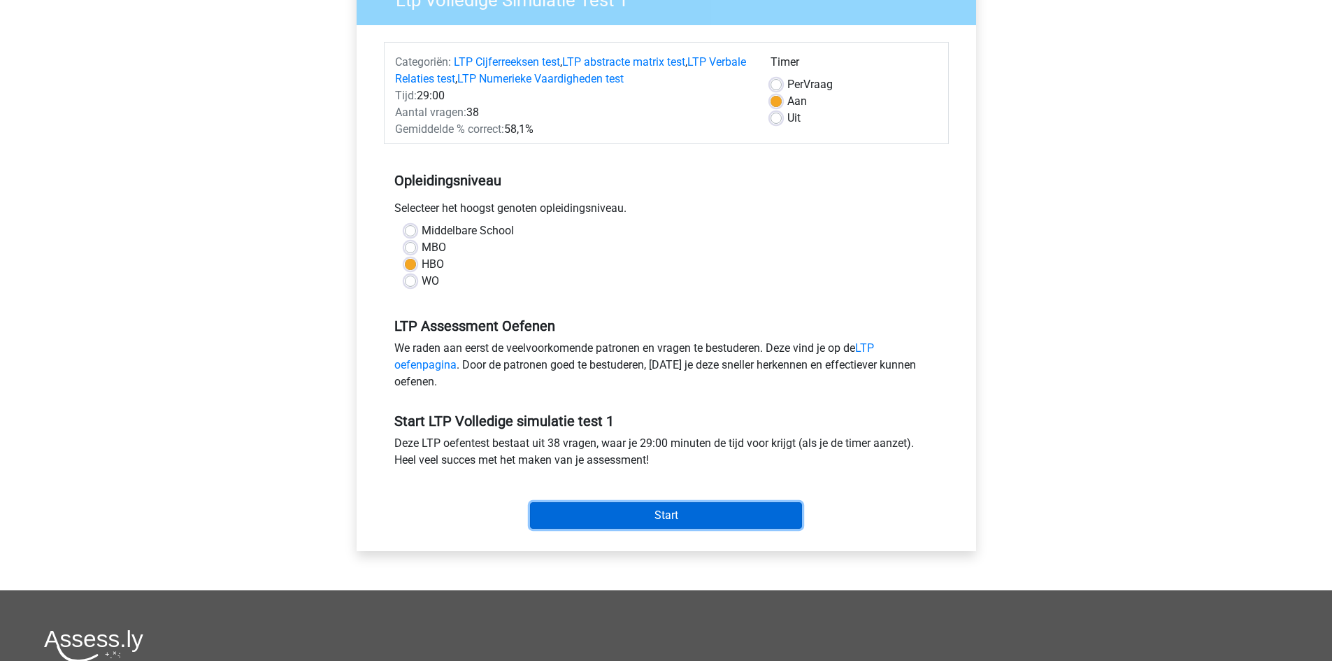
click at [634, 517] on input "Start" at bounding box center [666, 515] width 272 height 27
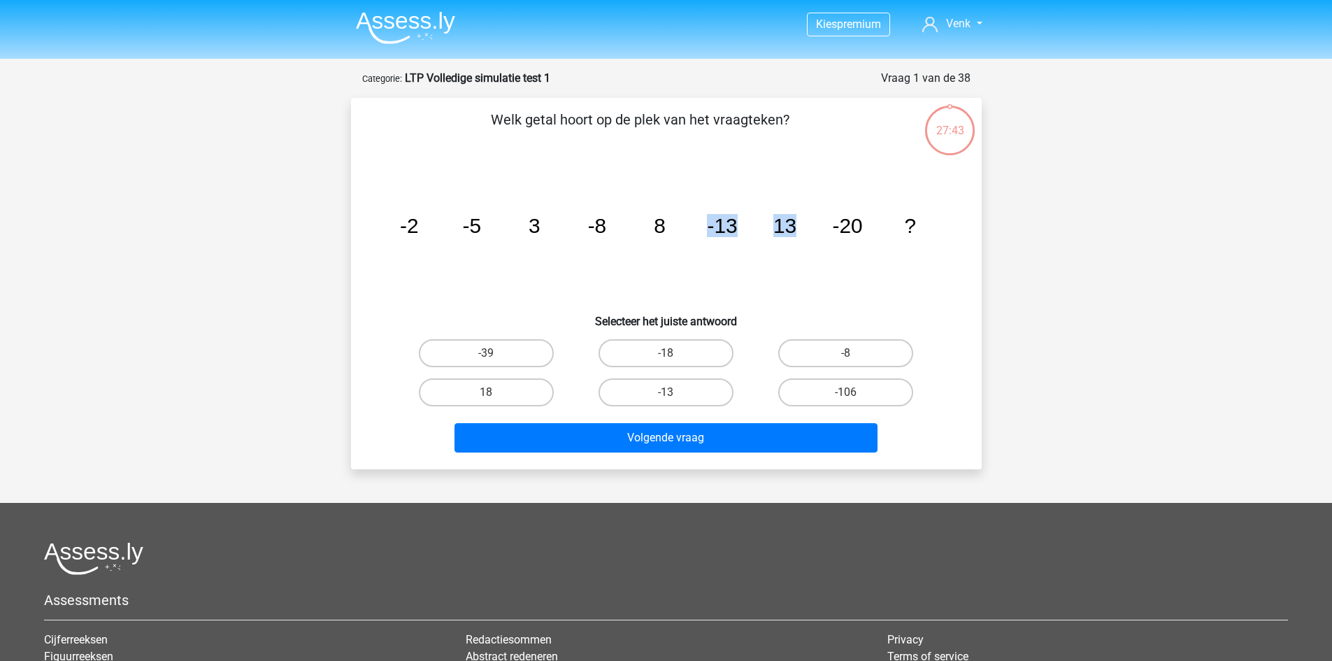
drag, startPoint x: 708, startPoint y: 225, endPoint x: 823, endPoint y: 223, distance: 114.7
click at [823, 223] on icon "image/svg+xml -2 -5 3 -8 8 -13 13 -20 ?" at bounding box center [667, 232] width 564 height 141
click at [261, 430] on div "Kies premium Venk [DOMAIN_NAME][EMAIL_ADDRESS][DOMAIN_NAME]" at bounding box center [666, 436] width 1332 height 872
drag, startPoint x: 576, startPoint y: 234, endPoint x: 659, endPoint y: 229, distance: 83.4
click at [659, 229] on icon "image/svg+xml -2 -5 3 -8 8 -13 13 -20 ?" at bounding box center [667, 232] width 564 height 141
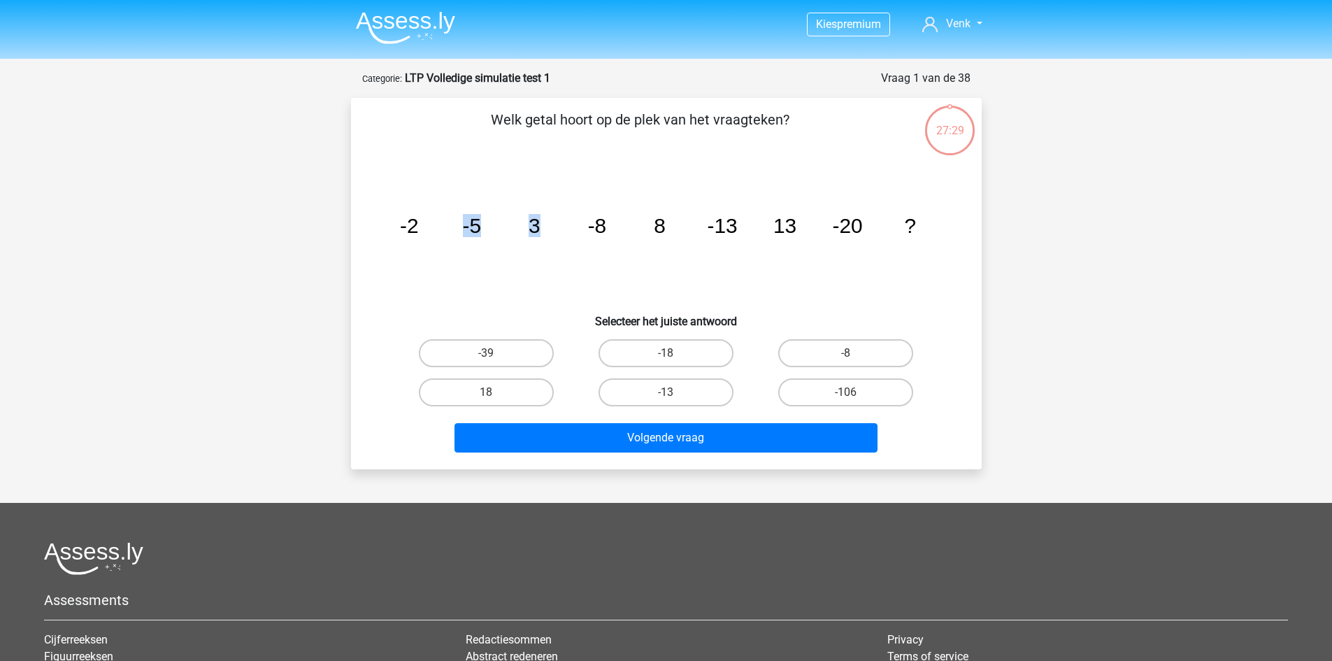
drag, startPoint x: 457, startPoint y: 216, endPoint x: 577, endPoint y: 226, distance: 120.0
click at [577, 226] on icon "image/svg+xml -2 -5 3 -8 8 -13 13 -20 ?" at bounding box center [667, 232] width 564 height 141
click at [545, 252] on icon "image/svg+xml -2 -5 3 -8 8 -13 13 -20 ?" at bounding box center [667, 232] width 564 height 141
drag, startPoint x: 543, startPoint y: 225, endPoint x: 462, endPoint y: 226, distance: 81.1
click at [462, 226] on icon "image/svg+xml -2 -5 3 -8 8 -13 13 -20 ?" at bounding box center [667, 232] width 564 height 141
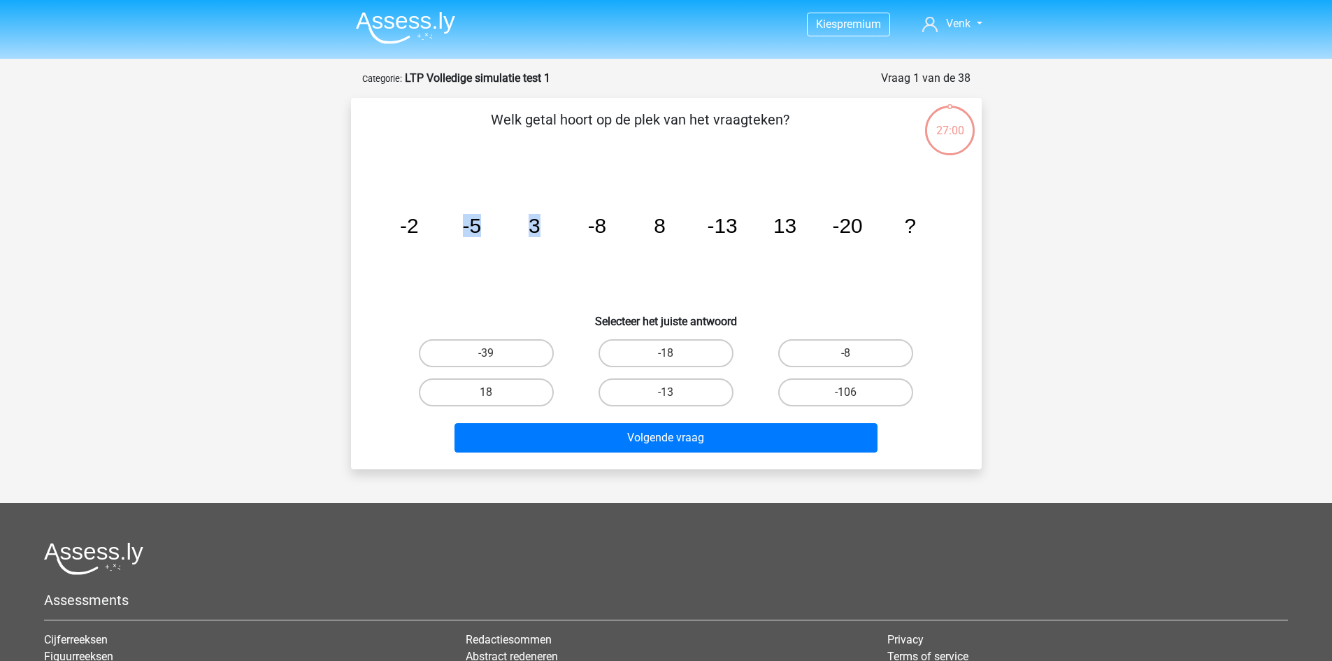
click at [493, 250] on icon "image/svg+xml -2 -5 3 -8 8 -13 13 -20 ?" at bounding box center [667, 232] width 564 height 141
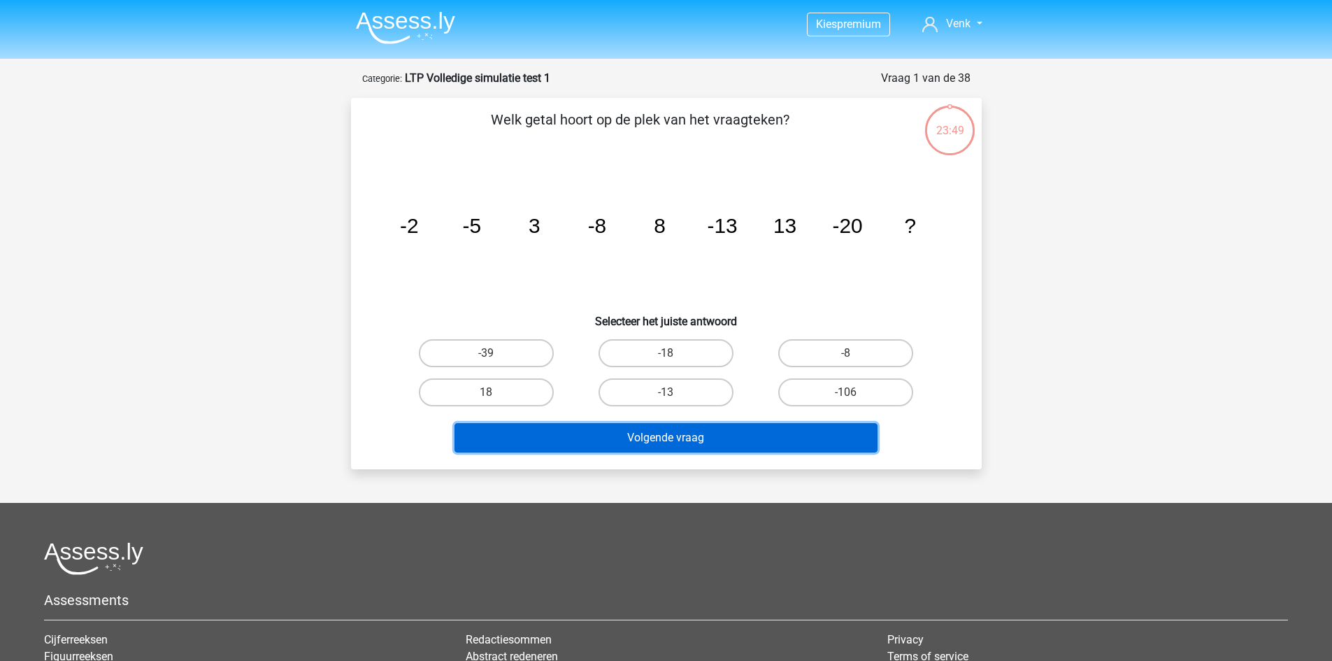
click at [682, 436] on button "Volgende vraag" at bounding box center [665, 437] width 423 height 29
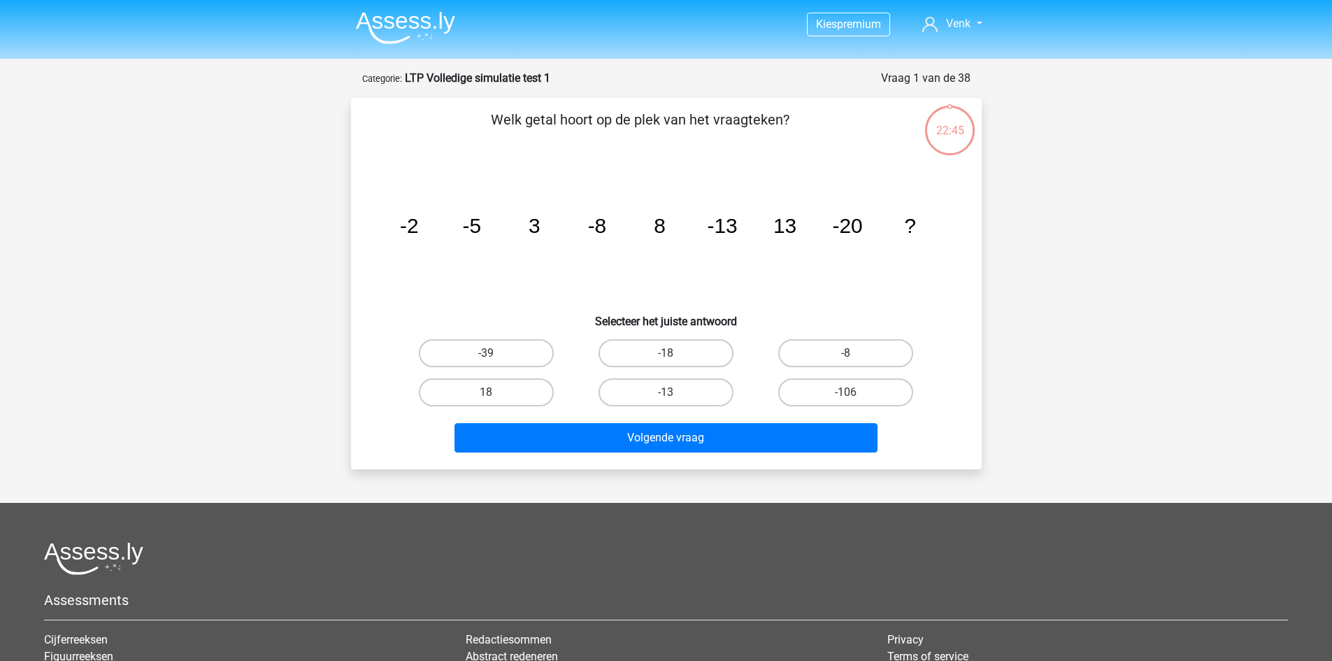
click at [310, 448] on div "Kies premium Venk venkatesh.sk@gmail.com" at bounding box center [666, 436] width 1332 height 872
click at [493, 394] on input "18" at bounding box center [490, 396] width 9 height 9
radio input "true"
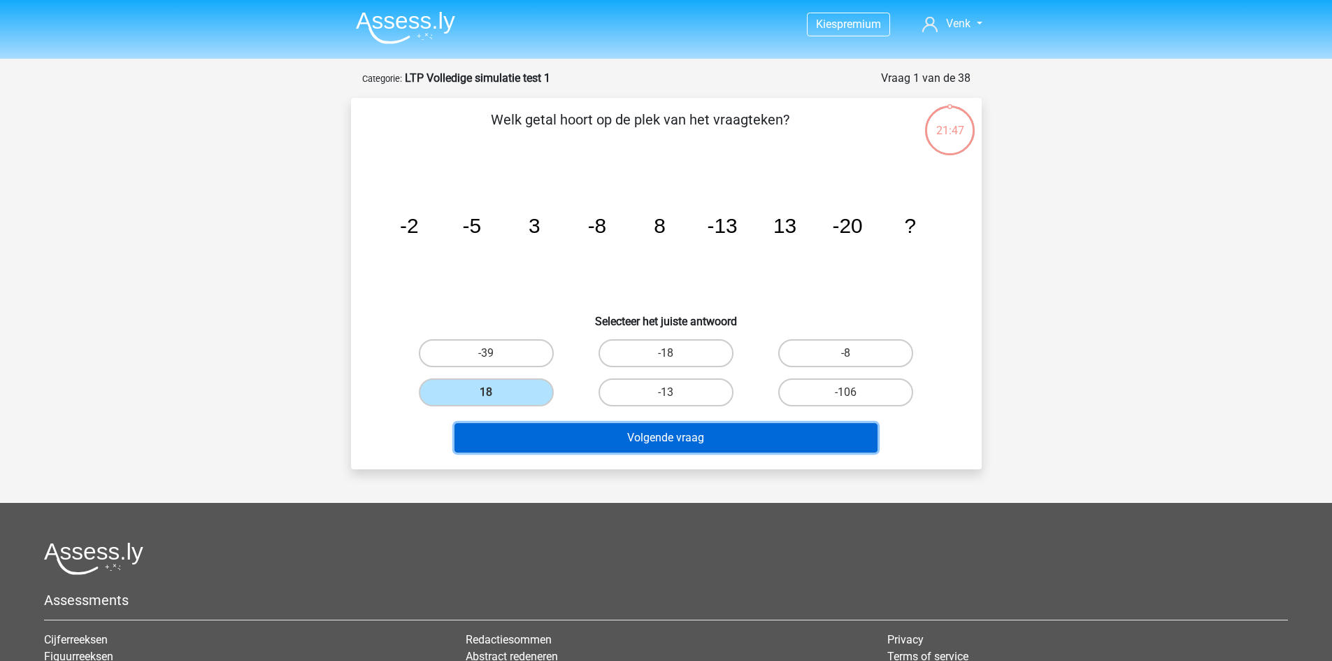
click at [549, 439] on button "Volgende vraag" at bounding box center [665, 437] width 423 height 29
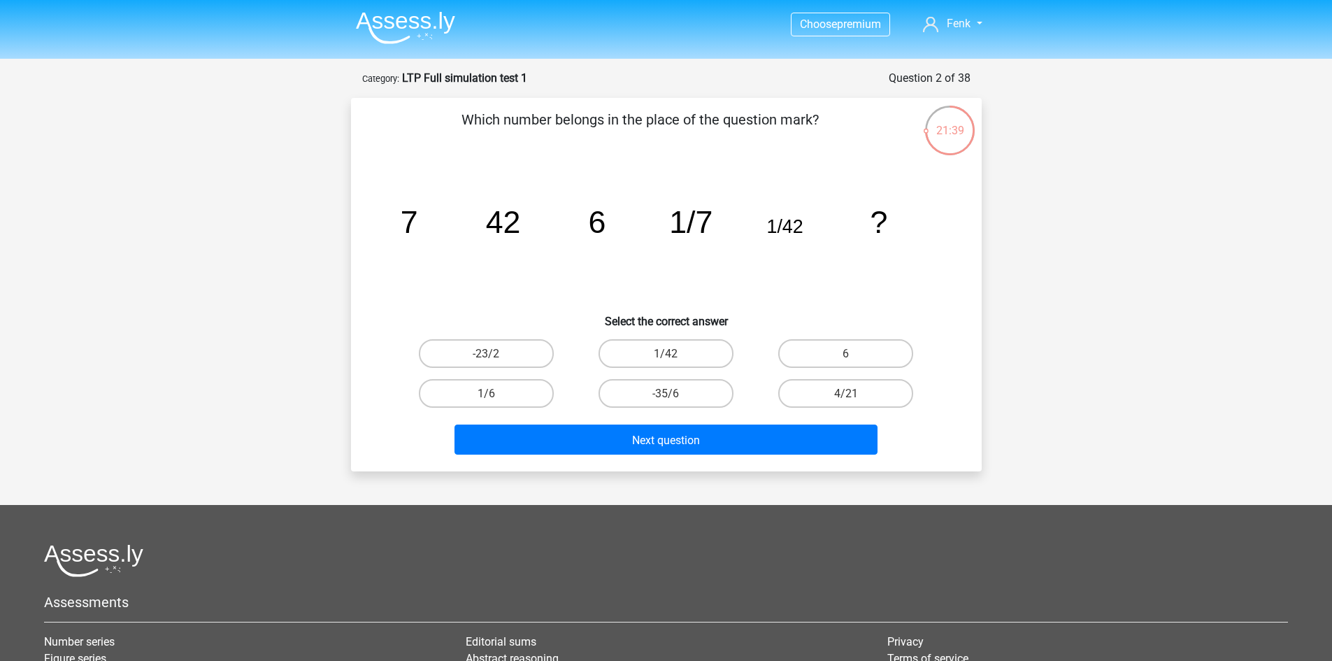
click at [1191, 222] on div "Choose premium Fenk venkatesh.sk@gmail.com 7" at bounding box center [666, 437] width 1332 height 874
drag, startPoint x: 392, startPoint y: 211, endPoint x: 638, endPoint y: 222, distance: 247.1
click at [638, 222] on icon "image/svg+xml 7 42 6 1/7 1/42 ?" at bounding box center [667, 232] width 564 height 141
click at [535, 287] on icon "image/svg+xml 7 42 6 1/7 1/42 ?" at bounding box center [667, 232] width 564 height 141
click at [844, 358] on font "6" at bounding box center [846, 353] width 6 height 13
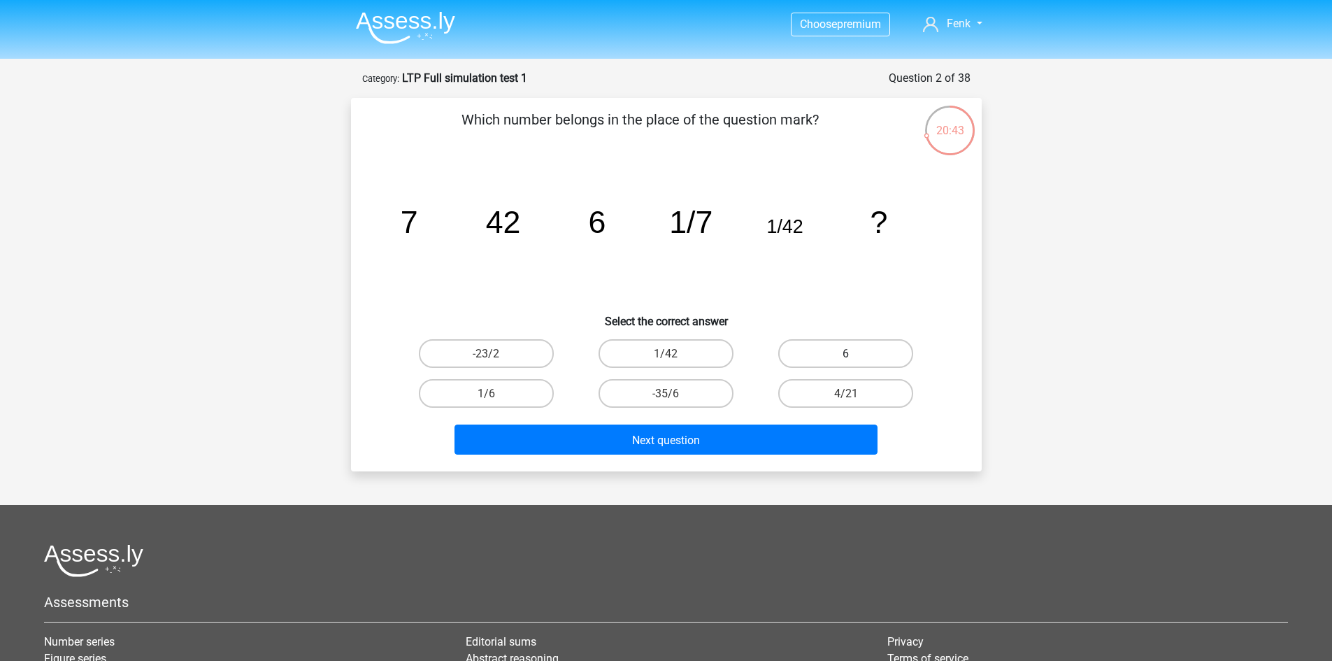
click at [846, 358] on input "6" at bounding box center [850, 357] width 9 height 9
radio input "true"
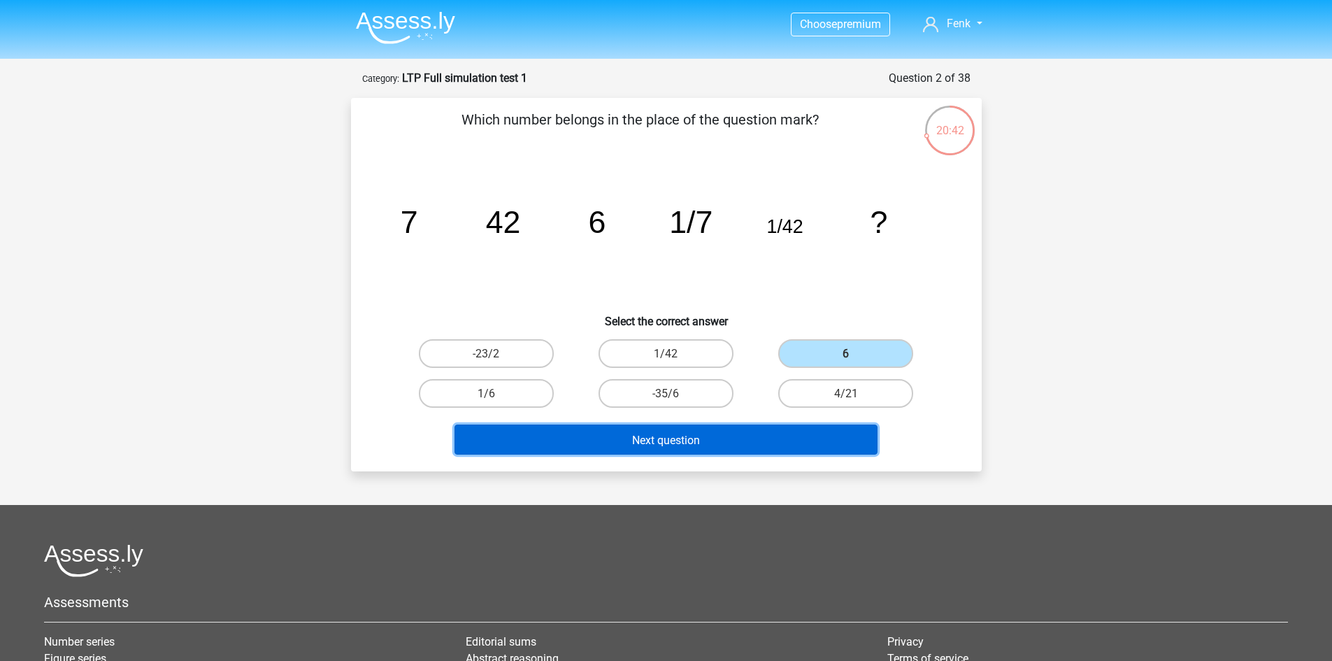
click at [801, 444] on button "Next question" at bounding box center [665, 439] width 423 height 30
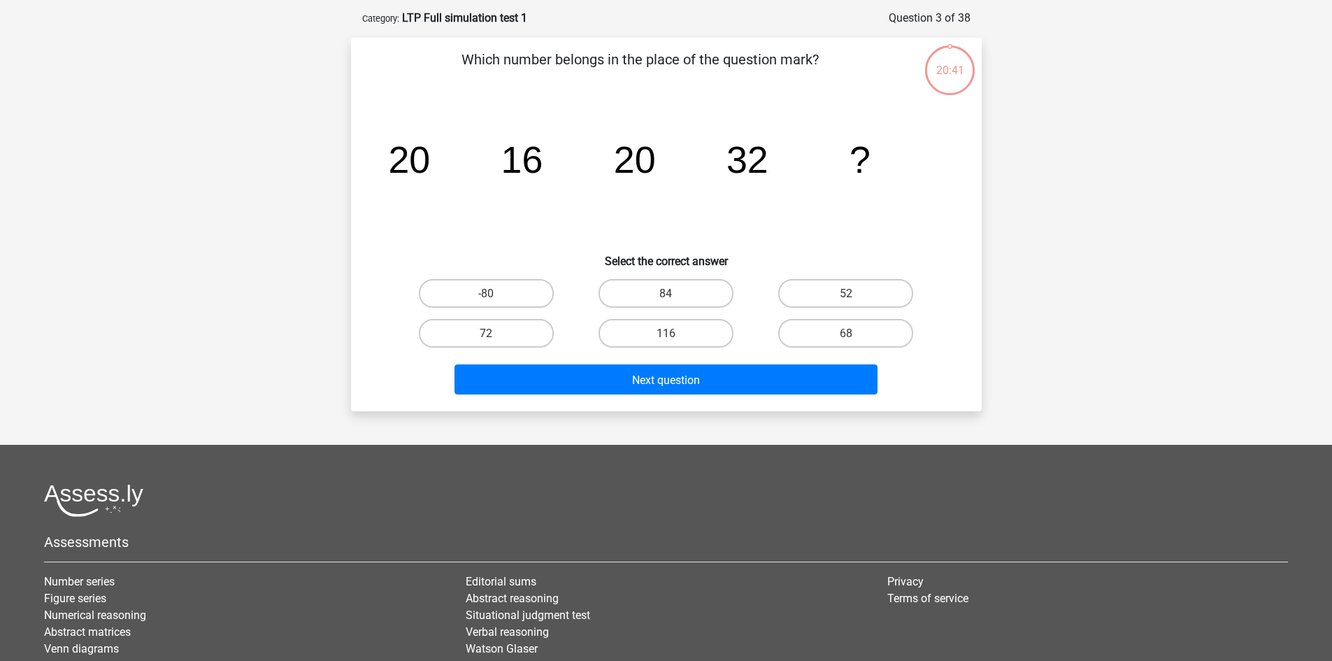
scroll to position [70, 0]
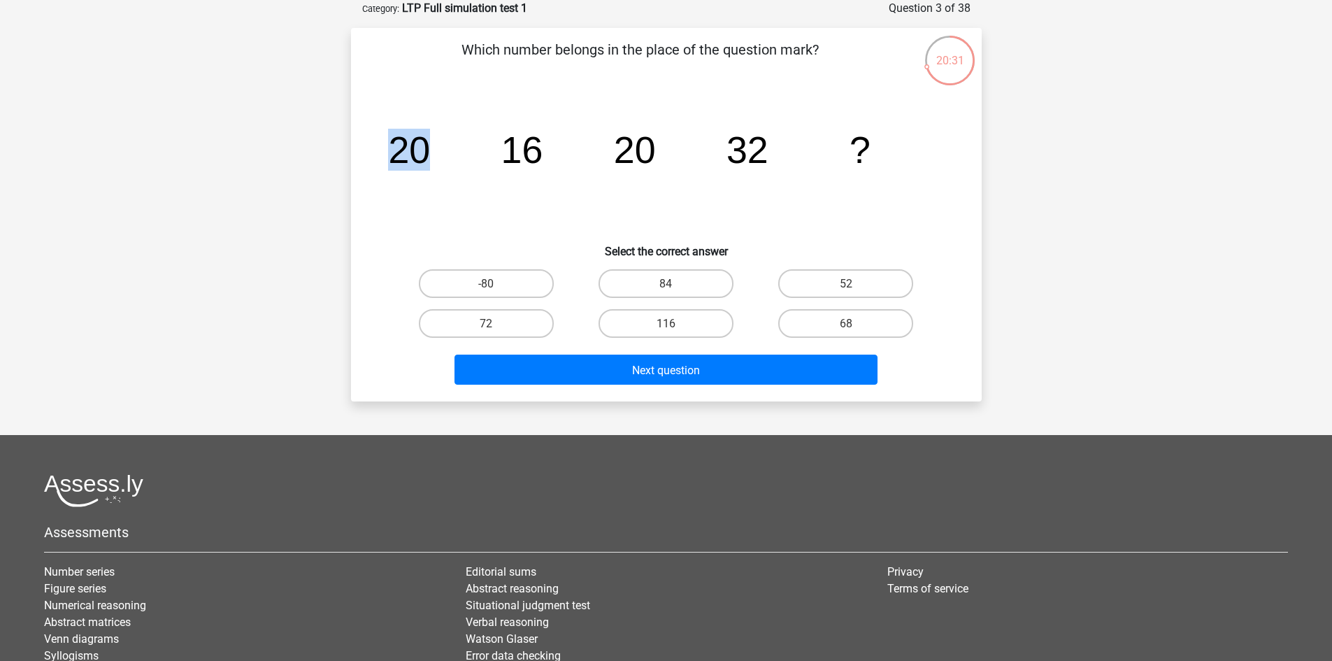
drag, startPoint x: 387, startPoint y: 150, endPoint x: 489, endPoint y: 152, distance: 102.1
click at [489, 152] on icon "image/svg+xml 20 16 20 32 ?" at bounding box center [667, 162] width 564 height 141
drag, startPoint x: 520, startPoint y: 150, endPoint x: 564, endPoint y: 151, distance: 44.8
click at [564, 151] on icon "image/svg+xml 20 16 20 32 ?" at bounding box center [667, 162] width 564 height 141
drag, startPoint x: 613, startPoint y: 152, endPoint x: 660, endPoint y: 152, distance: 47.6
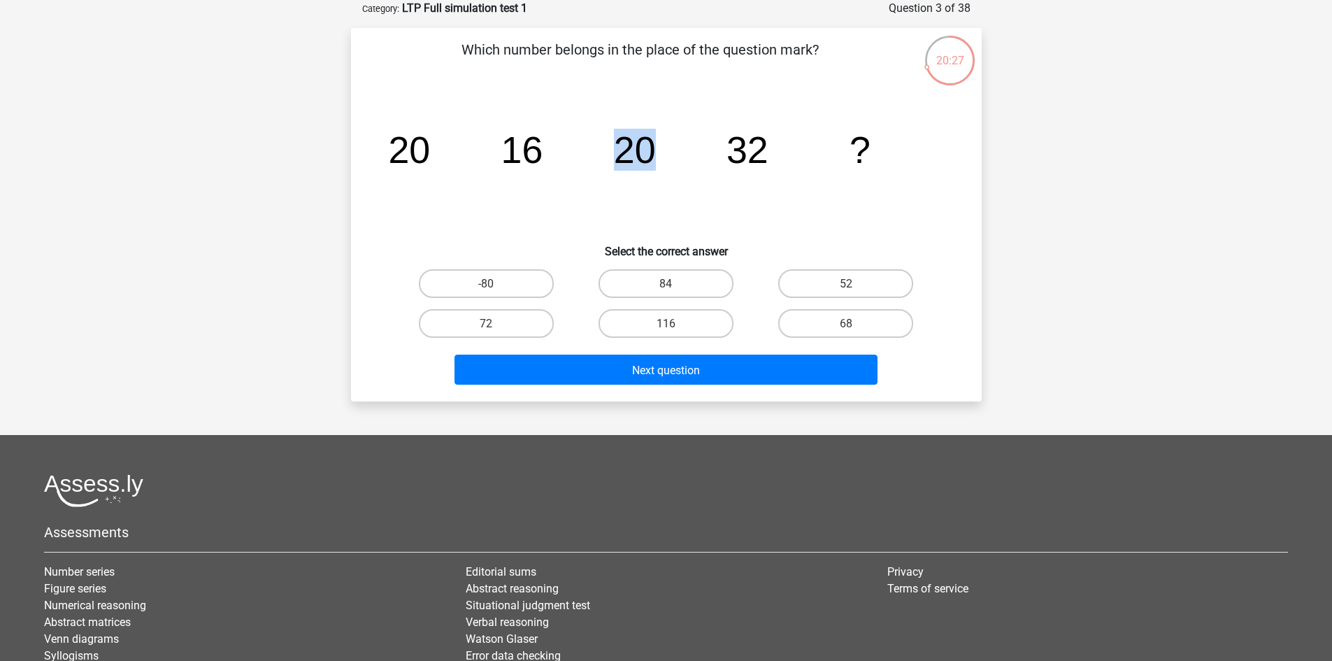
click at [660, 152] on icon "image/svg+xml 20 16 20 32 ?" at bounding box center [667, 162] width 564 height 141
click at [714, 168] on icon "image/svg+xml 20 16 20 32 ?" at bounding box center [667, 162] width 564 height 141
drag, startPoint x: 386, startPoint y: 136, endPoint x: 489, endPoint y: 148, distance: 104.1
click at [489, 148] on icon "image/svg+xml 20 16 20 32 ?" at bounding box center [667, 162] width 564 height 141
drag, startPoint x: 517, startPoint y: 148, endPoint x: 559, endPoint y: 157, distance: 42.8
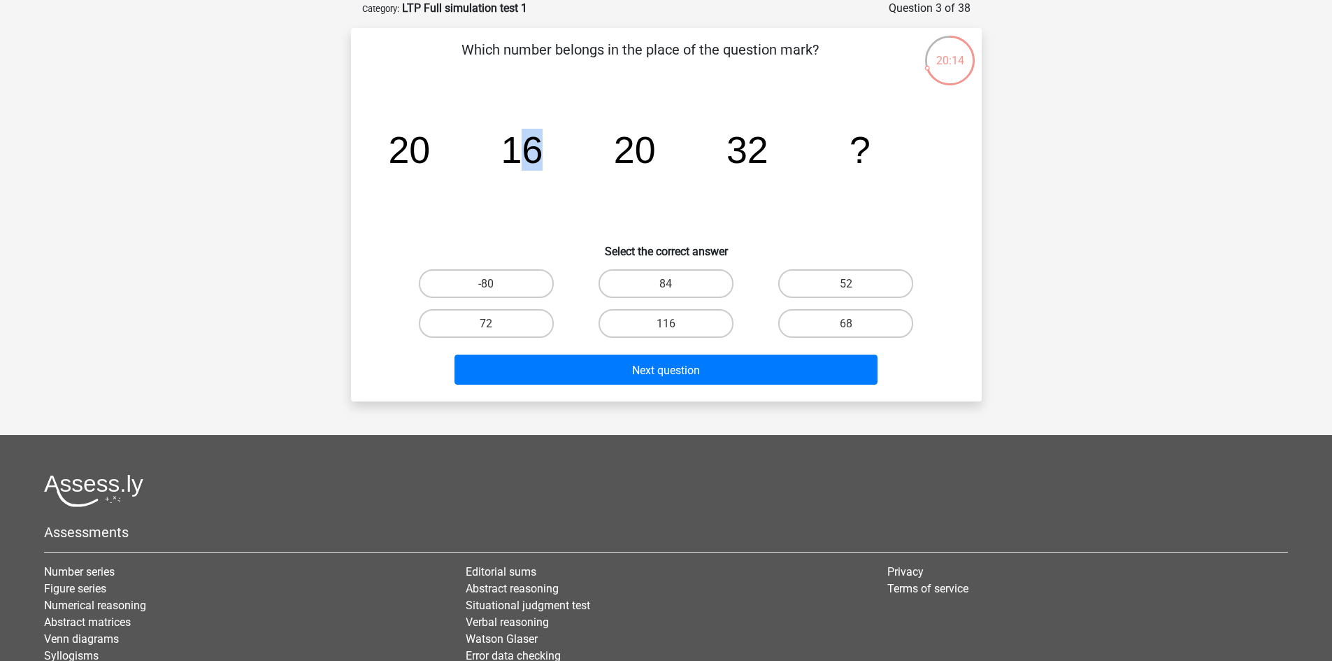
click at [559, 157] on icon "image/svg+xml 20 16 20 32 ?" at bounding box center [667, 162] width 564 height 141
click at [494, 140] on icon "image/svg+xml 20 16 20 32 ?" at bounding box center [667, 162] width 564 height 141
drag, startPoint x: 345, startPoint y: 134, endPoint x: 353, endPoint y: 134, distance: 7.7
click at [353, 134] on div "20:12 Question 3 of 38 Category: LTP Full simulation test 1 Which number belong…" at bounding box center [666, 200] width 653 height 401
drag, startPoint x: 379, startPoint y: 154, endPoint x: 877, endPoint y: 185, distance: 498.8
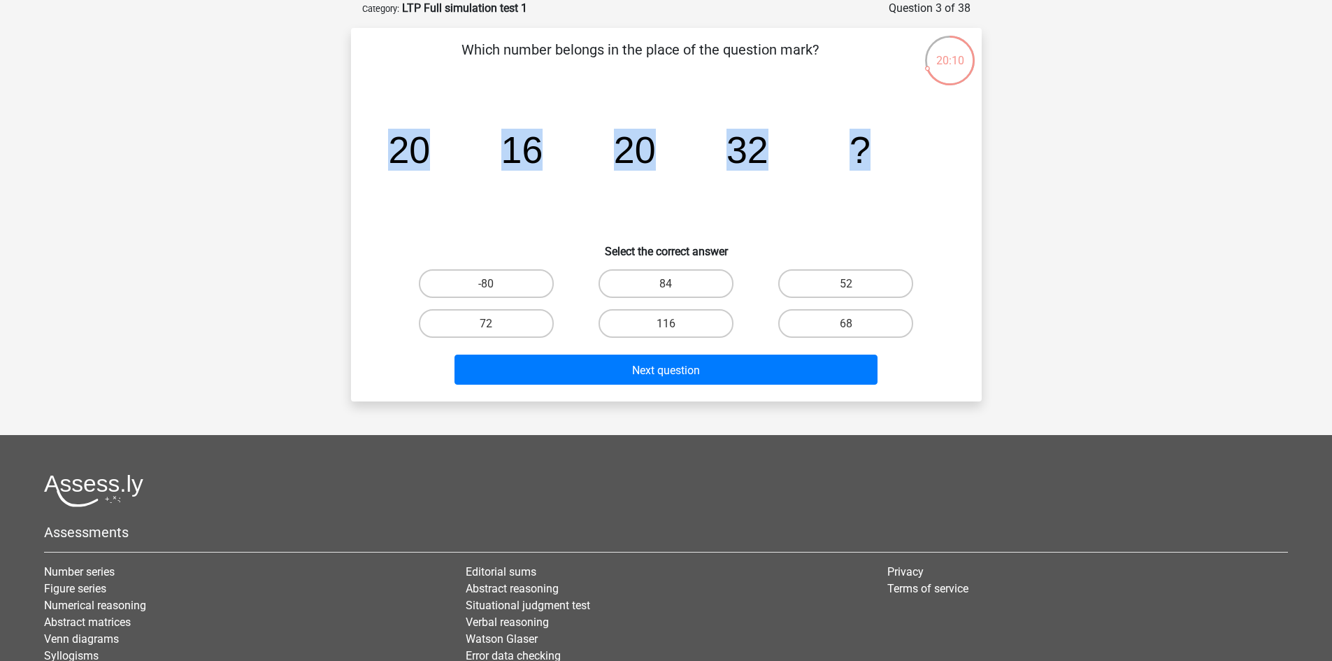
click at [877, 185] on div "image/svg+xml 20 16 20 32 ?" at bounding box center [666, 162] width 586 height 141
click at [724, 178] on icon "image/svg+xml 20 16 20 32 ?" at bounding box center [667, 162] width 564 height 141
drag, startPoint x: 606, startPoint y: 152, endPoint x: 777, endPoint y: 164, distance: 171.8
click at [777, 164] on icon "image/svg+xml 20 16 20 32 ?" at bounding box center [667, 162] width 564 height 141
click at [787, 176] on icon "image/svg+xml 20 16 20 32 ?" at bounding box center [667, 162] width 564 height 141
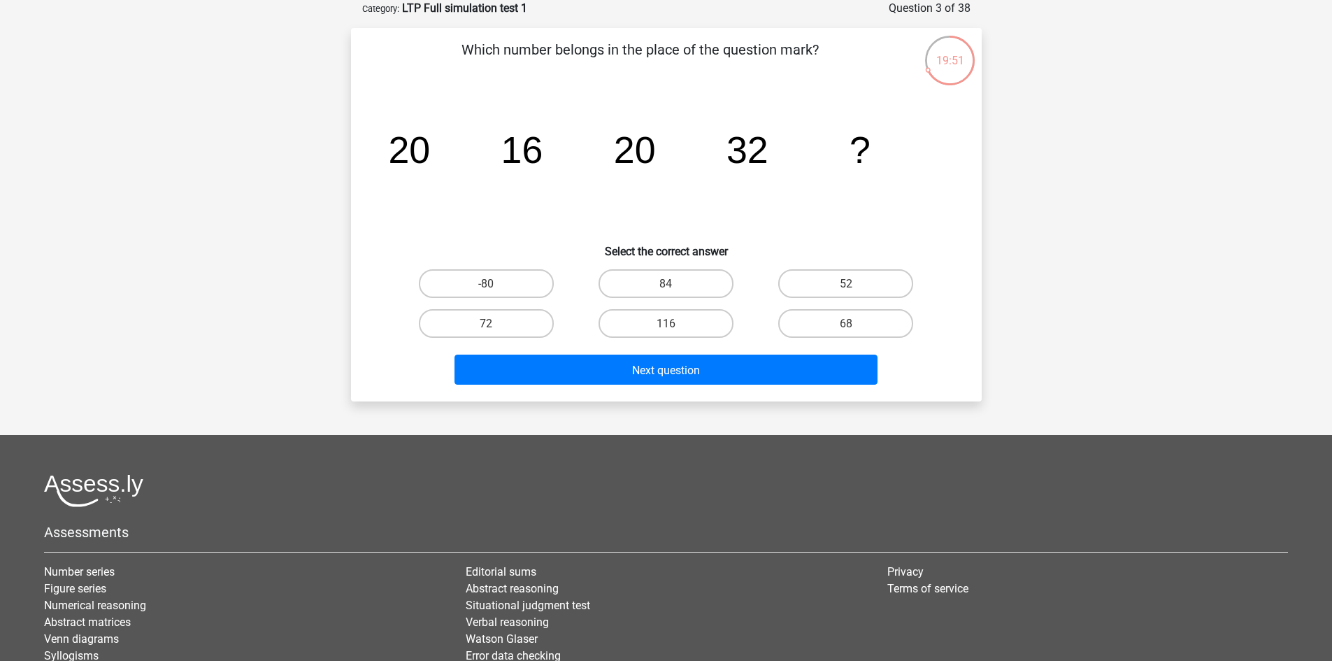
click at [554, 196] on icon "image/svg+xml 20 16 20 32 ?" at bounding box center [667, 162] width 564 height 141
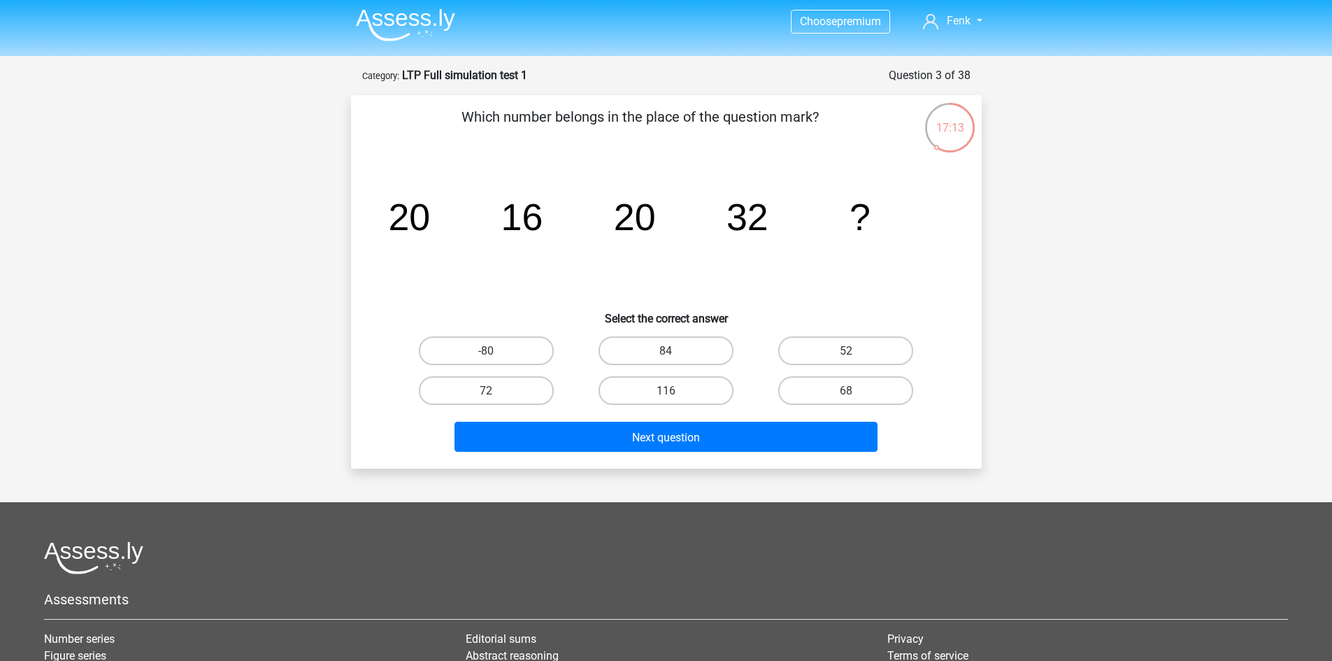
scroll to position [0, 0]
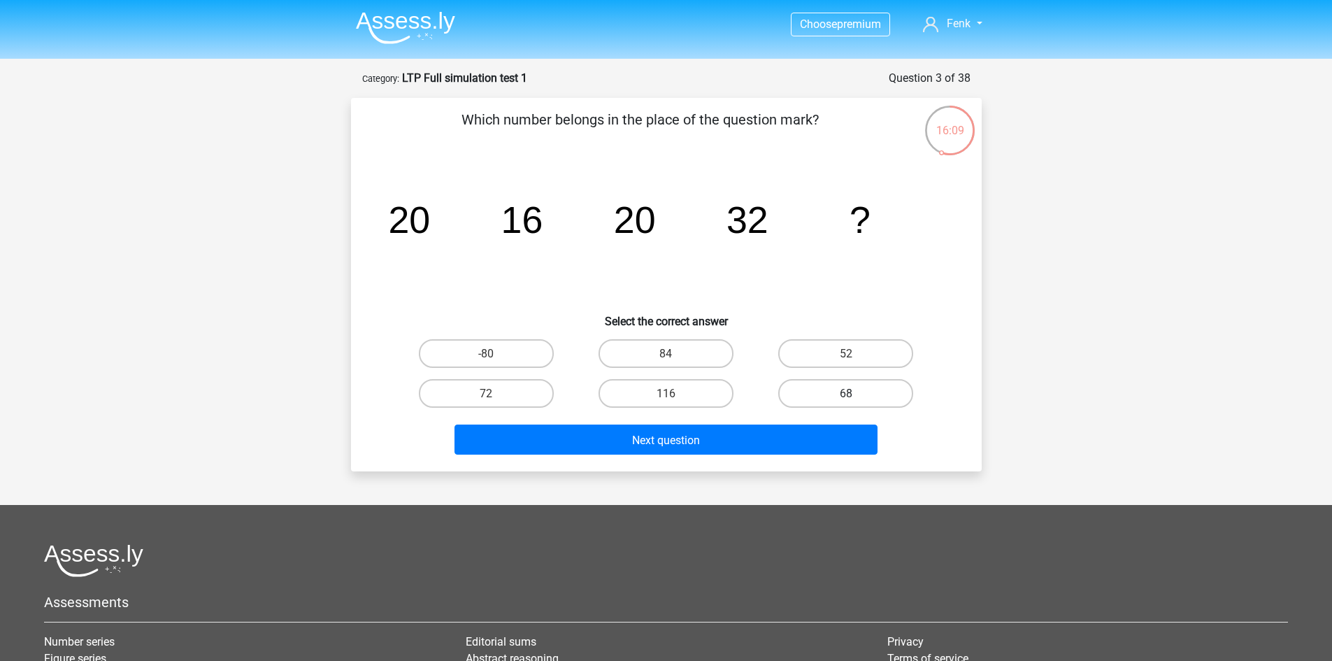
click at [826, 392] on label "68" at bounding box center [845, 393] width 135 height 29
click at [846, 393] on input "68" at bounding box center [850, 397] width 9 height 9
radio input "true"
click at [778, 424] on div "Next question" at bounding box center [666, 436] width 586 height 47
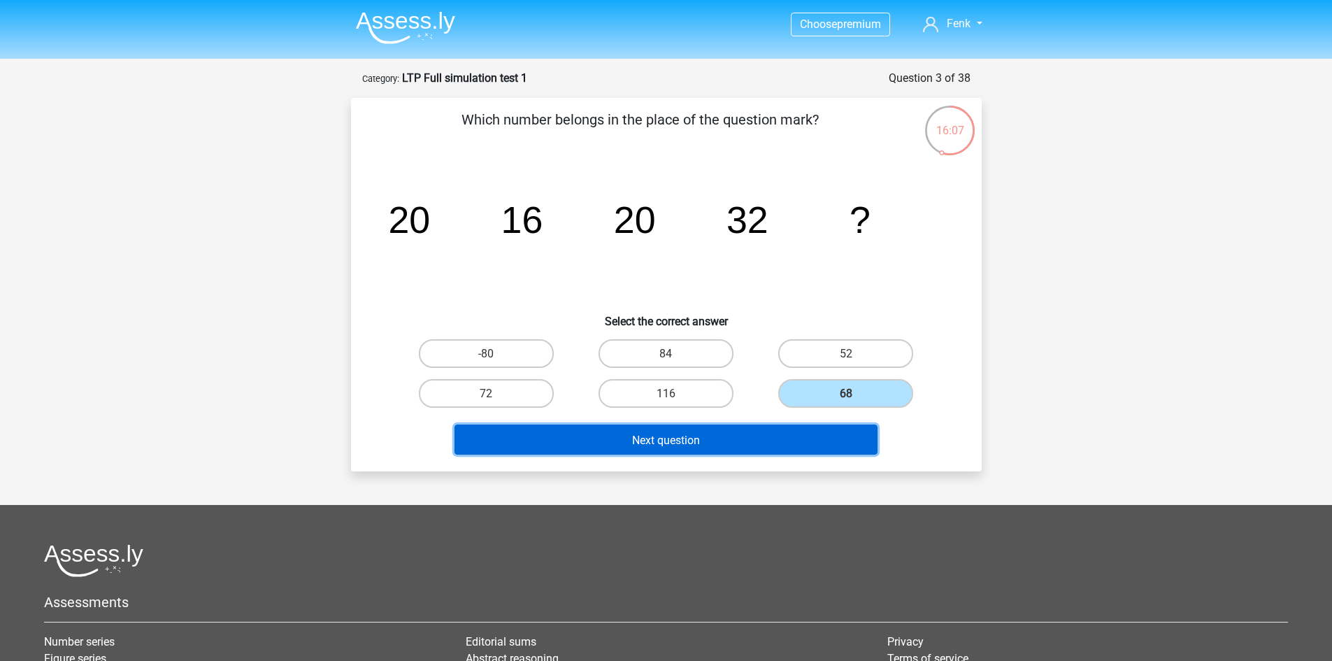
click at [768, 435] on button "Next question" at bounding box center [665, 439] width 423 height 30
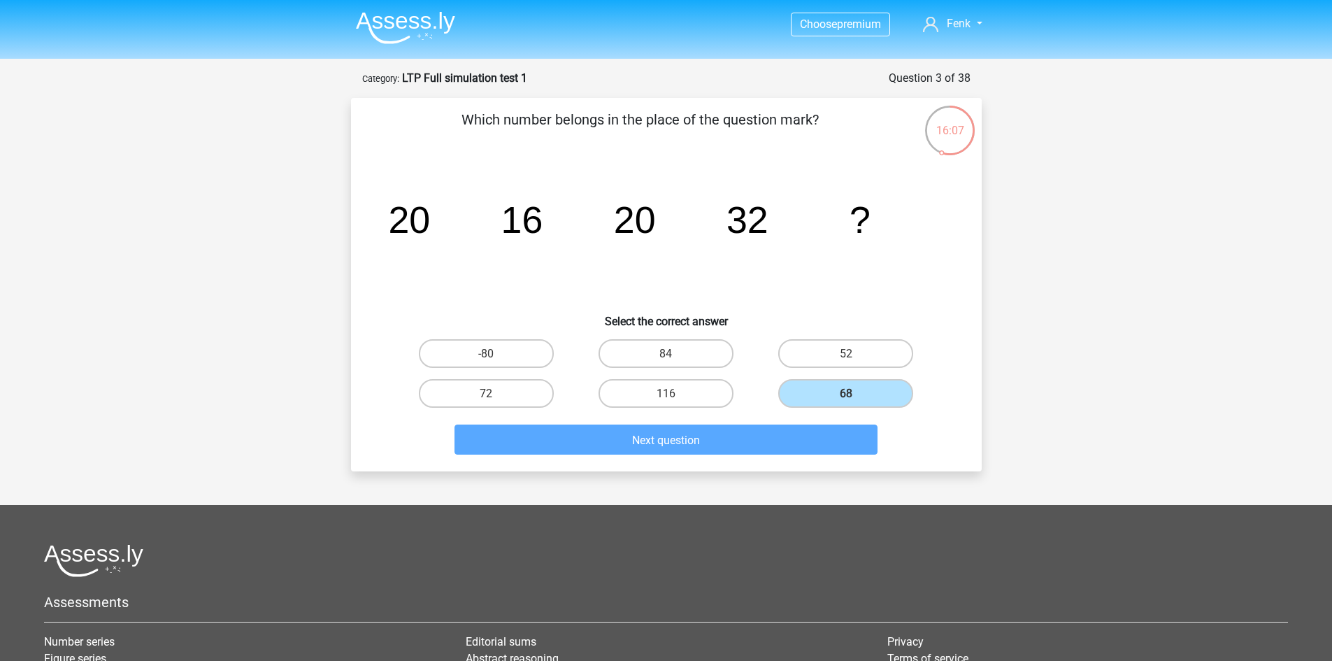
scroll to position [70, 0]
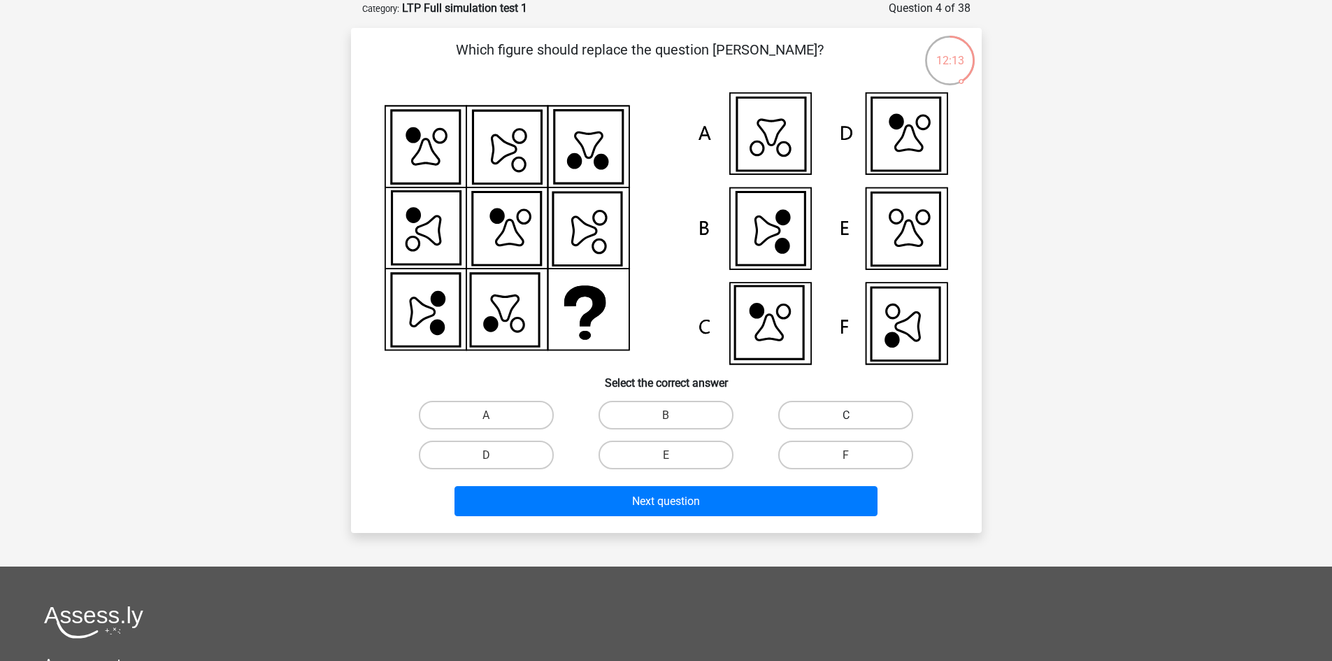
click at [826, 417] on label "C" at bounding box center [845, 415] width 135 height 29
click at [846, 417] on input "C" at bounding box center [850, 419] width 9 height 9
radio input "true"
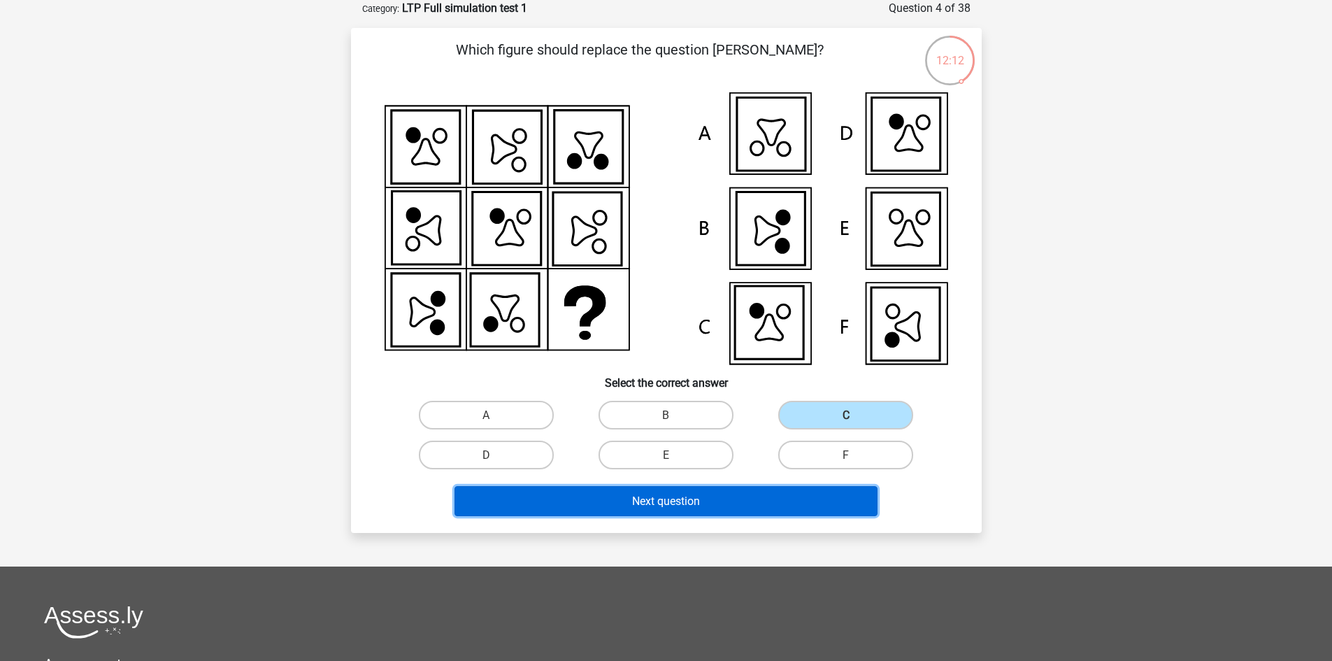
click at [702, 501] on button "Next question" at bounding box center [665, 501] width 423 height 30
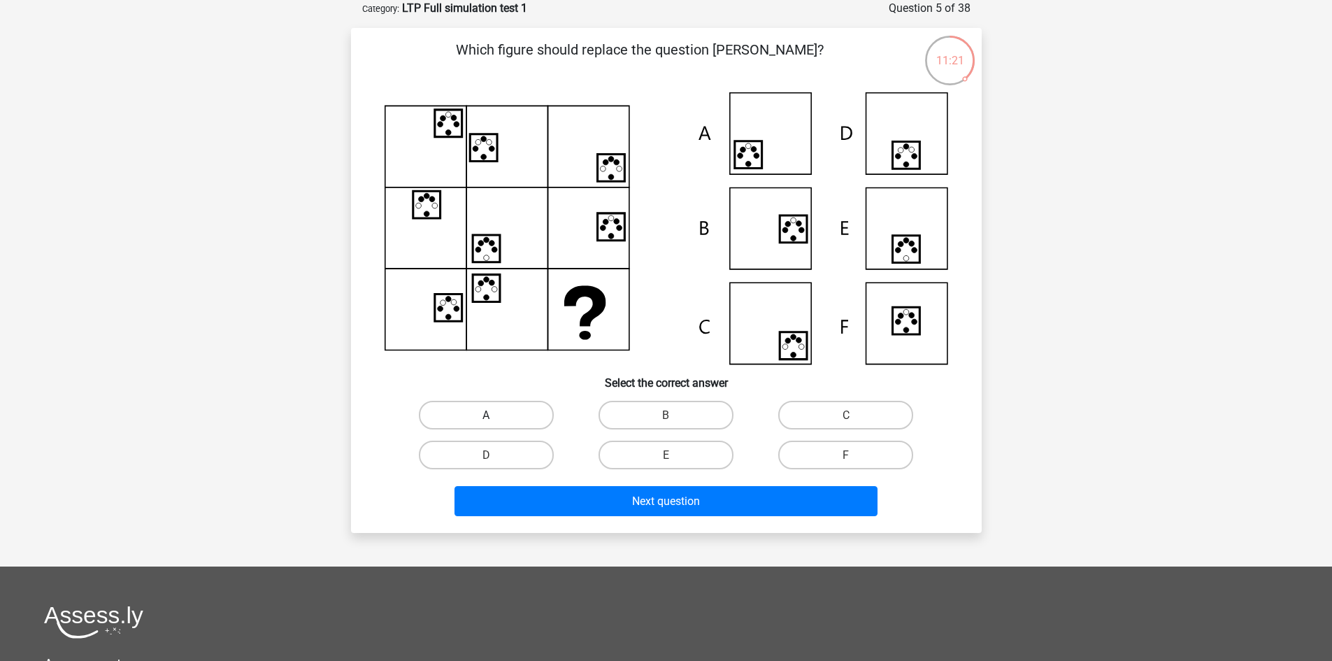
click at [507, 403] on label "A" at bounding box center [486, 415] width 135 height 29
click at [495, 415] on input "A" at bounding box center [490, 419] width 9 height 9
radio input "true"
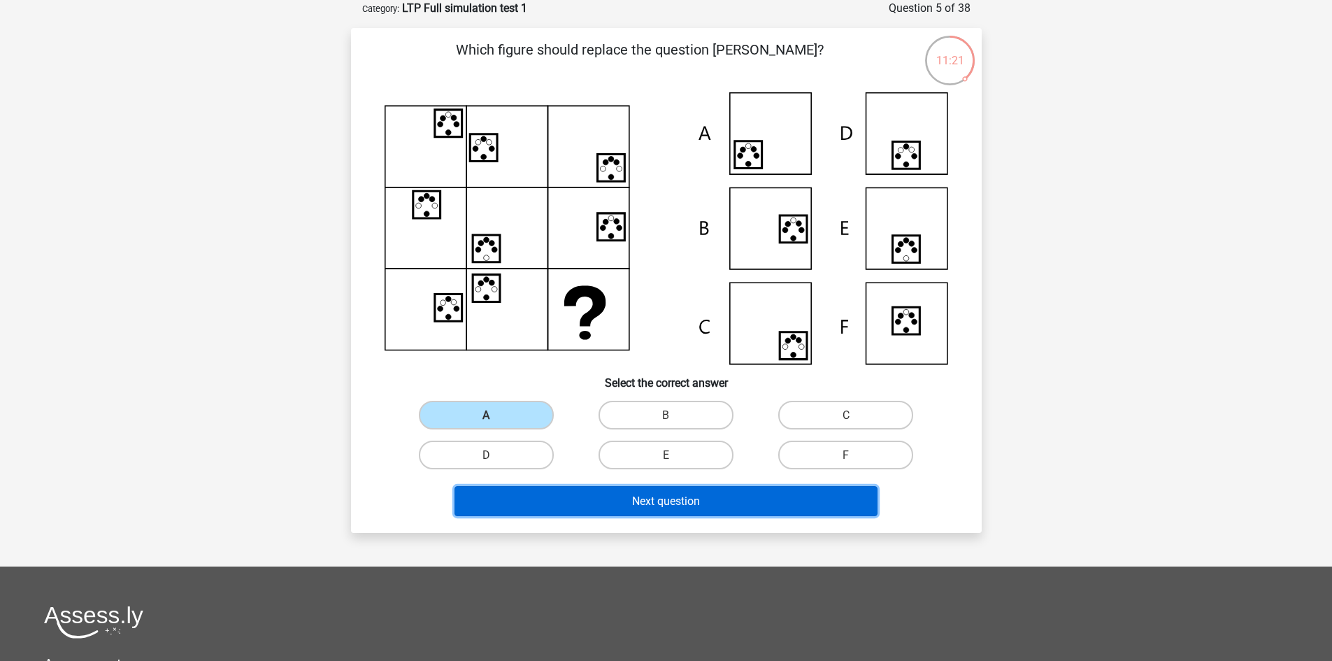
click at [573, 494] on button "Next question" at bounding box center [665, 501] width 423 height 30
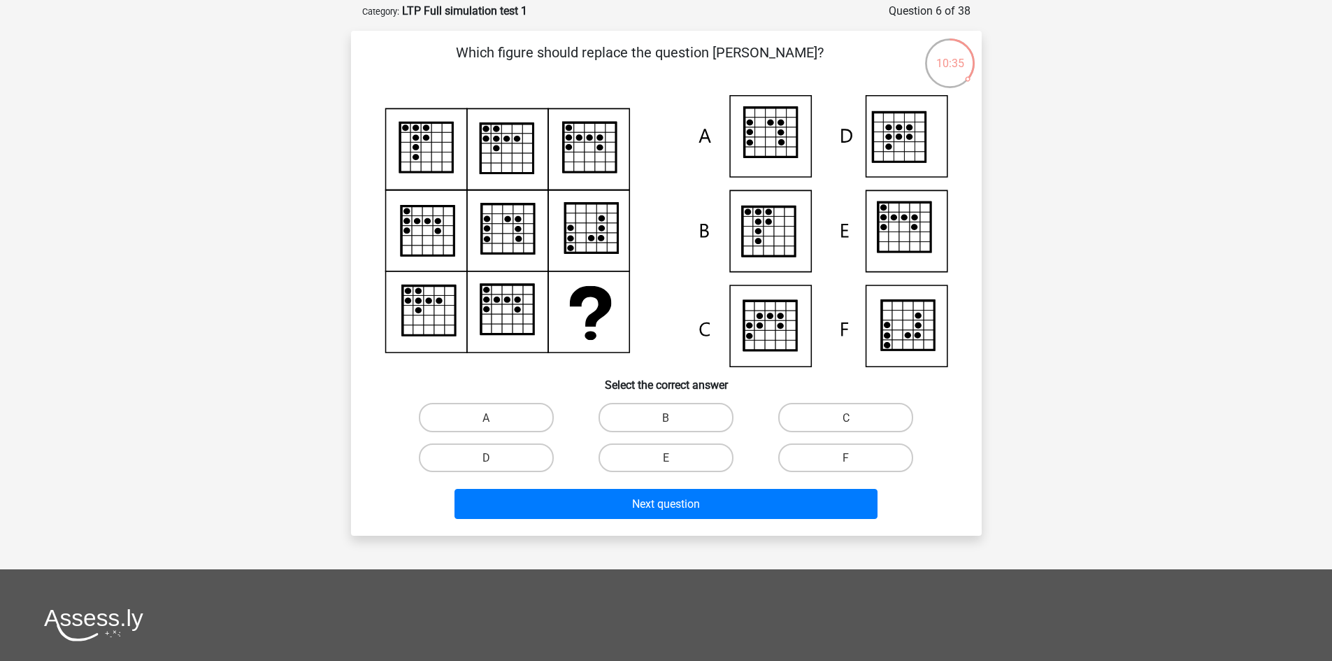
scroll to position [65, 0]
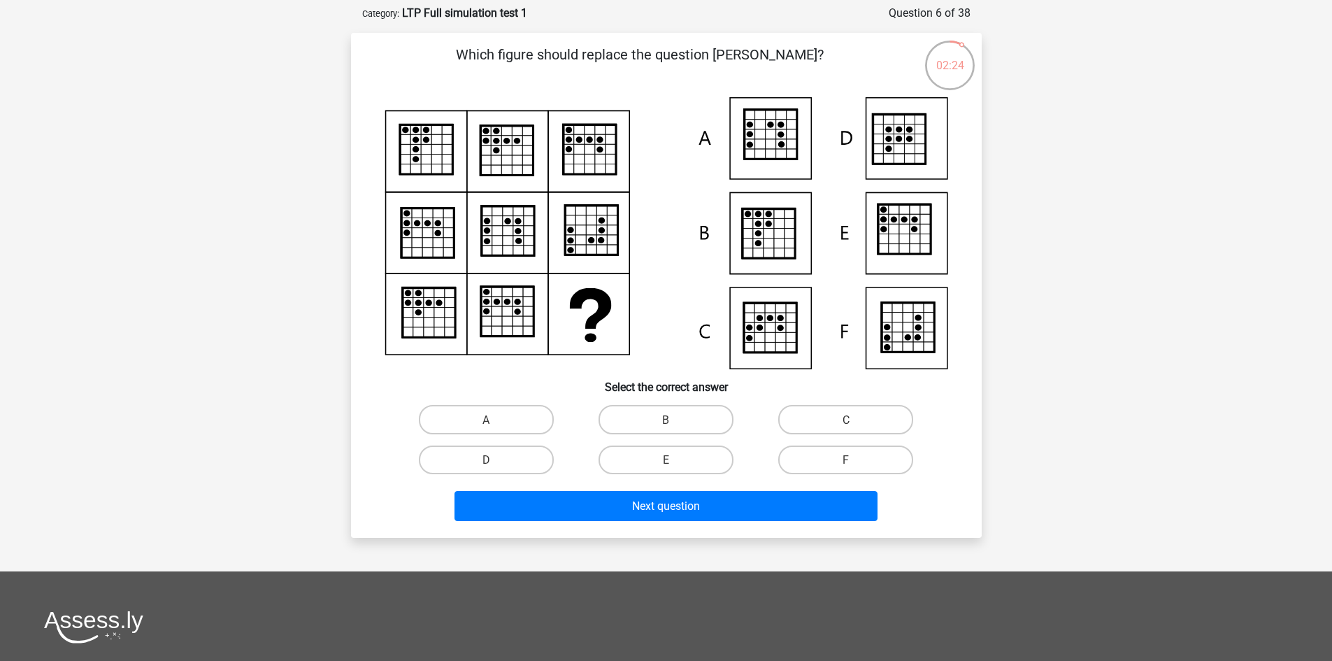
click at [1012, 357] on div "Choose premium Fenk venkatesh.sk@gmail.com" at bounding box center [666, 437] width 1332 height 1005
click at [639, 459] on label "E" at bounding box center [666, 459] width 135 height 29
click at [666, 459] on input "E" at bounding box center [670, 463] width 9 height 9
radio input "true"
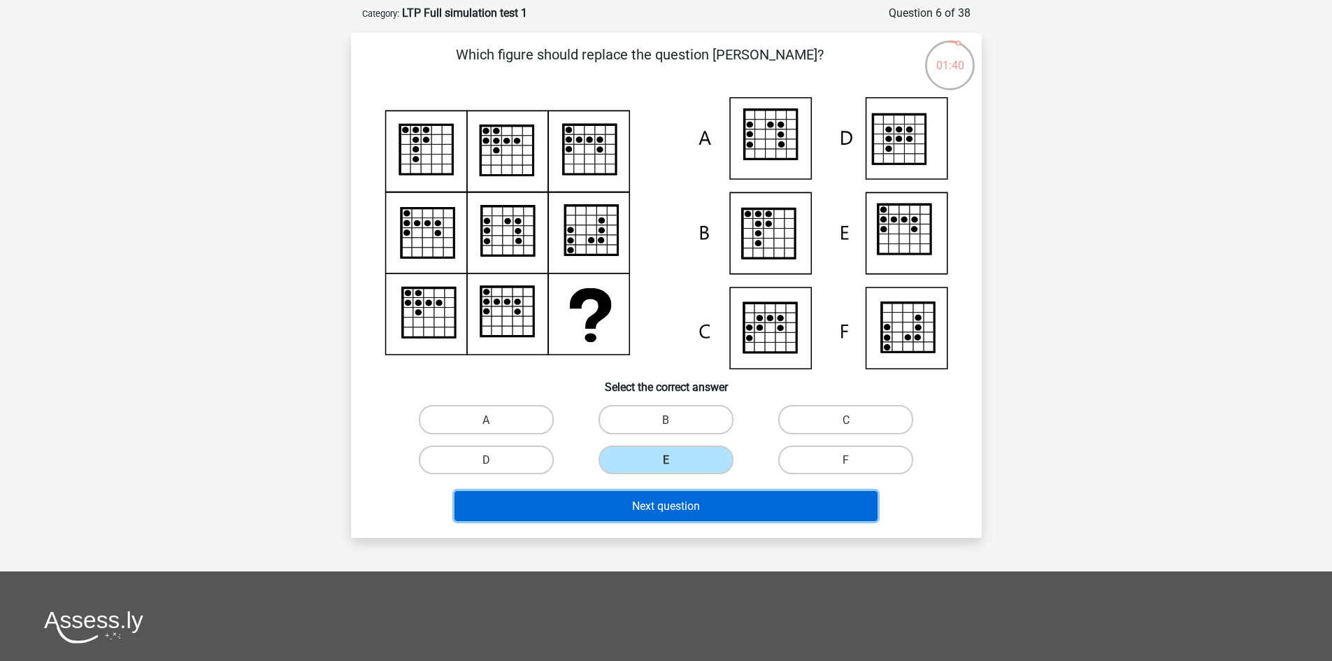
click at [634, 496] on button "Next question" at bounding box center [665, 506] width 423 height 30
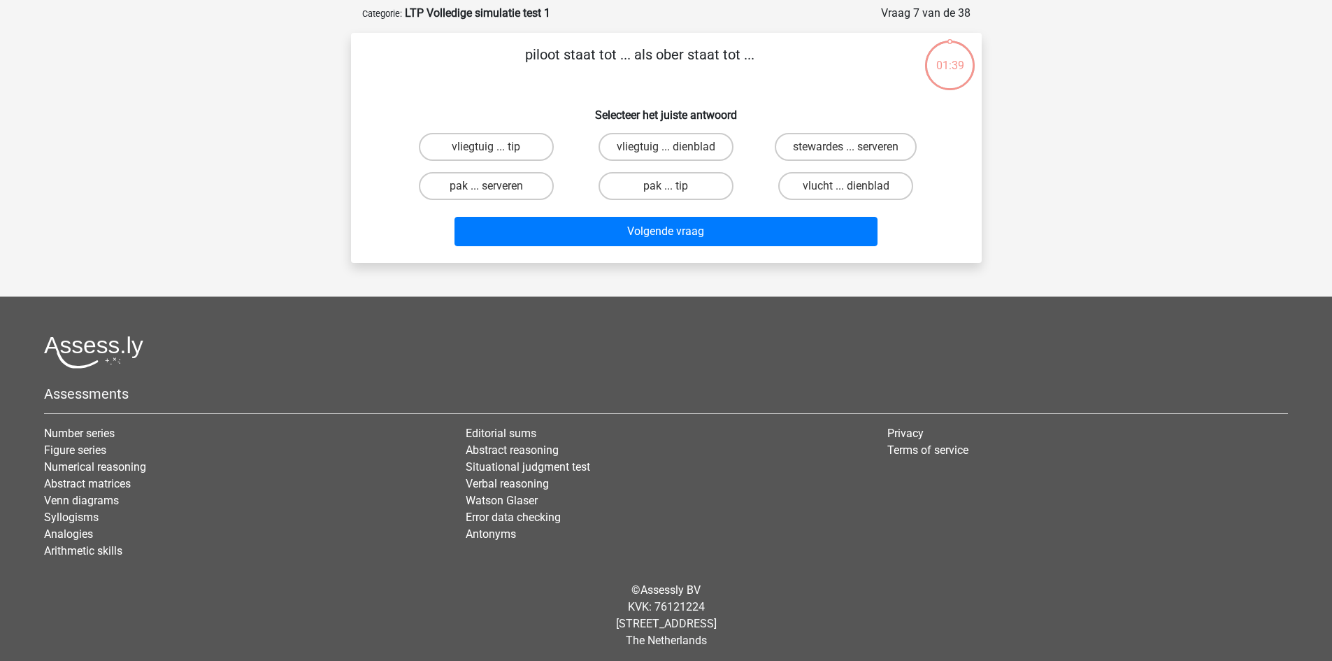
scroll to position [70, 0]
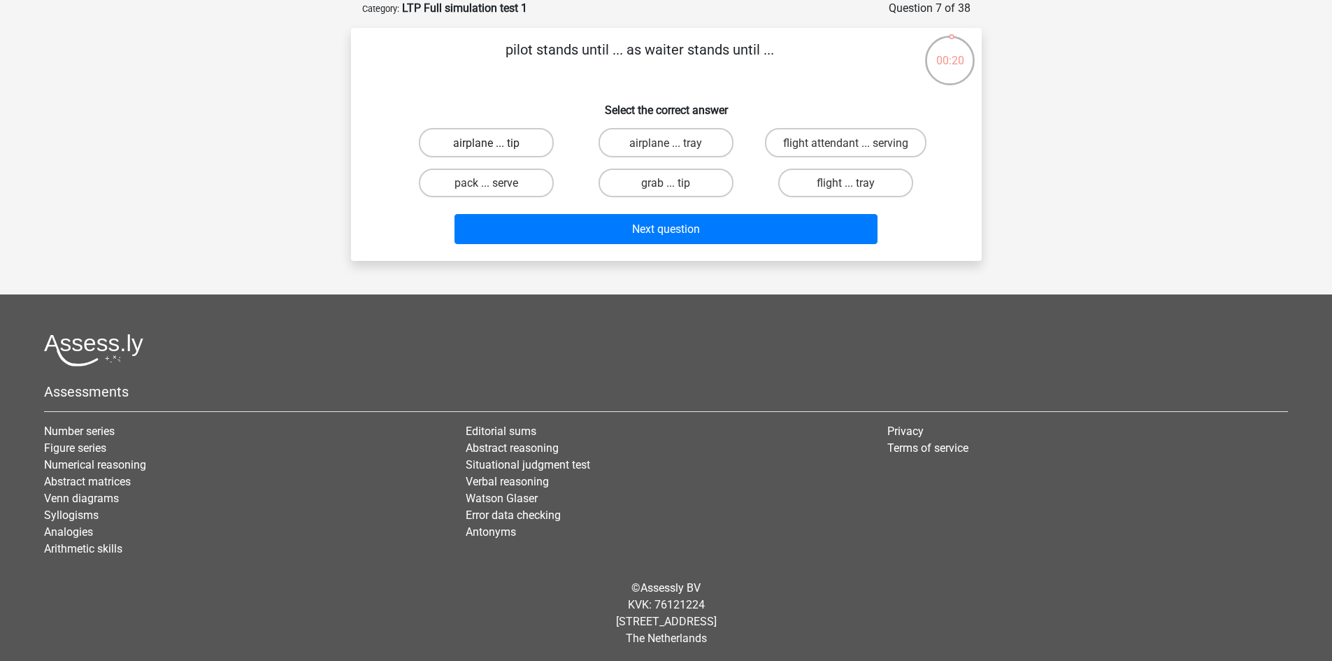
click at [505, 142] on font "airplane ... tip" at bounding box center [486, 142] width 66 height 13
click at [495, 142] on input "airplane ... tip" at bounding box center [490, 146] width 9 height 9
radio input "true"
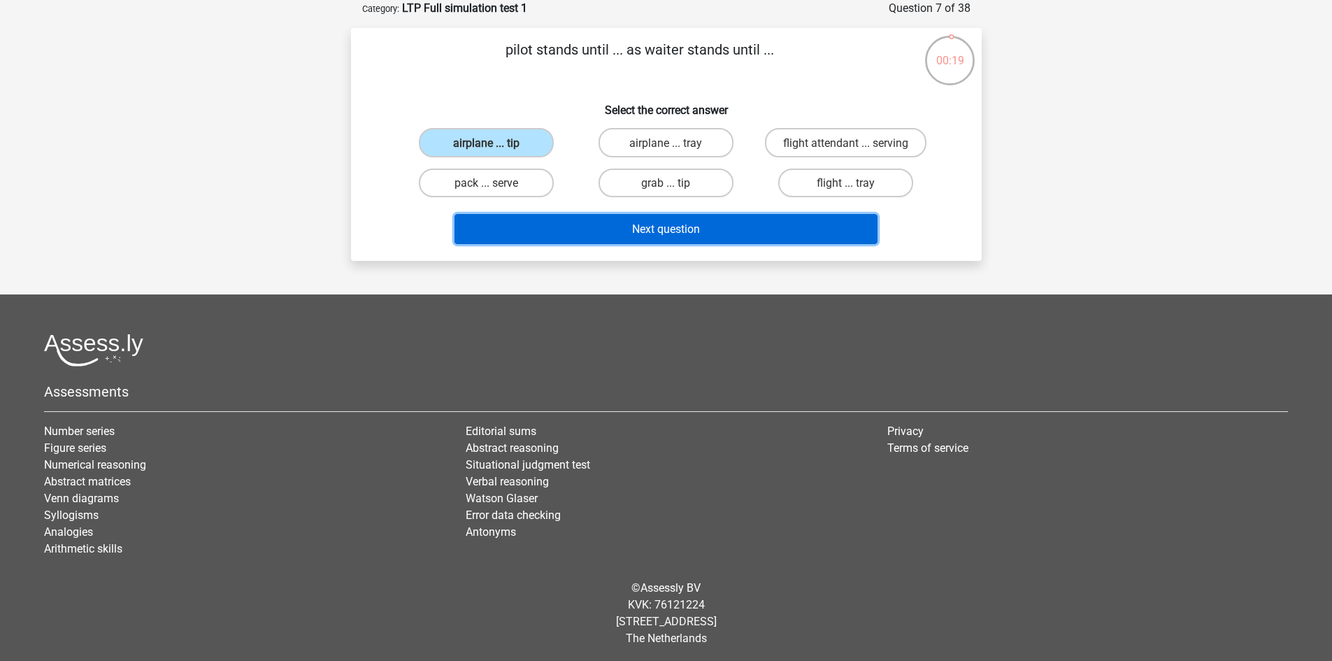
click at [624, 225] on button "Next question" at bounding box center [665, 229] width 423 height 30
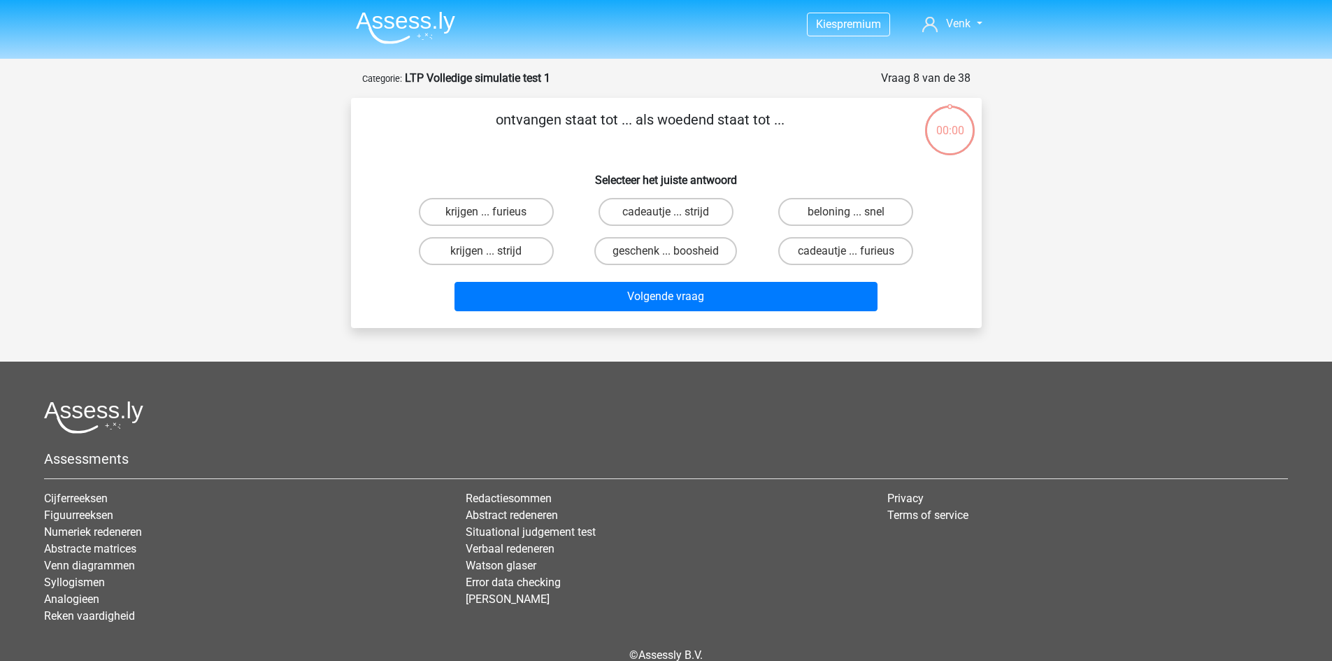
scroll to position [70, 0]
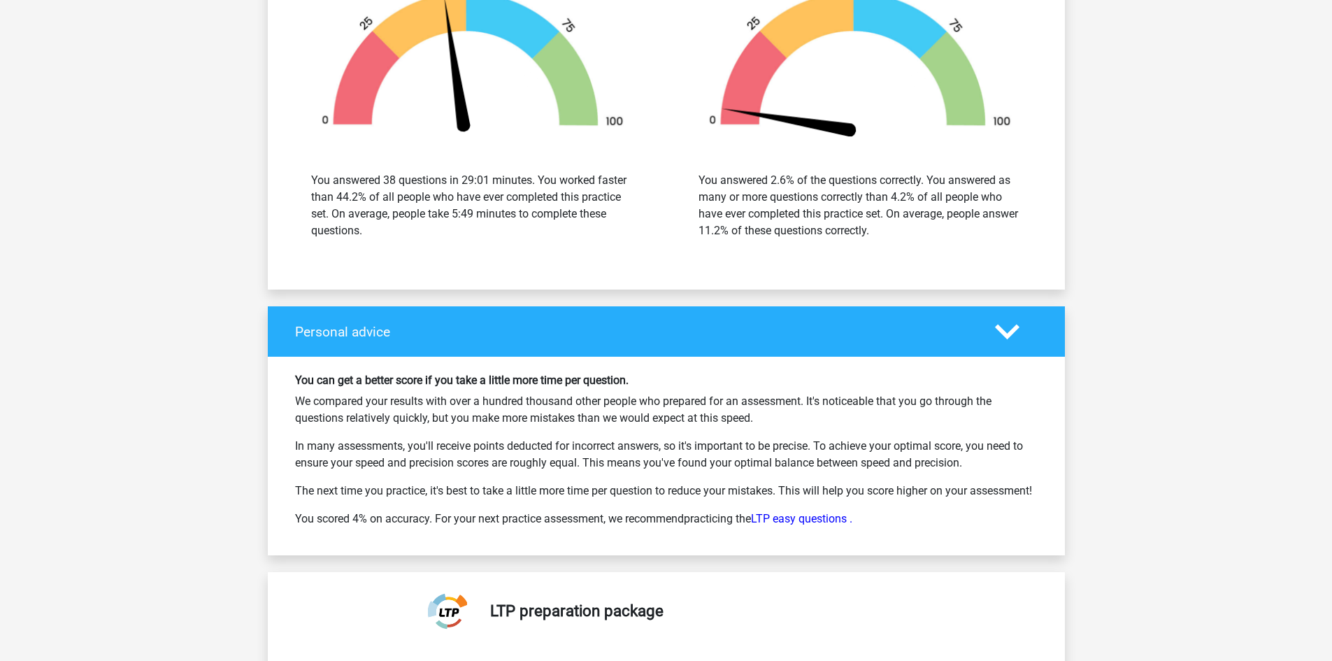
scroll to position [3300, 0]
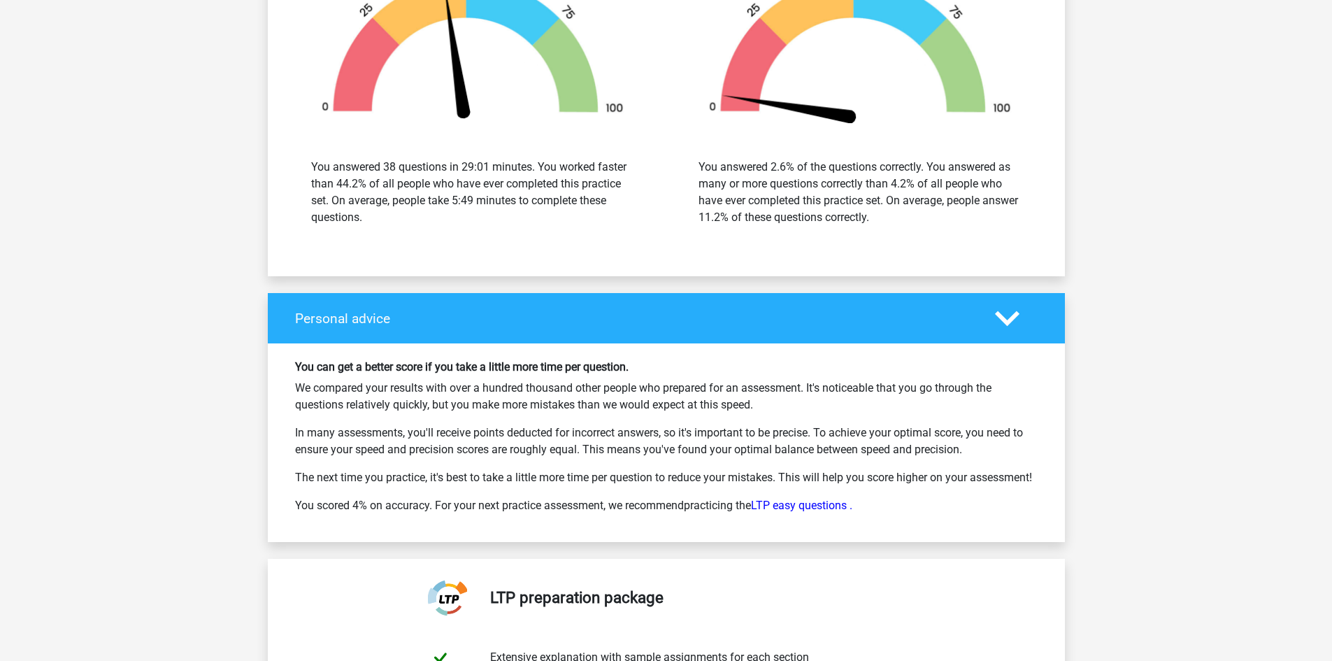
drag, startPoint x: 322, startPoint y: 206, endPoint x: 403, endPoint y: 222, distance: 83.5
click at [403, 222] on div "You answered 38 questions in 29:01 minutes. You worked faster than 44.2% of all…" at bounding box center [472, 192] width 323 height 67
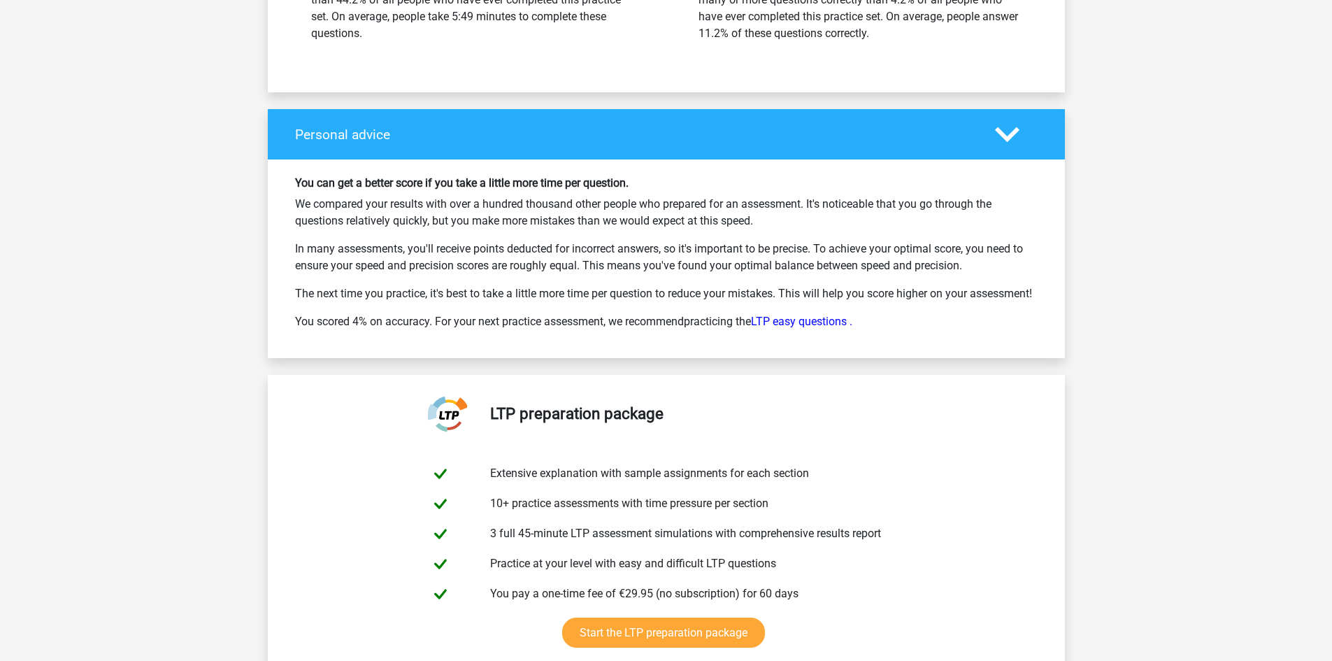
scroll to position [3439, 0]
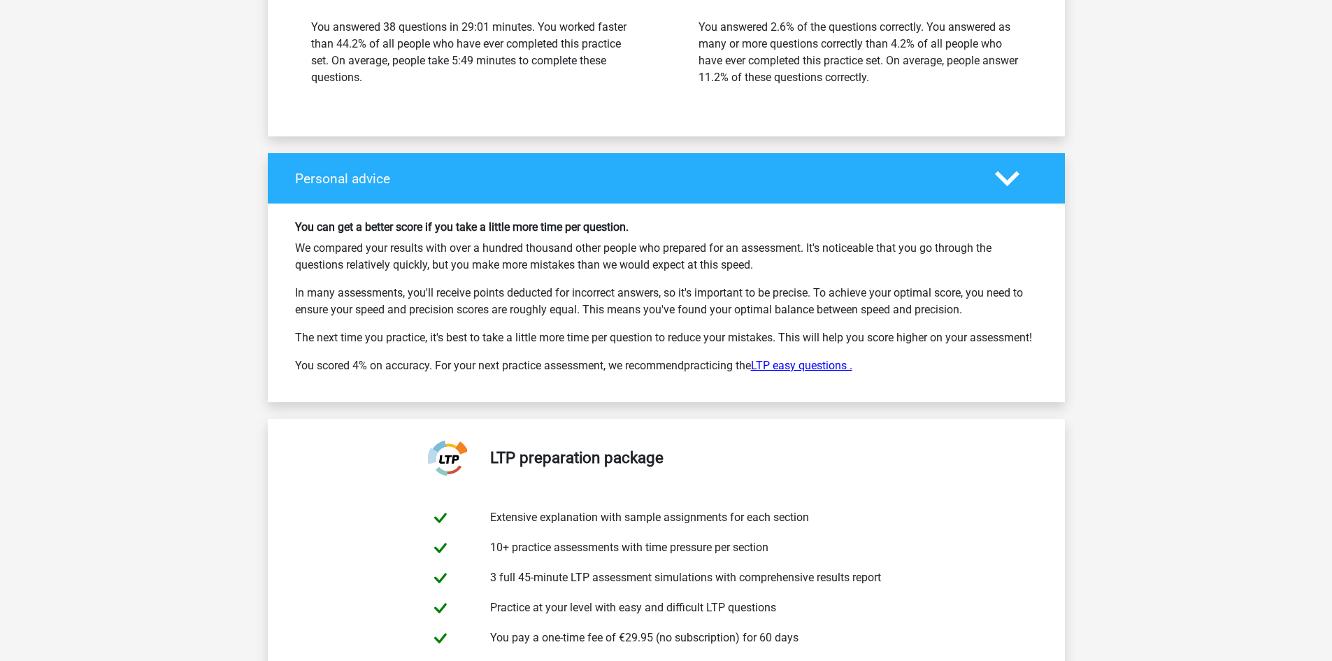
click at [789, 372] on font "LTP easy questions ." at bounding box center [801, 365] width 101 height 13
